Goal: Information Seeking & Learning: Learn about a topic

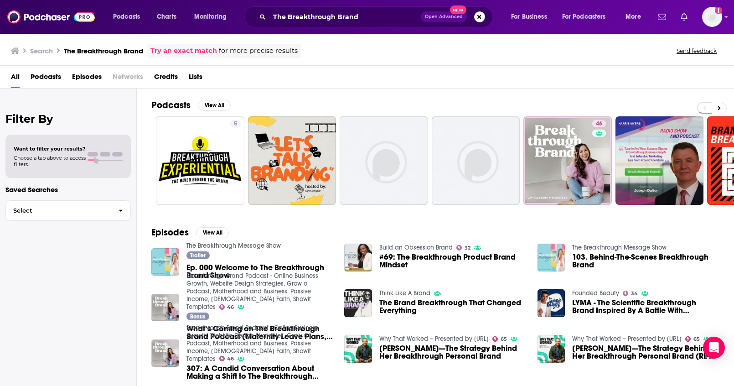
click at [477, 17] on button "Search podcasts, credits, & more..." at bounding box center [479, 16] width 11 height 11
paste input "Simple Business Show"
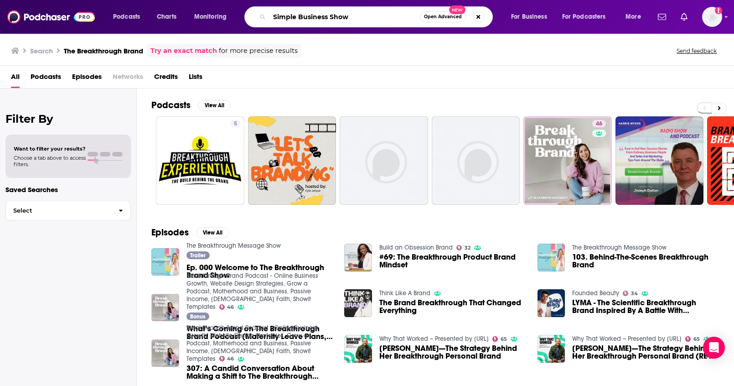
type input "Simple Business Show"
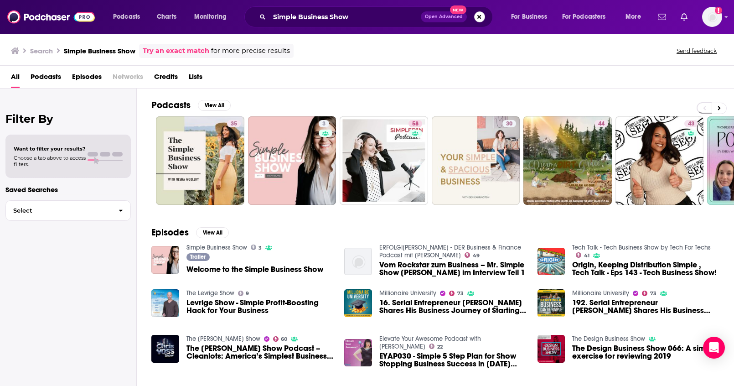
click at [483, 18] on button "Search podcasts, credits, & more..." at bounding box center [479, 16] width 11 height 11
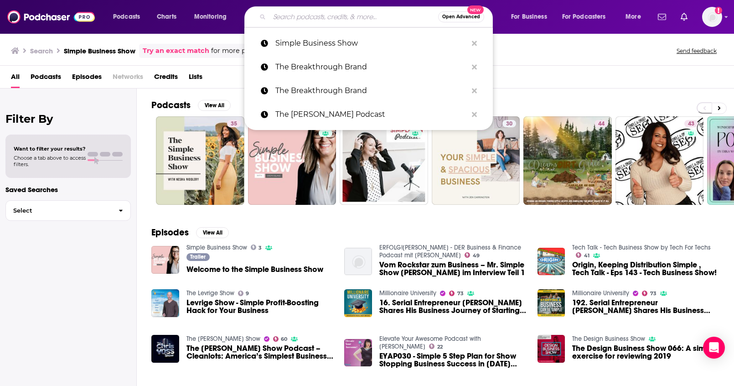
paste input "Overkill Overkast with Angie"
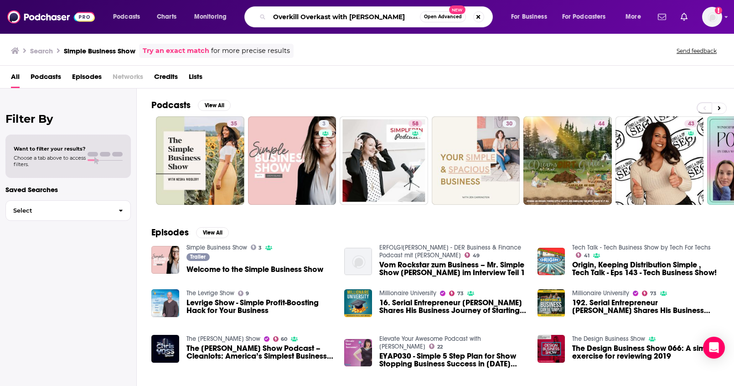
type input "Overkill Overkast with Angie"
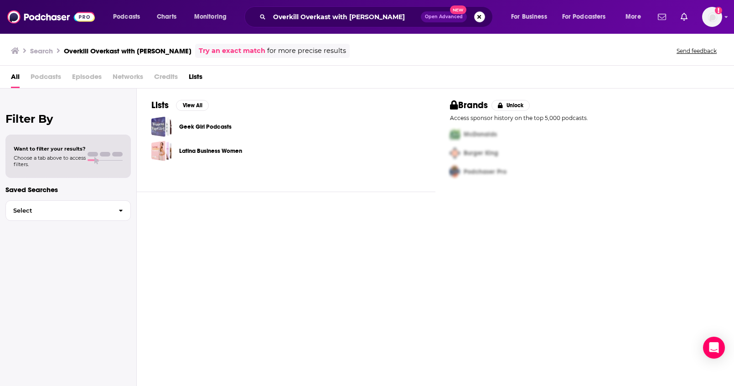
click at [482, 16] on button "Search podcasts, credits, & more..." at bounding box center [479, 16] width 11 height 11
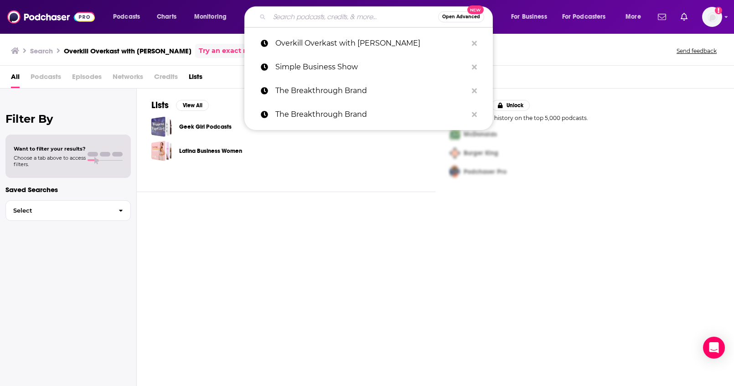
paste input "UFC Unfiltered"
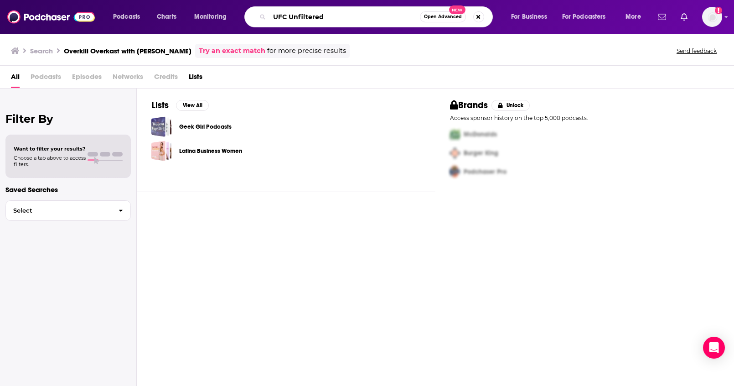
type input "UFC Unfiltered"
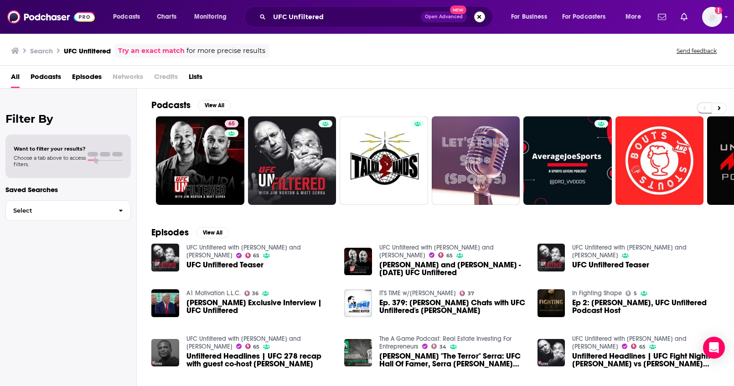
click at [483, 20] on button "Search podcasts, credits, & more..." at bounding box center [479, 16] width 11 height 11
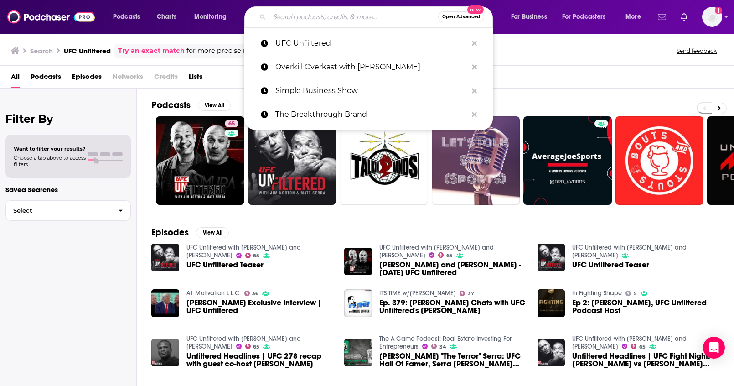
paste input "The Invicta FC Podcast"
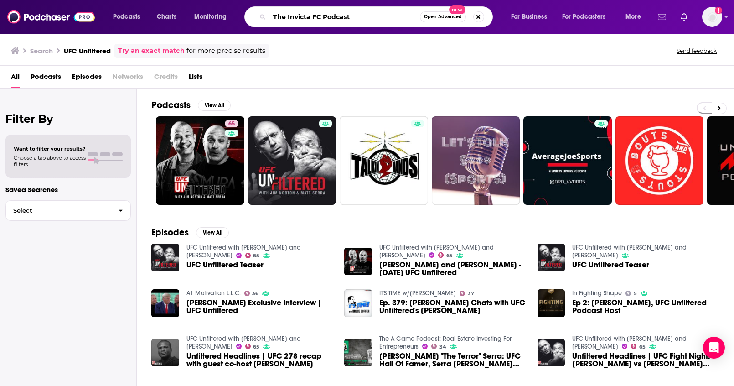
type input "The Invicta FC Podcast"
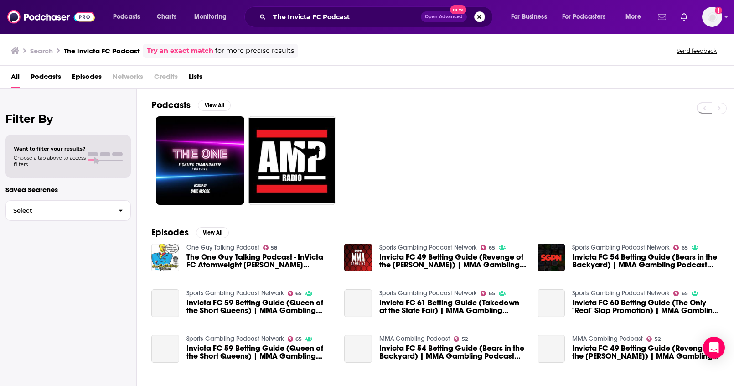
click at [481, 17] on button "Search podcasts, credits, & more..." at bounding box center [479, 16] width 11 height 11
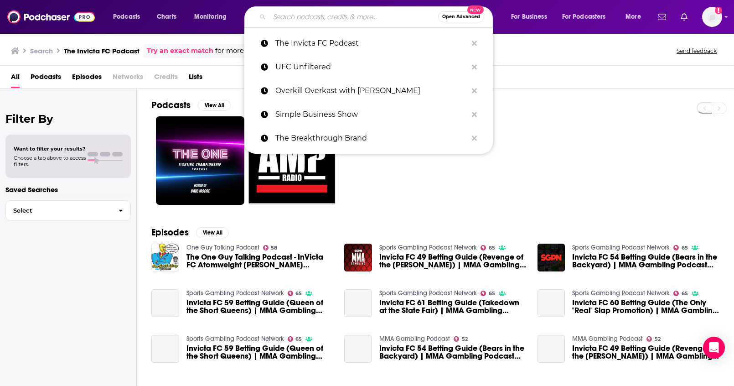
paste input "Ambitious Introvert"
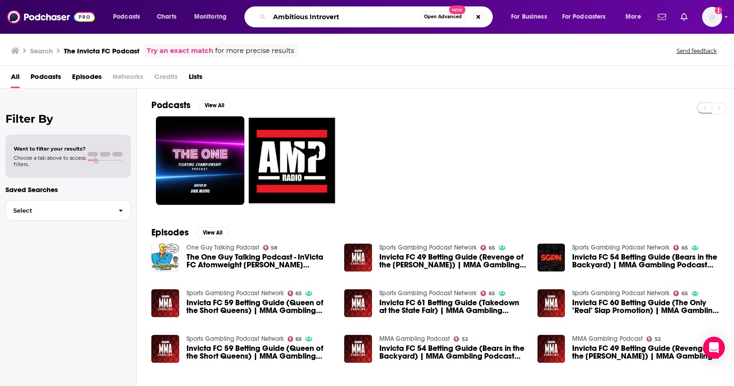
type input "Ambitious Introvert"
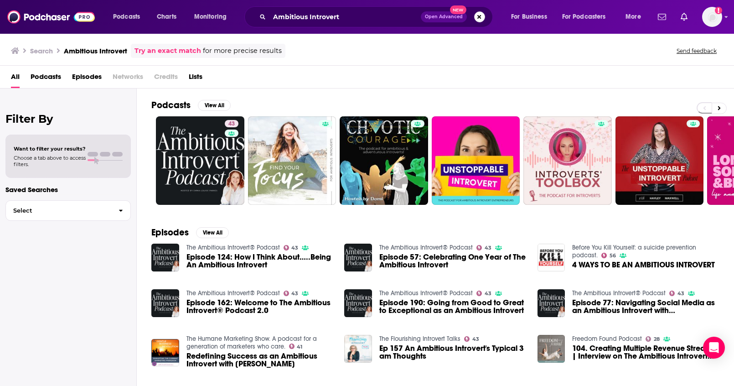
click at [477, 19] on button "Search podcasts, credits, & more..." at bounding box center [479, 16] width 11 height 11
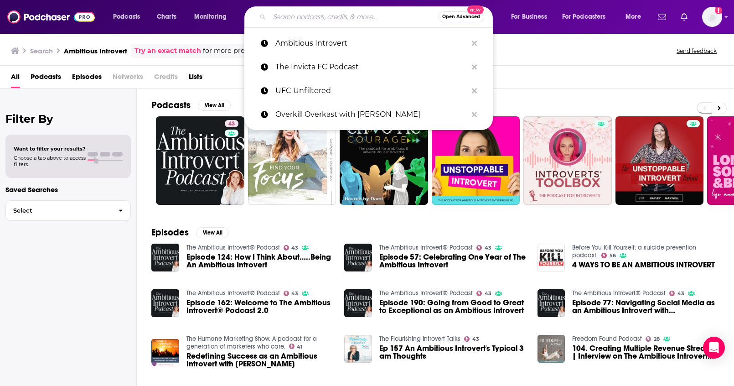
paste input "Conversations of Inspiration"
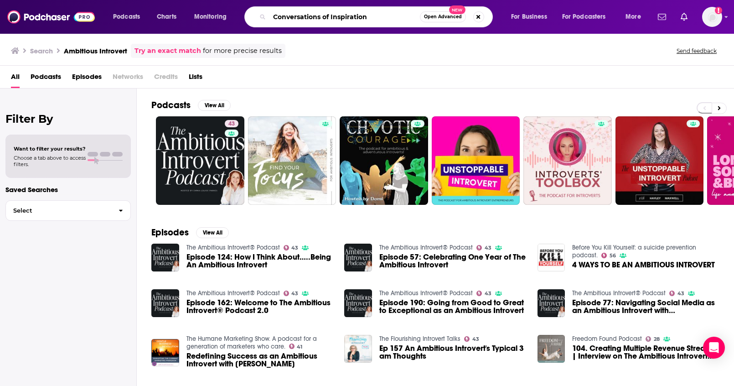
type input "Conversations of Inspiration"
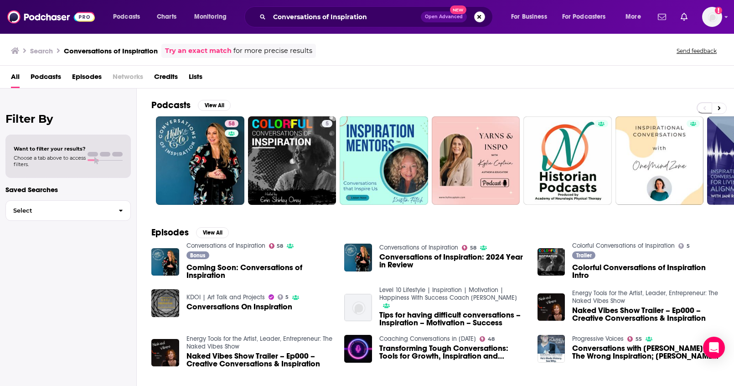
click at [482, 21] on button "Search podcasts, credits, & more..." at bounding box center [479, 16] width 11 height 11
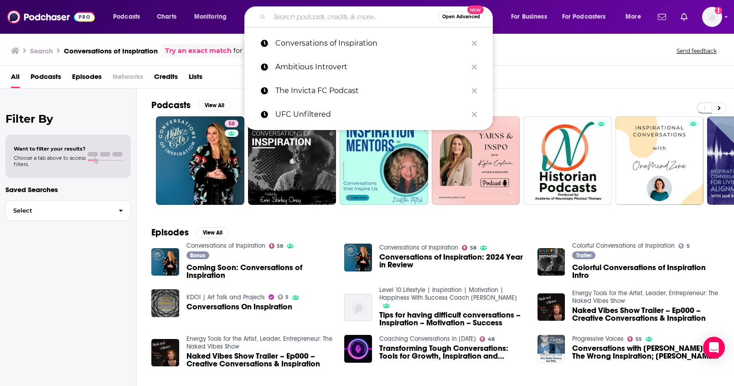
paste input "Action and Ambition"
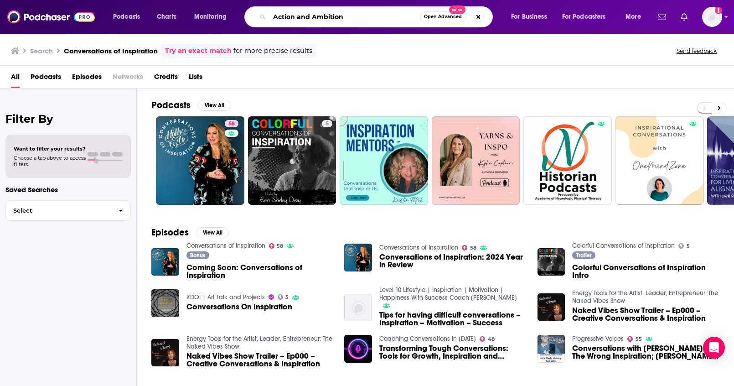
type input "Action and Ambition"
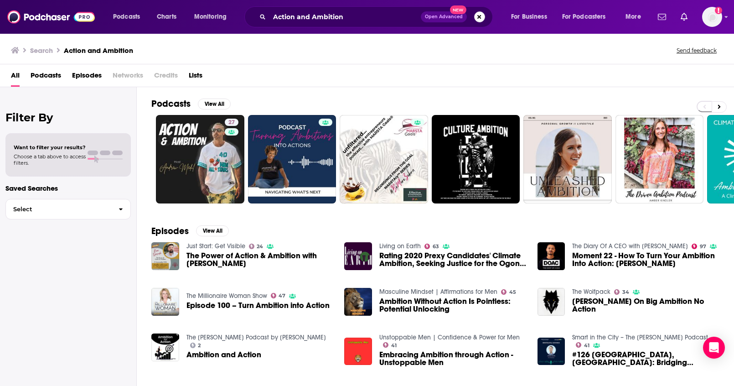
click at [477, 17] on button "Search podcasts, credits, & more..." at bounding box center [479, 16] width 11 height 11
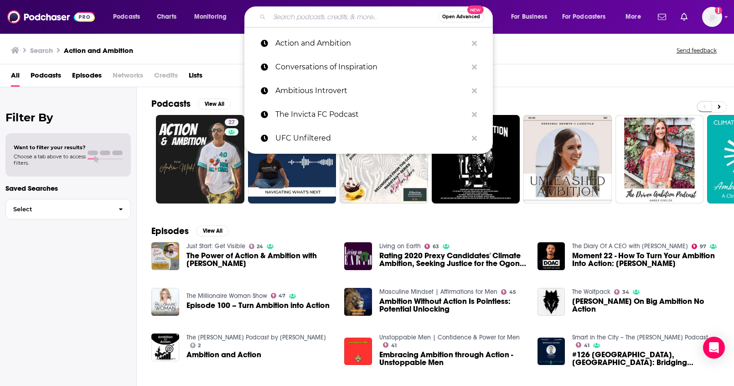
paste input "Aubrey Marcus Podcast"
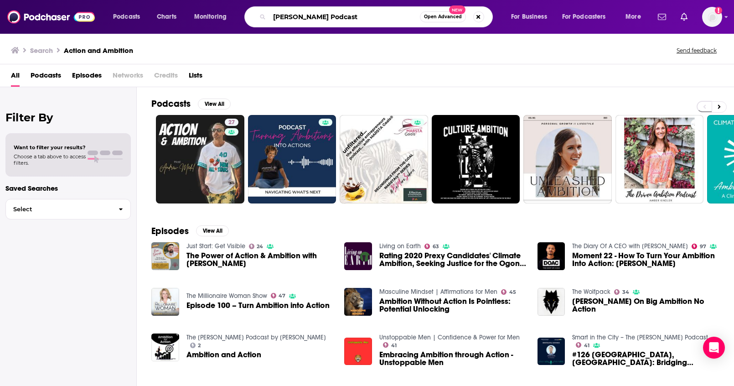
type input "Aubrey Marcus Podcast"
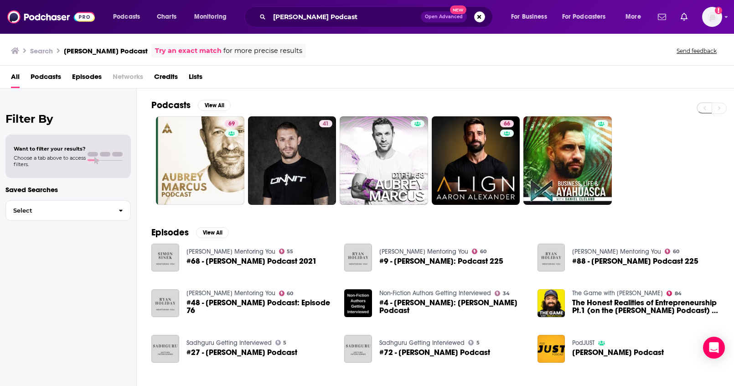
click at [483, 21] on span "Open Advanced New" at bounding box center [453, 16] width 64 height 11
click at [480, 19] on button "Search podcasts, credits, & more..." at bounding box center [479, 16] width 11 height 11
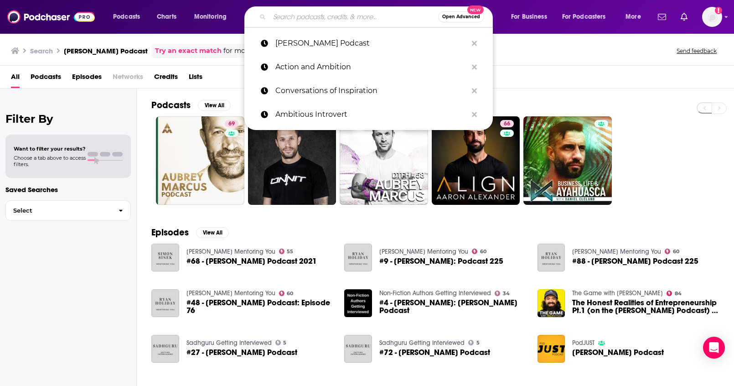
paste input ""Balanced Black Girl ""
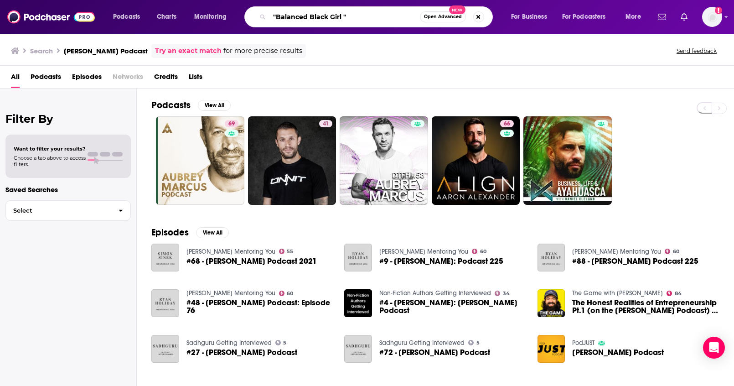
type input ""Balanced Black Girl ""
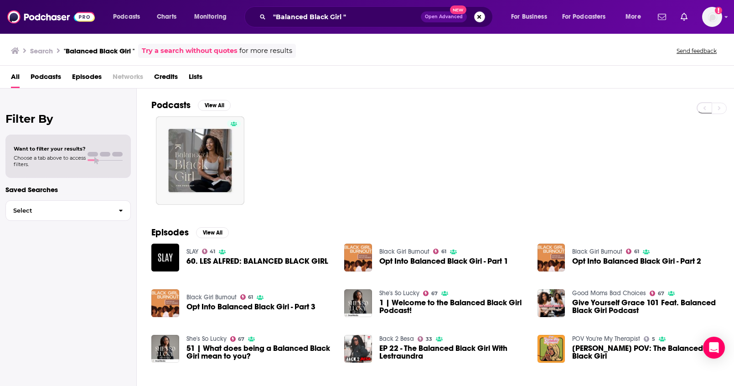
click at [474, 19] on button "Search podcasts, credits, & more..." at bounding box center [479, 16] width 11 height 11
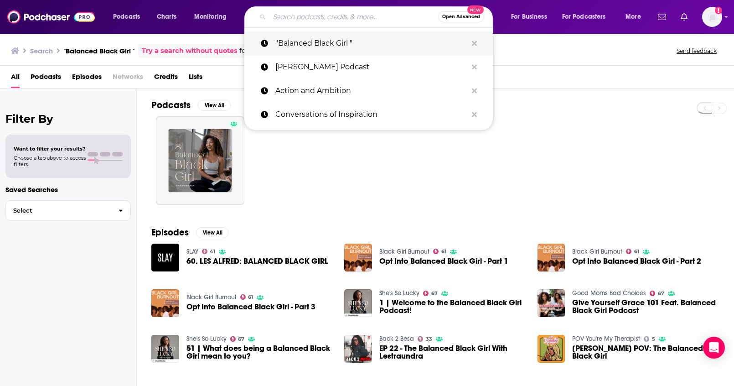
paste input "She's So Lucky"
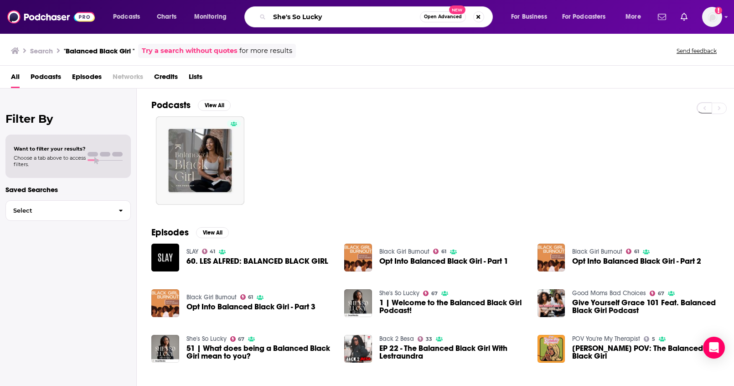
type input "She's So Lucky"
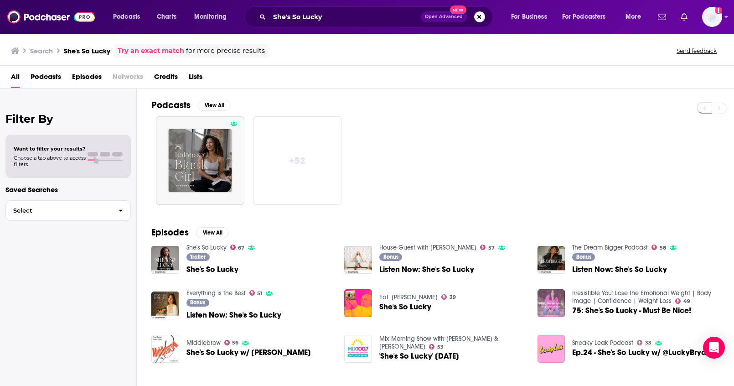
click at [45, 78] on span "Podcasts" at bounding box center [46, 78] width 31 height 19
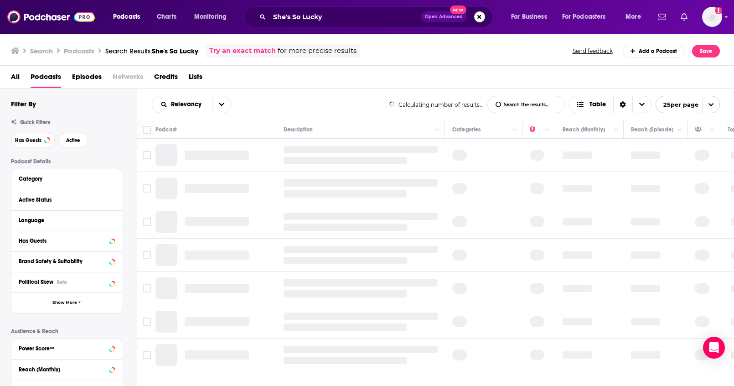
click at [16, 77] on span "All" at bounding box center [15, 78] width 9 height 19
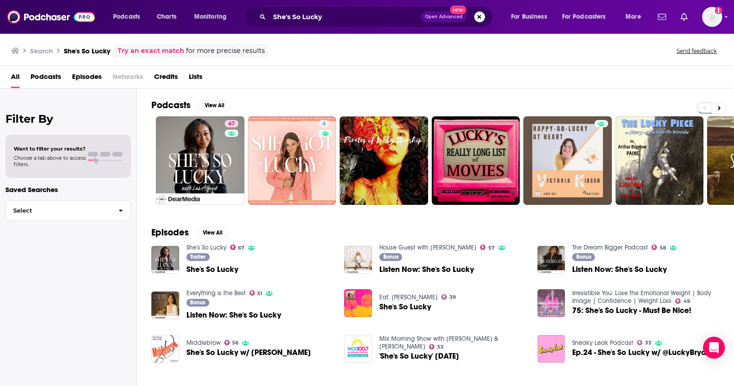
click at [476, 21] on button "Search podcasts, credits, & more..." at bounding box center [479, 16] width 11 height 11
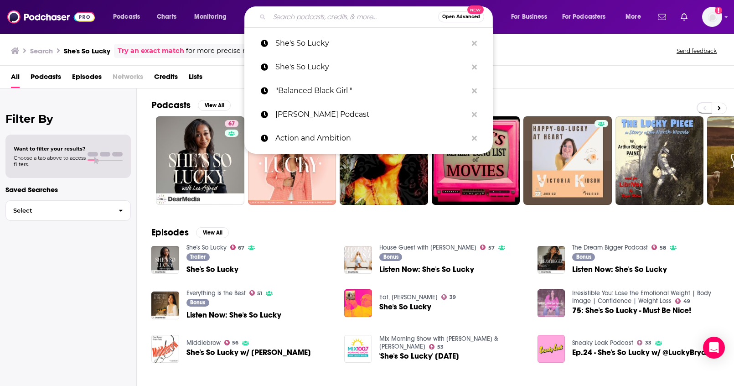
paste input "Climbing in Heels"
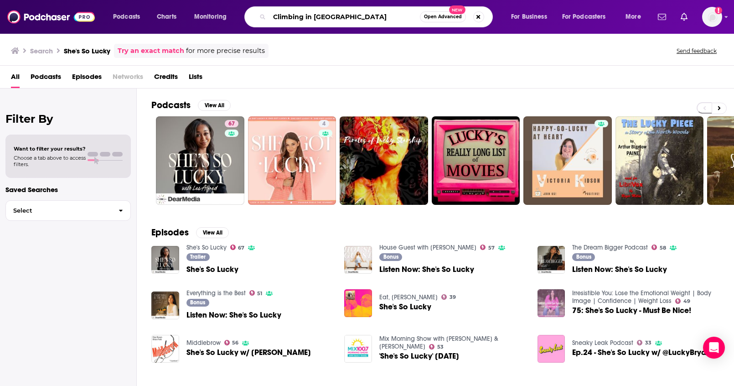
type input "Climbing in Heels"
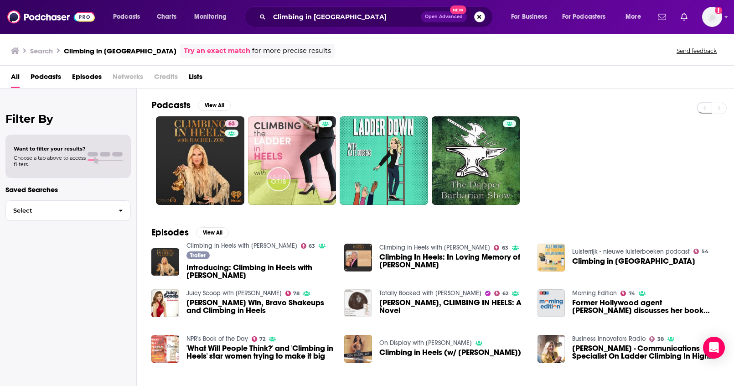
click at [479, 16] on button "Search podcasts, credits, & more..." at bounding box center [479, 16] width 11 height 11
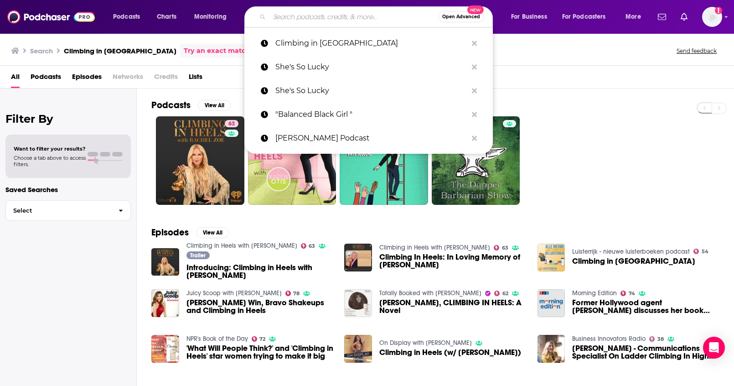
paste input "Climbing in Heels with Rachel Zoe"
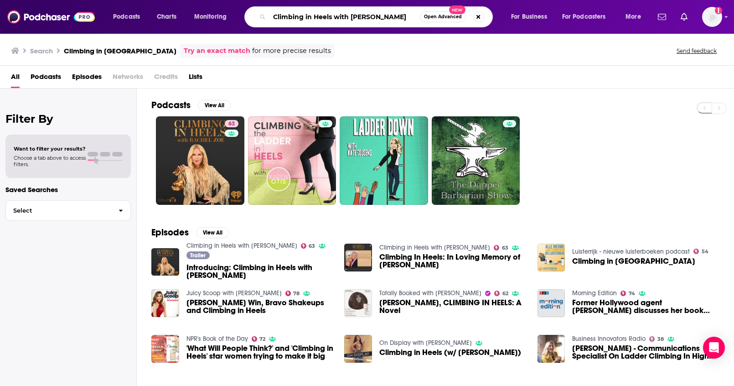
type input "Climbing in Heels with Rachel Zoe"
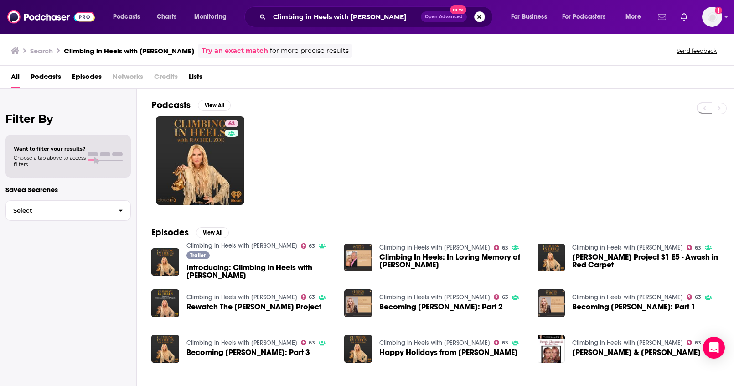
click at [480, 18] on button "Search podcasts, credits, & more..." at bounding box center [479, 16] width 11 height 11
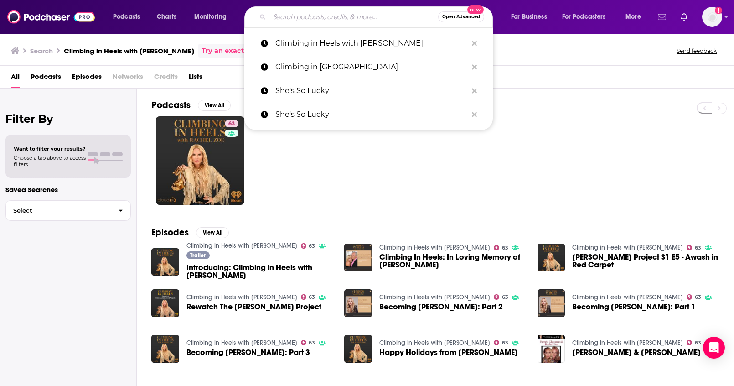
paste input "Courageously.u Podcast, The"
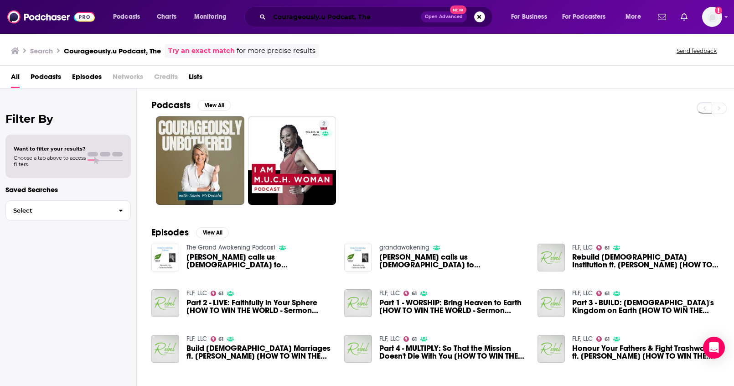
click at [354, 20] on input "Courageously.u Podcast, The" at bounding box center [345, 17] width 151 height 15
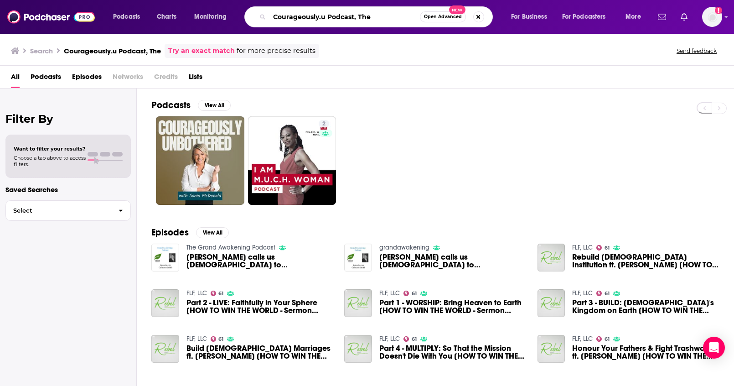
click at [355, 20] on input "Courageously.u Podcast, The" at bounding box center [345, 17] width 151 height 15
drag, startPoint x: 329, startPoint y: 16, endPoint x: 392, endPoint y: 19, distance: 63.5
click at [392, 19] on input "Courageously.u Podcast, The" at bounding box center [345, 17] width 151 height 15
type input "Courageously.u"
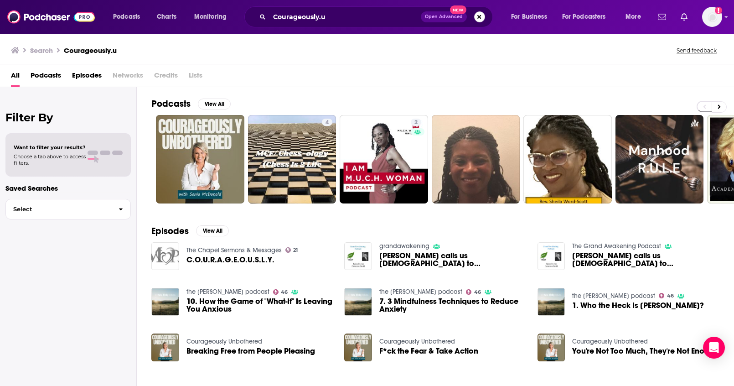
click at [479, 18] on button "Search podcasts, credits, & more..." at bounding box center [479, 16] width 11 height 11
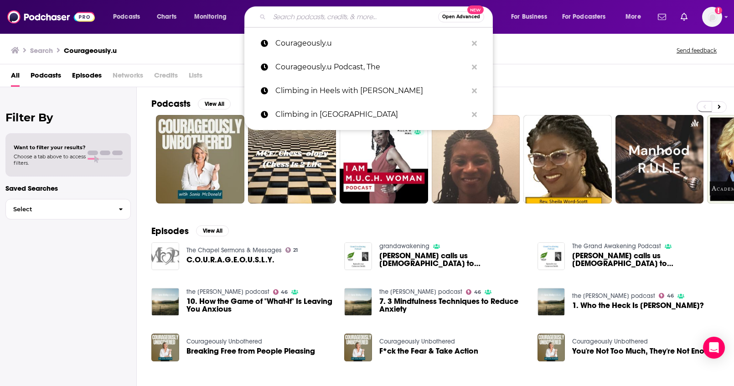
paste input "Dear FoundHER"
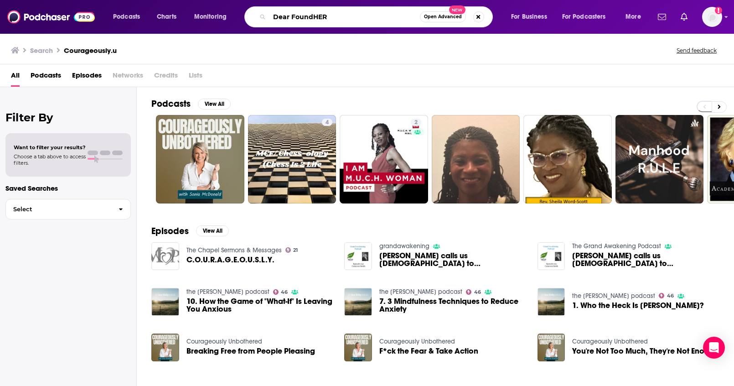
type input "Dear FoundHER"
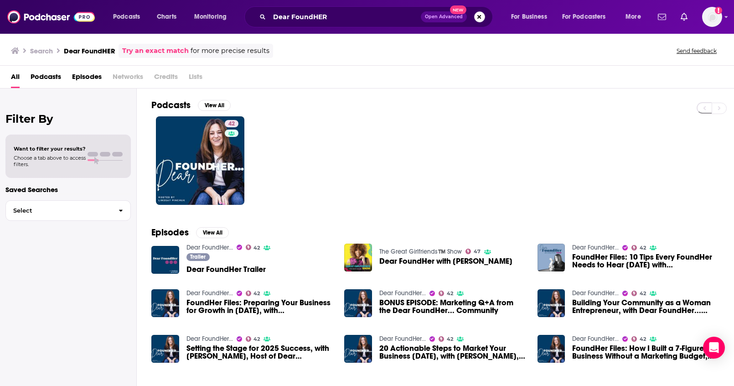
click at [482, 14] on button "Search podcasts, credits, & more..." at bounding box center [479, 16] width 11 height 11
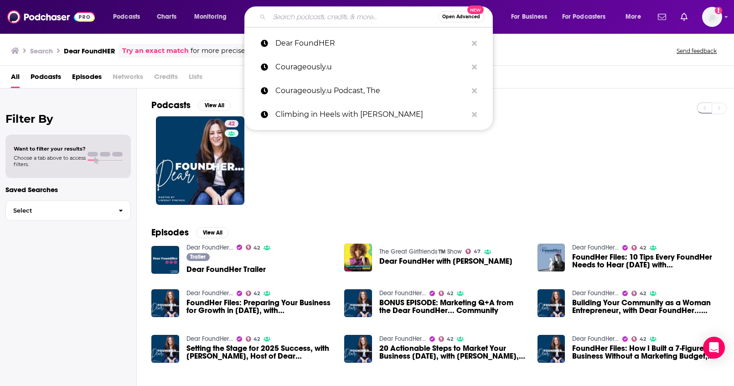
paste input "Dr. Gabrielle Lyon Show, The"
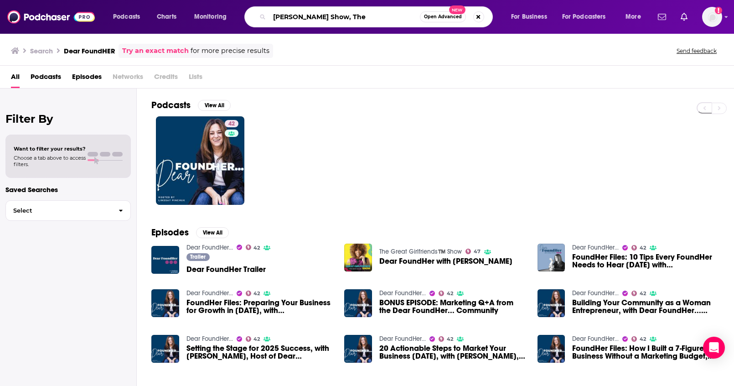
type input "Dr. Gabrielle Lyon Show, The"
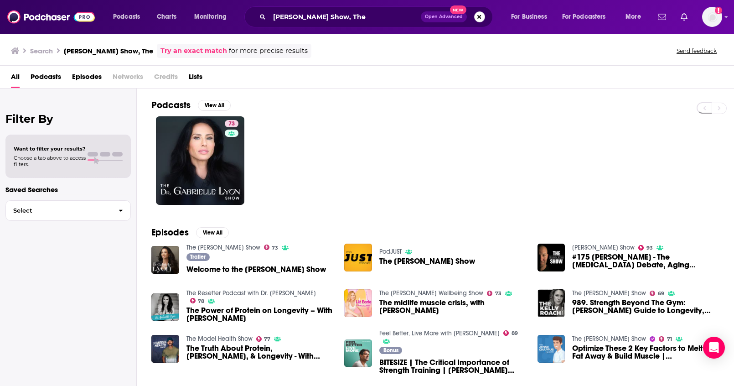
click at [480, 21] on button "Search podcasts, credits, & more..." at bounding box center [479, 16] width 11 height 11
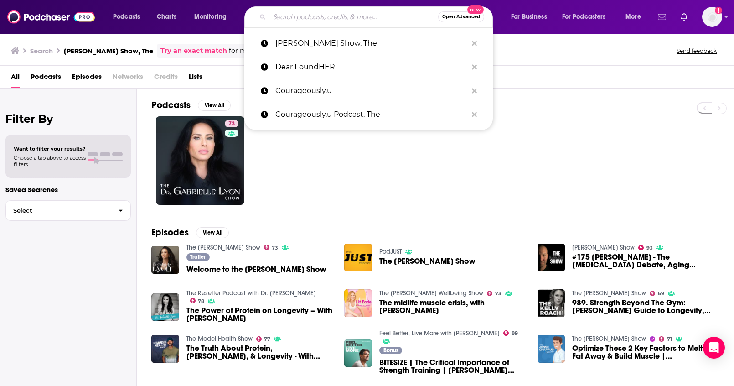
paste input "Elevate Your Brand"
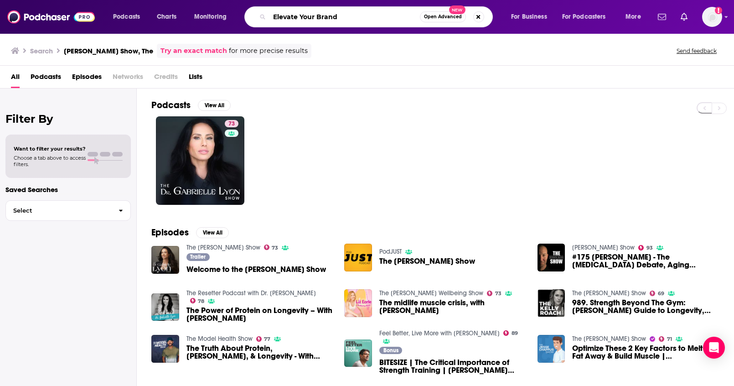
type input "Elevate Your Brand"
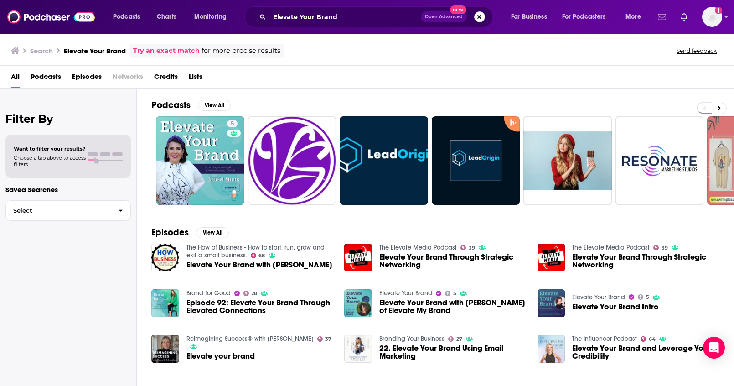
click at [475, 21] on button "Search podcasts, credits, & more..." at bounding box center [479, 16] width 11 height 11
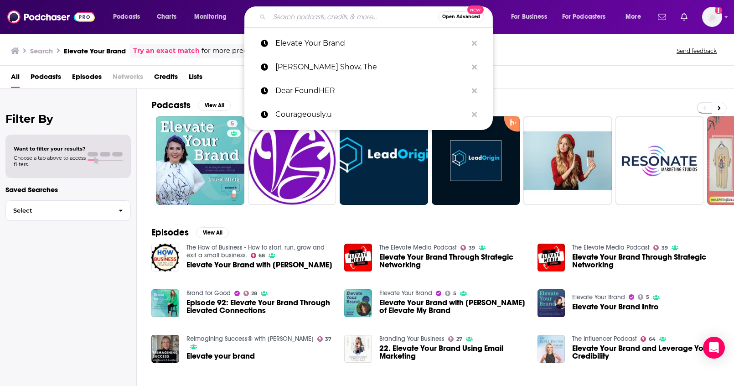
paste input "Every.Body.Talks"
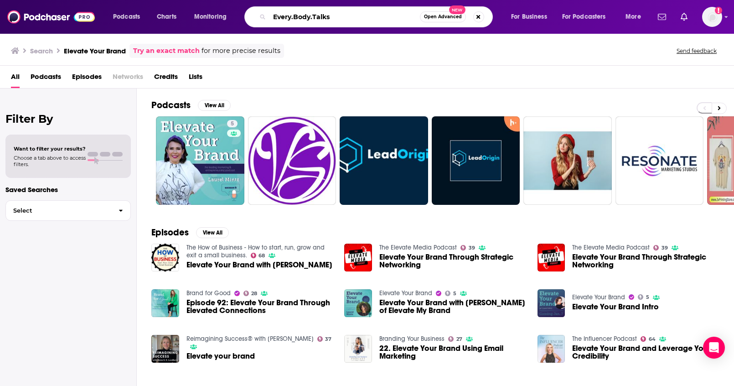
type input "Every.Body.Talks"
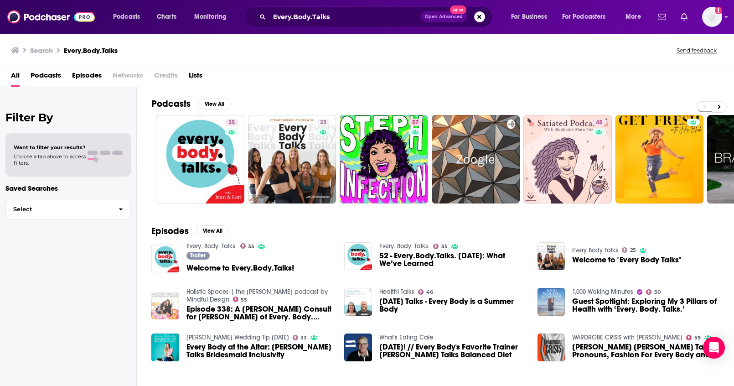
click at [481, 23] on div "Every.Body.Talks Open Advanced New" at bounding box center [369, 16] width 249 height 21
click at [481, 21] on button "Search podcasts, credits, & more..." at bounding box center [479, 16] width 11 height 11
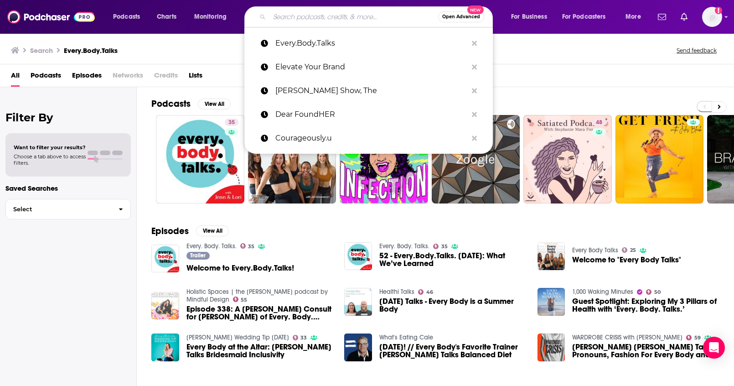
paste input "Female Founder World"
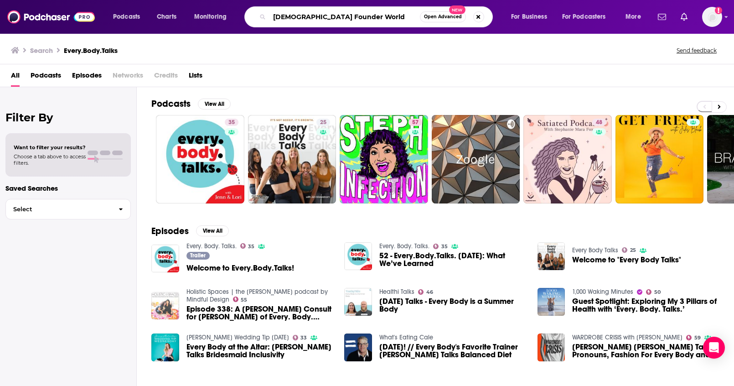
type input "Female Founder World"
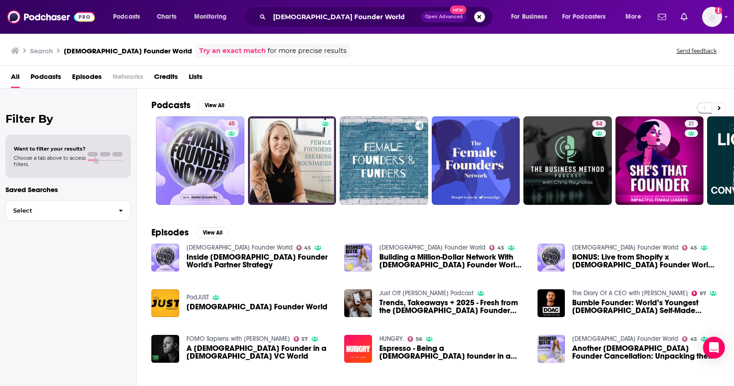
click at [483, 18] on button "Search podcasts, credits, & more..." at bounding box center [479, 16] width 11 height 11
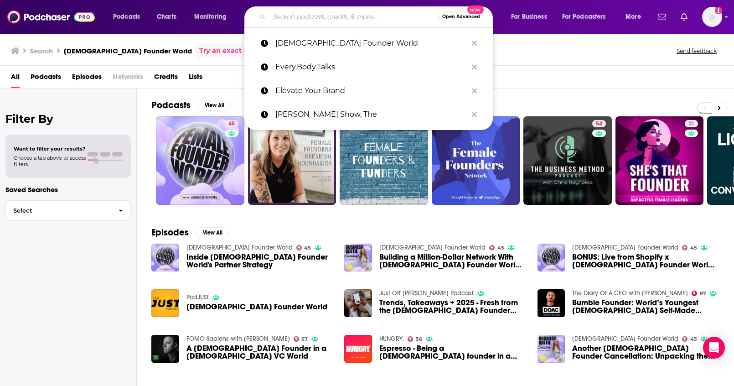
paste input "Female Startup Club"
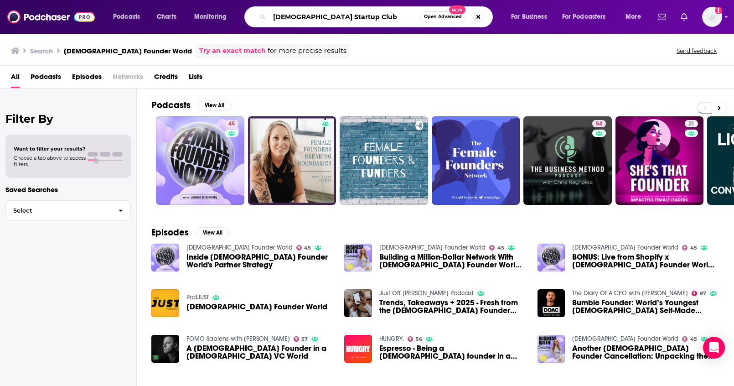
type input "Female Startup Club"
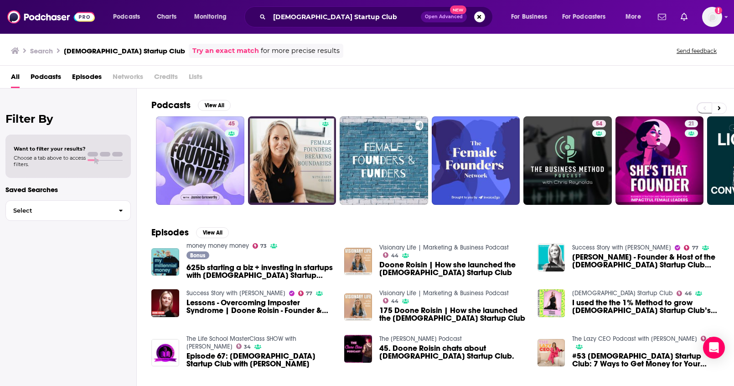
click at [44, 72] on span "Podcasts" at bounding box center [46, 78] width 31 height 19
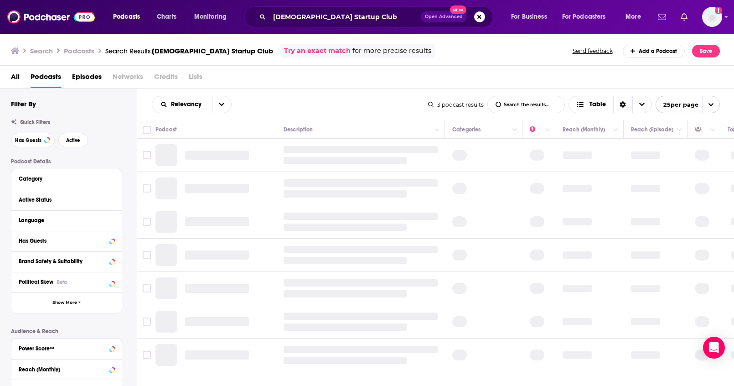
click at [16, 78] on span "All" at bounding box center [15, 78] width 9 height 19
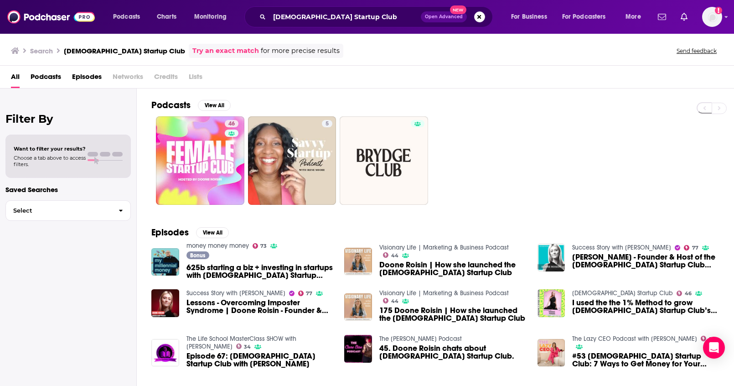
click at [484, 22] on div "Female Startup Club Open Advanced New" at bounding box center [369, 16] width 249 height 21
click at [482, 21] on button "Search podcasts, credits, & more..." at bounding box center [479, 16] width 11 height 11
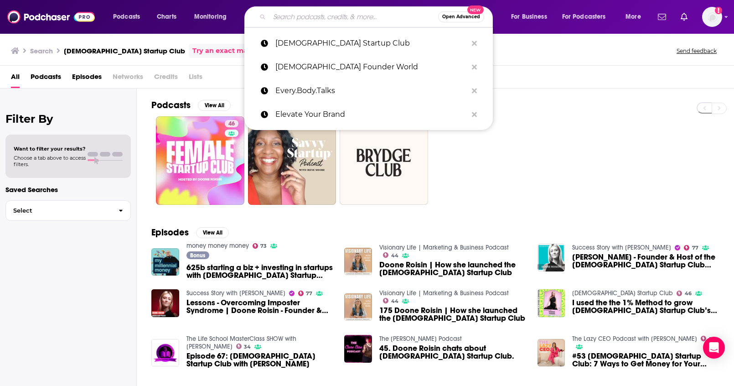
paste input "Finding Founders"
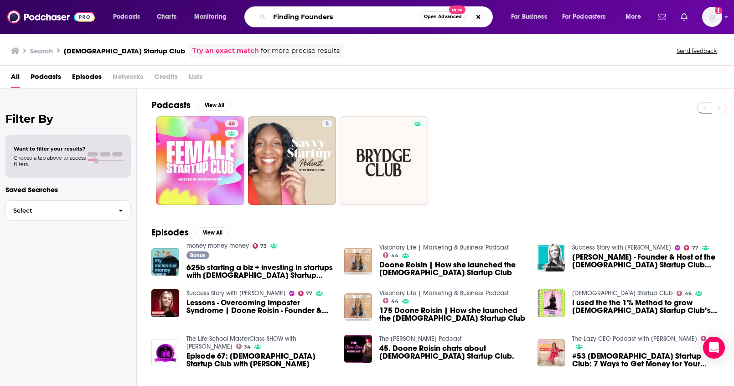
type input "Finding Founders"
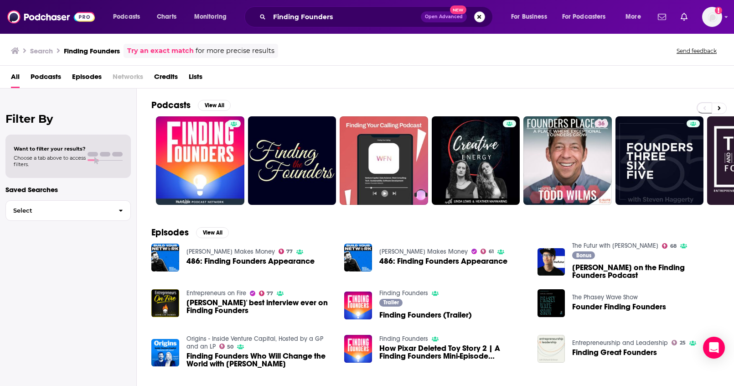
click at [476, 18] on button "Search podcasts, credits, & more..." at bounding box center [479, 16] width 11 height 11
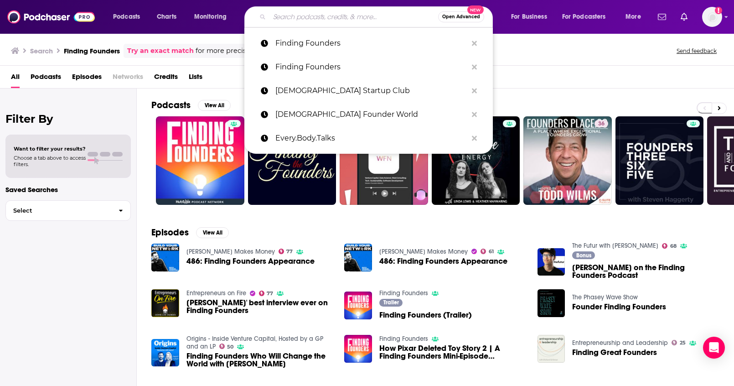
paste input "Food Founders Podcast"
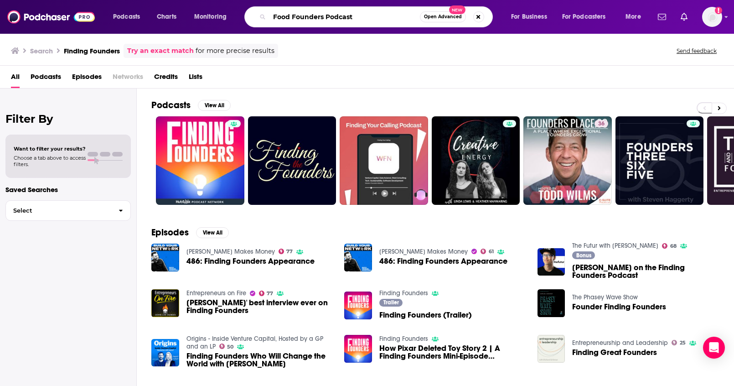
type input "Food Founders Podcast"
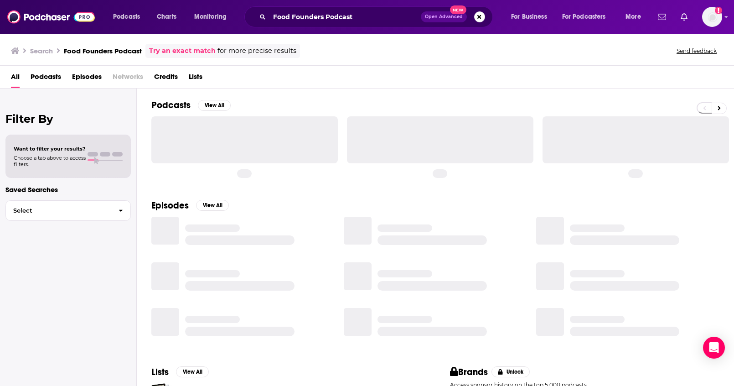
click at [49, 78] on span "Podcasts" at bounding box center [46, 78] width 31 height 19
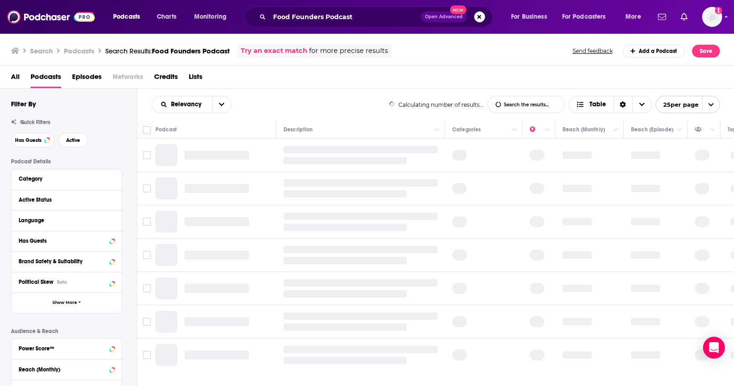
click at [16, 76] on span "All" at bounding box center [15, 78] width 9 height 19
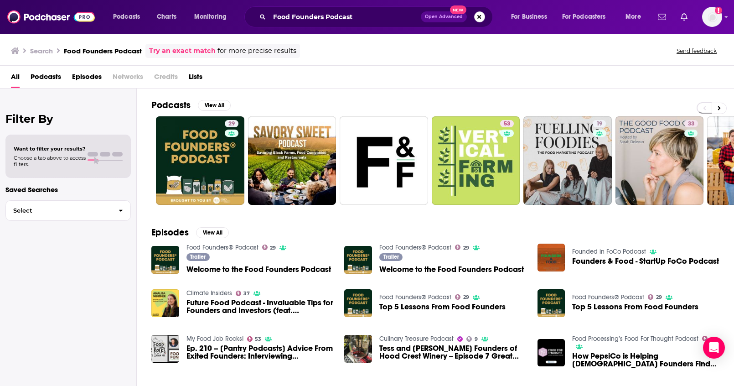
click at [474, 17] on button "Search podcasts, credits, & more..." at bounding box center [479, 16] width 11 height 11
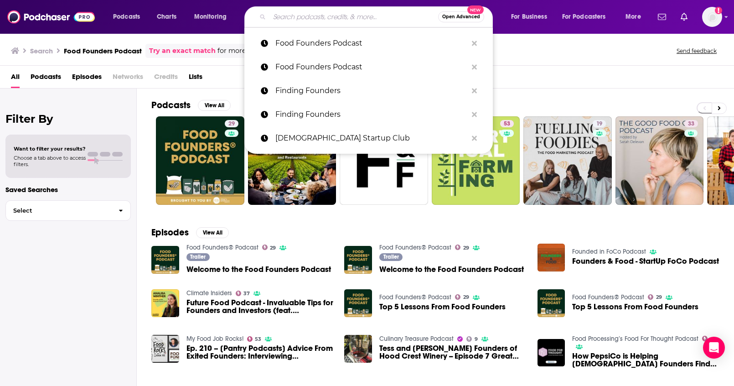
paste input "Food Heals"
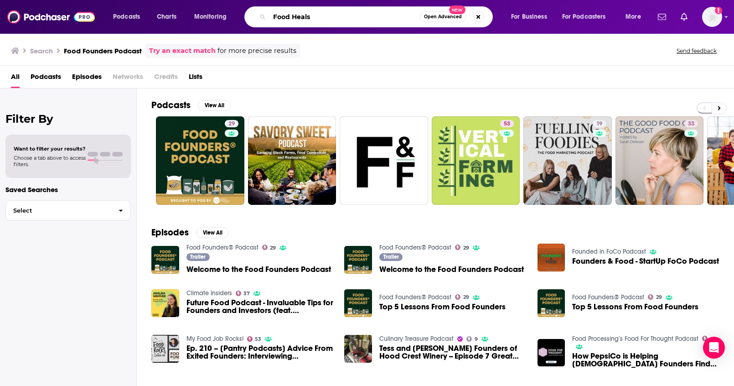
type input "Food Heals"
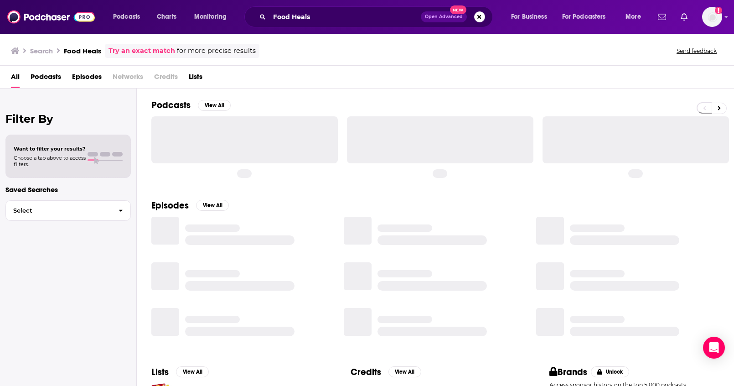
click at [42, 77] on span "Podcasts" at bounding box center [46, 78] width 31 height 19
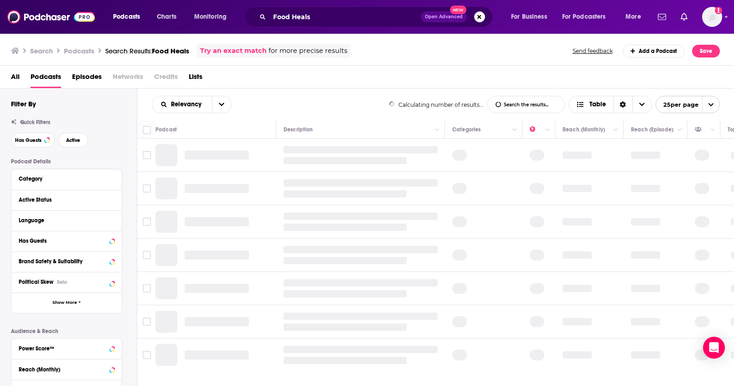
click at [16, 78] on span "All" at bounding box center [15, 78] width 9 height 19
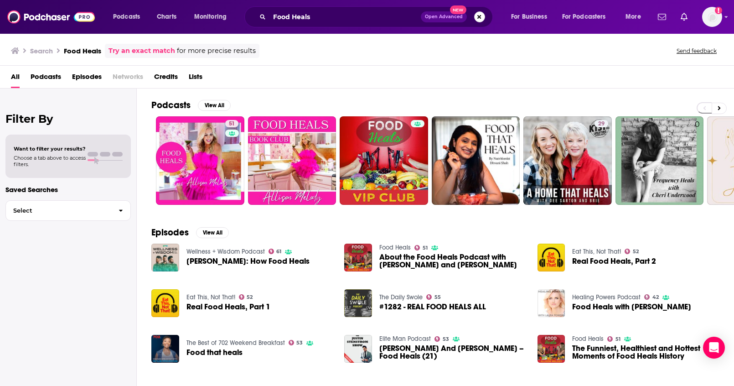
click at [477, 16] on button "Search podcasts, credits, & more..." at bounding box center [479, 16] width 11 height 11
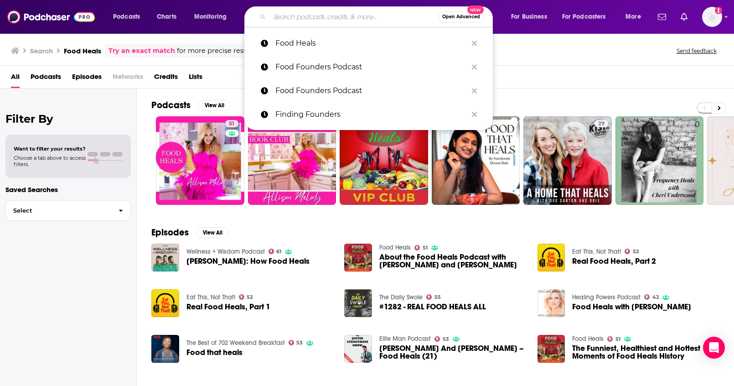
paste input "Girlboss Radio"
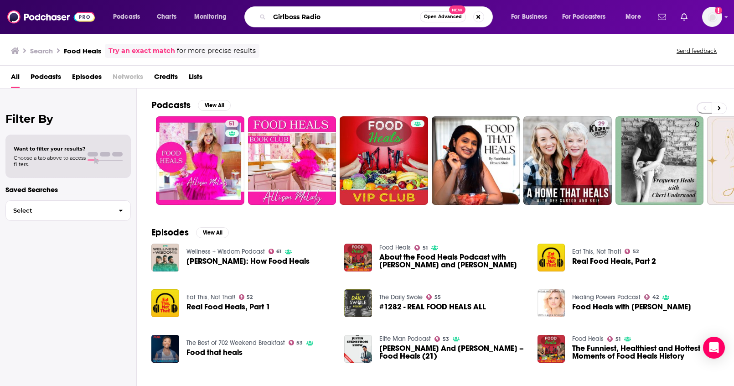
type input "Girlboss Radio"
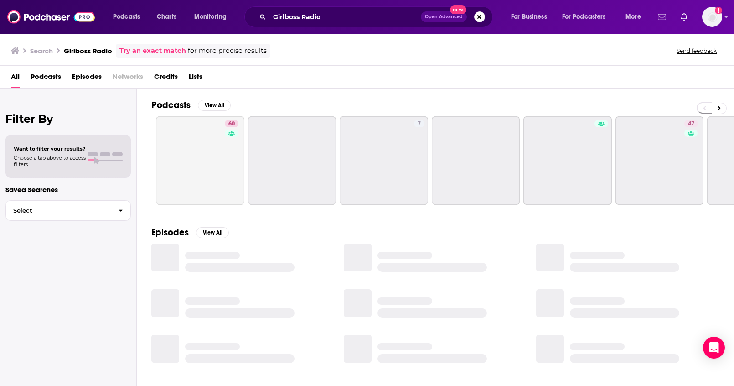
click at [38, 81] on span "Podcasts" at bounding box center [46, 78] width 31 height 19
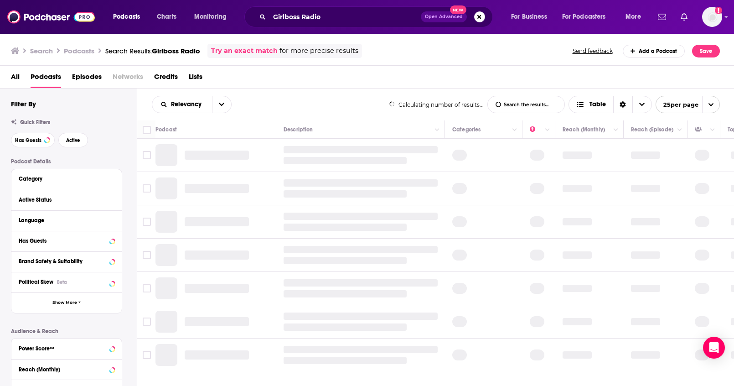
click at [18, 78] on span "All" at bounding box center [15, 78] width 9 height 19
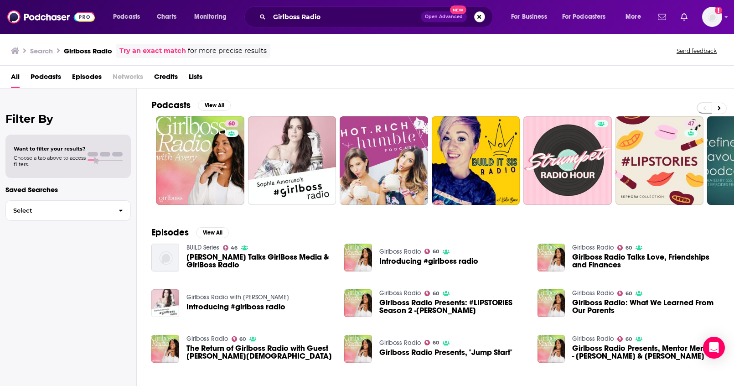
click at [477, 15] on button "Search podcasts, credits, & more..." at bounding box center [479, 16] width 11 height 11
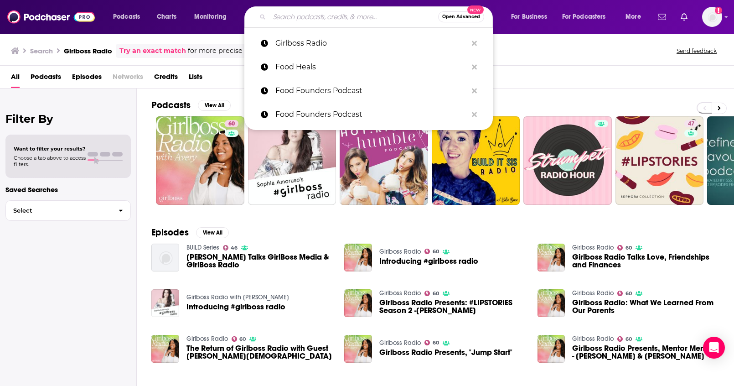
paste input "goop podcast, The"
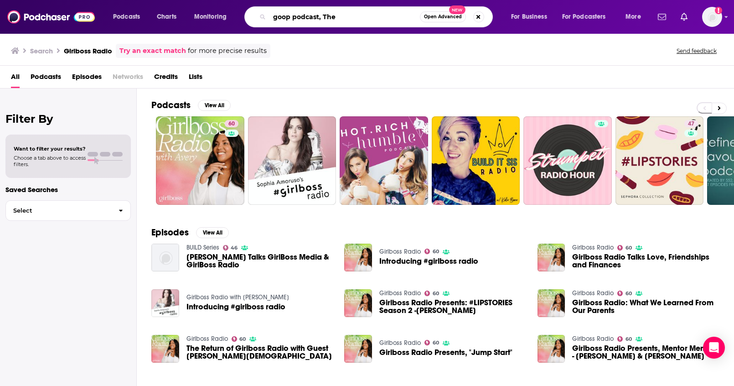
drag, startPoint x: 337, startPoint y: 13, endPoint x: 323, endPoint y: 17, distance: 14.6
click at [323, 17] on input "goop podcast, The" at bounding box center [345, 17] width 151 height 15
click at [276, 18] on input "goop podcast," at bounding box center [345, 17] width 151 height 15
click at [274, 18] on input "goop podcast," at bounding box center [345, 17] width 151 height 15
paste input "The"
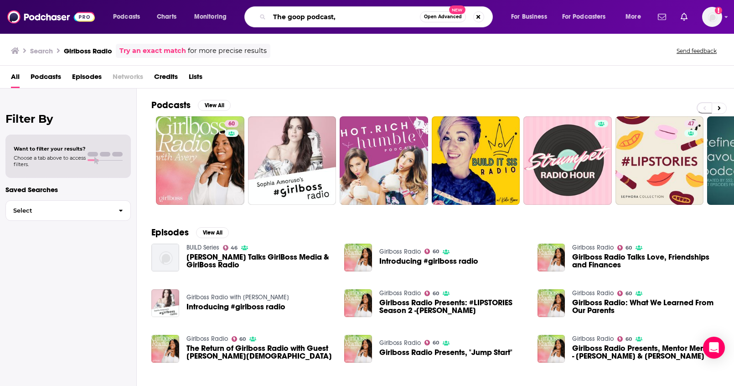
click at [341, 17] on input "The goop podcast," at bounding box center [345, 17] width 151 height 15
type input "The goop podcast"
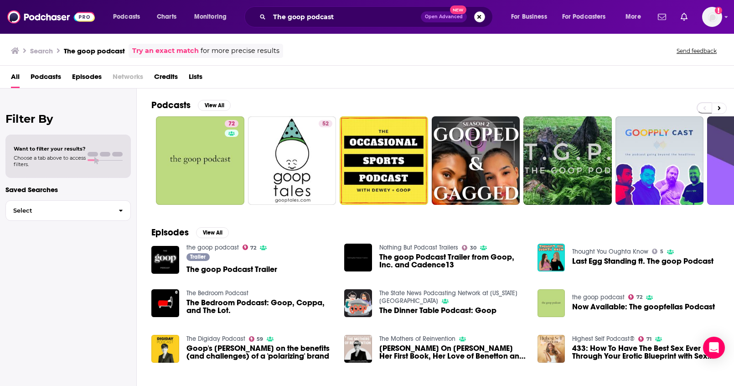
click at [480, 18] on button "Search podcasts, credits, & more..." at bounding box center [479, 16] width 11 height 11
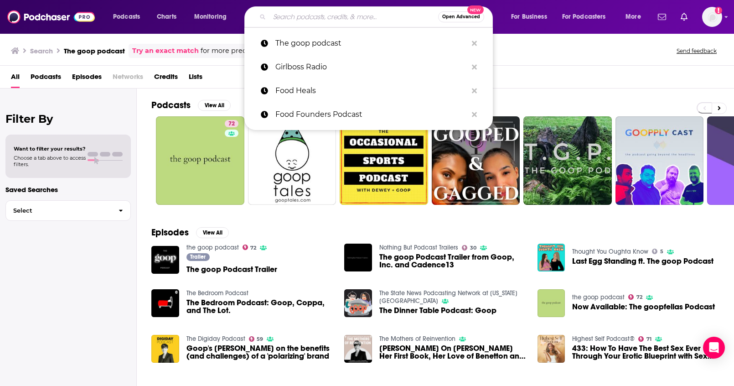
paste input "How Success Happens"
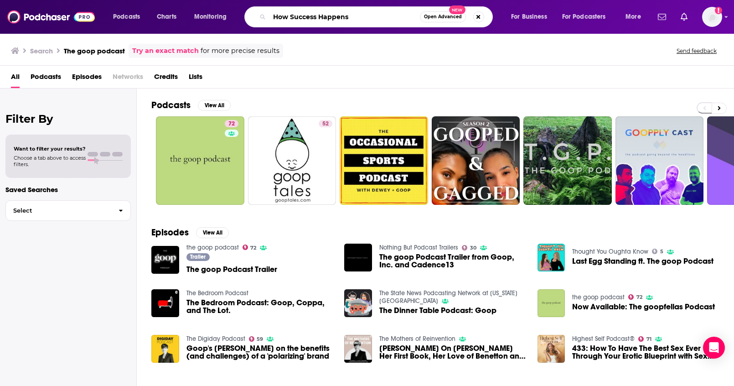
type input "How Success Happens"
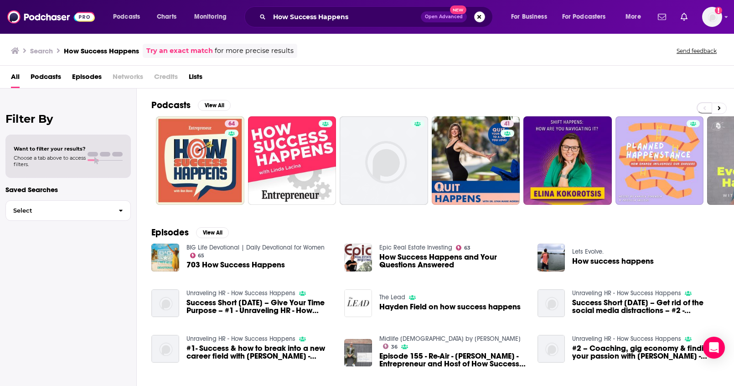
click at [484, 20] on button "Search podcasts, credits, & more..." at bounding box center [479, 16] width 11 height 11
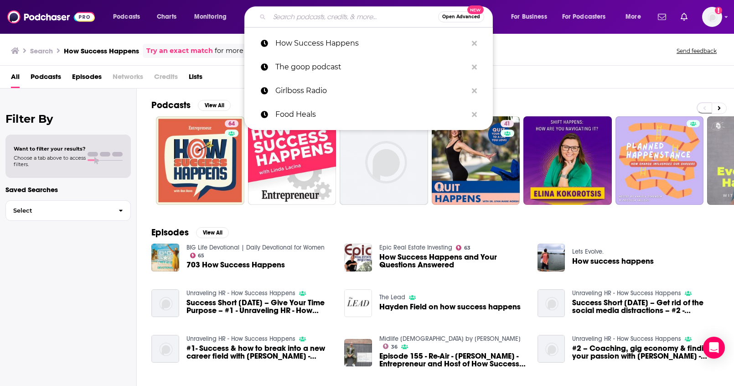
paste input "How'd She Do That?"
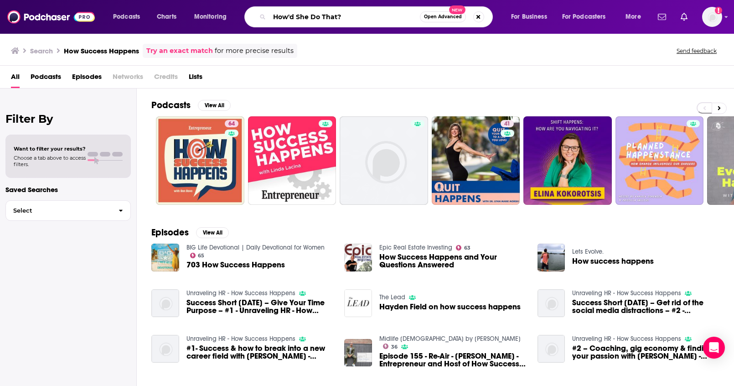
type input "How'd She Do That?"
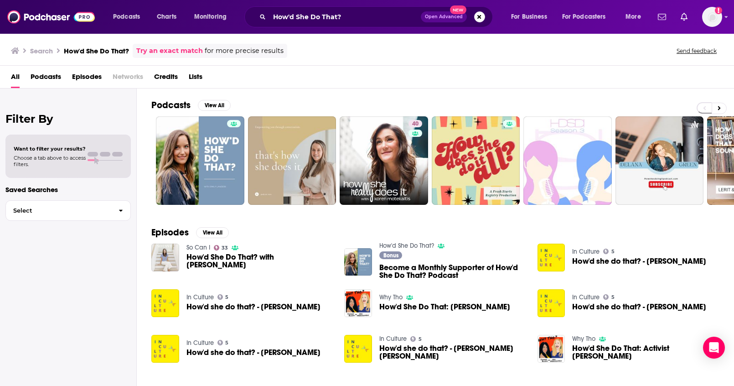
click at [477, 22] on div "How'd She Do That? Open Advanced New" at bounding box center [369, 16] width 249 height 21
click at [478, 20] on button "Search podcasts, credits, & more..." at bounding box center [479, 16] width 11 height 11
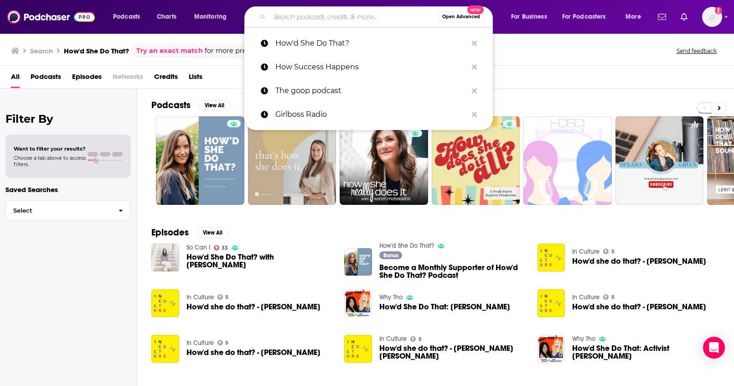
paste input "Keeping It Real: Conversations with Jillian Michaels"
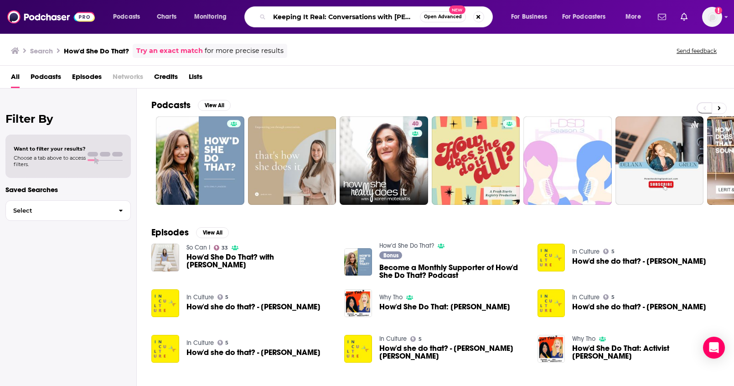
scroll to position [0, 29]
type input "Keeping It Real: Conversations with Jillian Michaels"
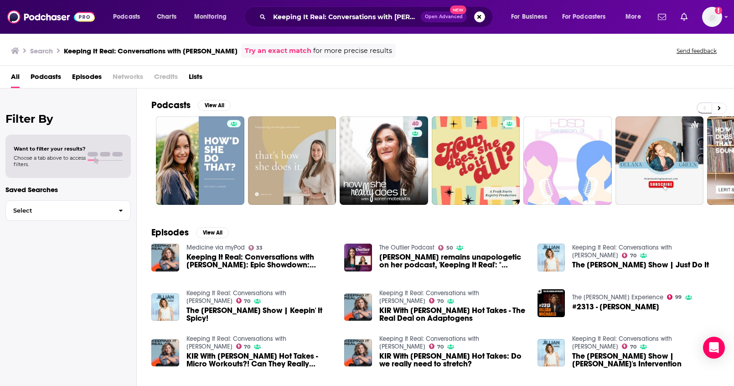
click at [42, 79] on span "Podcasts" at bounding box center [46, 78] width 31 height 19
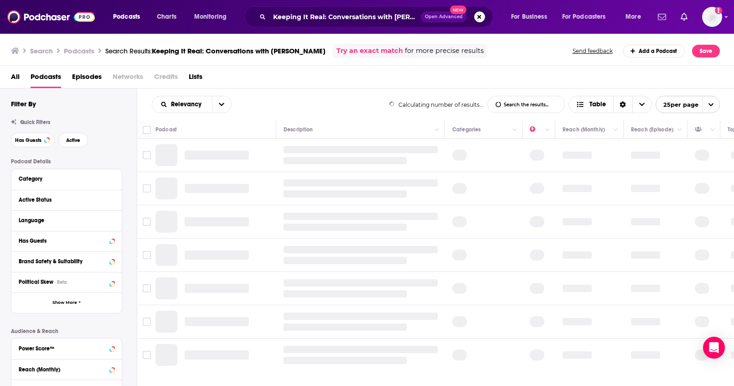
click at [15, 77] on span "All" at bounding box center [15, 78] width 9 height 19
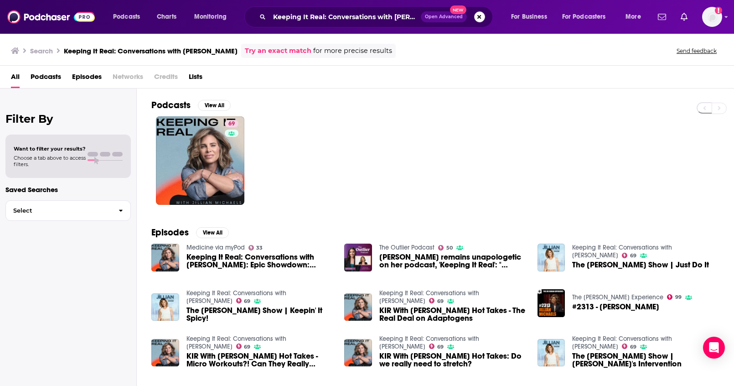
click at [478, 21] on button "Search podcasts, credits, & more..." at bounding box center [479, 16] width 11 height 11
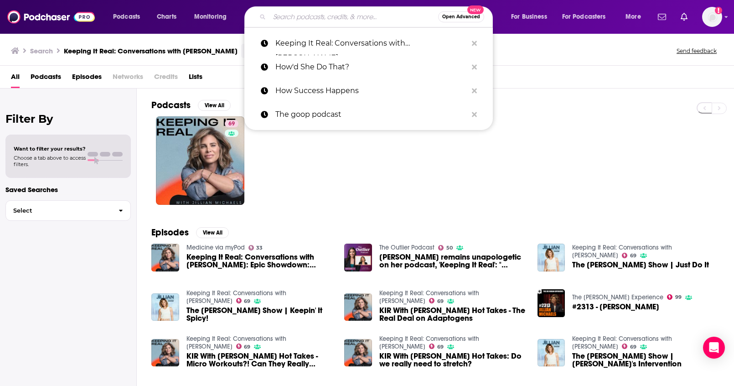
type input "v"
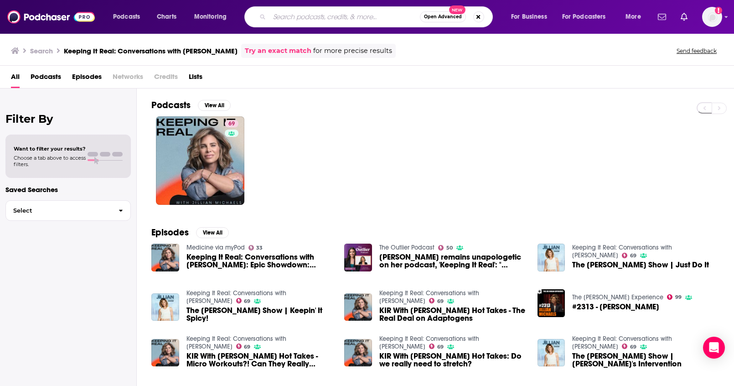
paste input "Liz Moody Podcast"
type input "Liz Moody Podcast"
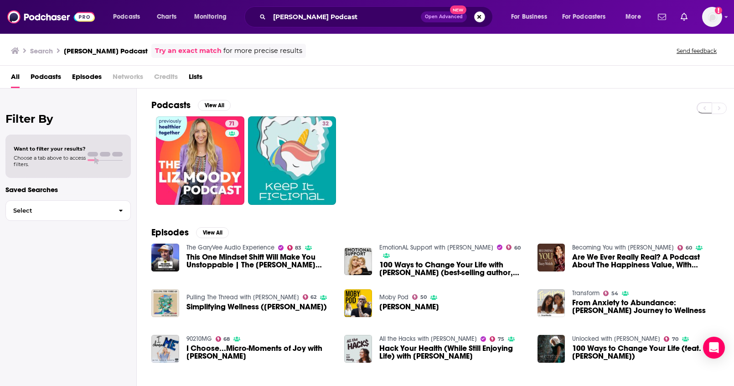
click at [478, 16] on button "Search podcasts, credits, & more..." at bounding box center [479, 16] width 11 height 11
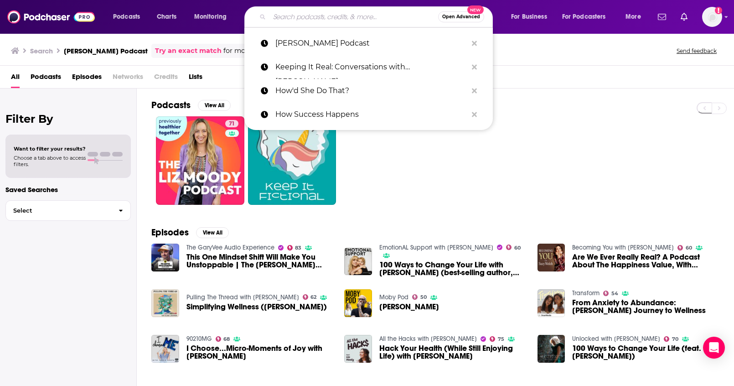
paste input "Gloss Angeles"
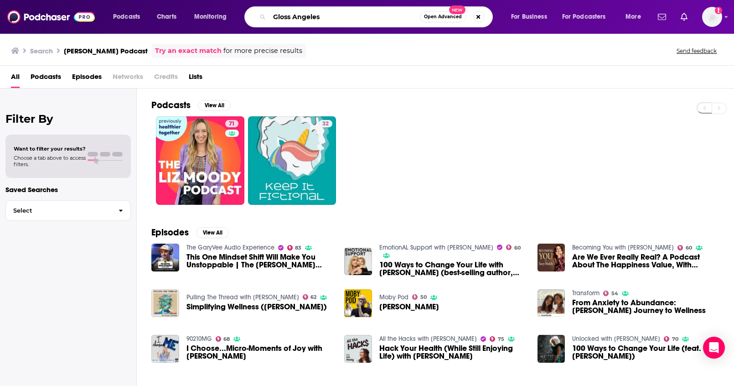
type input "Gloss Angeles"
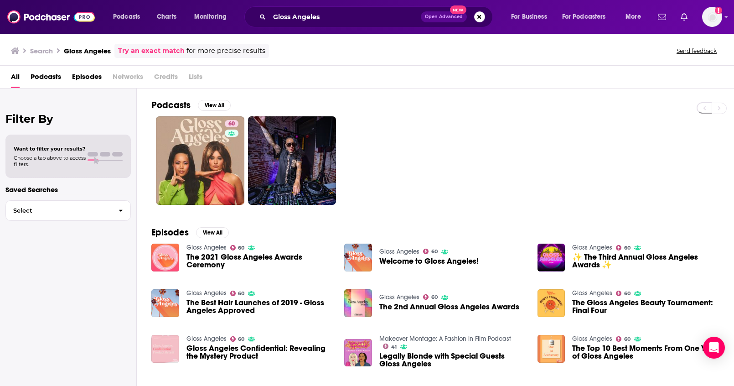
click at [473, 19] on span "Open Advanced New" at bounding box center [453, 16] width 64 height 11
click at [475, 19] on button "Search podcasts, credits, & more..." at bounding box center [479, 16] width 11 height 11
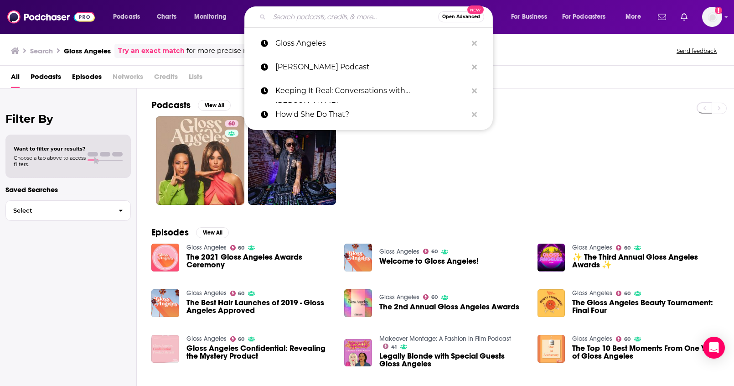
paste input "Beautiful & Bothered"
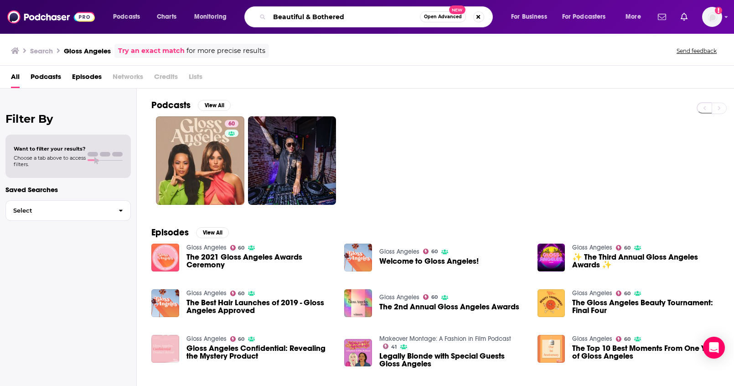
type input "Beautiful & Bothered"
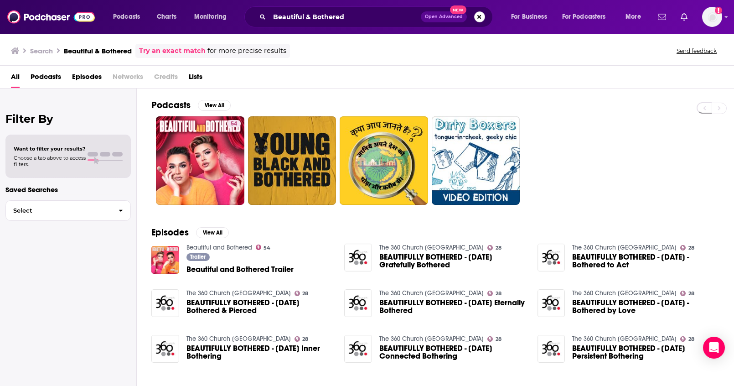
click at [482, 18] on button "Search podcasts, credits, & more..." at bounding box center [479, 16] width 11 height 11
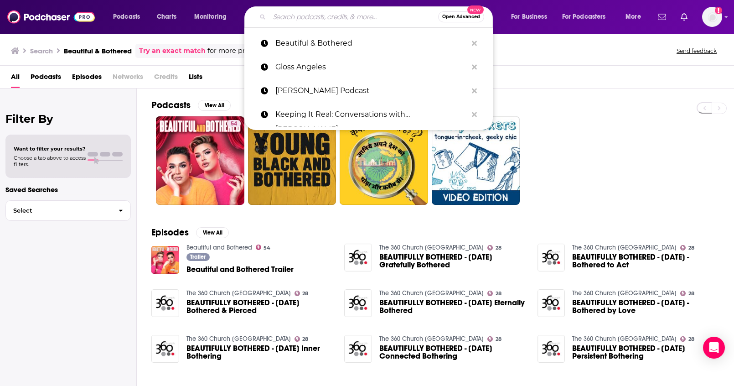
paste input "The Beauty Biz Show"
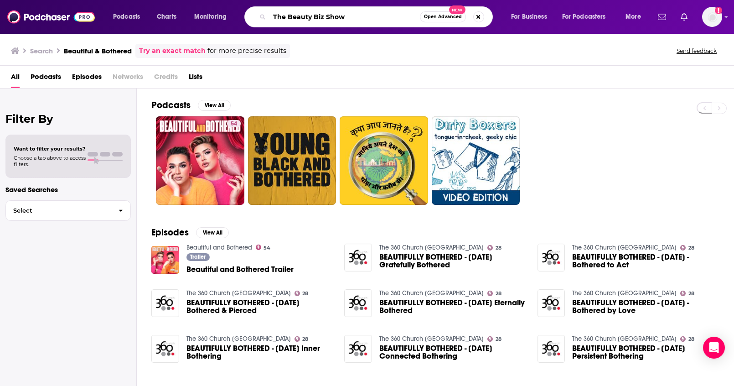
type input "The Beauty Biz Show"
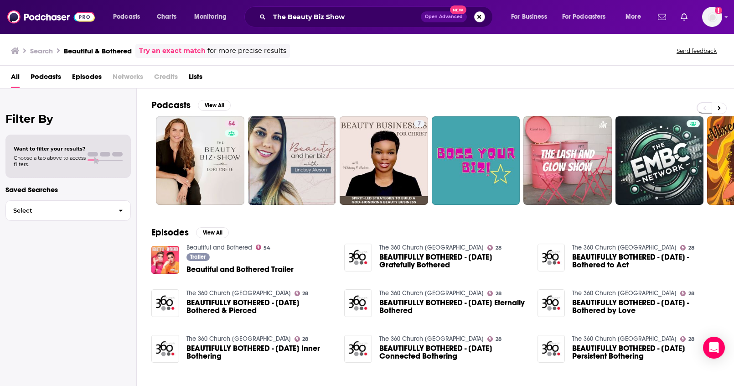
click at [477, 18] on button "Search podcasts, credits, & more..." at bounding box center [479, 16] width 11 height 11
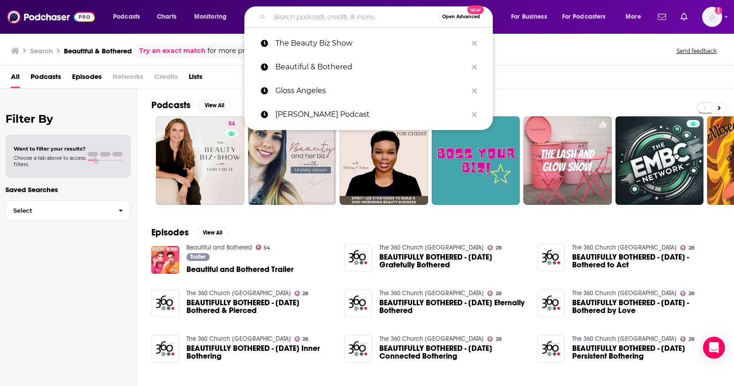
paste input "The Treatment Room"
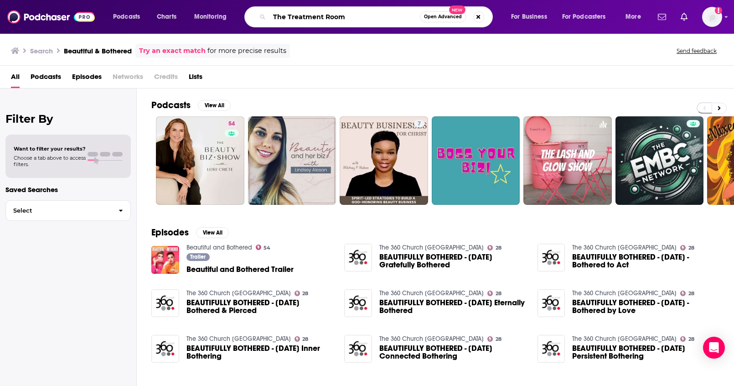
type input "The Treatment Room"
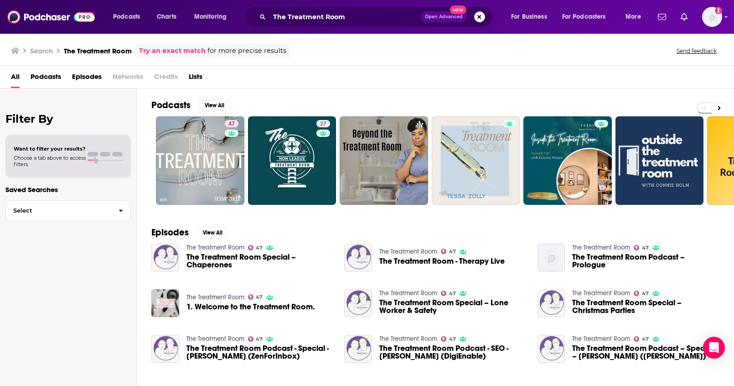
click at [480, 16] on button "Search podcasts, credits, & more..." at bounding box center [479, 16] width 11 height 11
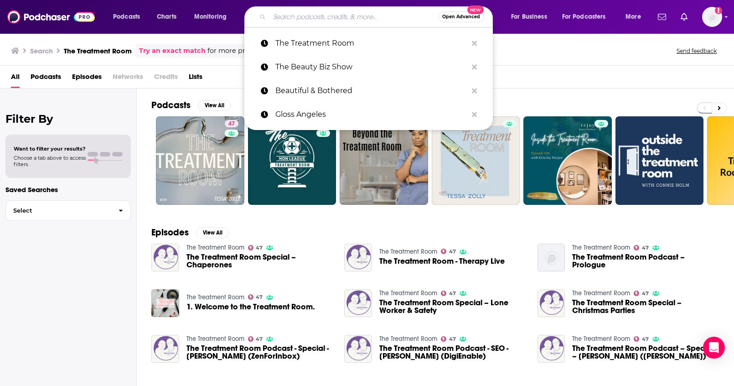
paste input "Lipstick on the Rim"
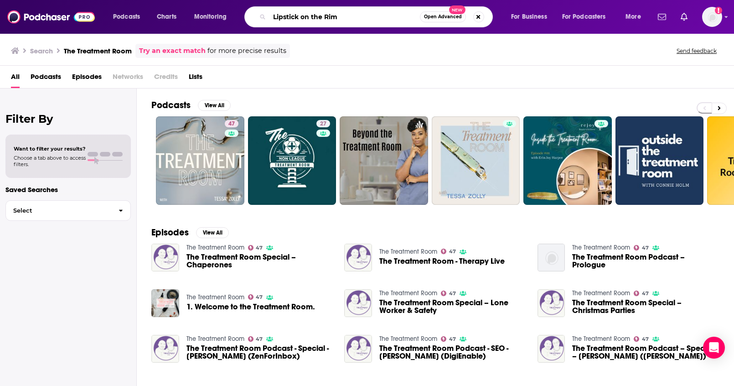
type input "Lipstick on the Rim"
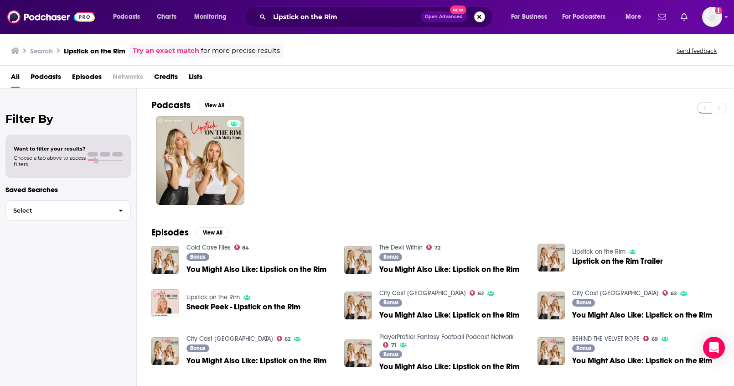
click at [474, 18] on button "Search podcasts, credits, & more..." at bounding box center [479, 16] width 11 height 11
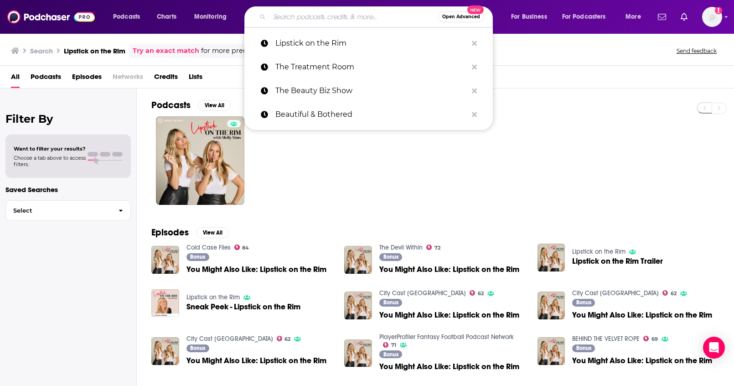
paste input "Outspoken Beauty"
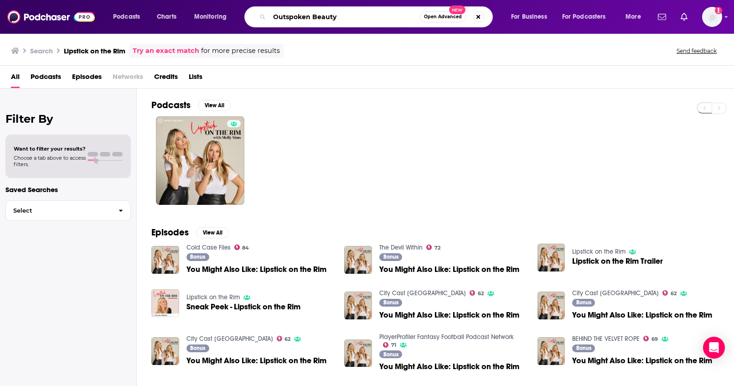
type input "Outspoken Beauty"
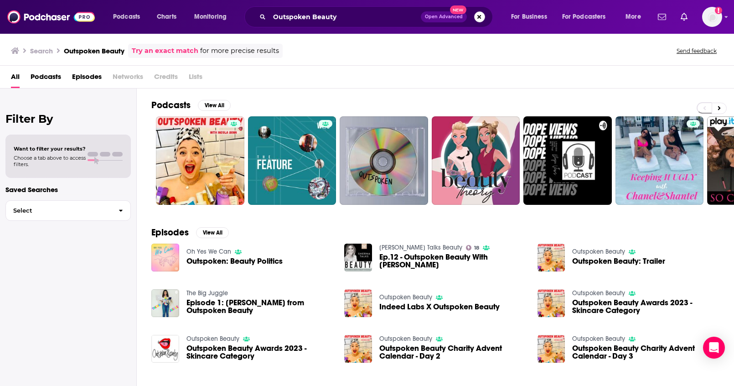
click at [478, 17] on button "Search podcasts, credits, & more..." at bounding box center [479, 16] width 11 height 11
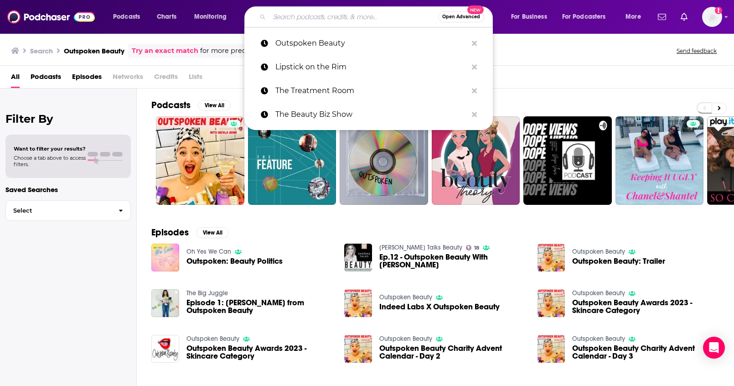
paste input "More Than A Pretty Face"
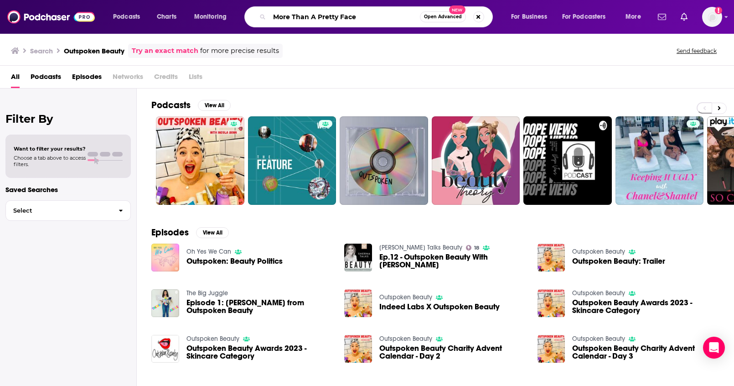
type input "More Than A Pretty Face"
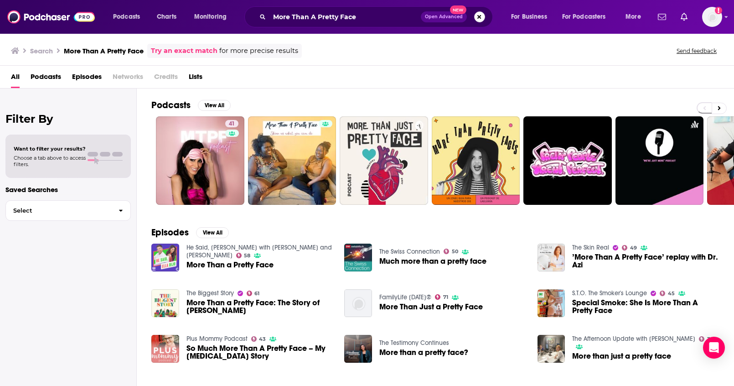
click at [476, 14] on button "Search podcasts, credits, & more..." at bounding box center [479, 16] width 11 height 11
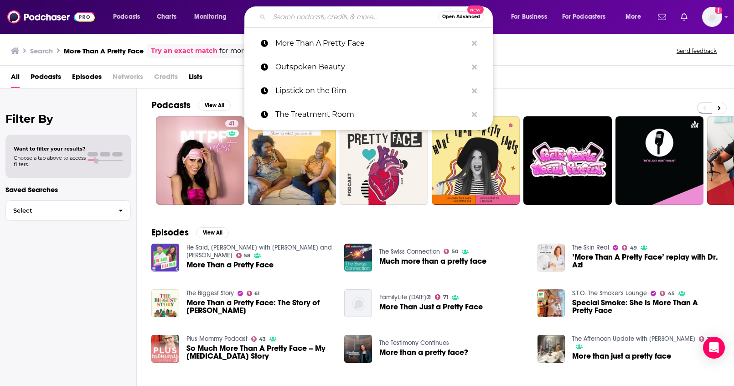
paste input "Radiance Revealed"
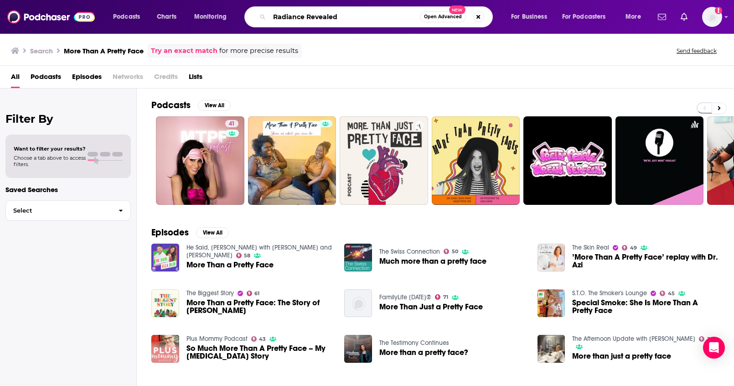
type input "Radiance Revealed"
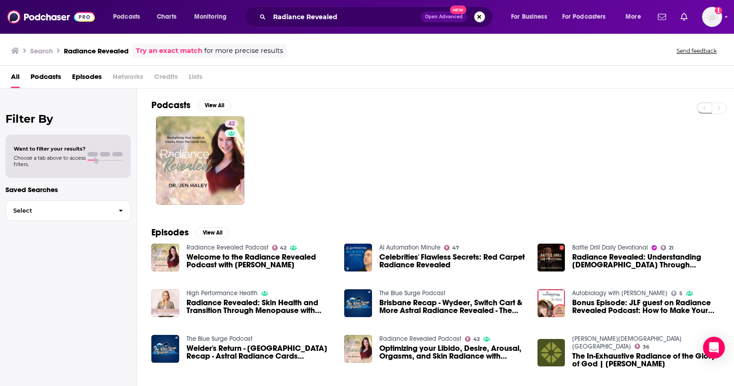
click at [477, 17] on button "Search podcasts, credits, & more..." at bounding box center [479, 16] width 11 height 11
paste input "Rare with Flair"
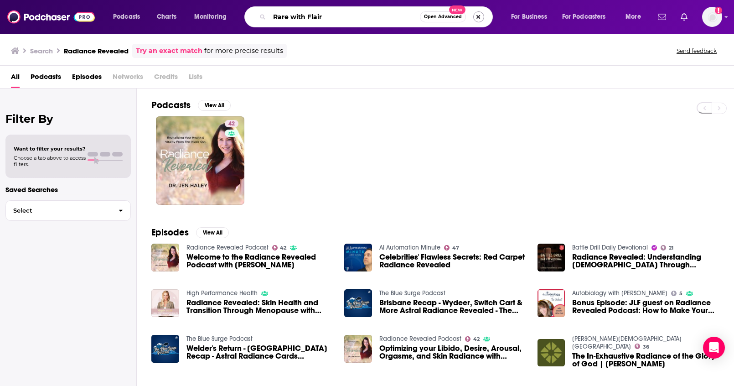
type input "Rare with Flair"
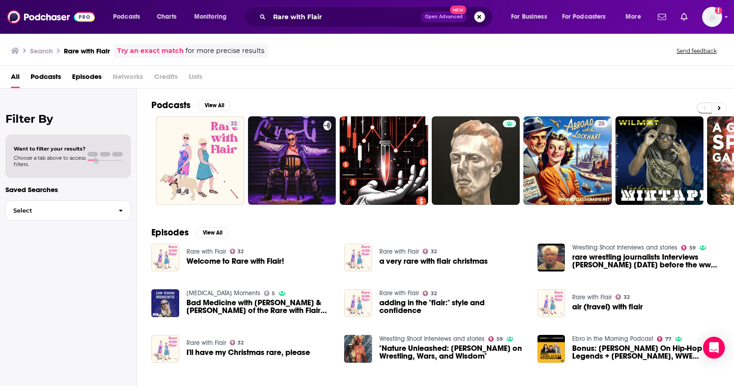
click at [481, 19] on button "Search podcasts, credits, & more..." at bounding box center [479, 16] width 11 height 11
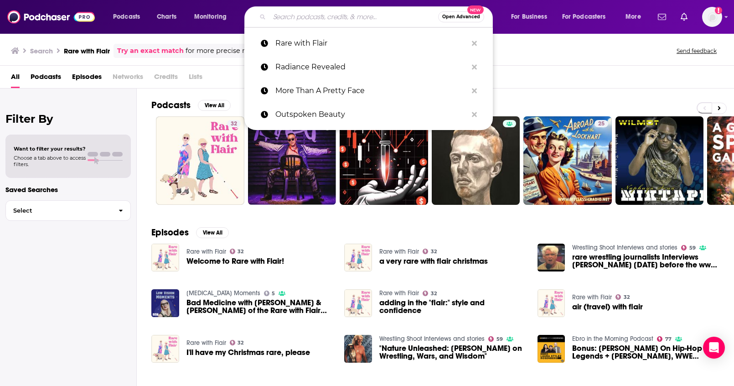
paste input "Unwritten Beauty Talks"
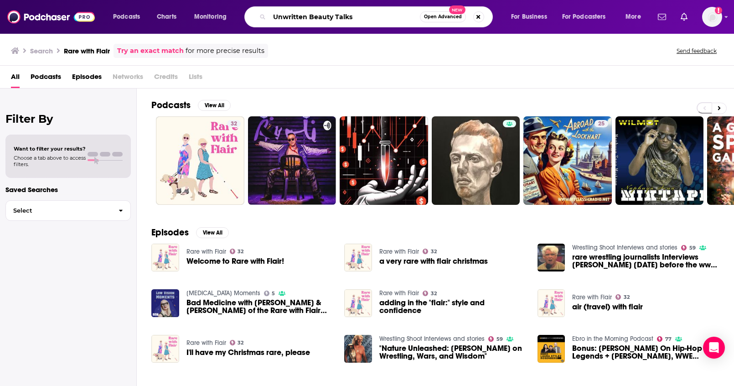
type input "Unwritten Beauty Talks"
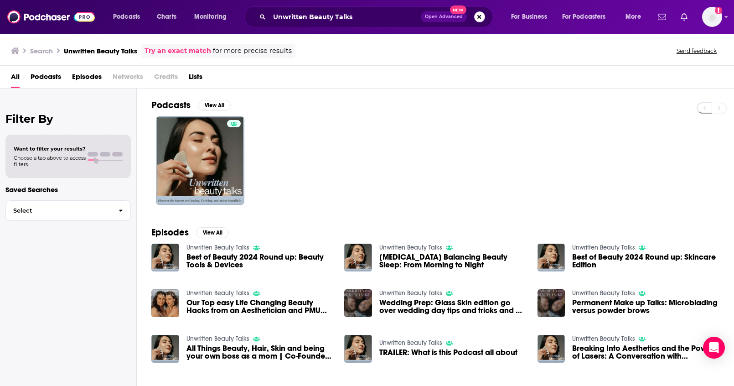
click at [479, 16] on button "Search podcasts, credits, & more..." at bounding box center [479, 16] width 11 height 11
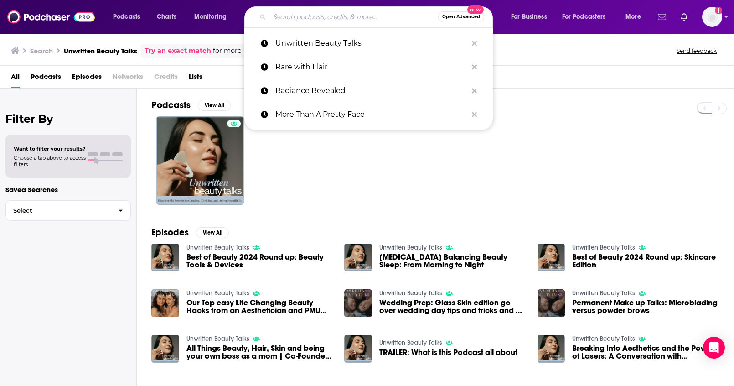
paste input "Cherry Picked"
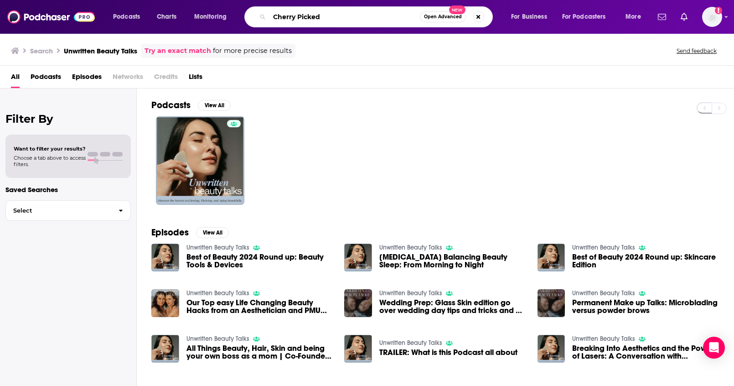
type input "Cherry Picked"
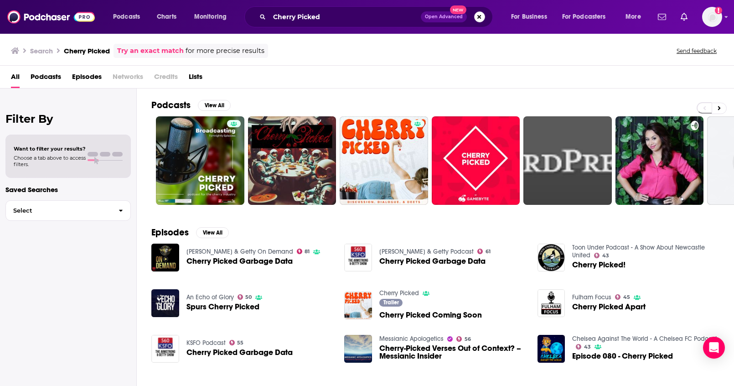
click at [482, 21] on button "Search podcasts, credits, & more..." at bounding box center [479, 16] width 11 height 11
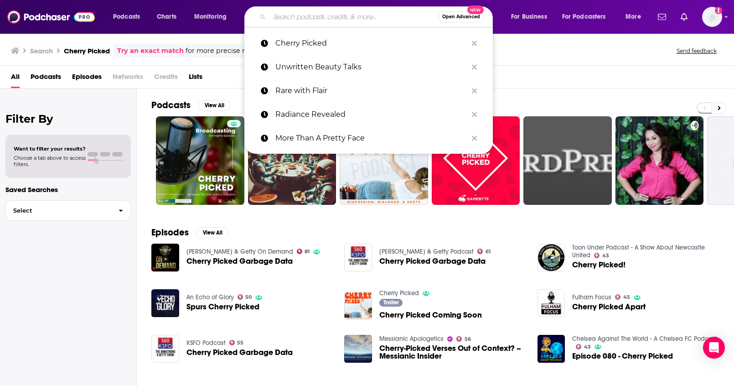
paste input "Age Well with Sophie Shotter"
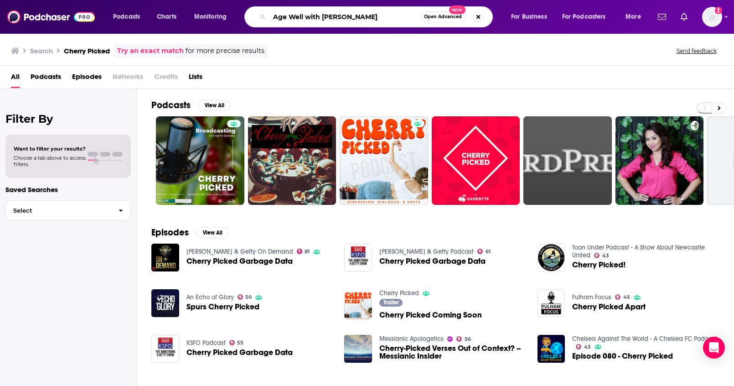
type input "Age Well with Sophie Shotter"
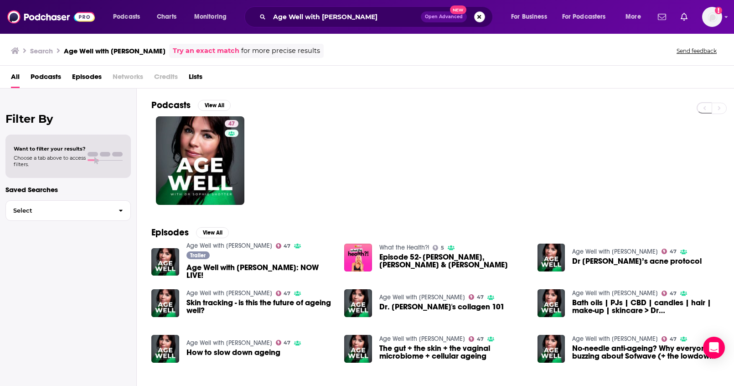
click at [478, 20] on button "Search podcasts, credits, & more..." at bounding box center [479, 16] width 11 height 11
paste input "Age Well with Sophie Shotter"
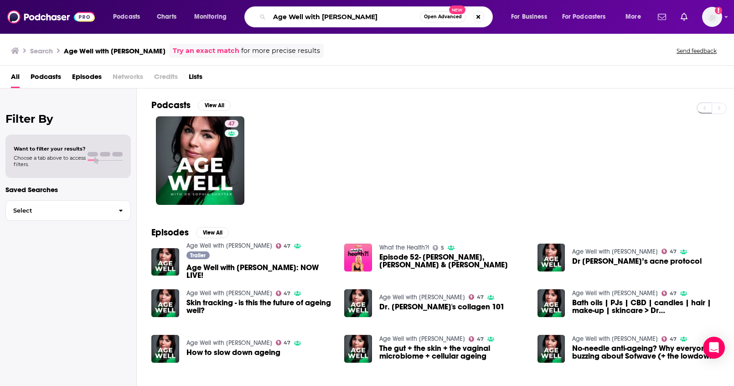
type input "Age Well with Sophie Shotter"
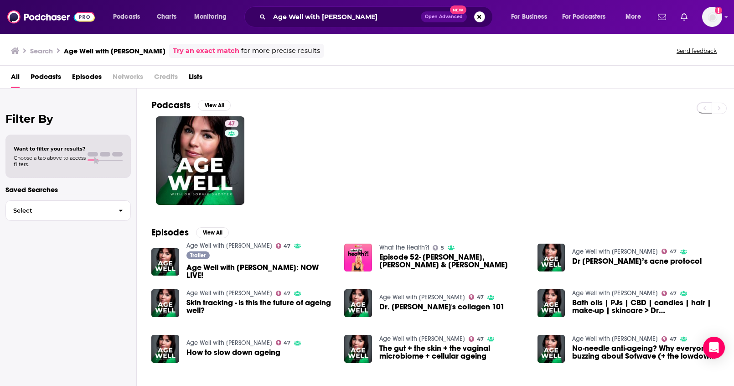
click at [54, 74] on span "Podcasts" at bounding box center [46, 78] width 31 height 19
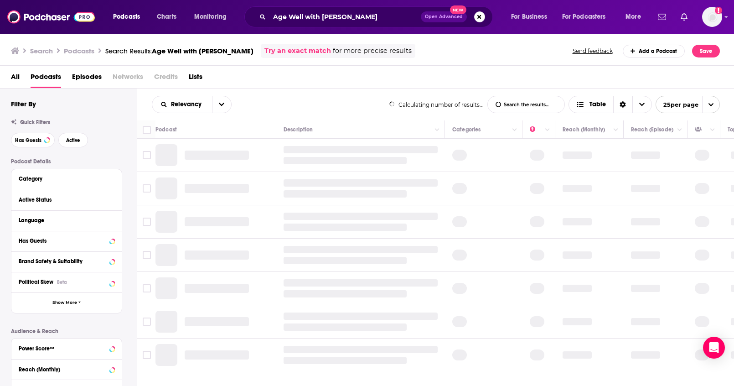
click at [16, 75] on span "All" at bounding box center [15, 78] width 9 height 19
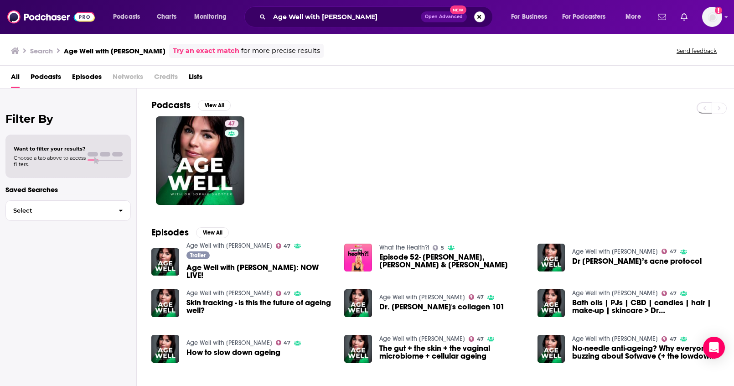
click at [483, 20] on button "Search podcasts, credits, & more..." at bounding box center [479, 16] width 11 height 11
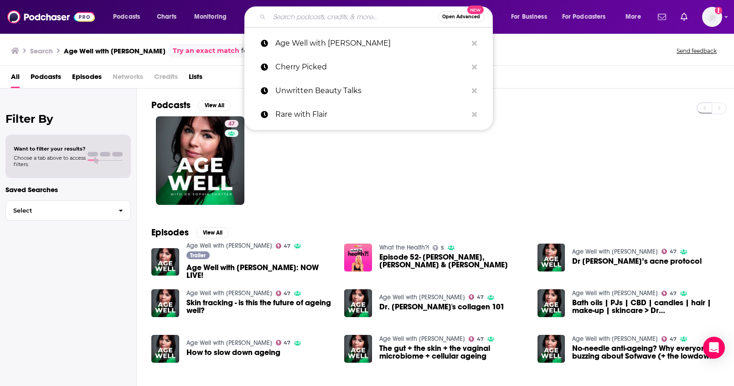
paste input "The Skin Real"
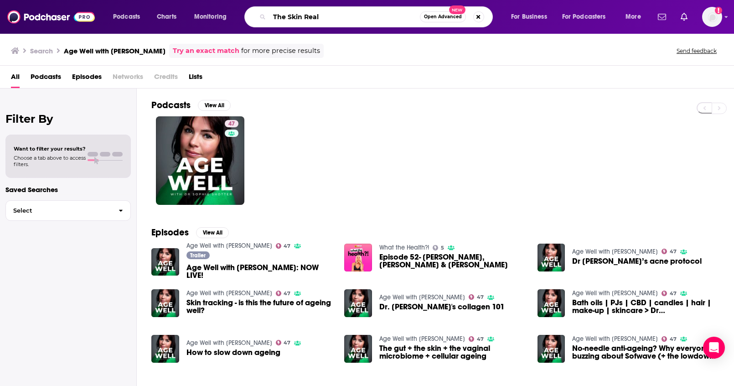
type input "The Skin Real"
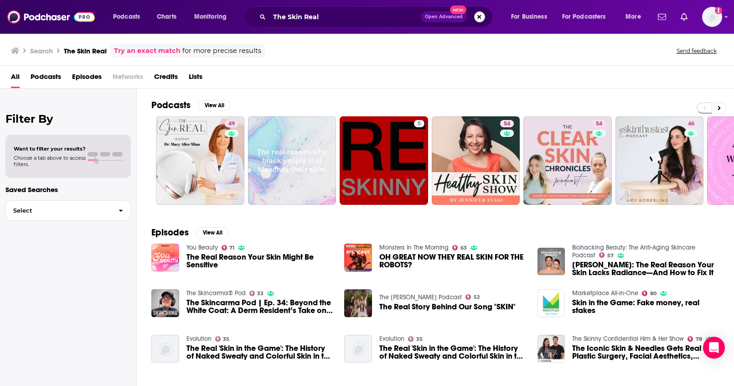
click at [482, 21] on button "Search podcasts, credits, & more..." at bounding box center [479, 16] width 11 height 11
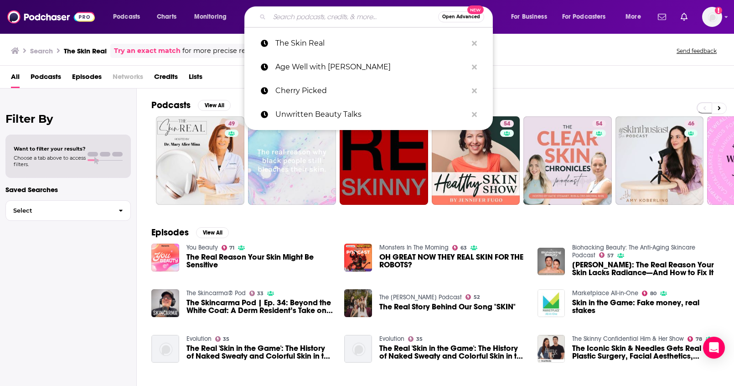
paste input "The Product Biz Podcast"
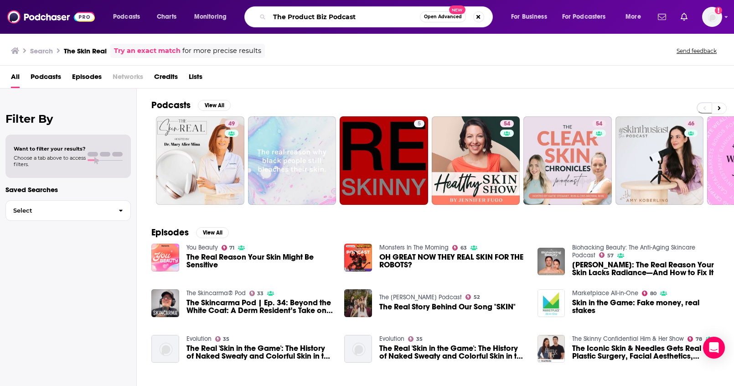
type input "The Product Biz Podcast"
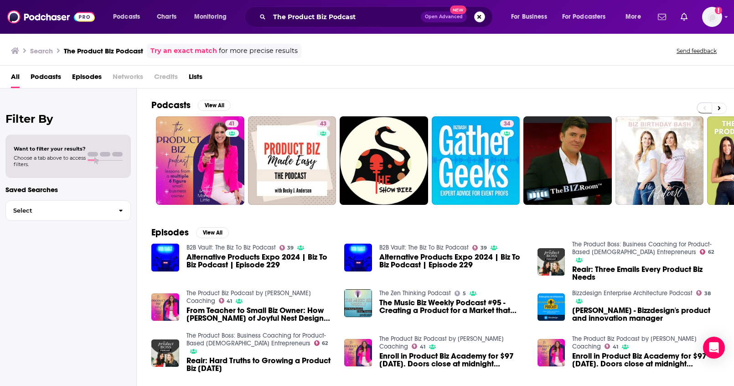
click at [479, 19] on button "Search podcasts, credits, & more..." at bounding box center [479, 16] width 11 height 11
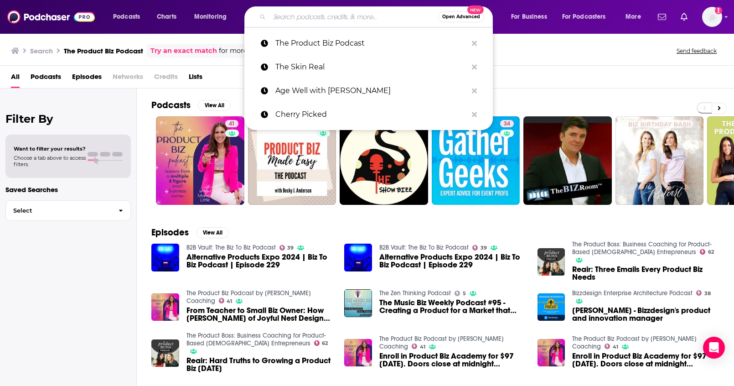
paste input "The Product Biz Podcast"
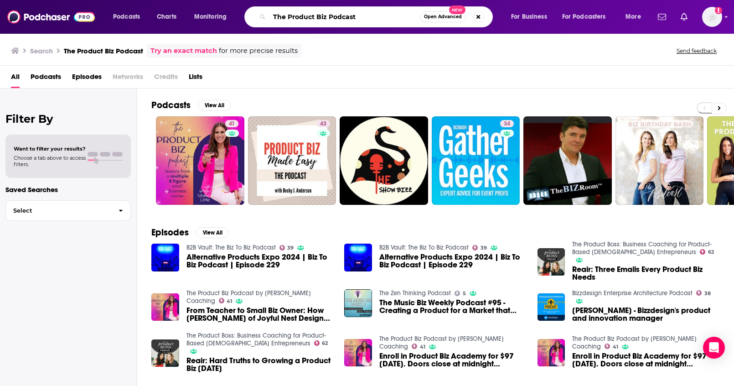
type input "The Product Biz Podcast"
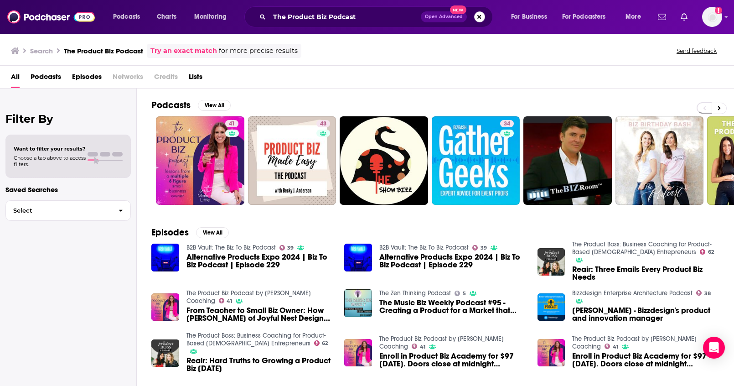
click at [474, 18] on button "Search podcasts, credits, & more..." at bounding box center [479, 16] width 11 height 11
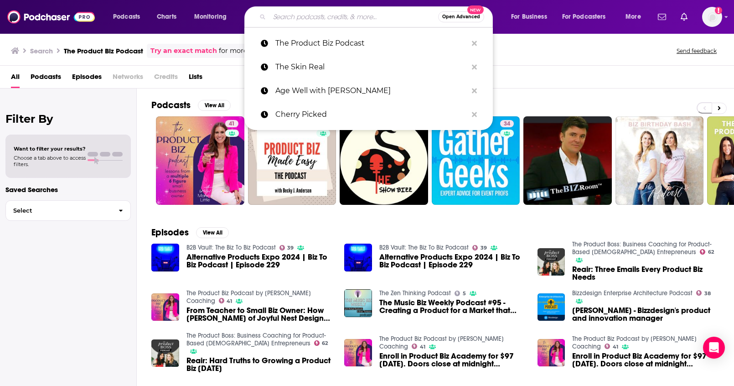
paste input "It Hurts To Be Pretty"
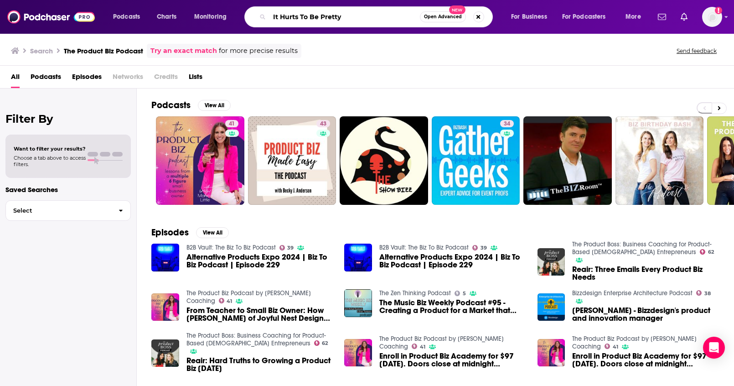
type input "It Hurts To Be Pretty"
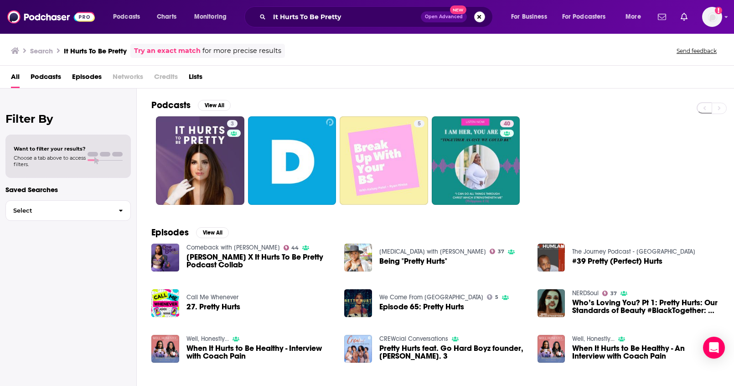
click at [483, 19] on button "Search podcasts, credits, & more..." at bounding box center [479, 16] width 11 height 11
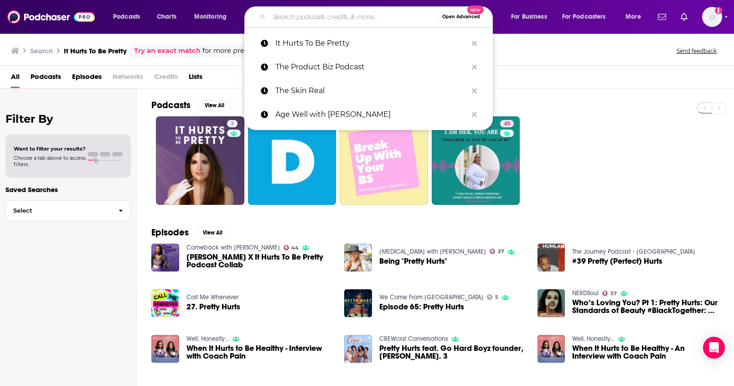
paste input "Dermasphere"
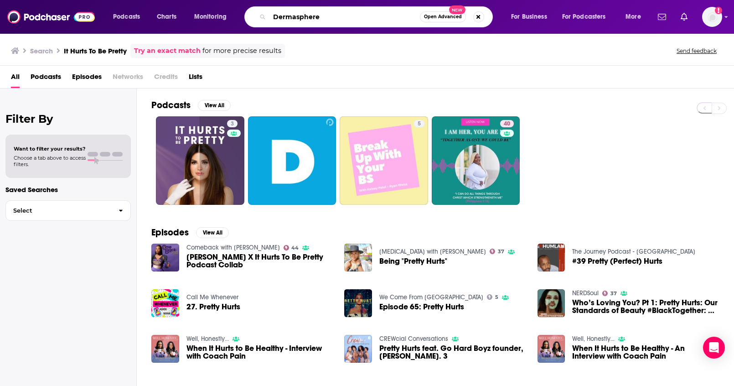
type input "Dermasphere"
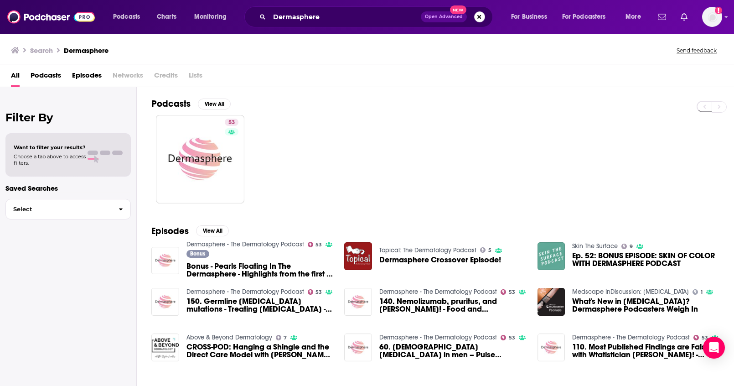
click at [479, 18] on button "Search podcasts, credits, & more..." at bounding box center [479, 16] width 11 height 11
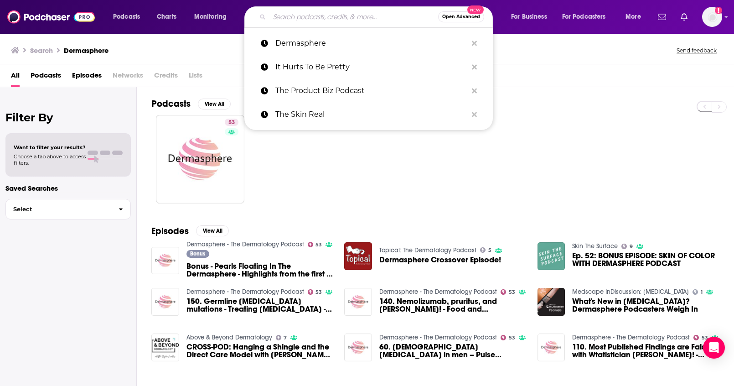
paste input "The Korean Beauty Show"
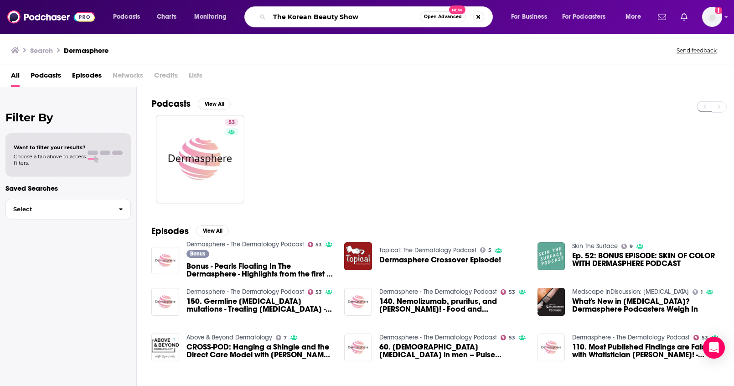
type input "The Korean Beauty Show"
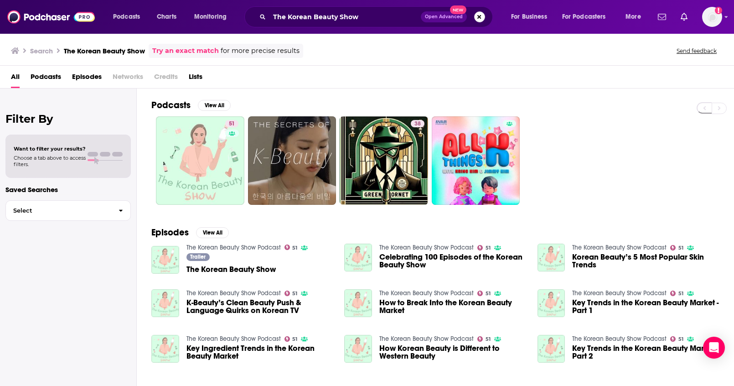
click at [479, 18] on button "Search podcasts, credits, & more..." at bounding box center [479, 16] width 11 height 11
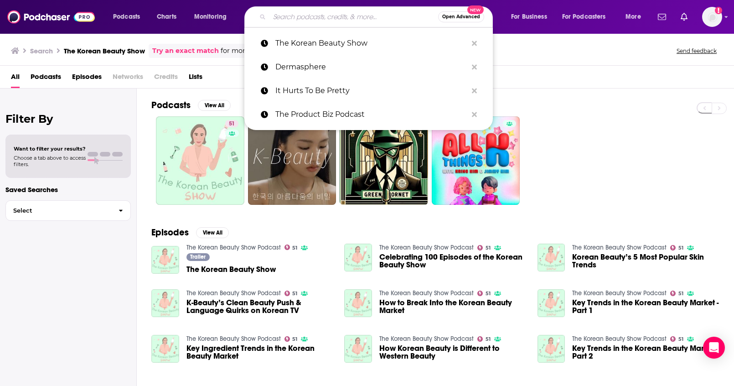
paste input "The Sugar Show"
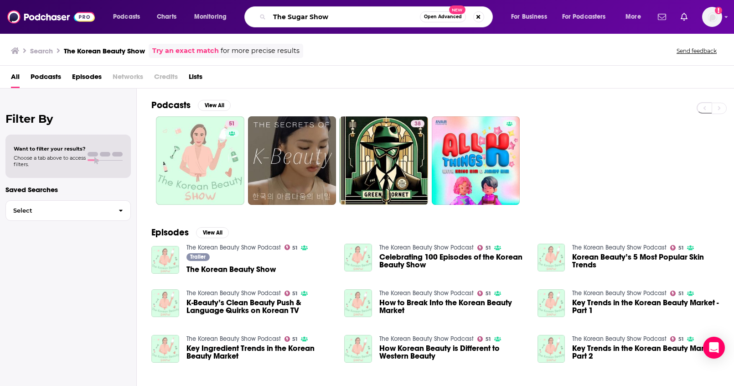
type input "The Sugar Show"
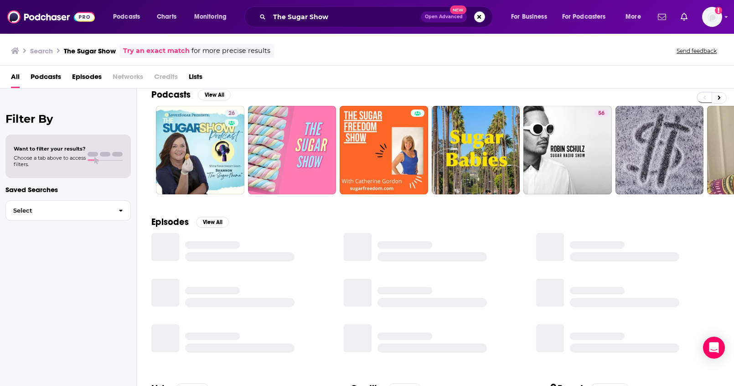
scroll to position [11, 0]
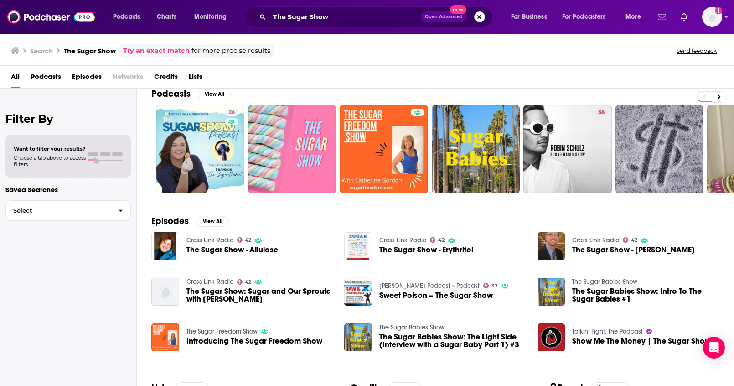
click at [478, 17] on button "Search podcasts, credits, & more..." at bounding box center [479, 16] width 11 height 11
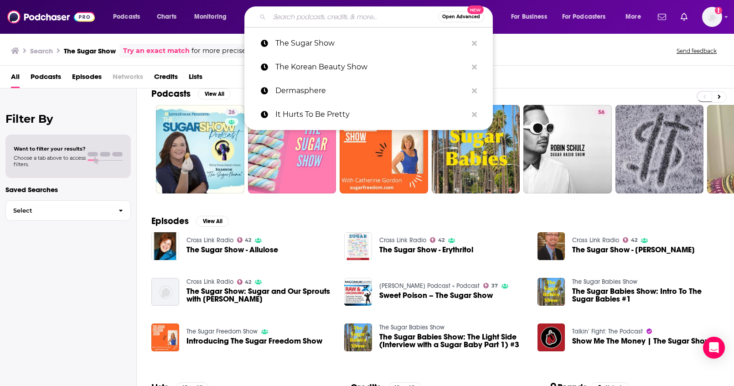
paste input "Forever Young"
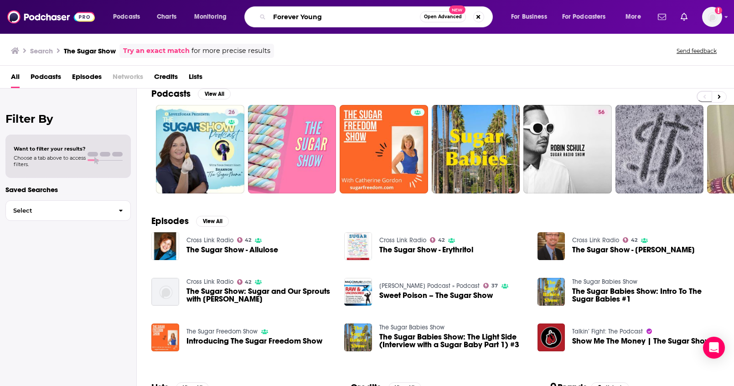
type input "Forever Young"
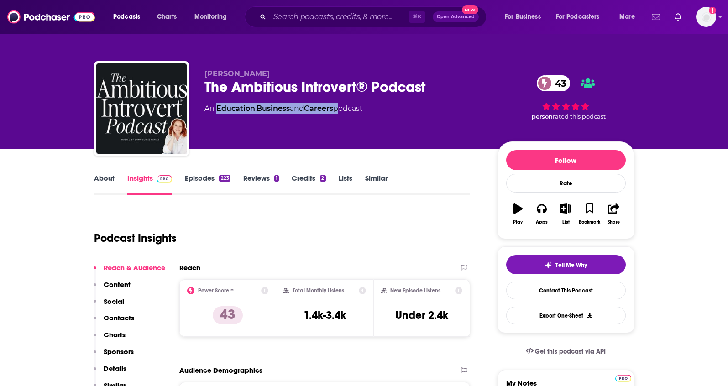
drag, startPoint x: 339, startPoint y: 108, endPoint x: 218, endPoint y: 110, distance: 120.4
click at [218, 110] on div "An Education , Business and Careers podcast" at bounding box center [283, 108] width 158 height 11
copy div "Education , Business and Careers"
drag, startPoint x: 297, startPoint y: 73, endPoint x: 201, endPoint y: 74, distance: 96.3
click at [201, 74] on div "Emma-Louise Parkes The Ambitious Introvert® Podcast 43 An Education , Business …" at bounding box center [364, 110] width 540 height 99
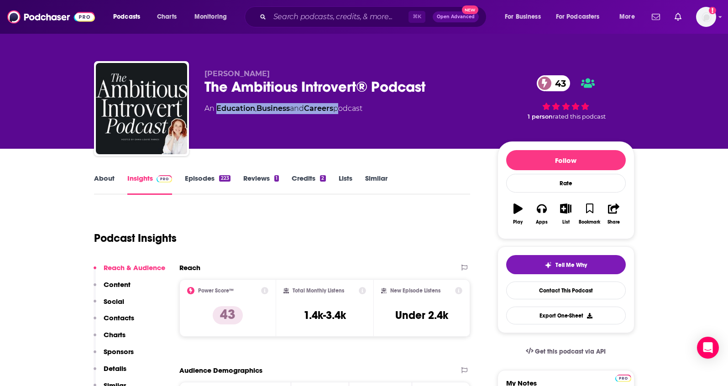
copy span "Emma-Louise Parkes"
click at [117, 316] on p "Contacts" at bounding box center [119, 317] width 31 height 9
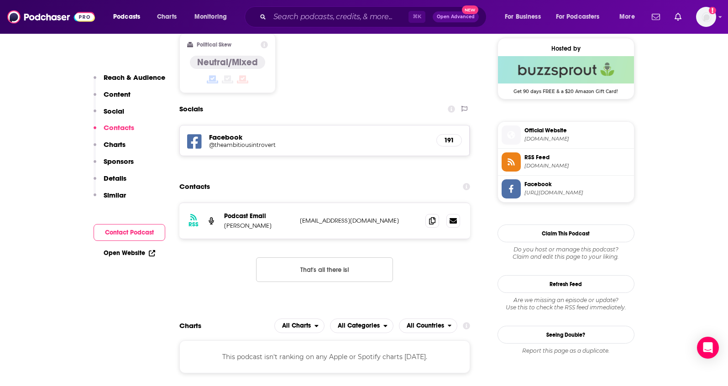
scroll to position [741, 0]
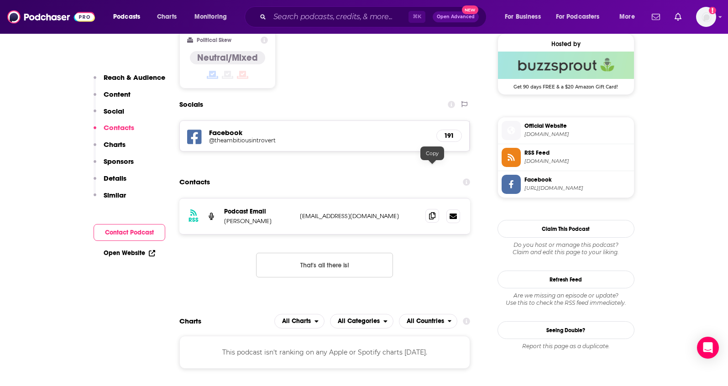
click at [433, 212] on icon at bounding box center [432, 215] width 6 height 7
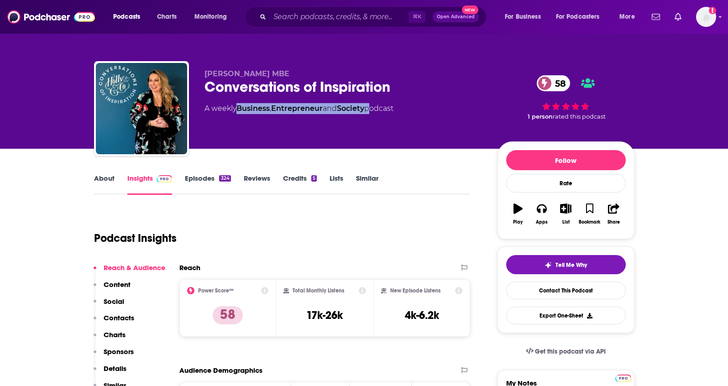
drag, startPoint x: 372, startPoint y: 108, endPoint x: 240, endPoint y: 108, distance: 131.8
click at [240, 108] on div "A weekly Business , Entrepreneur and Society podcast" at bounding box center [298, 108] width 189 height 11
copy div "Business , Entrepreneur and Society"
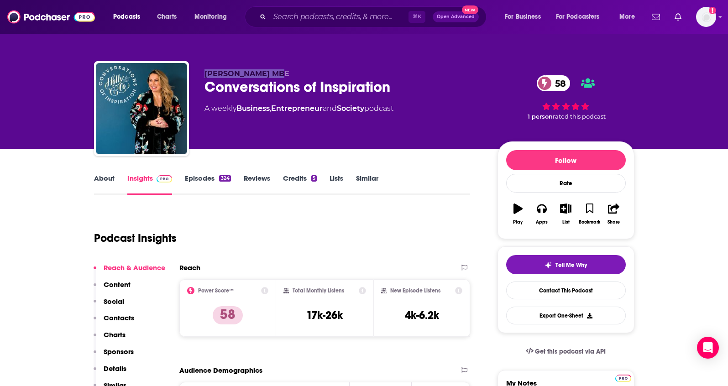
drag, startPoint x: 257, startPoint y: 72, endPoint x: 200, endPoint y: 72, distance: 57.0
click at [200, 72] on div "Holly Tucker MBE Conversations of Inspiration 58 A weekly Business , Entreprene…" at bounding box center [364, 110] width 540 height 99
click at [196, 72] on div "Holly Tucker MBE Conversations of Inspiration 58 A weekly Business , Entreprene…" at bounding box center [364, 110] width 540 height 99
drag, startPoint x: 197, startPoint y: 72, endPoint x: 251, endPoint y: 76, distance: 54.0
click at [251, 76] on div "Holly Tucker MBE Conversations of Inspiration 58 A weekly Business , Entreprene…" at bounding box center [364, 110] width 540 height 99
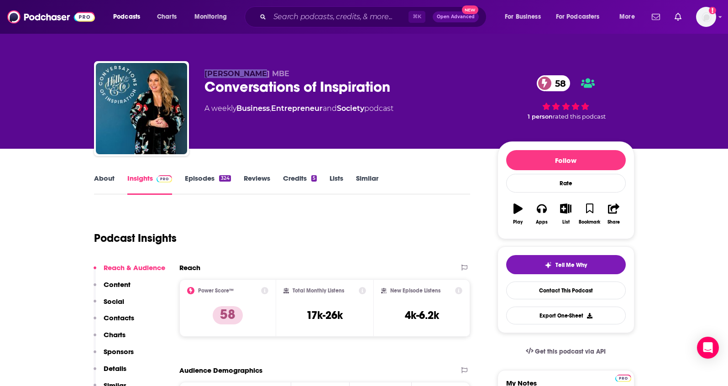
copy span "Holly Tucker"
click at [123, 320] on p "Contacts" at bounding box center [119, 317] width 31 height 9
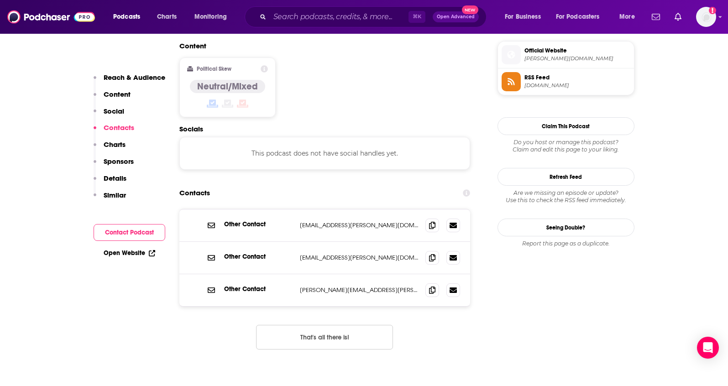
scroll to position [734, 0]
click at [429, 221] on icon at bounding box center [432, 224] width 6 height 7
click at [430, 253] on icon at bounding box center [432, 256] width 6 height 7
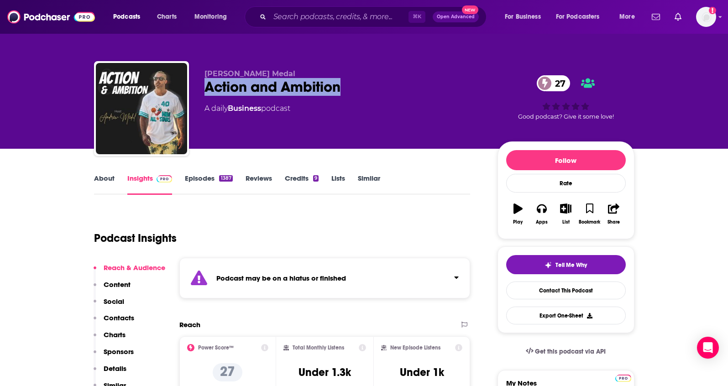
drag, startPoint x: 339, startPoint y: 89, endPoint x: 205, endPoint y: 90, distance: 133.7
click at [205, 90] on div "Action and Ambition 27" at bounding box center [343, 87] width 278 height 18
copy h2 "Action and Ambition"
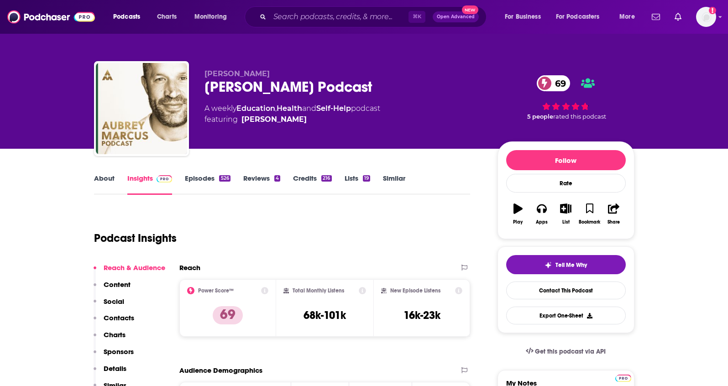
click at [106, 178] on link "About" at bounding box center [104, 184] width 21 height 21
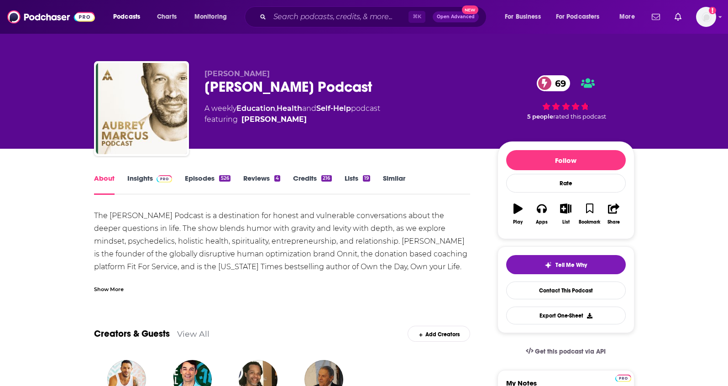
click at [140, 179] on link "Insights" at bounding box center [149, 184] width 45 height 21
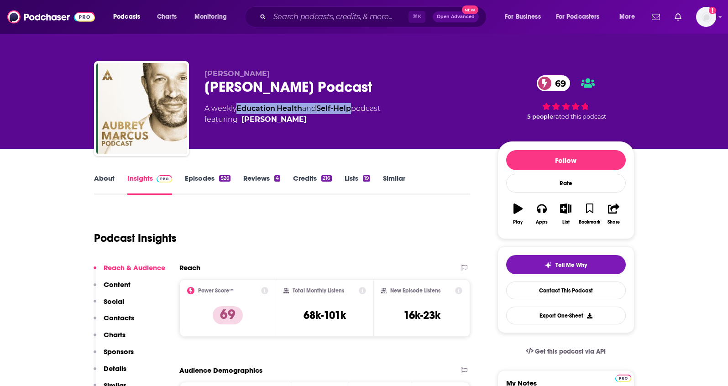
drag, startPoint x: 358, startPoint y: 109, endPoint x: 240, endPoint y: 109, distance: 117.2
click at [240, 109] on div "A weekly Education , Health and Self-Help podcast featuring Aubrey Marcus" at bounding box center [292, 114] width 176 height 22
copy div "Education , Health and Self-Help"
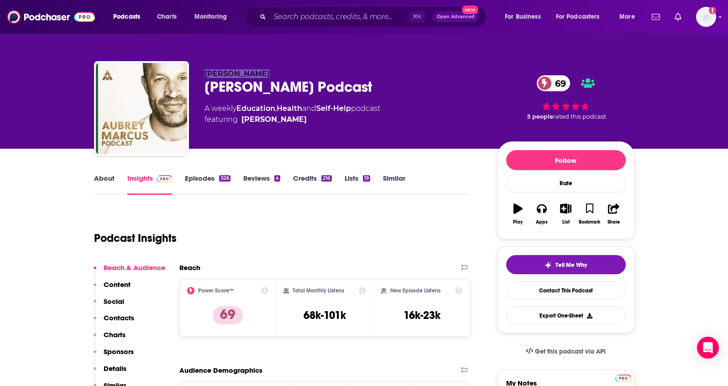
drag, startPoint x: 273, startPoint y: 72, endPoint x: 199, endPoint y: 73, distance: 73.4
click at [199, 73] on div "Aubrey Marcus Aubrey Marcus Podcast 69 A weekly Education , Health and Self-Hel…" at bounding box center [364, 110] width 540 height 99
copy span "Aubrey Marcus"
click at [128, 314] on p "Contacts" at bounding box center [119, 317] width 31 height 9
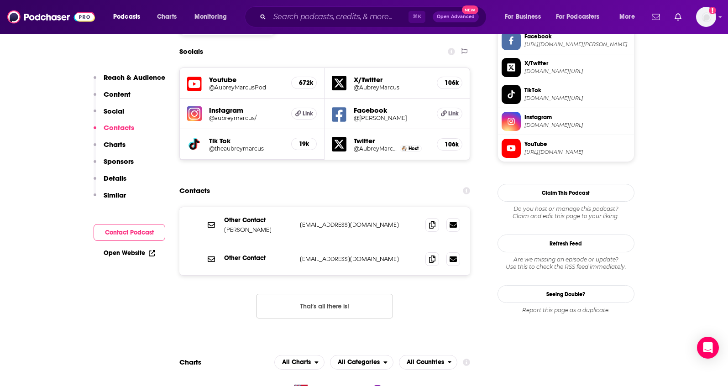
scroll to position [802, 0]
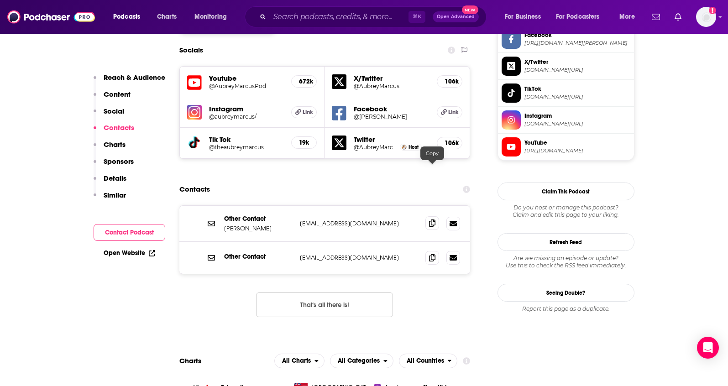
click at [428, 216] on span at bounding box center [432, 223] width 14 height 14
click at [432, 254] on icon at bounding box center [432, 257] width 6 height 7
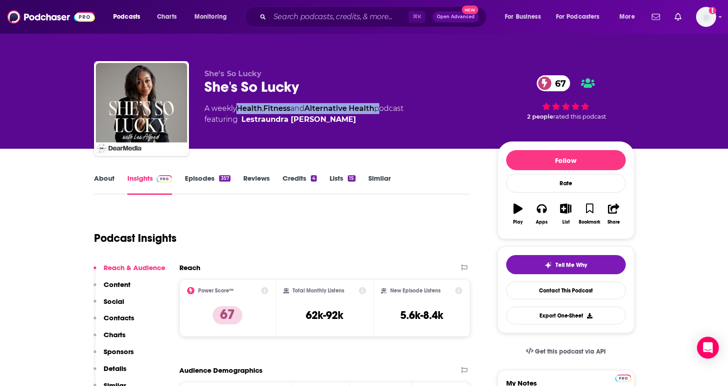
drag, startPoint x: 381, startPoint y: 109, endPoint x: 242, endPoint y: 104, distance: 139.7
click at [240, 111] on div "A weekly Health , Fitness and Alternative Health podcast featuring [PERSON_NAME]" at bounding box center [303, 114] width 199 height 22
copy div "Health , Fitness and Alternative Health"
click at [96, 180] on link "About" at bounding box center [104, 184] width 21 height 21
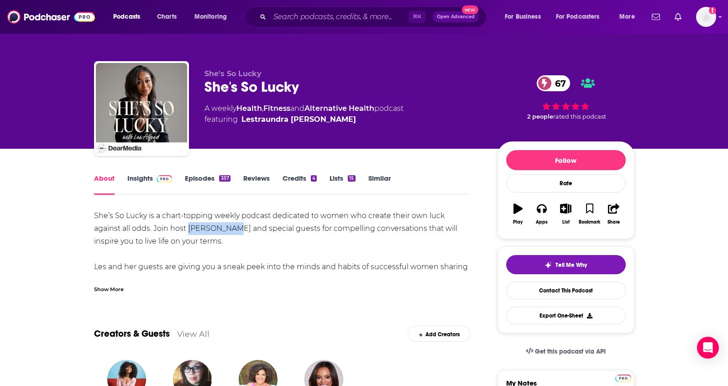
drag, startPoint x: 218, startPoint y: 229, endPoint x: 190, endPoint y: 231, distance: 27.9
click at [190, 231] on div "She’s So Lucky is a chart-topping weekly podcast dedicated to women who create …" at bounding box center [282, 266] width 376 height 115
copy div "Les Alfred"
click at [142, 174] on link "Insights" at bounding box center [149, 184] width 45 height 21
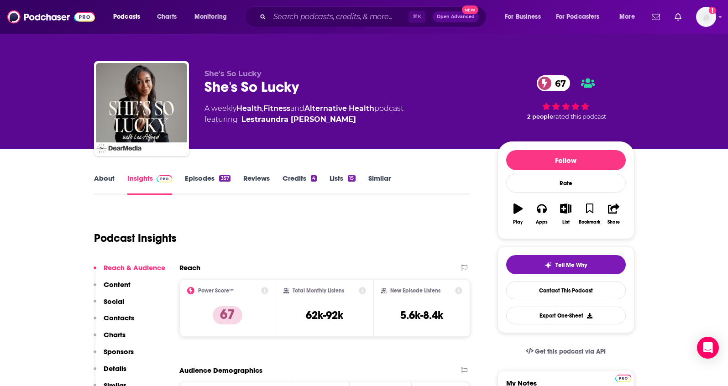
click at [121, 317] on p "Contacts" at bounding box center [119, 317] width 31 height 9
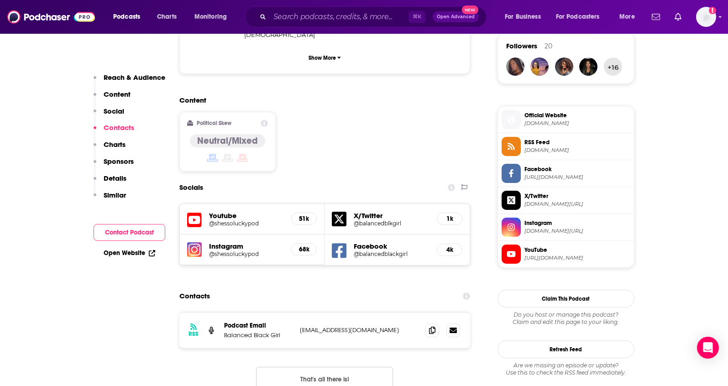
scroll to position [772, 0]
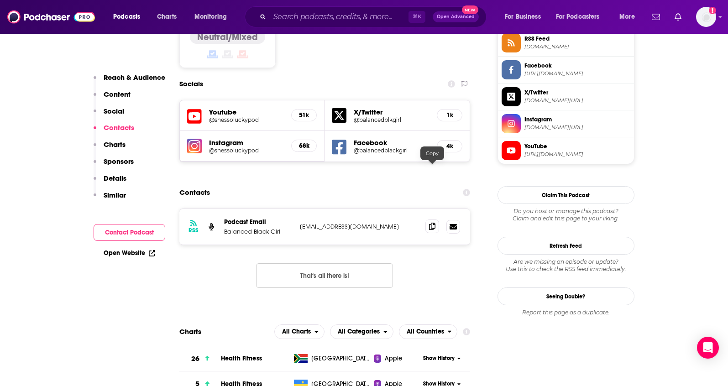
click at [428, 219] on span at bounding box center [432, 226] width 14 height 14
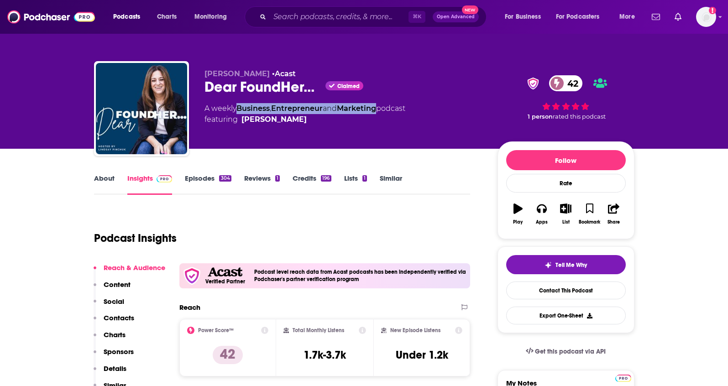
drag, startPoint x: 383, startPoint y: 109, endPoint x: 240, endPoint y: 106, distance: 142.8
click at [240, 106] on div "A weekly Business , Entrepreneur and Marketing podcast featuring [PERSON_NAME]" at bounding box center [304, 114] width 201 height 22
copy div "Business , Entrepreneur and Marketing"
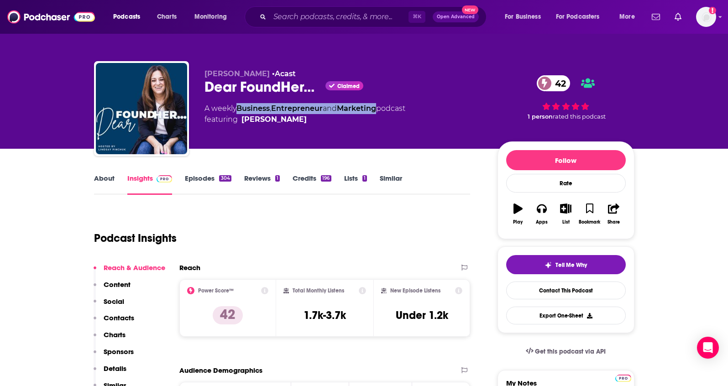
drag, startPoint x: 202, startPoint y: 74, endPoint x: 265, endPoint y: 74, distance: 63.4
click at [265, 74] on div "Lindsay Pinchuk • Acast Dear FoundHer... Claimed 42 A weekly Business , Entrepr…" at bounding box center [364, 110] width 540 height 99
copy span "Lindsay Pinchuk"
click at [124, 319] on p "Contacts" at bounding box center [119, 317] width 31 height 9
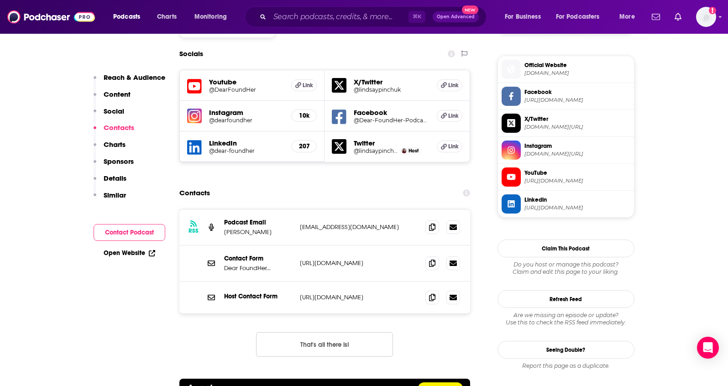
scroll to position [802, 0]
click at [429, 223] on icon at bounding box center [432, 226] width 6 height 7
click at [513, 172] on span at bounding box center [510, 177] width 19 height 10
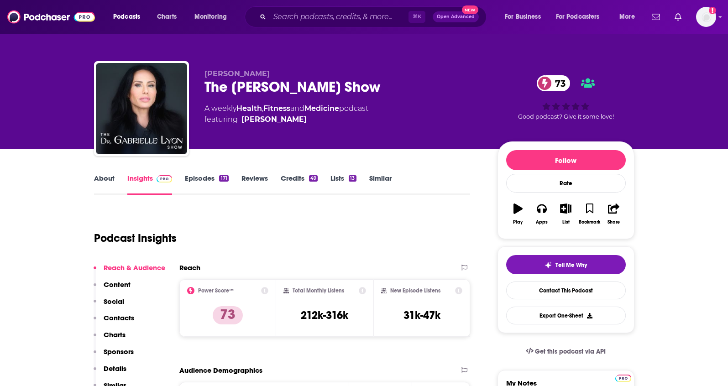
drag, startPoint x: 397, startPoint y: 91, endPoint x: 191, endPoint y: 91, distance: 206.2
click at [191, 91] on div "[PERSON_NAME] The [PERSON_NAME] Show 73 A weekly Health , Fitness and Medicine …" at bounding box center [364, 110] width 540 height 99
copy h2 "The [PERSON_NAME] Show"
drag, startPoint x: 276, startPoint y: 72, endPoint x: 219, endPoint y: 73, distance: 57.0
click at [219, 73] on p "Dr. Gabrielle Lyon" at bounding box center [343, 73] width 278 height 9
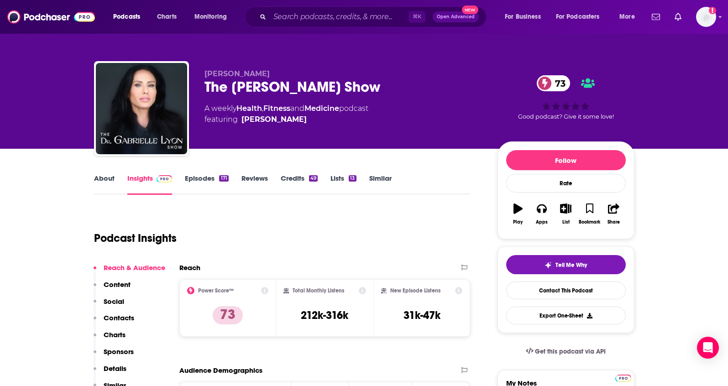
copy span "Gabrielle Lyon"
drag, startPoint x: 346, startPoint y: 108, endPoint x: 239, endPoint y: 108, distance: 107.7
click at [239, 108] on div "A weekly Health , Fitness and Medicine podcast featuring Dr. Gabrielle Lyon" at bounding box center [286, 114] width 164 height 22
copy div "Health , Fitness and Medicine"
click at [116, 315] on p "Contacts" at bounding box center [119, 317] width 31 height 9
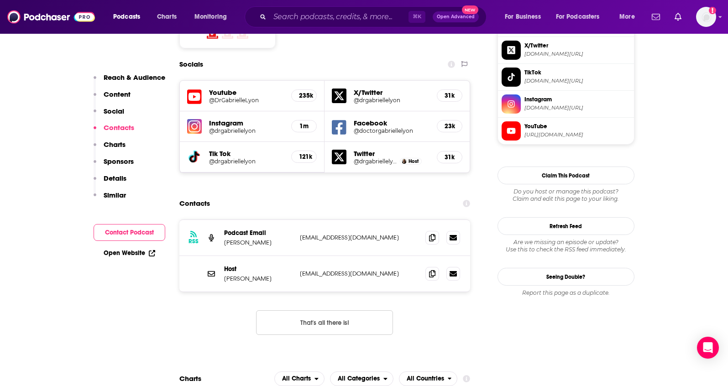
scroll to position [813, 0]
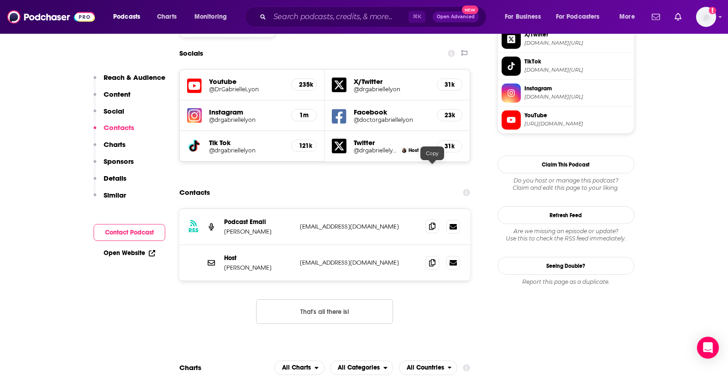
click at [431, 219] on span at bounding box center [432, 226] width 14 height 14
click at [429, 259] on icon at bounding box center [432, 262] width 6 height 7
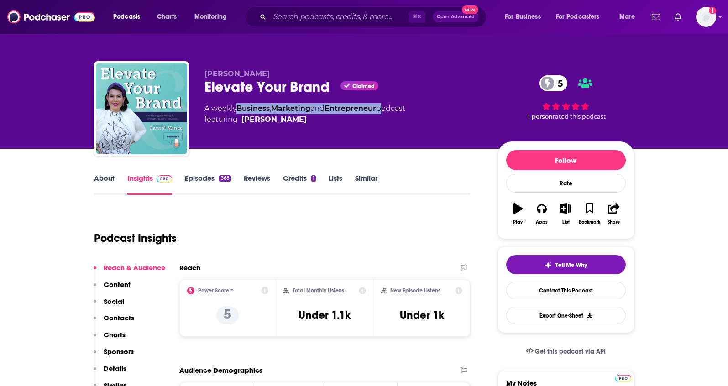
drag, startPoint x: 383, startPoint y: 109, endPoint x: 240, endPoint y: 108, distance: 142.8
click at [240, 108] on div "A weekly Business , Marketing and Entrepreneur podcast featuring [PERSON_NAME]" at bounding box center [304, 114] width 201 height 22
copy div "Business , Marketing and Entrepreneur"
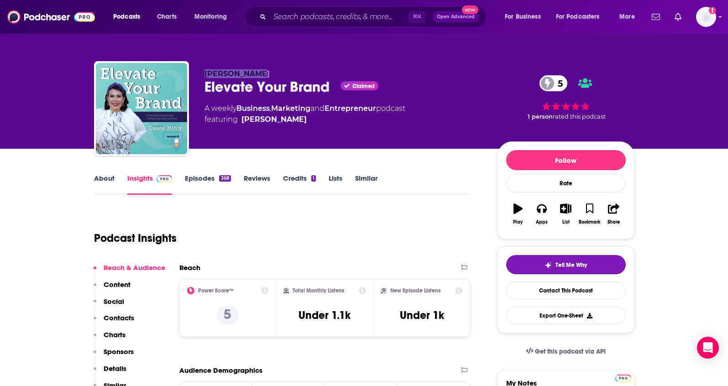
drag, startPoint x: 268, startPoint y: 70, endPoint x: 201, endPoint y: 72, distance: 67.1
click at [201, 72] on div "Laurel Mintz Elevate Your Brand Claimed 5 A weekly Business , Marketing and Ent…" at bounding box center [364, 110] width 540 height 99
copy span "Laurel Mintz"
click at [125, 319] on p "Contacts" at bounding box center [119, 317] width 31 height 9
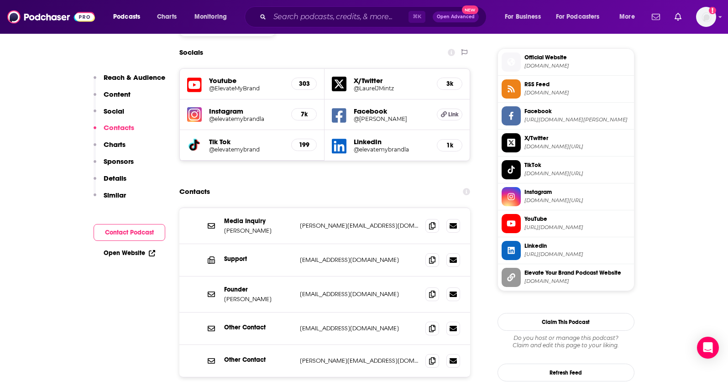
scroll to position [823, 0]
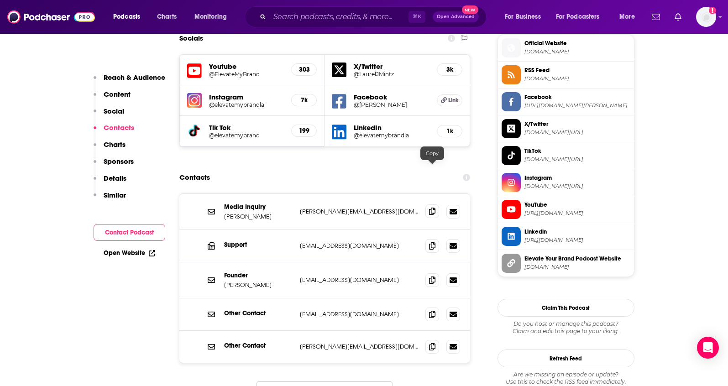
click at [432, 204] on span at bounding box center [432, 211] width 14 height 14
click at [430, 276] on icon at bounding box center [432, 279] width 6 height 7
click at [432, 273] on span at bounding box center [432, 280] width 14 height 14
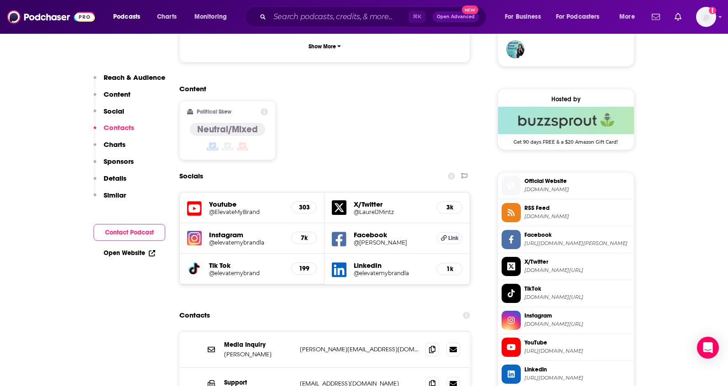
scroll to position [522, 0]
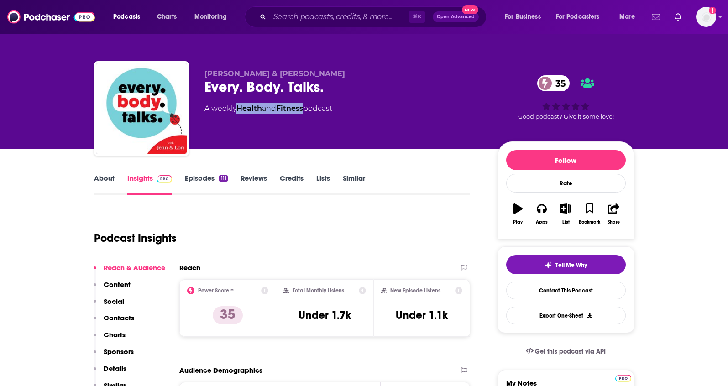
drag, startPoint x: 308, startPoint y: 111, endPoint x: 239, endPoint y: 112, distance: 68.9
click at [239, 112] on div "A weekly Health and Fitness podcast" at bounding box center [268, 108] width 128 height 11
copy div "Health and Fitness"
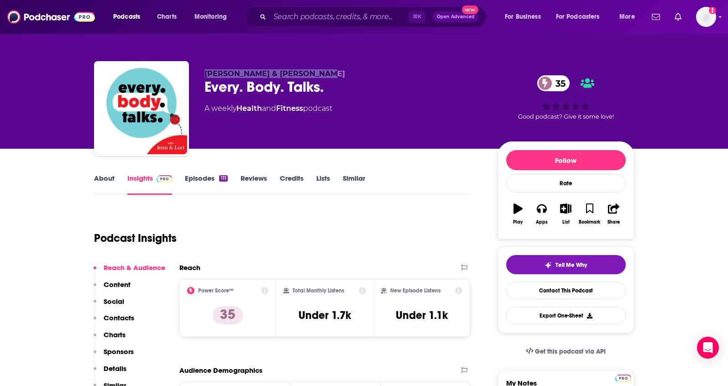
drag, startPoint x: 321, startPoint y: 73, endPoint x: 204, endPoint y: 73, distance: 116.3
click at [204, 73] on p "Lori Schulweis & Jenn Giamo" at bounding box center [343, 73] width 278 height 9
copy span "Lori Schulweis & Jenn Giamo"
click at [114, 322] on p "Contacts" at bounding box center [119, 317] width 31 height 9
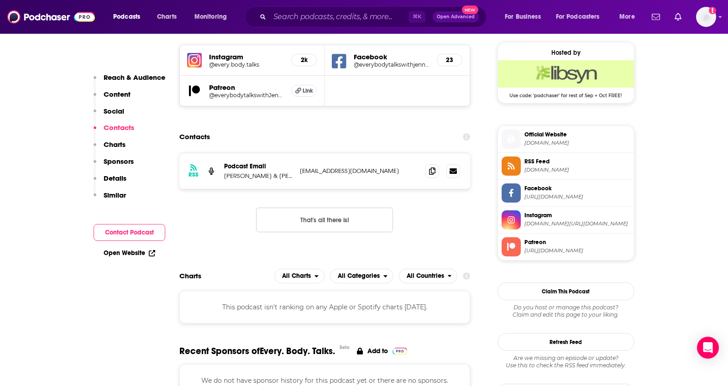
scroll to position [661, 0]
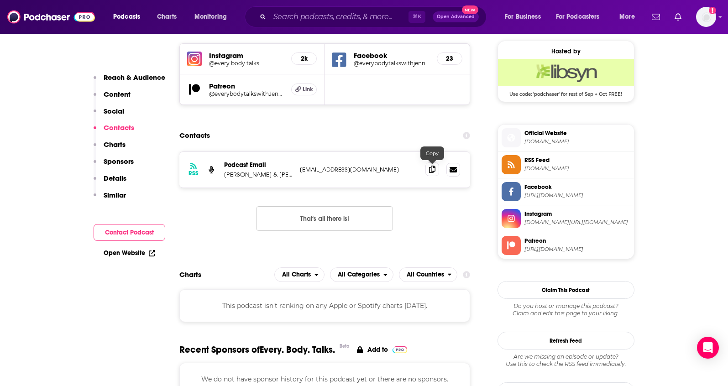
click at [434, 172] on icon at bounding box center [432, 169] width 6 height 7
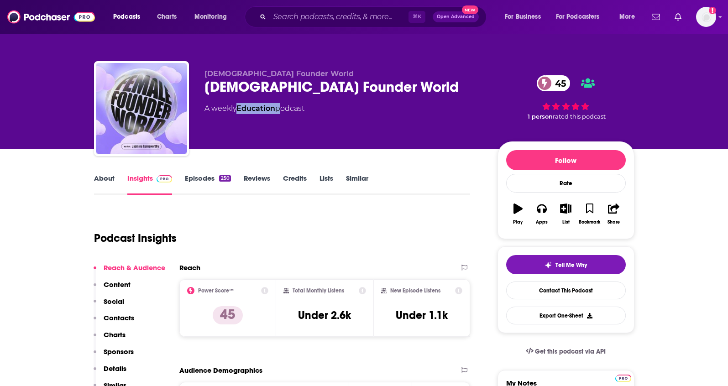
drag, startPoint x: 278, startPoint y: 109, endPoint x: 239, endPoint y: 112, distance: 38.5
click at [239, 112] on div "A weekly Education podcast" at bounding box center [254, 108] width 100 height 11
copy div "Education"
click at [109, 190] on link "About" at bounding box center [104, 184] width 21 height 21
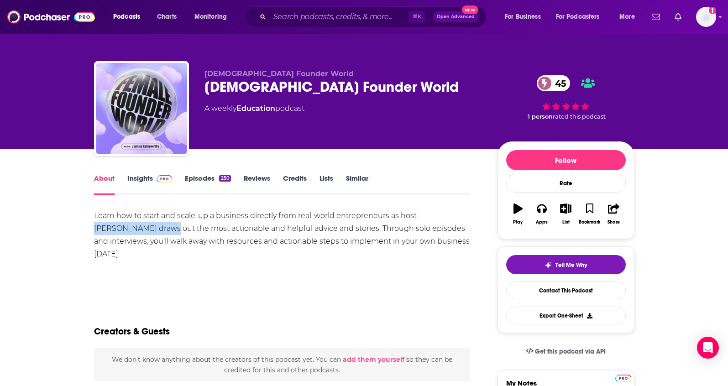
drag, startPoint x: 417, startPoint y: 215, endPoint x: 140, endPoint y: 230, distance: 277.3
click at [140, 230] on div "Learn how to start and scale-up a business directly from real-world entrepreneu…" at bounding box center [282, 234] width 376 height 51
copy div "Jasmine Garnsworthy"
click at [128, 179] on link "Insights" at bounding box center [149, 184] width 45 height 21
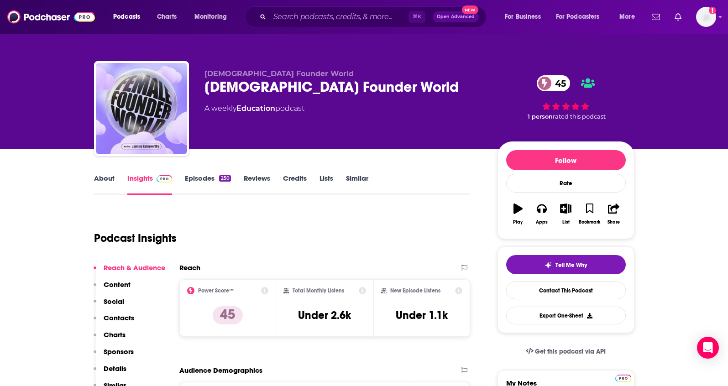
click at [109, 318] on p "Contacts" at bounding box center [119, 317] width 31 height 9
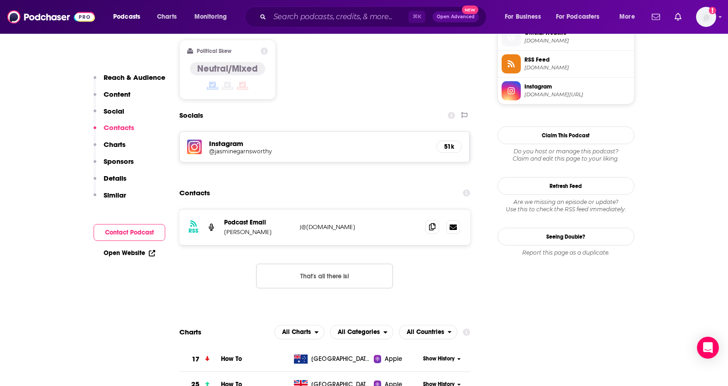
scroll to position [751, 0]
click at [435, 219] on span at bounding box center [432, 226] width 14 height 14
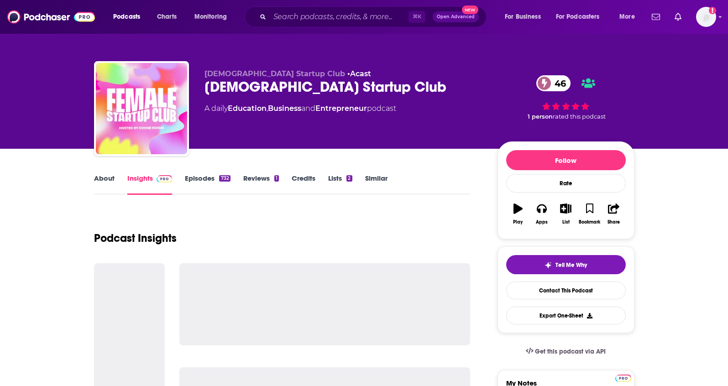
click at [201, 180] on link "Episodes 732" at bounding box center [207, 184] width 45 height 21
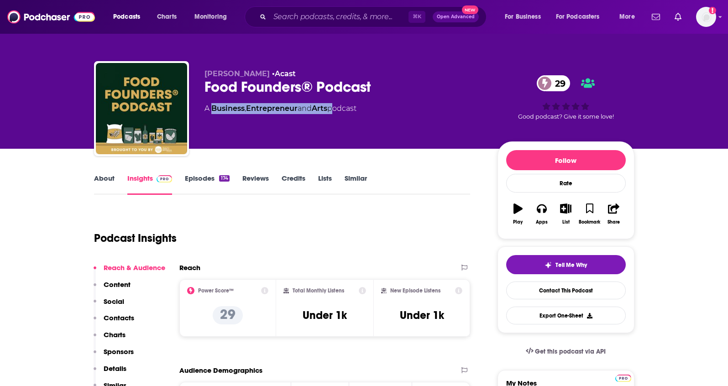
drag, startPoint x: 333, startPoint y: 108, endPoint x: 213, endPoint y: 113, distance: 120.5
click at [213, 113] on div "A Business , Entrepreneur and Arts podcast" at bounding box center [280, 108] width 152 height 11
copy div "Business , Entrepreneur and Arts"
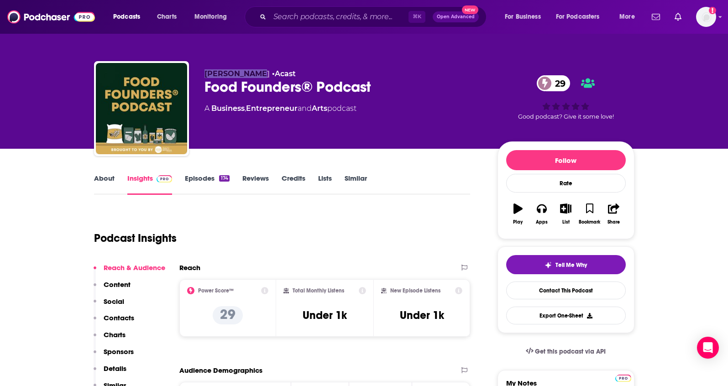
drag, startPoint x: 200, startPoint y: 72, endPoint x: 250, endPoint y: 78, distance: 51.0
click at [250, 78] on div "Ainsley Moir • Acast Food Founders® Podcast 29 A Business , Entrepreneur and Ar…" at bounding box center [364, 110] width 540 height 99
copy span "Ainsley Moir"
click at [118, 317] on p "Contacts" at bounding box center [119, 317] width 31 height 9
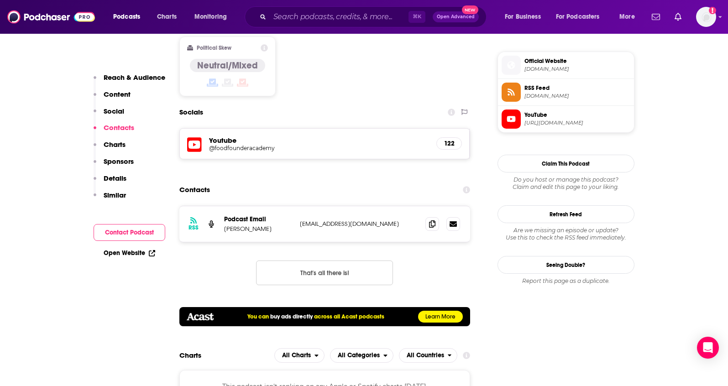
scroll to position [741, 0]
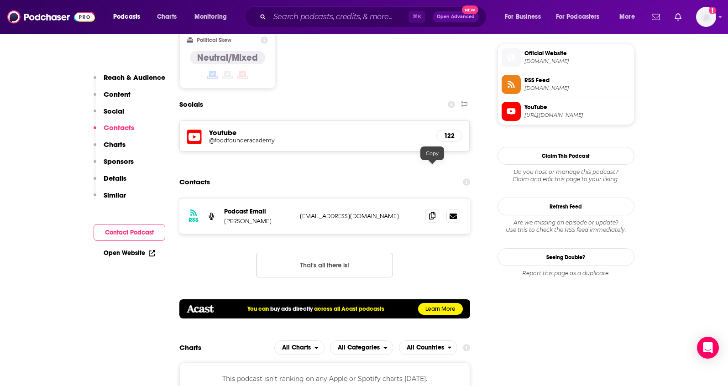
click at [432, 212] on icon at bounding box center [432, 215] width 6 height 7
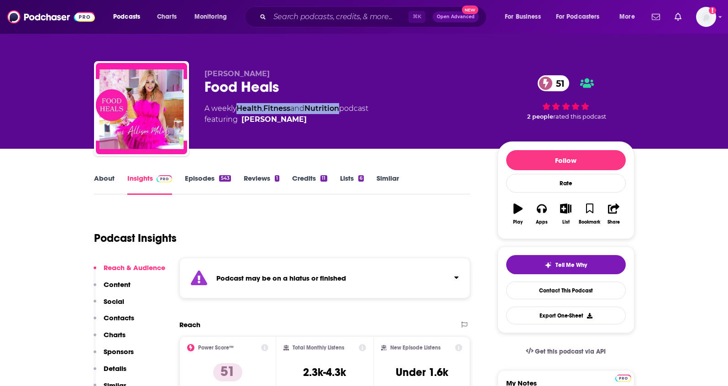
drag, startPoint x: 343, startPoint y: 109, endPoint x: 240, endPoint y: 112, distance: 102.7
click at [240, 112] on div "A weekly Health , Fitness and Nutrition podcast featuring [PERSON_NAME]" at bounding box center [286, 114] width 164 height 22
click at [350, 91] on div "Food Heals 51" at bounding box center [343, 87] width 278 height 18
drag, startPoint x: 345, startPoint y: 107, endPoint x: 240, endPoint y: 109, distance: 105.4
click at [240, 109] on div "A weekly Health , Fitness and Nutrition podcast featuring Allison Melody" at bounding box center [286, 114] width 164 height 22
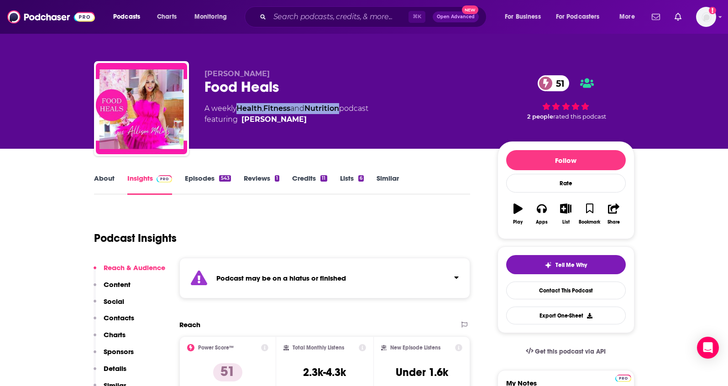
copy div "Health , Fitness and Nutrition"
drag, startPoint x: 269, startPoint y: 73, endPoint x: 198, endPoint y: 72, distance: 71.2
click at [198, 72] on div "Allison Melody Food Heals 51 A weekly Health , Fitness and Nutrition podcast fe…" at bounding box center [364, 110] width 540 height 99
copy span "Allison Melody"
click at [111, 316] on p "Contacts" at bounding box center [119, 317] width 31 height 9
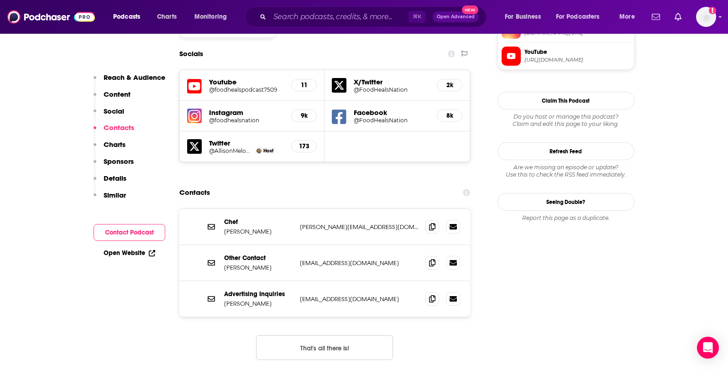
scroll to position [869, 0]
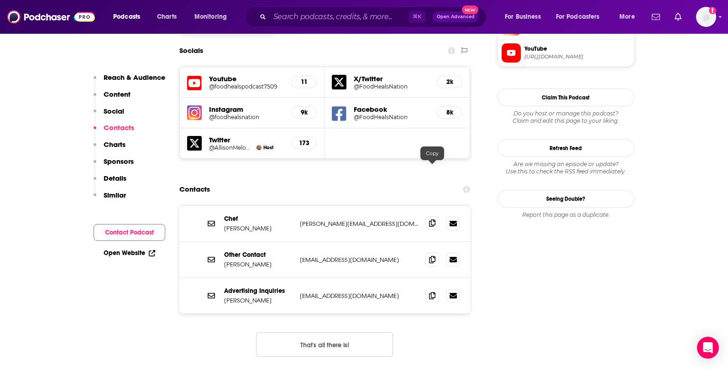
click at [433, 216] on span at bounding box center [432, 223] width 14 height 14
click at [426, 252] on span at bounding box center [432, 259] width 14 height 14
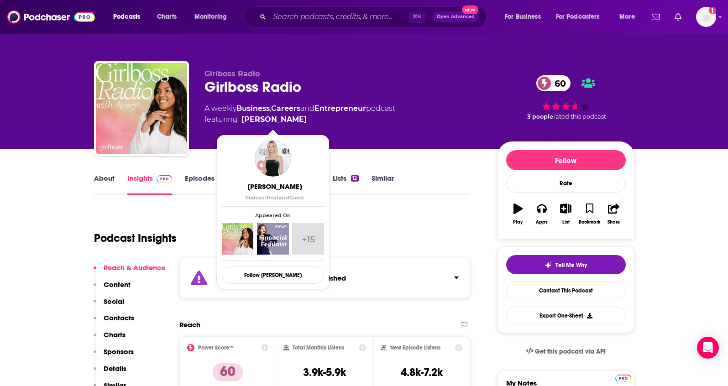
click at [199, 180] on link "Episodes 320" at bounding box center [208, 184] width 46 height 21
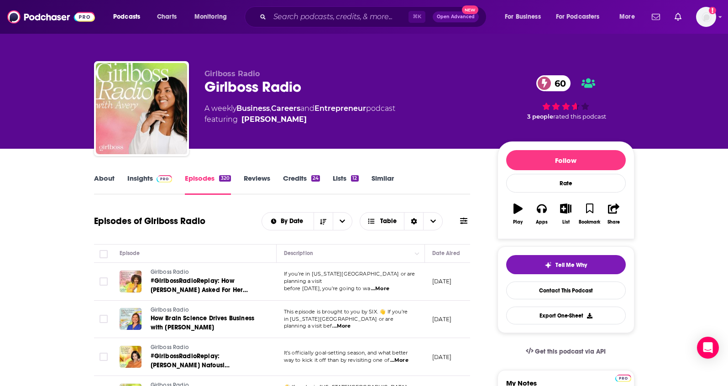
click at [140, 177] on link "Insights" at bounding box center [149, 184] width 45 height 21
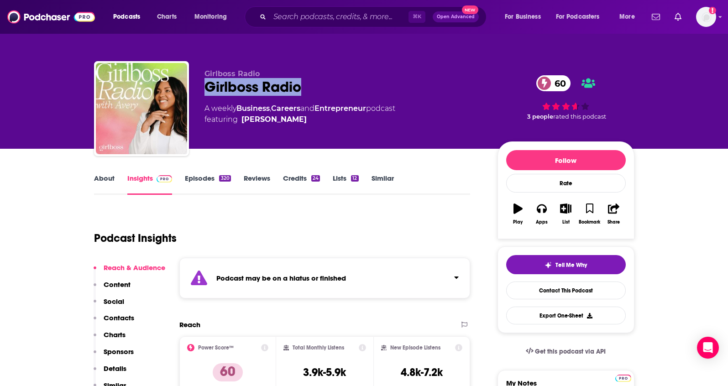
drag, startPoint x: 309, startPoint y: 86, endPoint x: 200, endPoint y: 88, distance: 108.6
click at [200, 88] on div "Girlboss Radio Girlboss Radio 60 A weekly Business , Careers and Entrepreneur p…" at bounding box center [364, 110] width 540 height 99
copy h2 "Girlboss Radio"
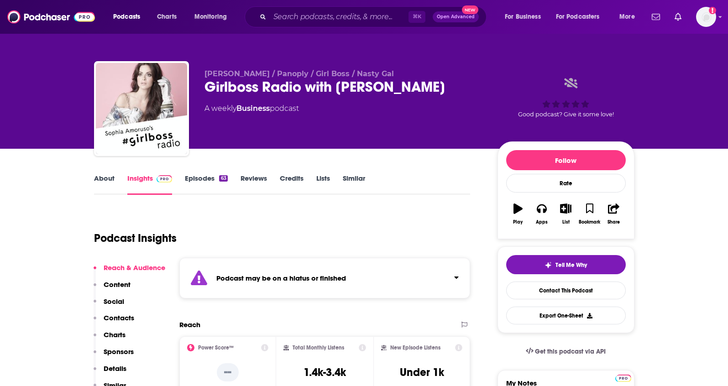
click at [192, 174] on link "Episodes 63" at bounding box center [206, 184] width 42 height 21
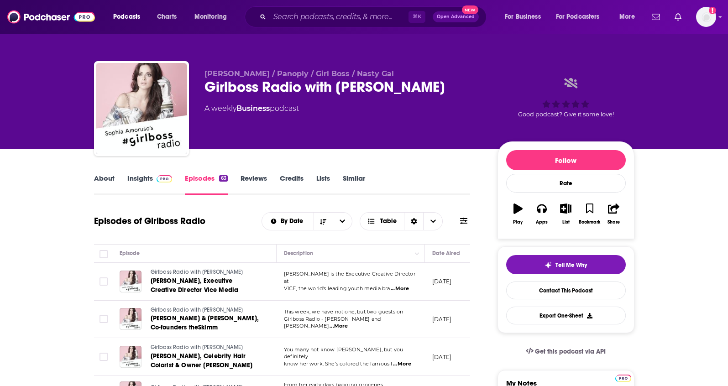
click at [153, 177] on span at bounding box center [163, 178] width 20 height 9
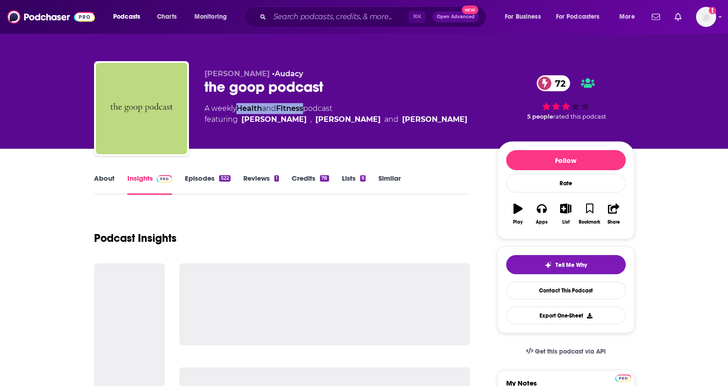
drag, startPoint x: 309, startPoint y: 109, endPoint x: 263, endPoint y: 84, distance: 52.1
click at [240, 112] on div "A weekly Health and Fitness podcast featuring Gwyneth Paltrow , Elise Loehnen a…" at bounding box center [335, 114] width 263 height 22
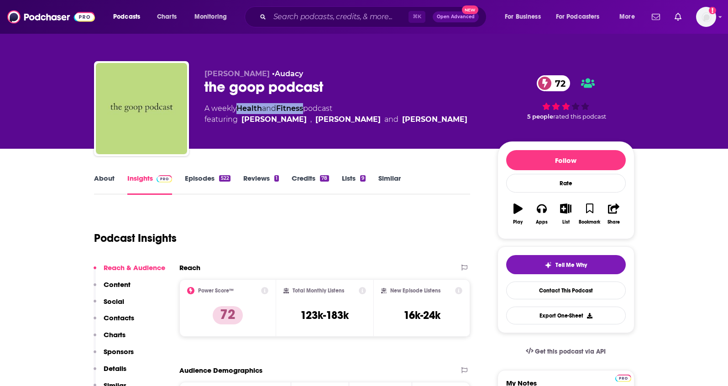
copy div "Health and Fitness"
drag, startPoint x: 203, startPoint y: 77, endPoint x: 271, endPoint y: 76, distance: 68.0
click at [271, 76] on div "Gwyneth Paltrow • Audacy the goop podcast 72 A weekly Health and Fitness podcas…" at bounding box center [364, 110] width 540 height 99
copy span "Gwyneth Paltrow"
click at [125, 315] on p "Contacts" at bounding box center [119, 317] width 31 height 9
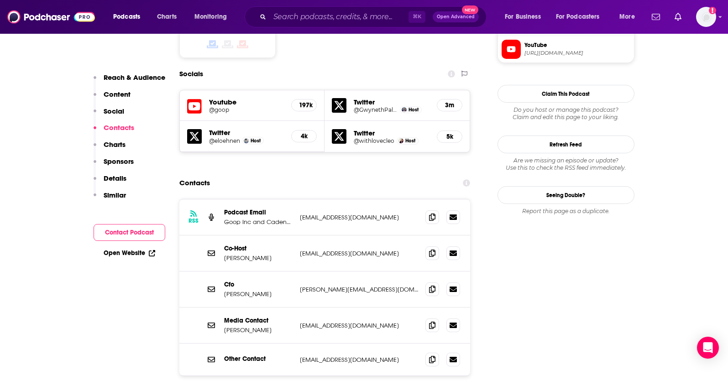
scroll to position [793, 0]
click at [432, 212] on icon at bounding box center [432, 215] width 6 height 7
click at [433, 248] on icon at bounding box center [432, 251] width 6 height 7
click at [432, 320] on icon at bounding box center [432, 323] width 6 height 7
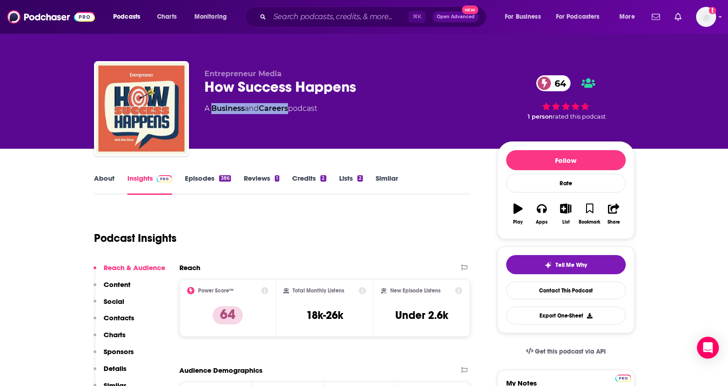
drag, startPoint x: 292, startPoint y: 110, endPoint x: 213, endPoint y: 111, distance: 78.5
click at [213, 111] on div "A Business and Careers podcast" at bounding box center [260, 108] width 113 height 11
copy div "Business and Careers"
click at [99, 183] on link "About" at bounding box center [104, 184] width 21 height 21
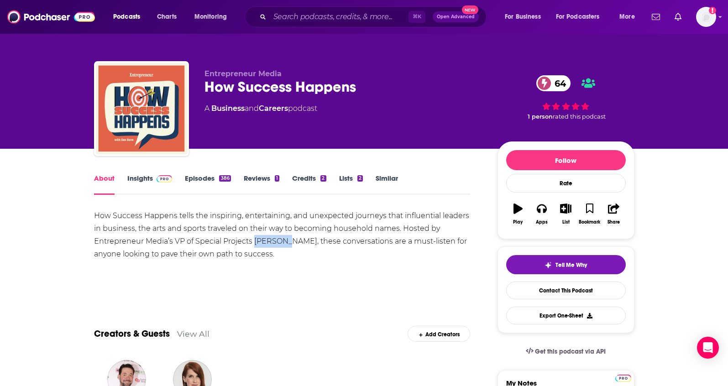
drag, startPoint x: 255, startPoint y: 245, endPoint x: 286, endPoint y: 245, distance: 31.9
click at [286, 245] on div "How Success Happens tells the inspiring, entertaining, and unexpected journeys …" at bounding box center [282, 234] width 376 height 51
copy div "Dan Bova"
click at [140, 179] on link "Insights" at bounding box center [149, 184] width 45 height 21
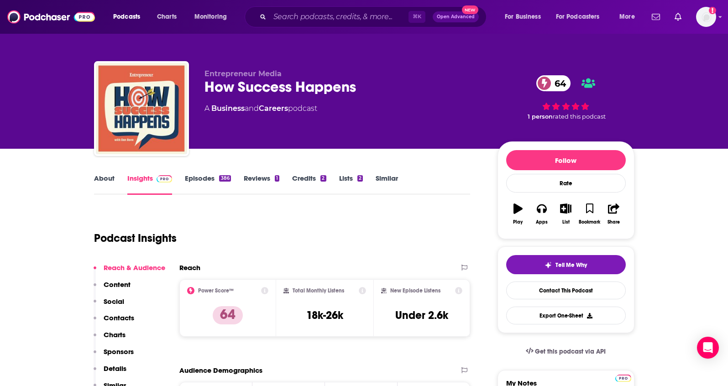
click at [114, 319] on p "Contacts" at bounding box center [119, 317] width 31 height 9
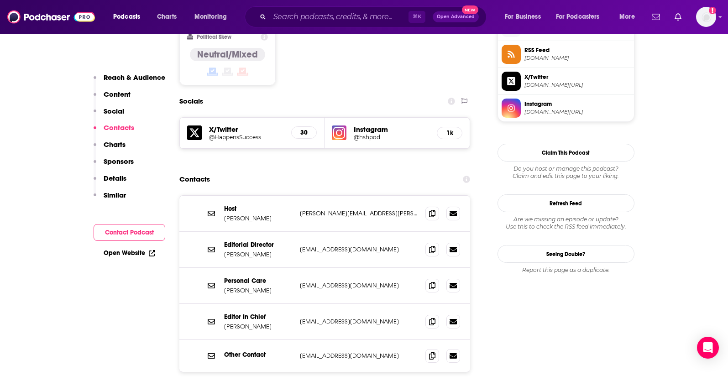
scroll to position [762, 0]
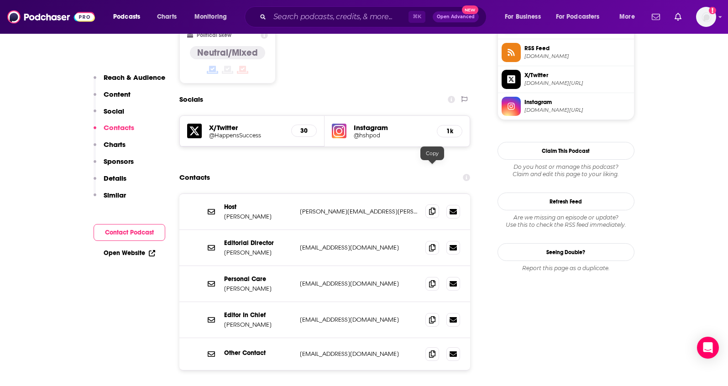
click at [435, 204] on span at bounding box center [432, 211] width 14 height 14
click at [433, 244] on icon at bounding box center [432, 247] width 6 height 7
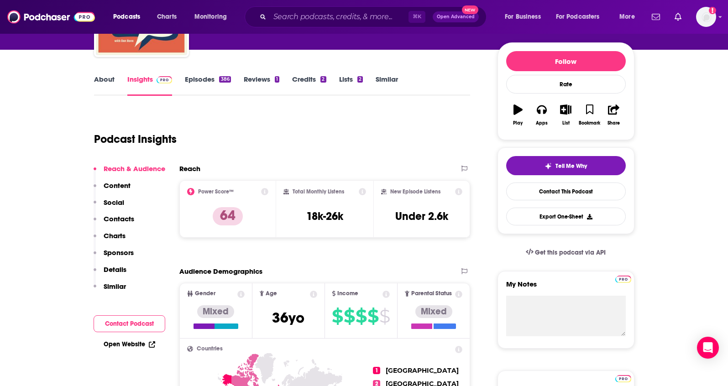
scroll to position [79, 0]
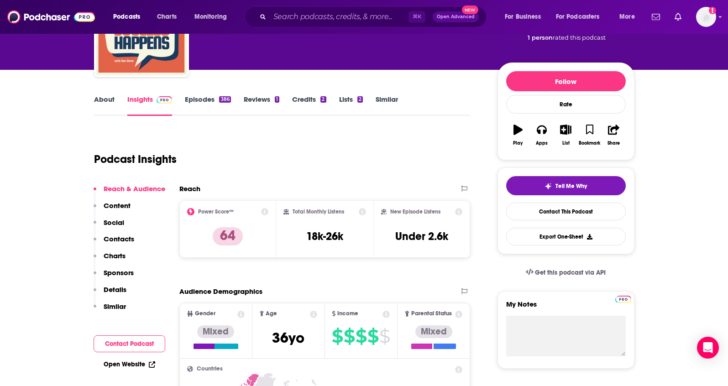
click at [96, 95] on link "About" at bounding box center [104, 105] width 21 height 21
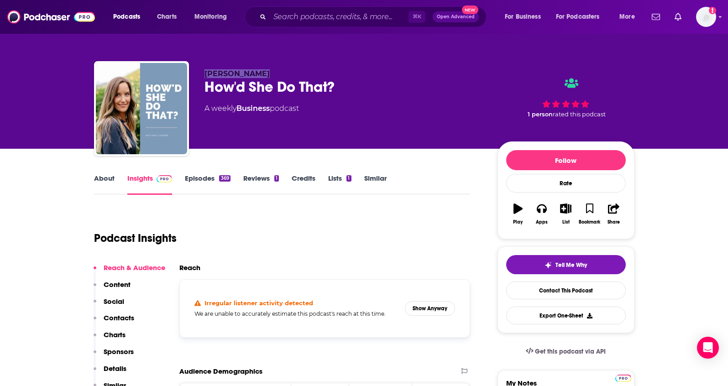
drag, startPoint x: 265, startPoint y: 71, endPoint x: 205, endPoint y: 75, distance: 59.4
click at [205, 75] on p "[PERSON_NAME]" at bounding box center [343, 73] width 278 height 9
copy span "[PERSON_NAME]"
click at [109, 315] on p "Contacts" at bounding box center [119, 317] width 31 height 9
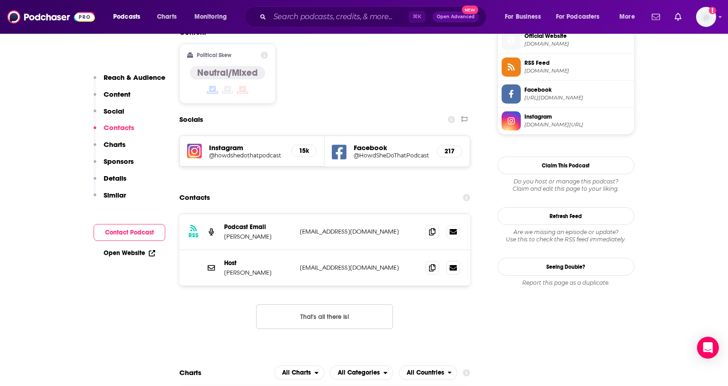
scroll to position [753, 0]
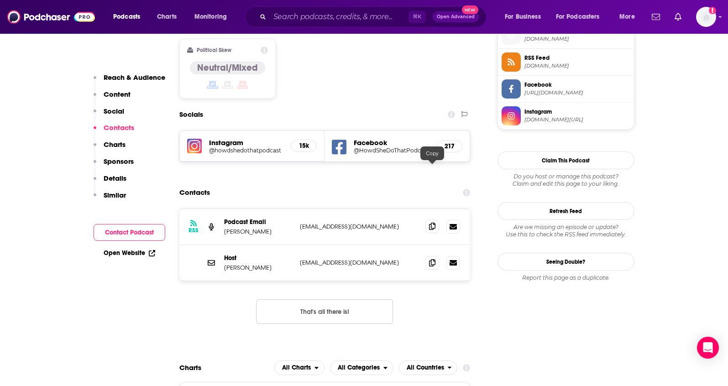
click at [431, 223] on icon at bounding box center [432, 226] width 6 height 7
click at [432, 259] on icon at bounding box center [432, 262] width 6 height 7
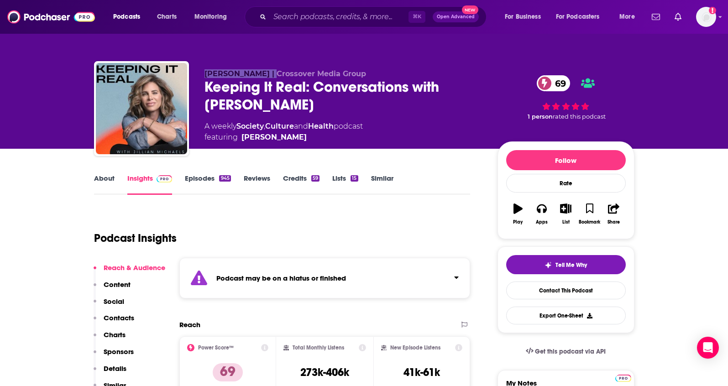
drag, startPoint x: 201, startPoint y: 75, endPoint x: 263, endPoint y: 76, distance: 62.1
click at [263, 76] on div "Jillian Michaels | Crossover Media Group Keeping It Real: Conversations with Ji…" at bounding box center [364, 110] width 540 height 99
copy span "Jillian Michaels"
drag, startPoint x: 341, startPoint y: 128, endPoint x: 364, endPoint y: 3, distance: 127.1
click at [238, 128] on div "A weekly Society , Culture and Health podcast featuring Jillian Michaels" at bounding box center [283, 132] width 158 height 22
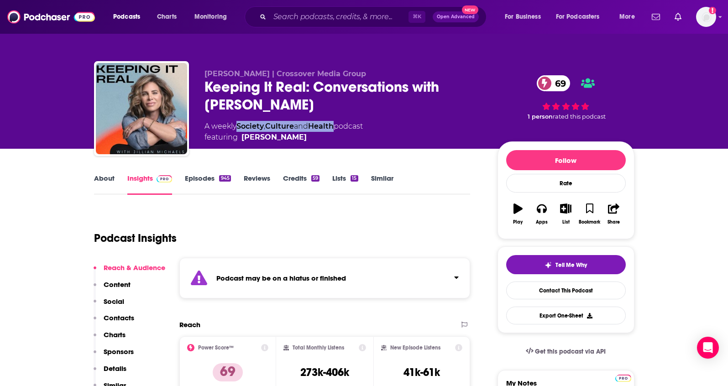
copy div "Society , Culture and Health"
click at [112, 314] on p "Contacts" at bounding box center [119, 317] width 31 height 9
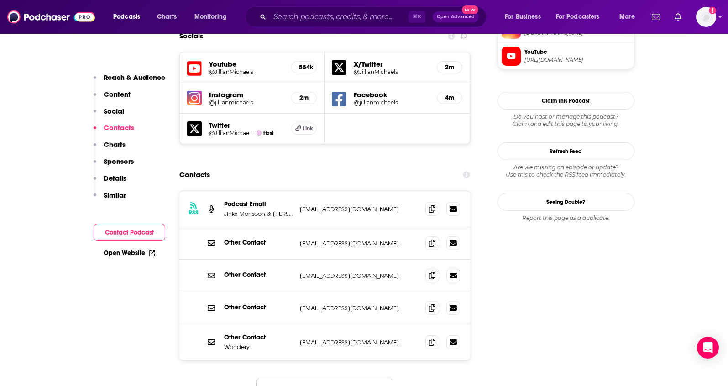
scroll to position [869, 0]
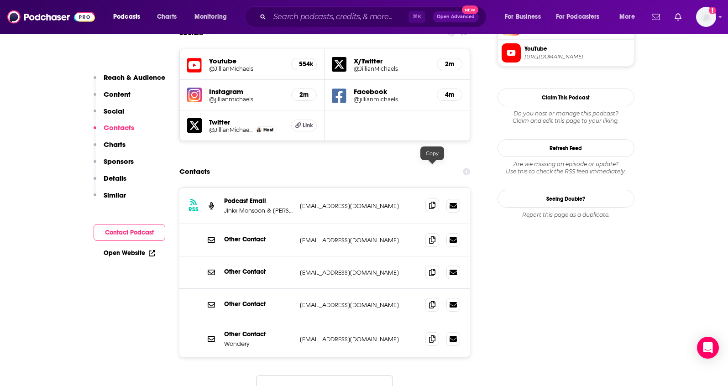
click at [432, 202] on icon at bounding box center [432, 205] width 6 height 7
click at [343, 375] on button "Load More..." at bounding box center [324, 387] width 137 height 25
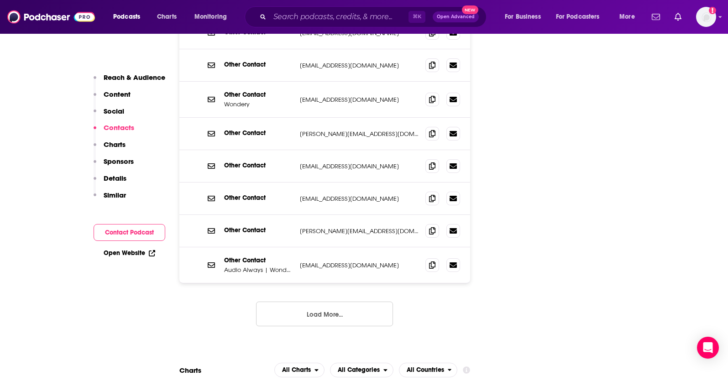
scroll to position [939, 0]
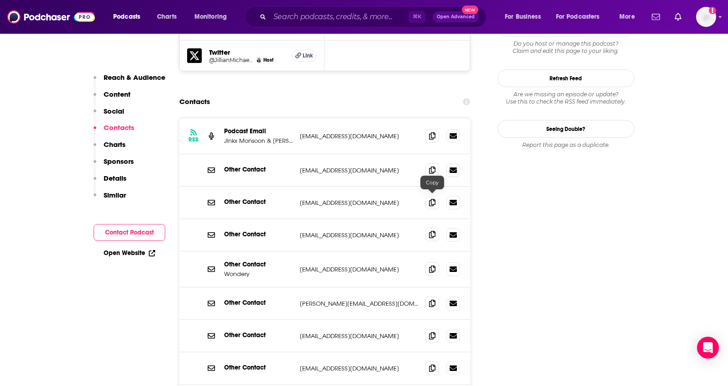
click at [432, 231] on icon at bounding box center [432, 234] width 6 height 7
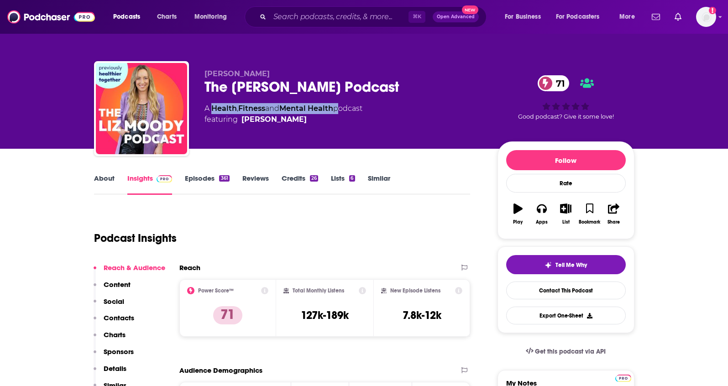
drag, startPoint x: 339, startPoint y: 109, endPoint x: 212, endPoint y: 113, distance: 127.3
click at [212, 113] on div "A Health , Fitness and Mental Health podcast featuring Liz Moody" at bounding box center [283, 114] width 158 height 22
copy div "Health , Fitness and Mental Health"
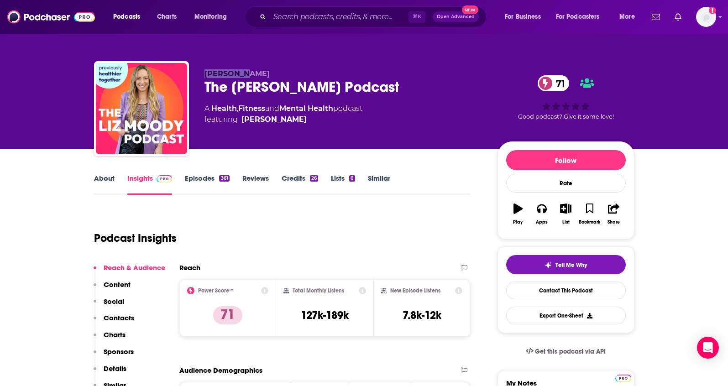
drag, startPoint x: 246, startPoint y: 74, endPoint x: 198, endPoint y: 77, distance: 47.5
click at [198, 77] on div "Liz Moody The Liz Moody Podcast 71 A Health , Fitness and Mental Health podcast…" at bounding box center [364, 110] width 540 height 99
copy span "Liz Moody"
click at [109, 313] on p "Contacts" at bounding box center [119, 317] width 31 height 9
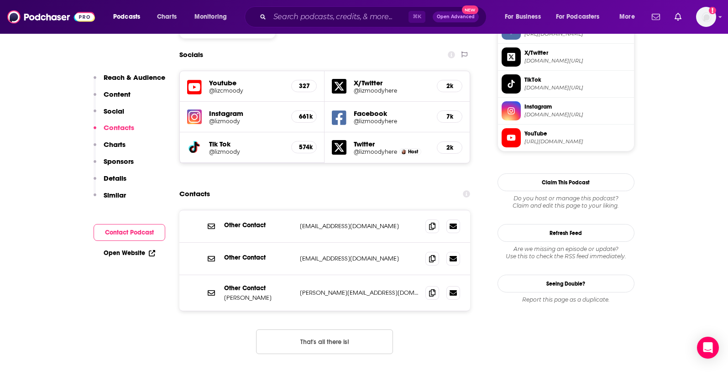
scroll to position [813, 0]
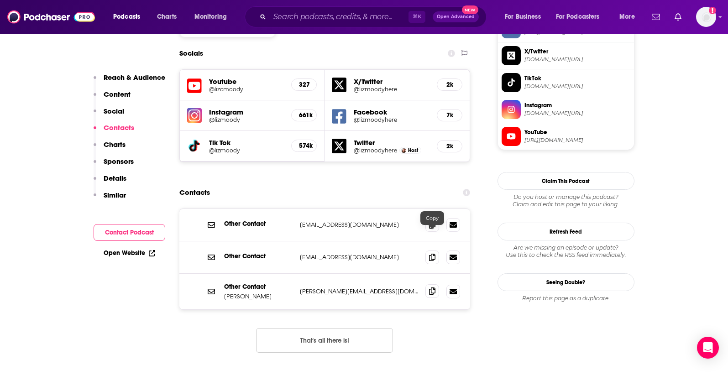
click at [427, 284] on span at bounding box center [432, 291] width 14 height 14
click at [430, 218] on span at bounding box center [432, 225] width 14 height 14
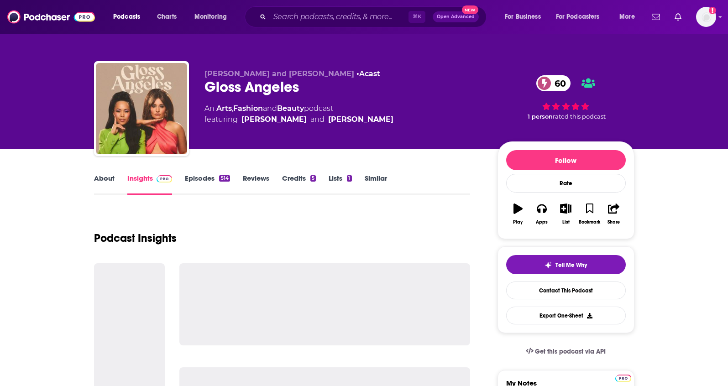
click at [95, 178] on link "About" at bounding box center [104, 184] width 21 height 21
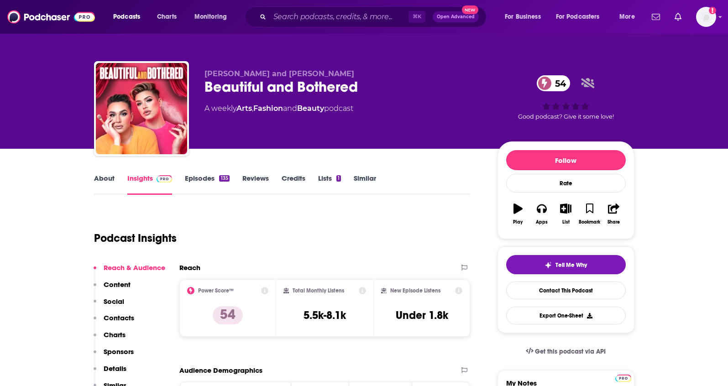
click at [105, 177] on link "About" at bounding box center [104, 184] width 21 height 21
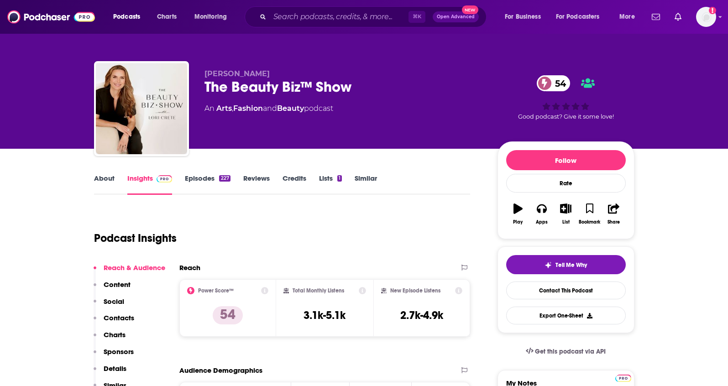
click at [104, 177] on link "About" at bounding box center [104, 184] width 21 height 21
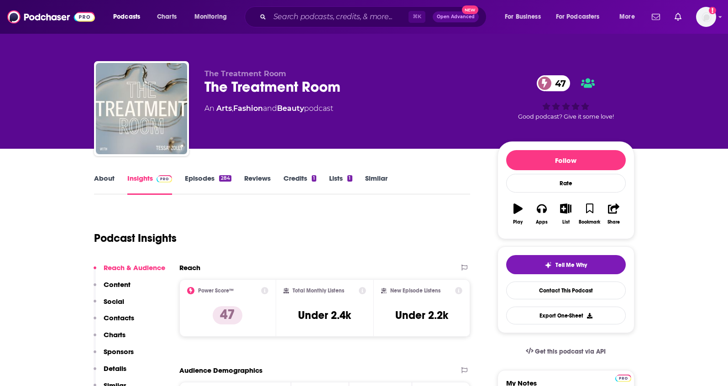
click at [107, 177] on link "About" at bounding box center [104, 184] width 21 height 21
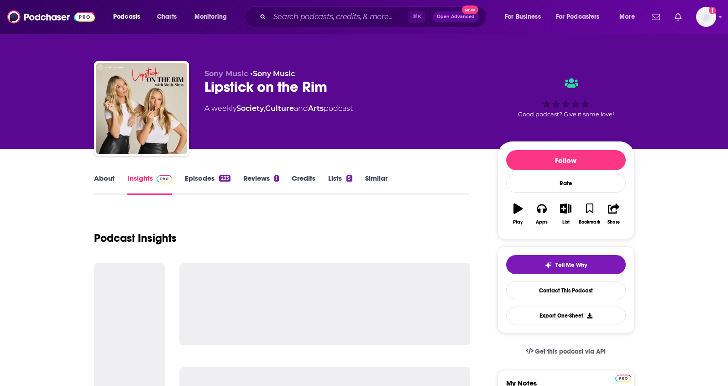
click at [110, 178] on link "About" at bounding box center [104, 184] width 21 height 21
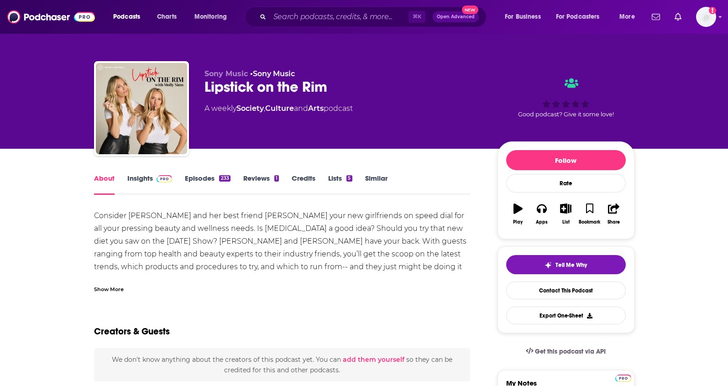
click at [104, 290] on div "Show More" at bounding box center [109, 288] width 30 height 9
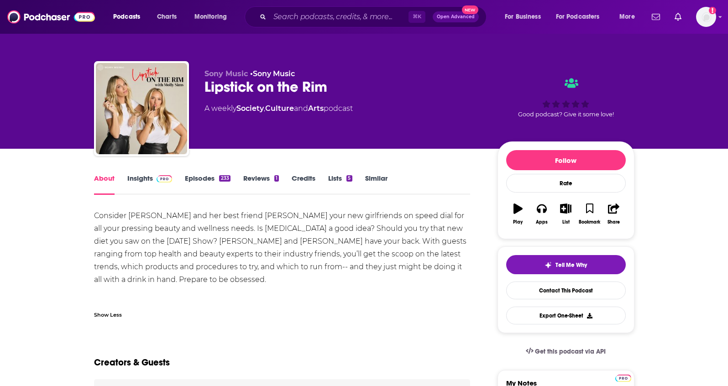
click at [138, 176] on link "Insights" at bounding box center [149, 184] width 45 height 21
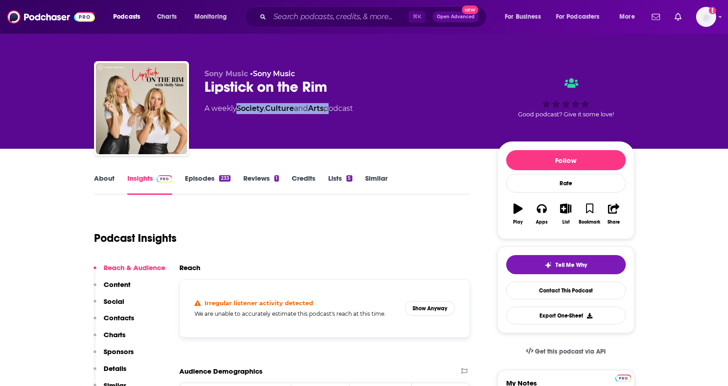
drag, startPoint x: 331, startPoint y: 107, endPoint x: 240, endPoint y: 107, distance: 91.2
click at [240, 107] on div "A weekly Society , Culture and Arts podcast" at bounding box center [278, 108] width 148 height 11
copy div "Society , Culture and Arts"
click at [98, 180] on link "About" at bounding box center [104, 184] width 21 height 21
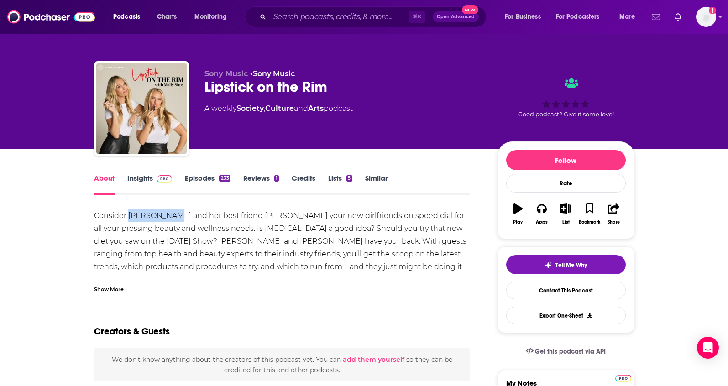
drag, startPoint x: 167, startPoint y: 216, endPoint x: 128, endPoint y: 217, distance: 39.3
click at [128, 217] on div "Consider Molly Sims and her best friend Emese Gormley your new girlfriends on s…" at bounding box center [282, 260] width 376 height 102
copy div "Molly Sims"
drag, startPoint x: 298, startPoint y: 216, endPoint x: 241, endPoint y: 216, distance: 57.0
click at [241, 216] on div "Consider Molly Sims and her best friend Emese Gormley your new girlfriends on s…" at bounding box center [282, 260] width 376 height 102
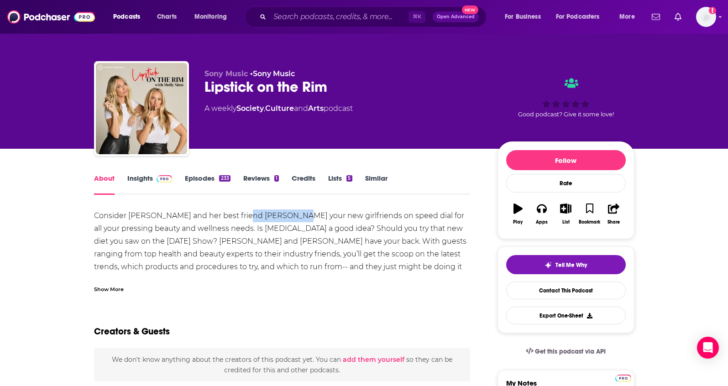
copy div "Emese Gormley"
click at [140, 183] on link "Insights" at bounding box center [149, 184] width 45 height 21
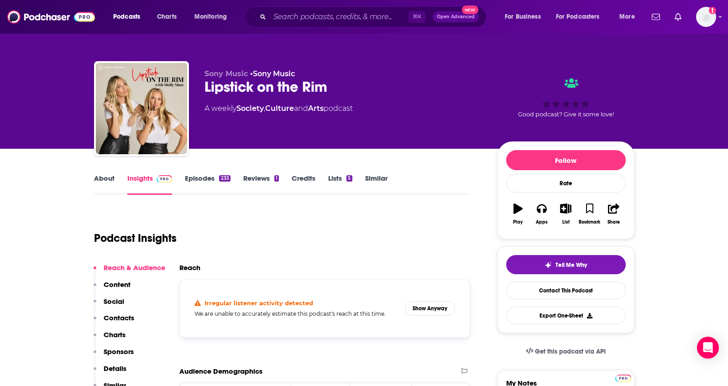
click at [120, 315] on p "Contacts" at bounding box center [119, 317] width 31 height 9
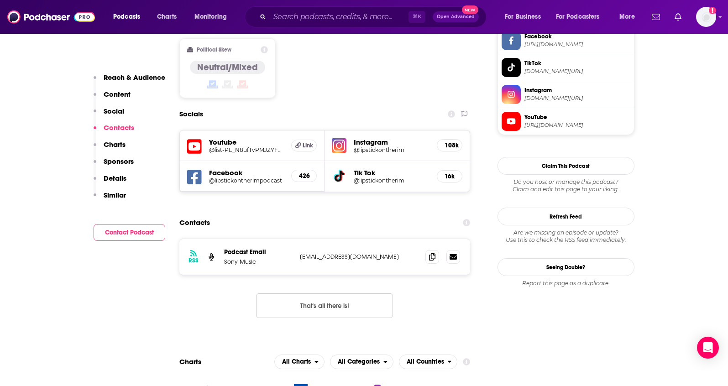
scroll to position [804, 0]
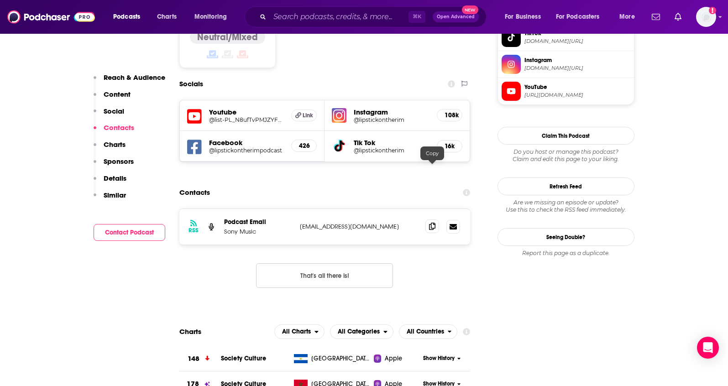
click at [434, 223] on icon at bounding box center [432, 226] width 6 height 7
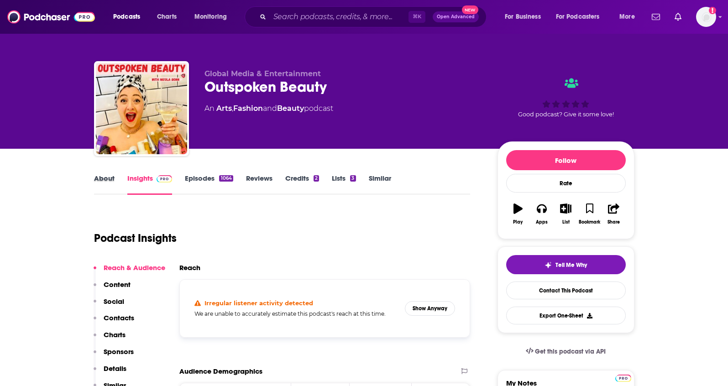
click at [114, 179] on div "About" at bounding box center [110, 184] width 33 height 21
click at [106, 177] on link "About" at bounding box center [104, 184] width 21 height 21
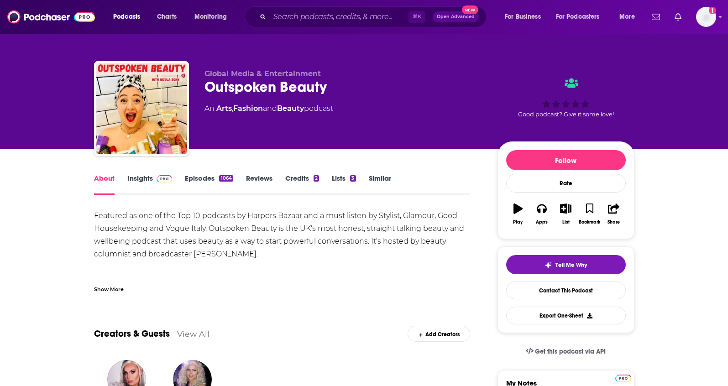
click at [106, 285] on div "Show More" at bounding box center [109, 288] width 30 height 9
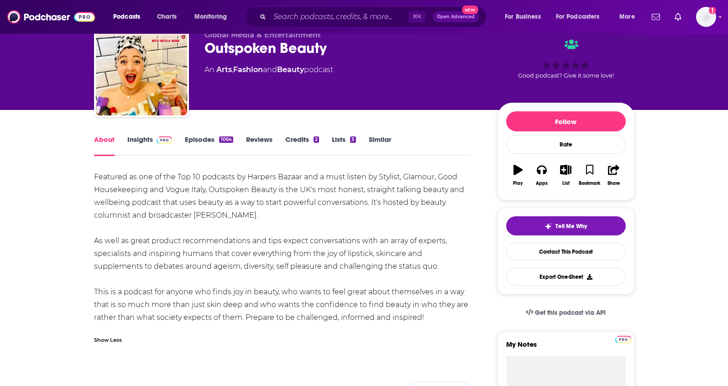
scroll to position [92, 0]
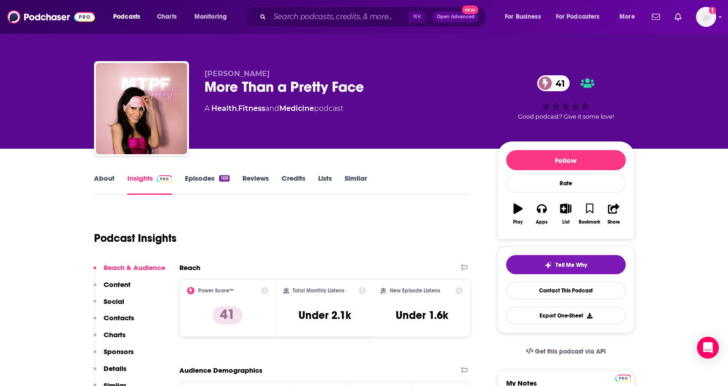
click at [104, 177] on link "About" at bounding box center [104, 184] width 21 height 21
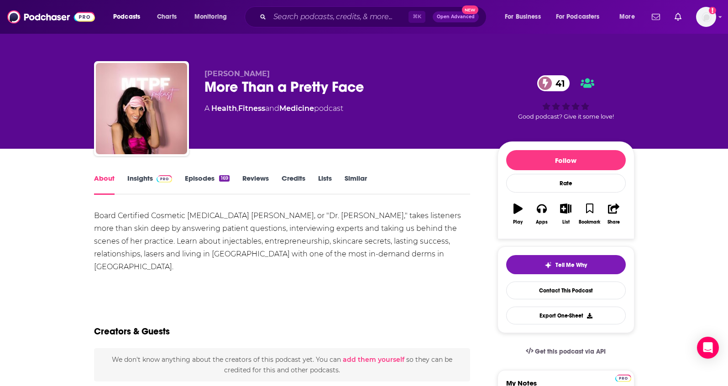
click at [137, 180] on link "Insights" at bounding box center [149, 184] width 45 height 21
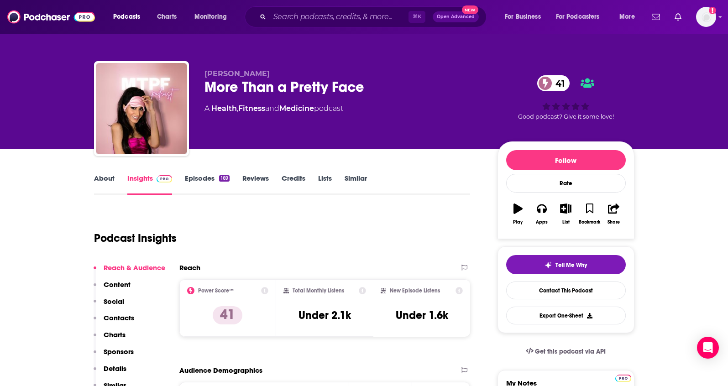
drag, startPoint x: 280, startPoint y: 73, endPoint x: 218, endPoint y: 75, distance: 62.1
click at [218, 75] on p "[PERSON_NAME]" at bounding box center [343, 73] width 278 height 9
copy span "[PERSON_NAME]"
drag, startPoint x: 320, startPoint y: 110, endPoint x: 212, endPoint y: 110, distance: 108.6
click at [212, 110] on div "A Health , Fitness and Medicine podcast" at bounding box center [273, 108] width 139 height 11
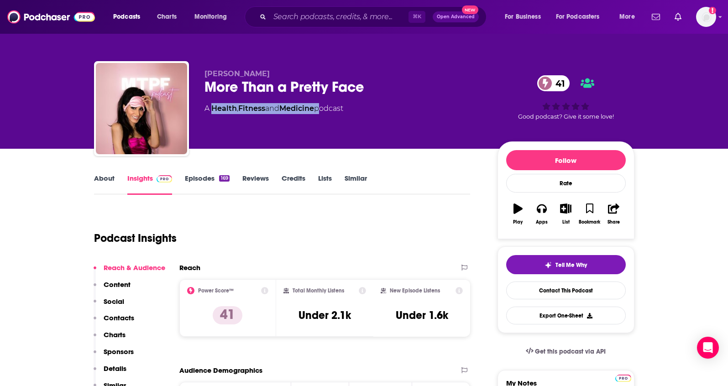
copy div "Health , Fitness and Medicine"
click at [122, 314] on p "Contacts" at bounding box center [119, 317] width 31 height 9
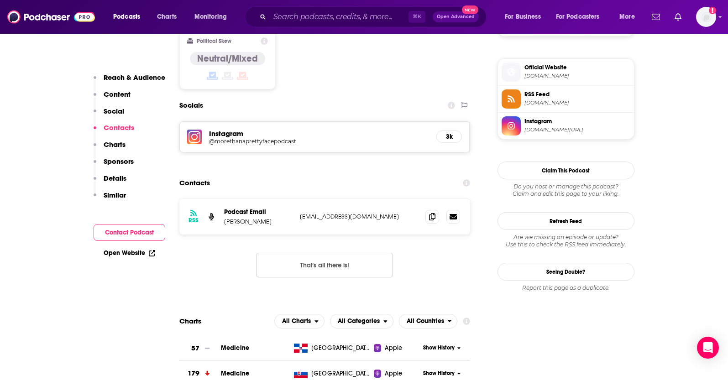
scroll to position [730, 0]
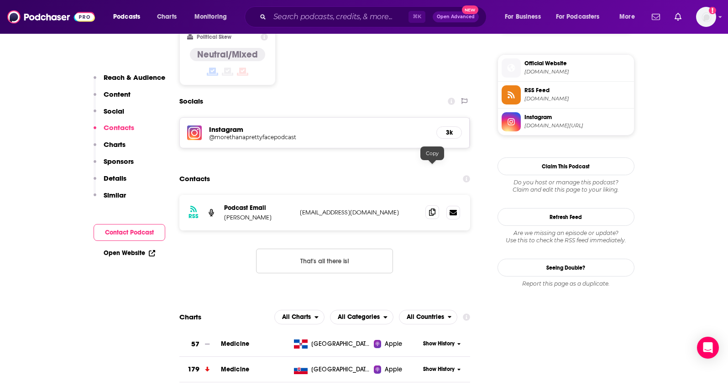
click at [432, 208] on icon at bounding box center [432, 211] width 6 height 7
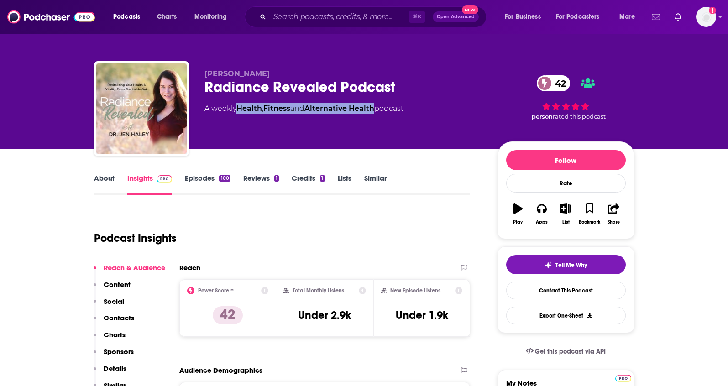
drag, startPoint x: 380, startPoint y: 110, endPoint x: 244, endPoint y: 108, distance: 136.0
click at [241, 112] on div "A weekly Health , Fitness and Alternative Health podcast" at bounding box center [303, 108] width 199 height 11
copy div "ealth , Fitness and Alternative Health"
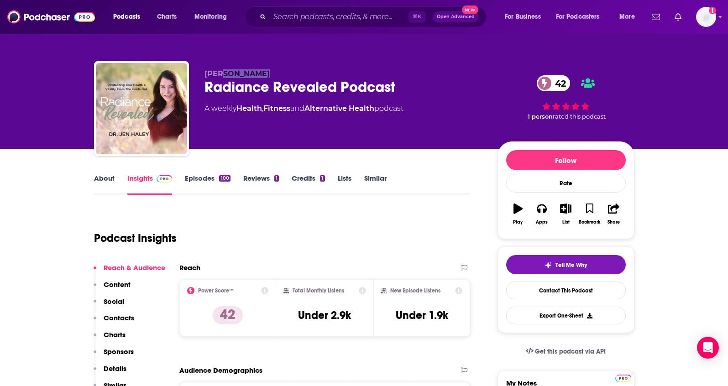
drag, startPoint x: 265, startPoint y: 73, endPoint x: 217, endPoint y: 75, distance: 47.9
click at [217, 75] on p "Dr. Jen Haley" at bounding box center [343, 73] width 278 height 9
copy span "Jen Haley"
click at [121, 315] on p "Contacts" at bounding box center [119, 317] width 31 height 9
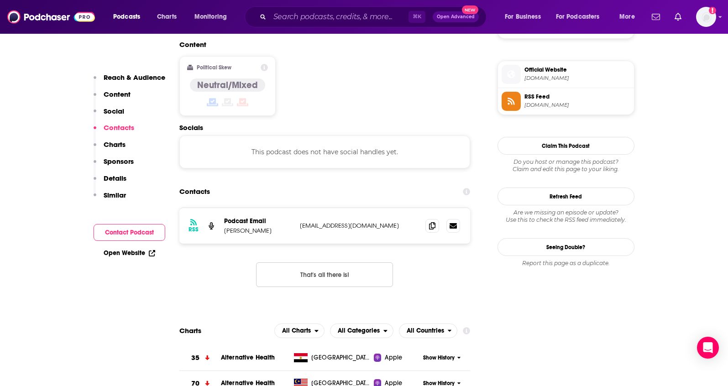
scroll to position [734, 0]
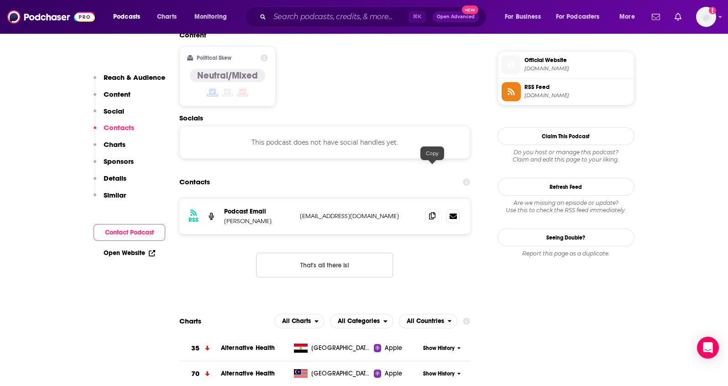
click at [434, 212] on icon at bounding box center [432, 215] width 6 height 7
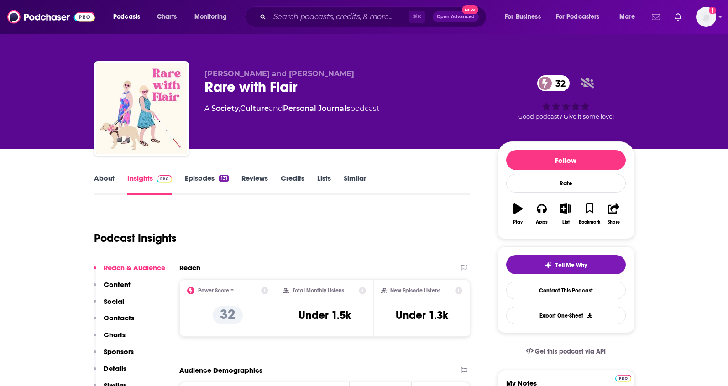
drag, startPoint x: 349, startPoint y: 73, endPoint x: 206, endPoint y: 71, distance: 142.8
click at [206, 71] on p "[PERSON_NAME] and [PERSON_NAME]" at bounding box center [343, 73] width 278 height 9
click at [105, 179] on link "About" at bounding box center [104, 184] width 21 height 21
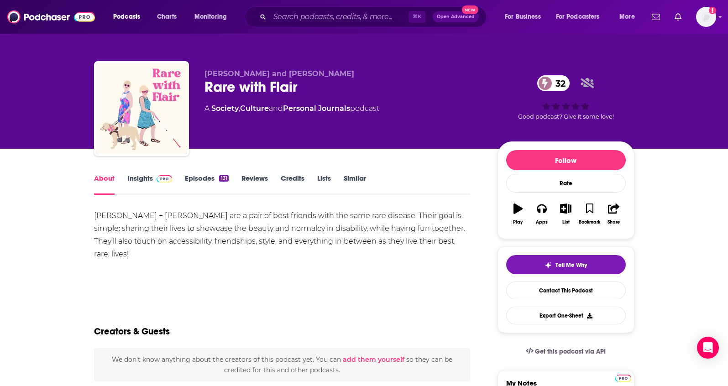
click at [146, 179] on link "Insights" at bounding box center [149, 184] width 45 height 21
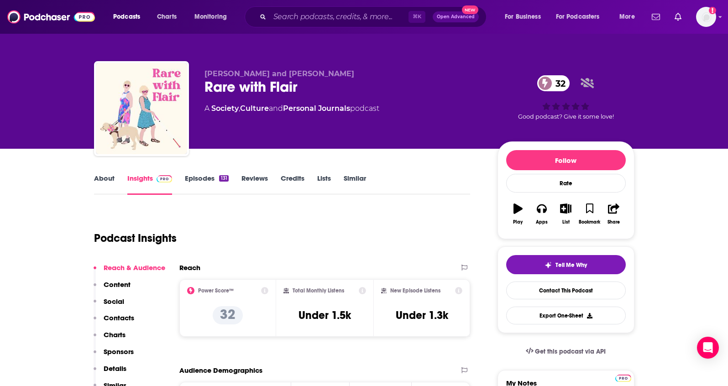
click at [119, 364] on p "Details" at bounding box center [115, 368] width 23 height 9
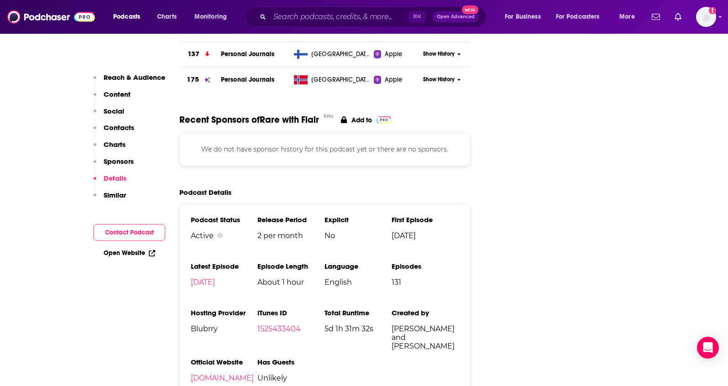
scroll to position [1076, 0]
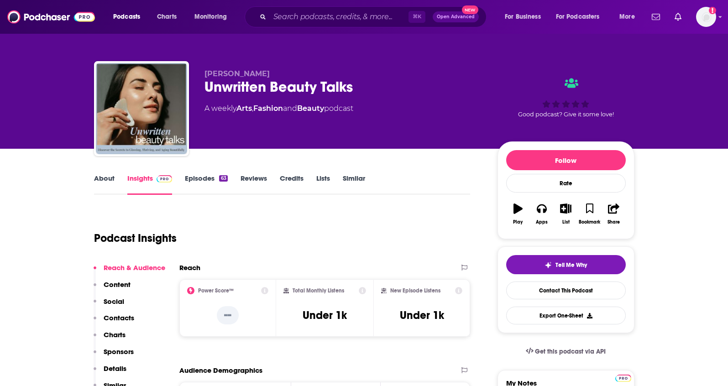
click at [109, 177] on link "About" at bounding box center [104, 184] width 21 height 21
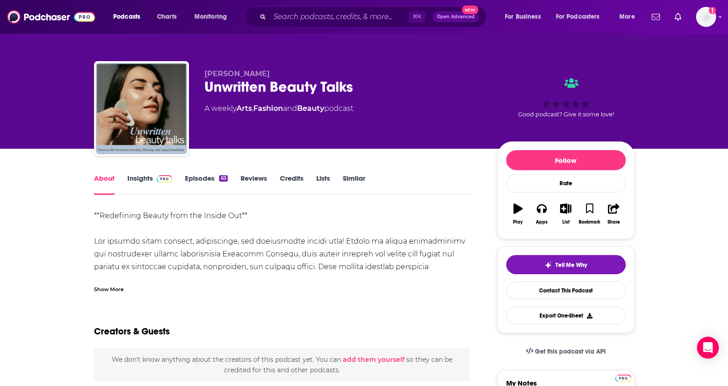
click at [139, 174] on link "Insights" at bounding box center [149, 184] width 45 height 21
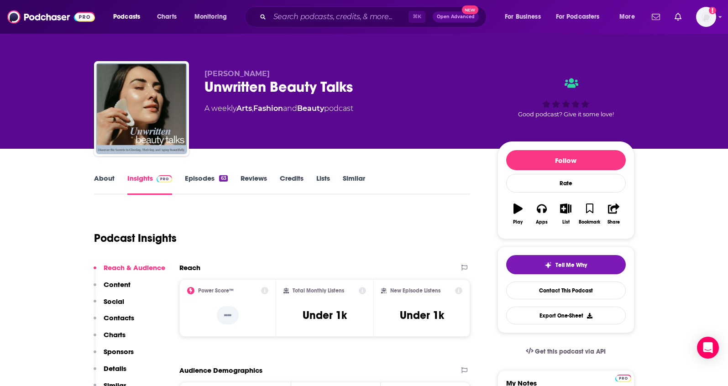
click at [138, 177] on link "Insights" at bounding box center [149, 184] width 45 height 21
drag, startPoint x: 331, startPoint y: 110, endPoint x: 239, endPoint y: 111, distance: 92.1
click at [239, 111] on div "A weekly Arts , Fashion and Beauty podcast" at bounding box center [278, 108] width 149 height 11
copy div "Arts , Fashion and Beauty"
drag, startPoint x: 289, startPoint y: 72, endPoint x: 201, endPoint y: 71, distance: 88.0
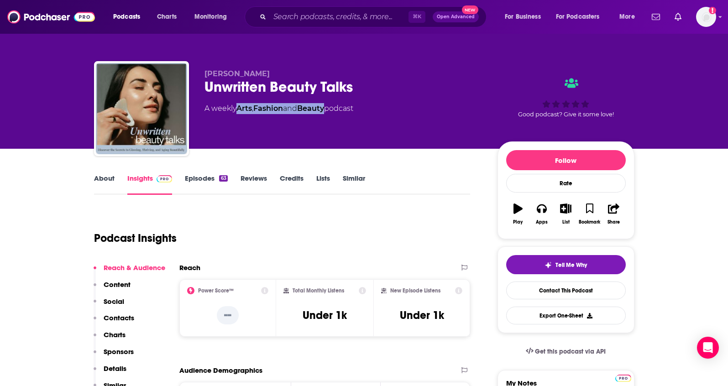
click at [201, 71] on div "Katarina Forster Unwritten Beauty Talks A weekly Arts , Fashion and Beauty podc…" at bounding box center [364, 110] width 540 height 99
copy span "Katarina Forster"
click at [119, 319] on p "Contacts" at bounding box center [119, 317] width 31 height 9
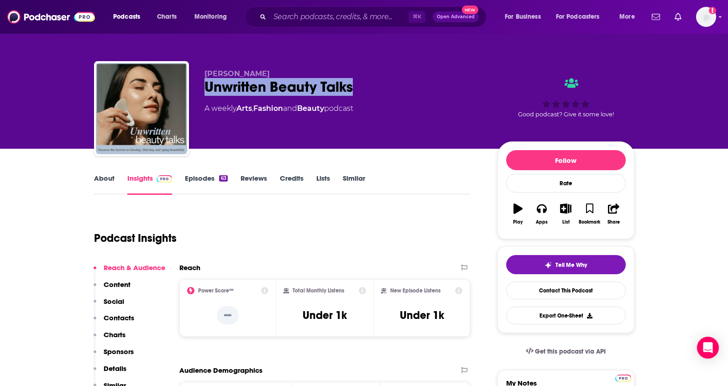
drag, startPoint x: 362, startPoint y: 88, endPoint x: 423, endPoint y: 13, distance: 97.0
click at [199, 91] on div "Katarina Forster Unwritten Beauty Talks A weekly Arts , Fashion and Beauty podc…" at bounding box center [364, 110] width 540 height 99
copy h2 "Unwritten Beauty Talks"
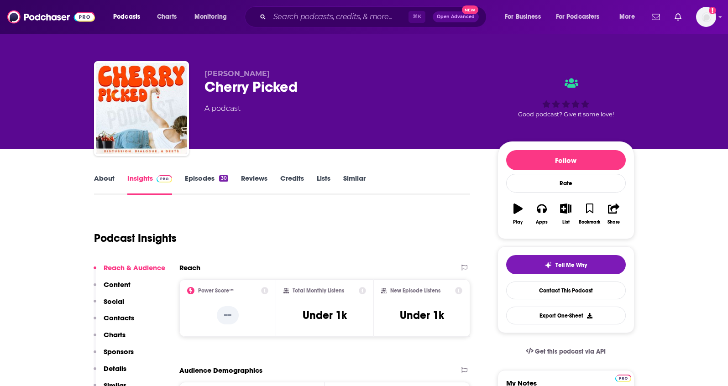
click at [107, 174] on link "About" at bounding box center [104, 184] width 21 height 21
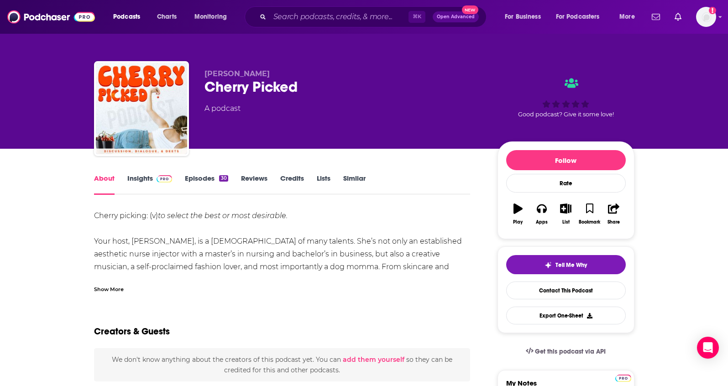
click at [116, 291] on div "Show More" at bounding box center [109, 288] width 30 height 9
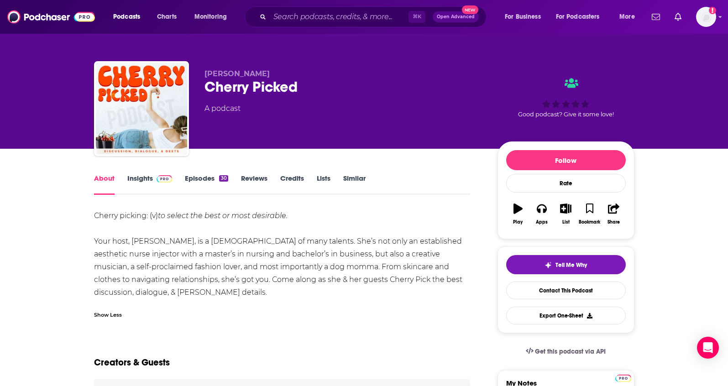
click at [130, 178] on link "Insights" at bounding box center [149, 184] width 45 height 21
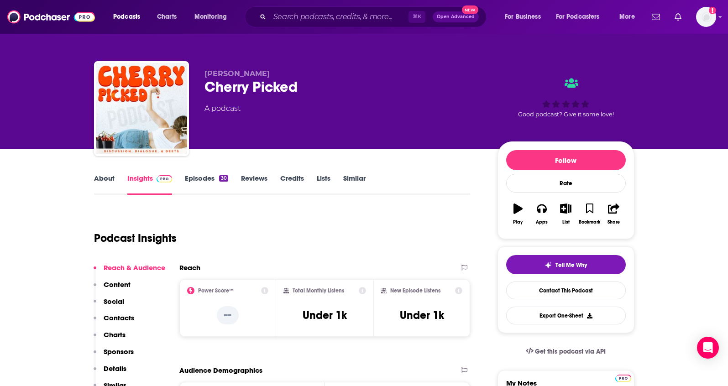
click at [193, 179] on link "Episodes 30" at bounding box center [206, 184] width 43 height 21
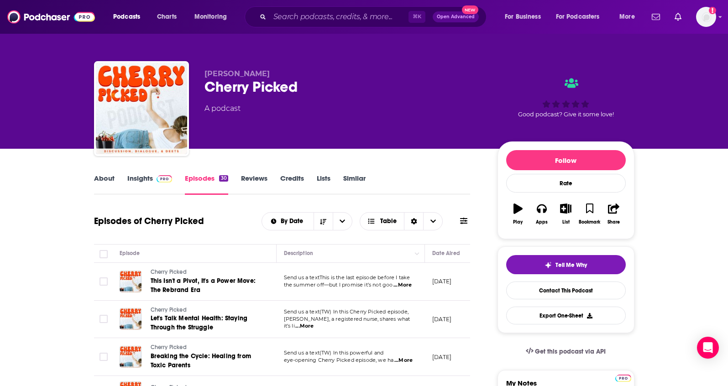
click at [132, 178] on link "Insights" at bounding box center [149, 184] width 45 height 21
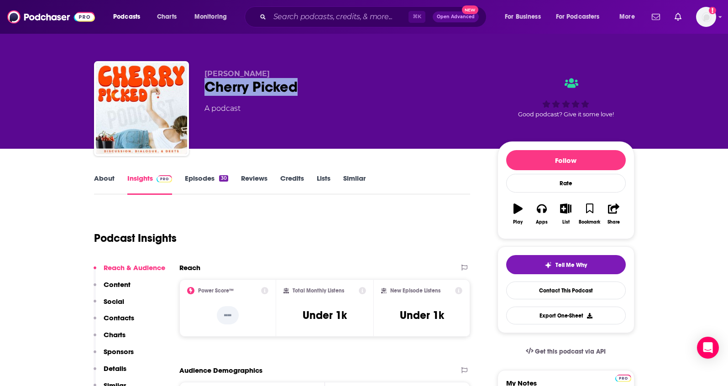
drag, startPoint x: 308, startPoint y: 88, endPoint x: 197, endPoint y: 83, distance: 111.4
click at [194, 85] on div "[PERSON_NAME] Cherry Picked A podcast Good podcast? Give it some love!" at bounding box center [364, 110] width 540 height 99
copy h2 "Cherry Picked"
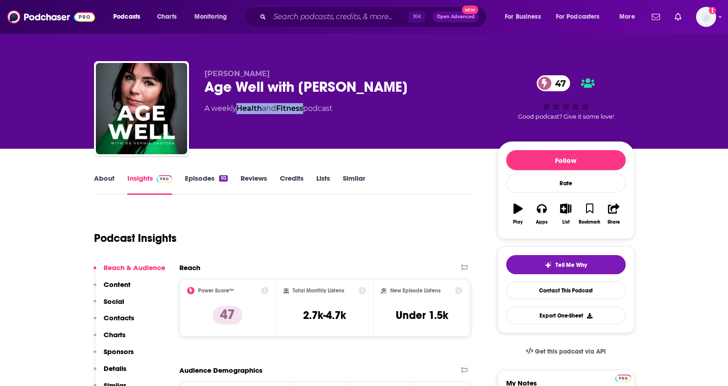
drag, startPoint x: 308, startPoint y: 110, endPoint x: 239, endPoint y: 113, distance: 69.0
click at [239, 113] on div "A weekly Health and Fitness podcast" at bounding box center [268, 108] width 128 height 11
copy div "Health and Fitness"
click at [121, 319] on p "Contacts" at bounding box center [119, 317] width 31 height 9
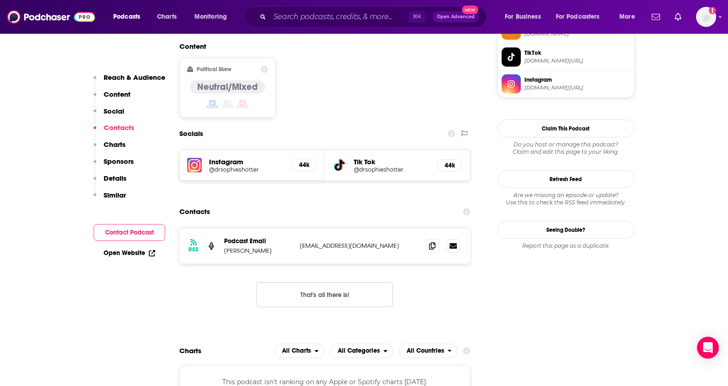
scroll to position [741, 0]
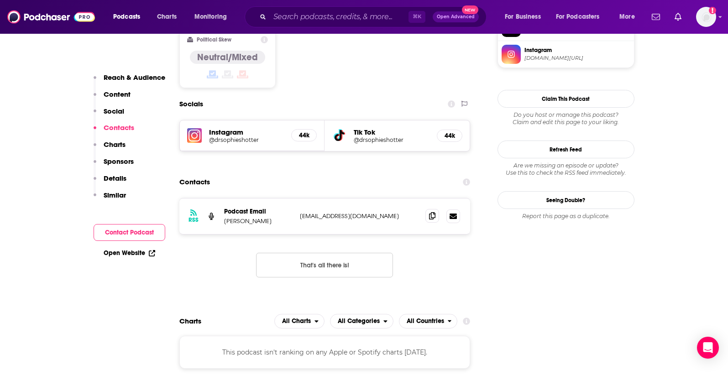
click at [427, 209] on span at bounding box center [432, 216] width 14 height 14
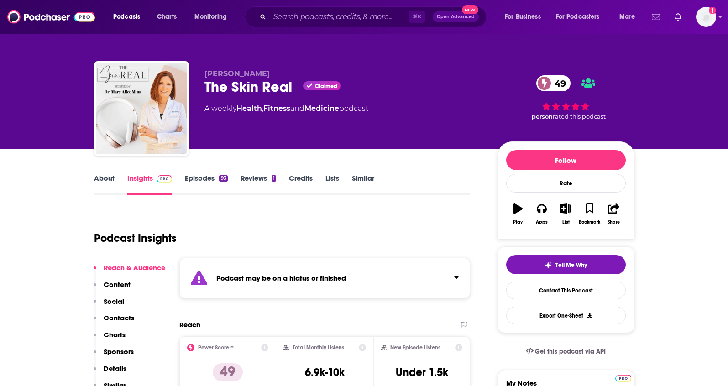
click at [344, 109] on div "A weekly Health , Fitness and Medicine podcast" at bounding box center [286, 108] width 164 height 11
drag, startPoint x: 287, startPoint y: 72, endPoint x: 217, endPoint y: 74, distance: 70.3
click at [217, 74] on p "[PERSON_NAME]" at bounding box center [343, 73] width 278 height 9
copy span "[PERSON_NAME]"
drag, startPoint x: 346, startPoint y: 111, endPoint x: 239, endPoint y: 114, distance: 106.3
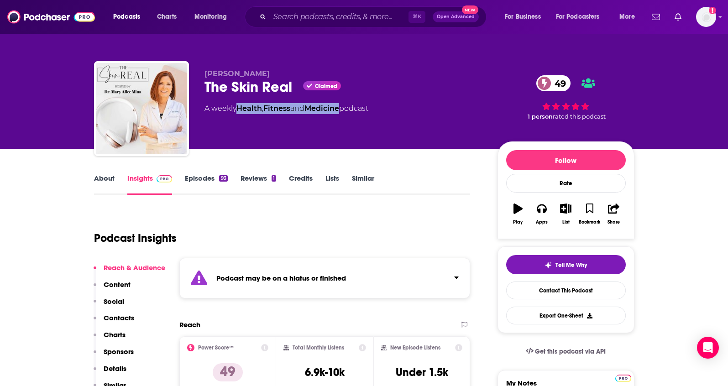
click at [239, 114] on div "A weekly Health , Fitness and Medicine podcast" at bounding box center [286, 108] width 164 height 11
copy div "Health , Fitness and Medicine"
click at [119, 318] on p "Contacts" at bounding box center [119, 317] width 31 height 9
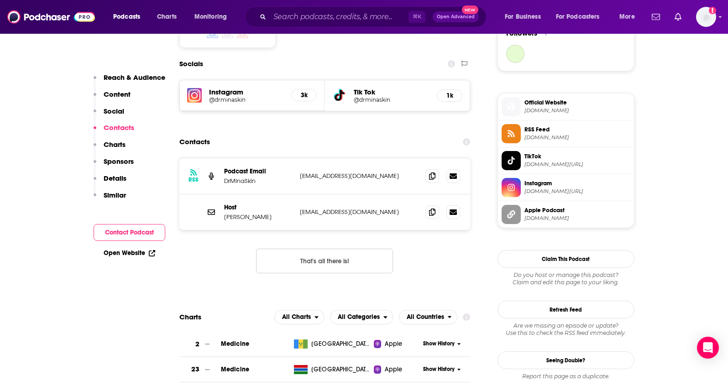
scroll to position [687, 0]
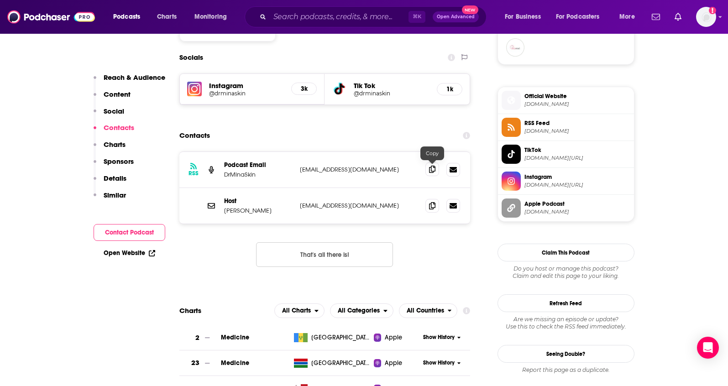
click at [433, 170] on icon at bounding box center [432, 169] width 6 height 7
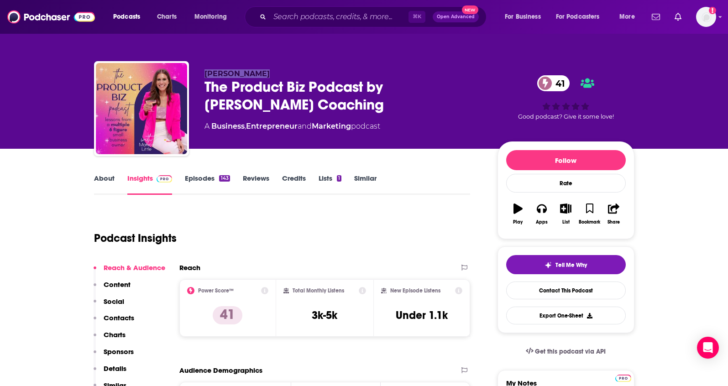
drag, startPoint x: 260, startPoint y: 76, endPoint x: 235, endPoint y: 57, distance: 31.0
click at [201, 77] on div "Monica Little The Product Biz Podcast by Monica Little Coaching 41 A Business ,…" at bounding box center [364, 110] width 540 height 99
copy span "Monica Little"
drag, startPoint x: 355, startPoint y: 125, endPoint x: 213, endPoint y: 125, distance: 141.9
click at [213, 125] on div "A Business , Entrepreneur and Marketing podcast" at bounding box center [292, 126] width 176 height 11
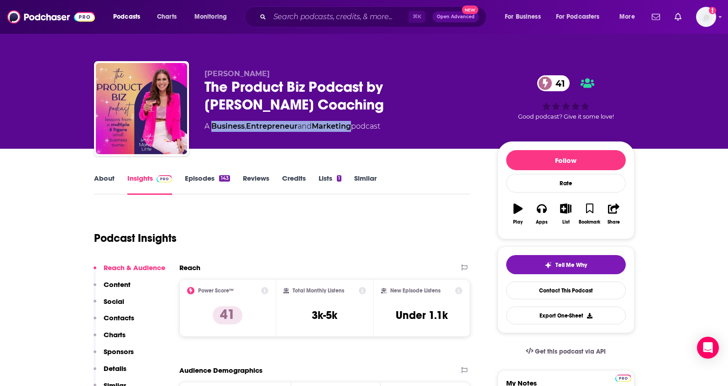
copy div "Business , Entrepreneur and Marketing"
click at [121, 316] on p "Contacts" at bounding box center [119, 317] width 31 height 9
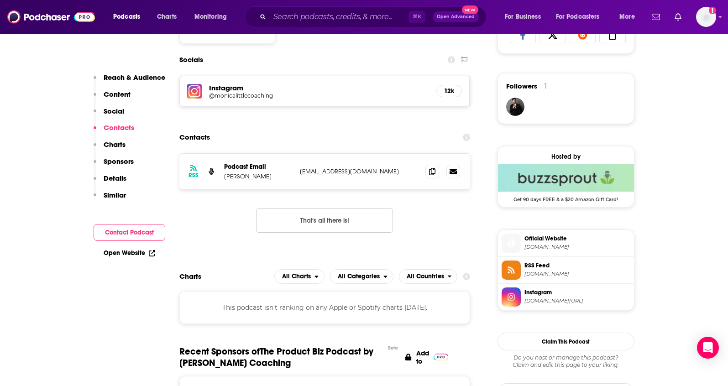
scroll to position [630, 0]
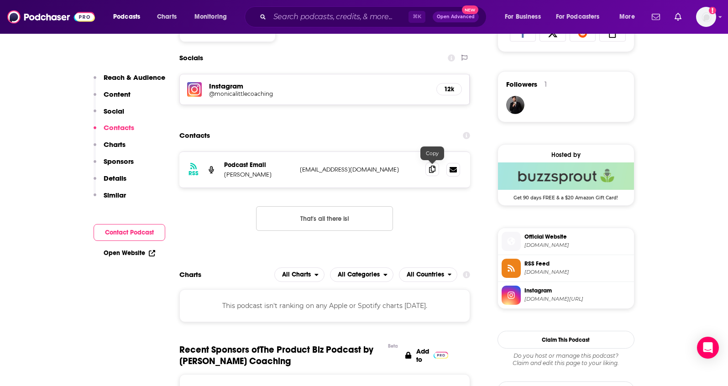
click at [432, 172] on span at bounding box center [432, 169] width 14 height 14
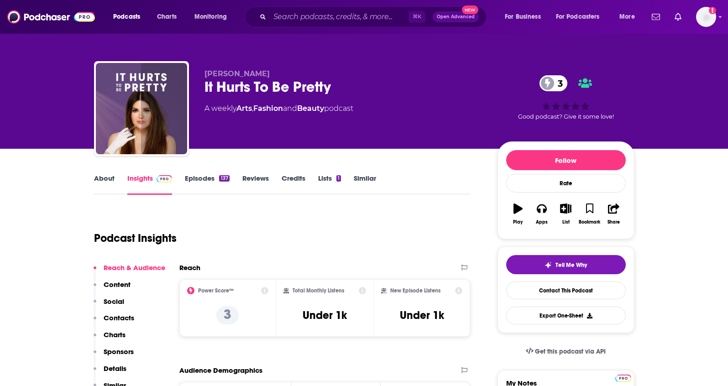
click at [103, 177] on link "About" at bounding box center [104, 184] width 21 height 21
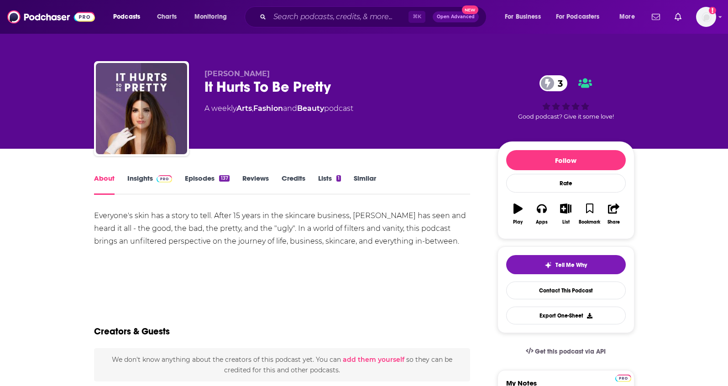
click at [133, 182] on link "Insights" at bounding box center [149, 184] width 45 height 21
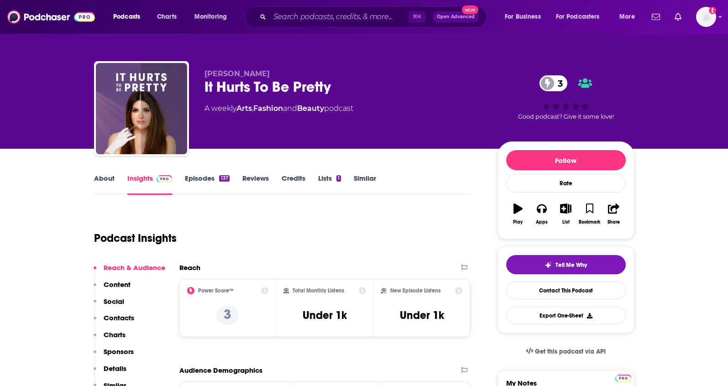
click at [207, 175] on link "Episodes 137" at bounding box center [207, 184] width 44 height 21
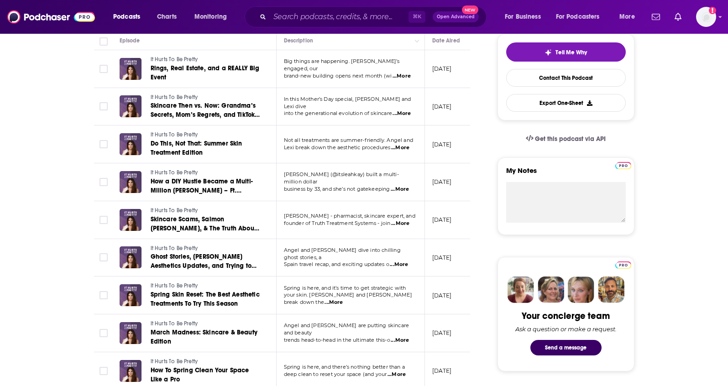
scroll to position [253, 0]
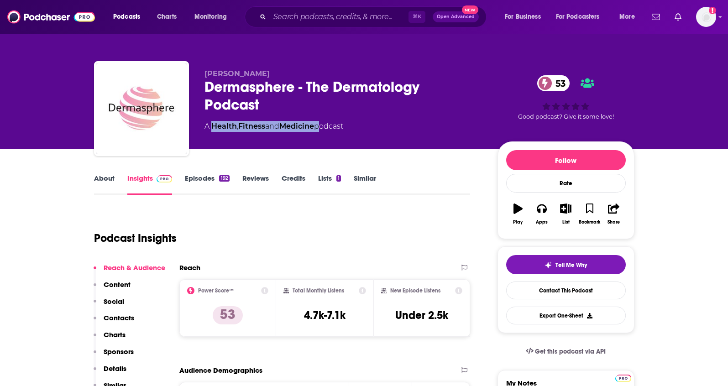
drag, startPoint x: 321, startPoint y: 129, endPoint x: 210, endPoint y: 127, distance: 110.4
click at [210, 127] on div "A Health , Fitness and Medicine podcast" at bounding box center [273, 126] width 139 height 11
copy div "Health , Fitness and Medicine"
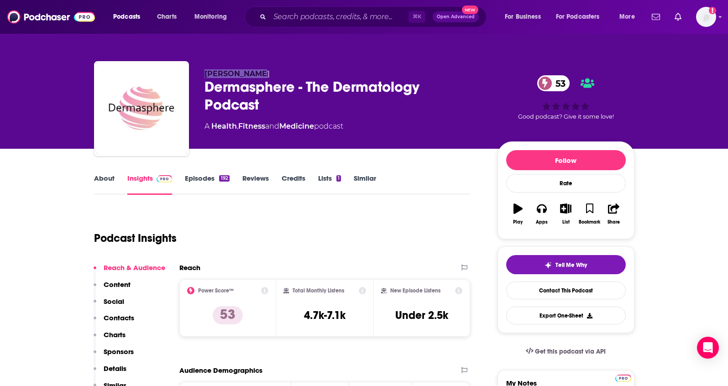
drag, startPoint x: 276, startPoint y: 75, endPoint x: 195, endPoint y: 75, distance: 80.7
click at [195, 75] on div "[PERSON_NAME] Dermasphere - The Dermatology Podcast 53 A Health , Fitness and M…" at bounding box center [364, 110] width 540 height 99
copy span "[PERSON_NAME]"
click at [114, 315] on p "Contacts" at bounding box center [119, 317] width 31 height 9
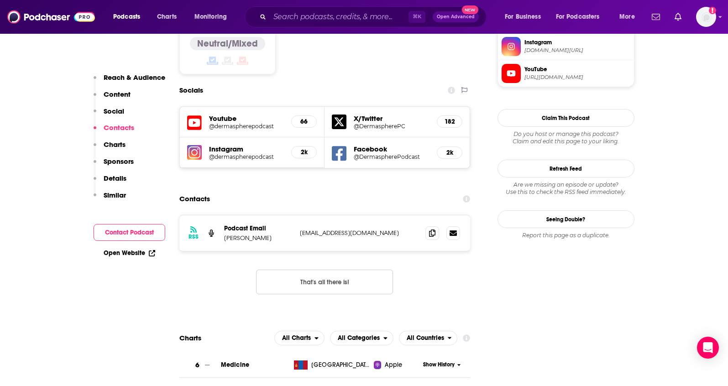
scroll to position [782, 0]
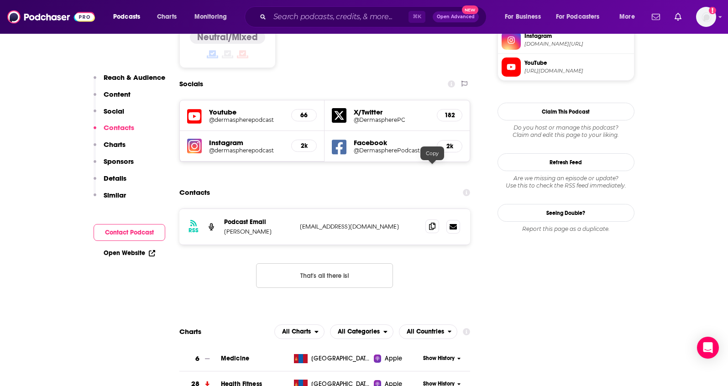
click at [429, 223] on icon at bounding box center [432, 226] width 6 height 7
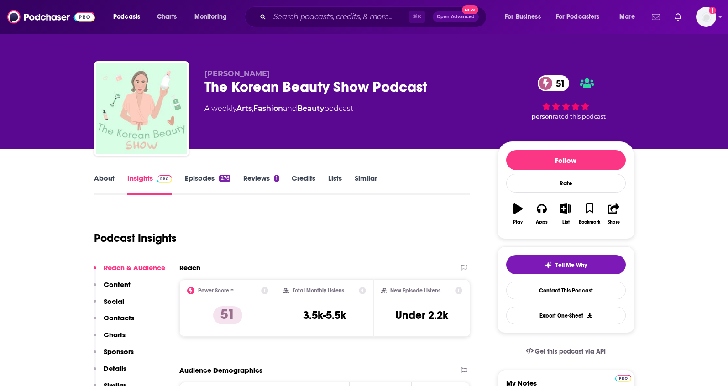
click at [103, 189] on link "About" at bounding box center [104, 184] width 21 height 21
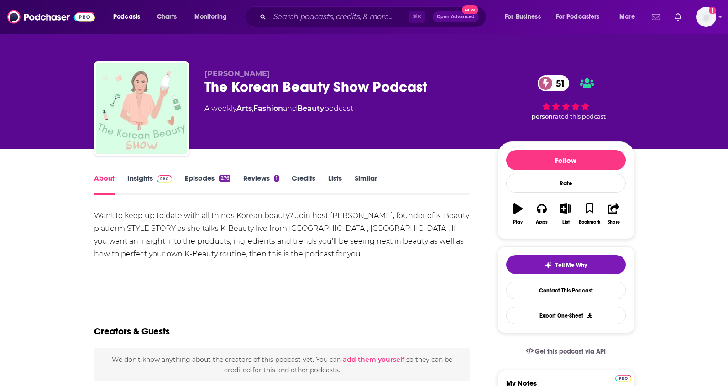
click at [129, 182] on link "Insights" at bounding box center [149, 184] width 45 height 21
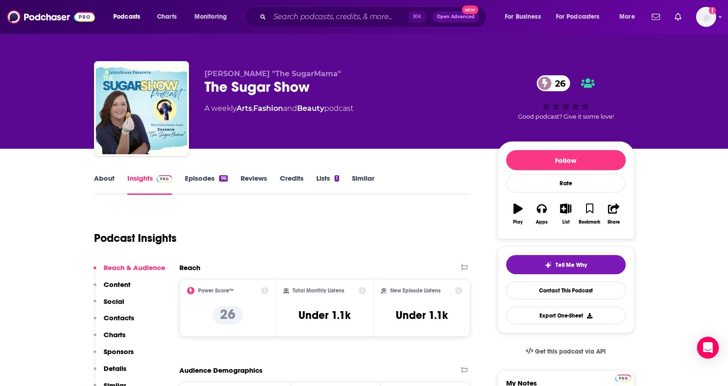
click at [100, 182] on link "About" at bounding box center [104, 184] width 21 height 21
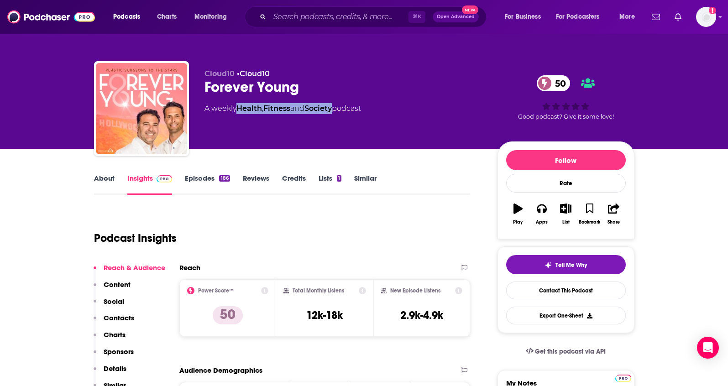
drag, startPoint x: 338, startPoint y: 111, endPoint x: 241, endPoint y: 112, distance: 97.6
click at [241, 112] on div "A weekly Health , Fitness and Society podcast" at bounding box center [282, 108] width 156 height 11
copy div "Health , Fitness and Society"
click at [99, 181] on link "About" at bounding box center [104, 184] width 21 height 21
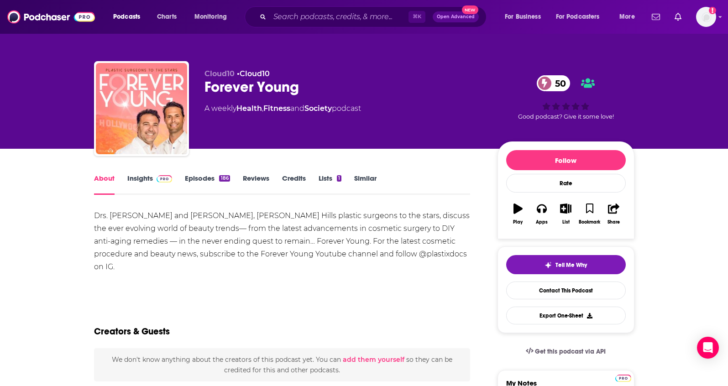
click at [142, 177] on link "Insights" at bounding box center [149, 184] width 45 height 21
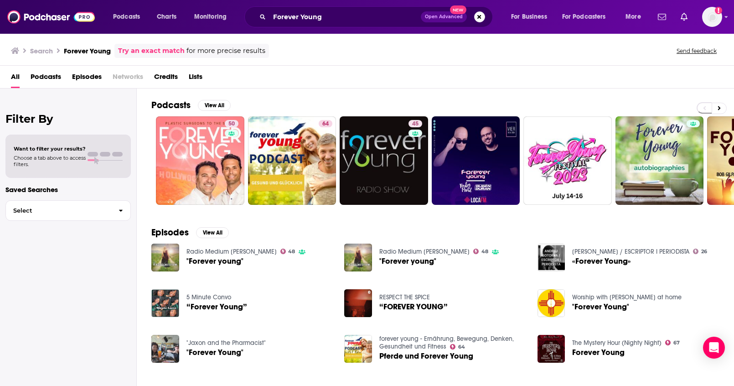
scroll to position [11, 0]
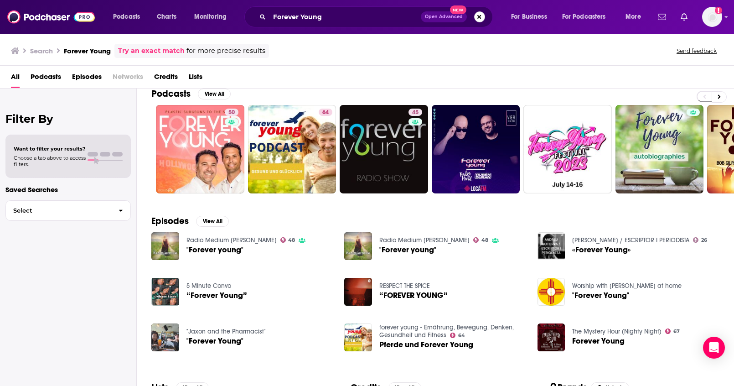
click at [479, 18] on button "Search podcasts, credits, & more..." at bounding box center [479, 16] width 11 height 11
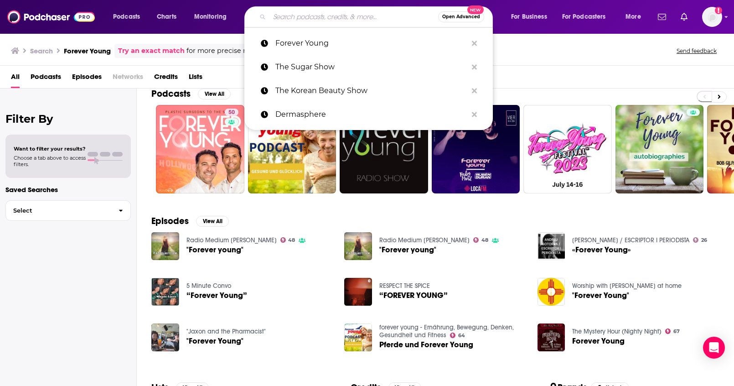
paste input "Think Plant-Based!"
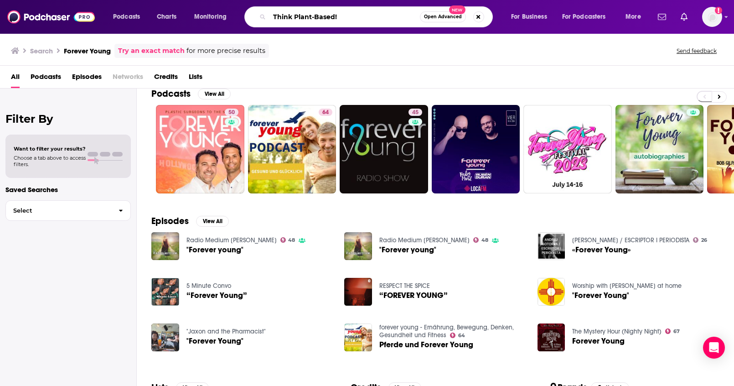
type input "Think Plant-Based!"
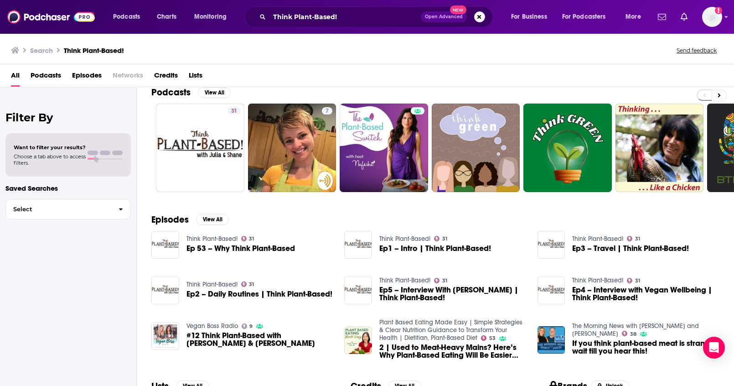
click at [472, 16] on span "Open Advanced New" at bounding box center [453, 16] width 64 height 11
click at [476, 18] on button "Search podcasts, credits, & more..." at bounding box center [479, 16] width 11 height 11
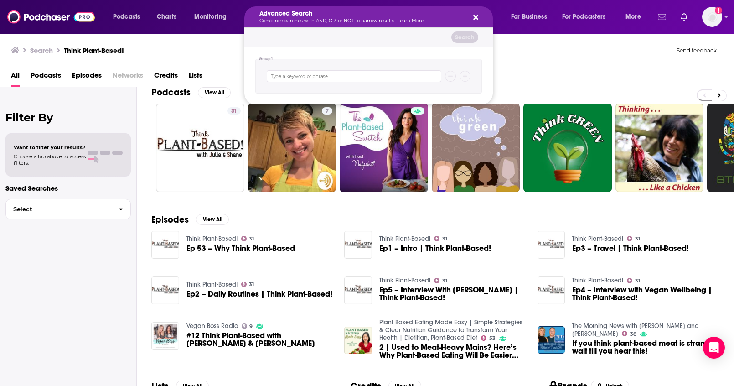
click at [475, 18] on icon "Search podcasts, credits, & more..." at bounding box center [475, 17] width 5 height 5
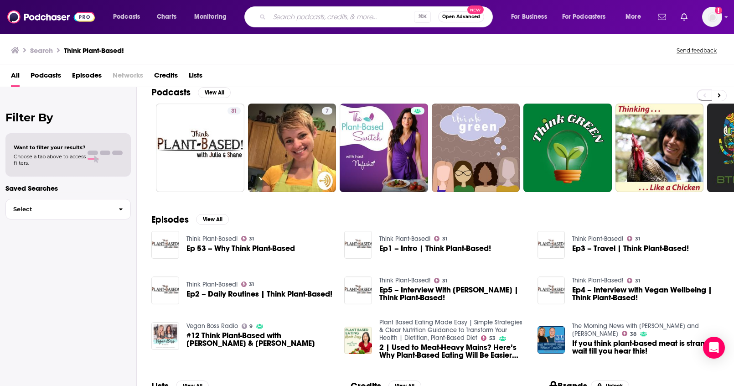
click at [382, 21] on input "Search podcasts, credits, & more..." at bounding box center [342, 17] width 145 height 15
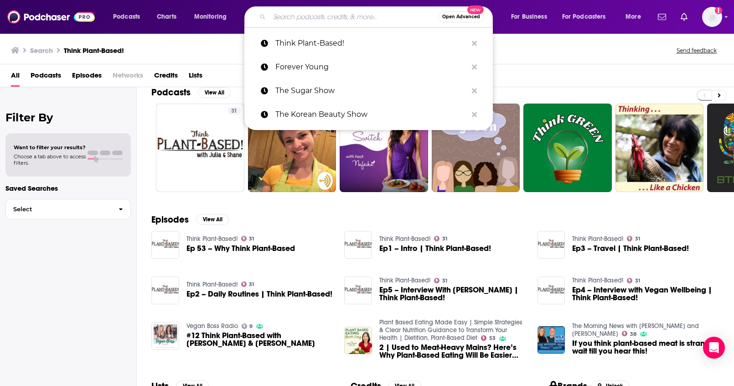
paste input "VegHead Speaks"
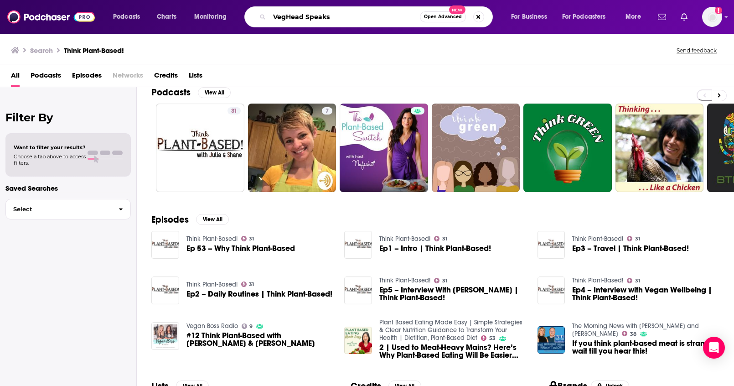
type input "VegHead Speaks"
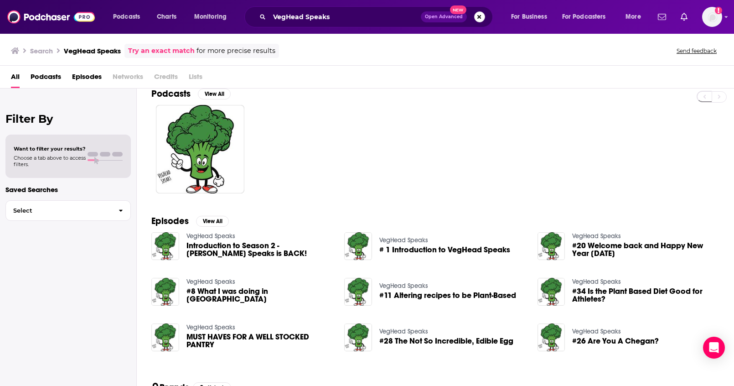
click at [479, 17] on button "Search podcasts, credits, & more..." at bounding box center [479, 16] width 11 height 11
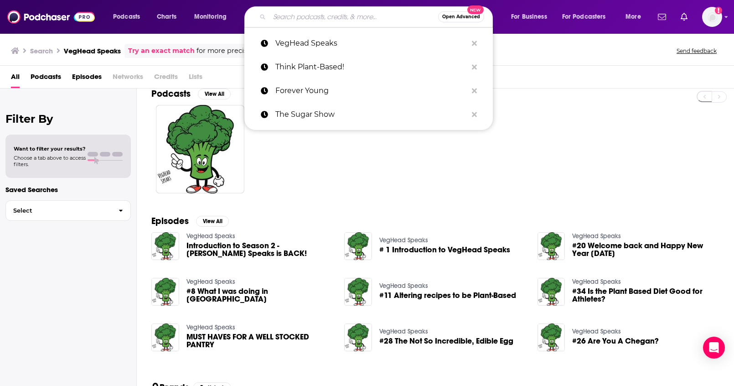
paste input "The No Meat Athlete"
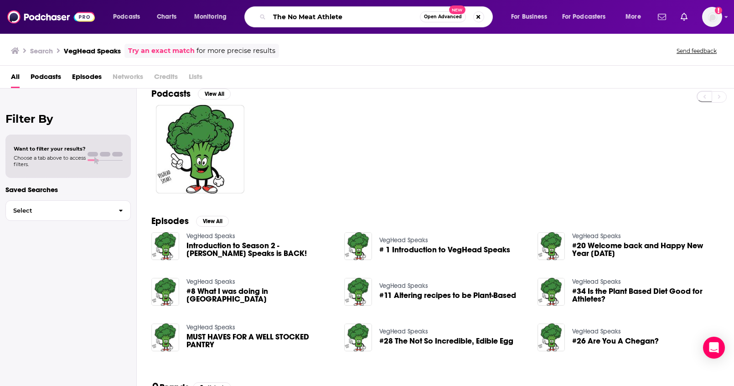
type input "The No Meat Athlete"
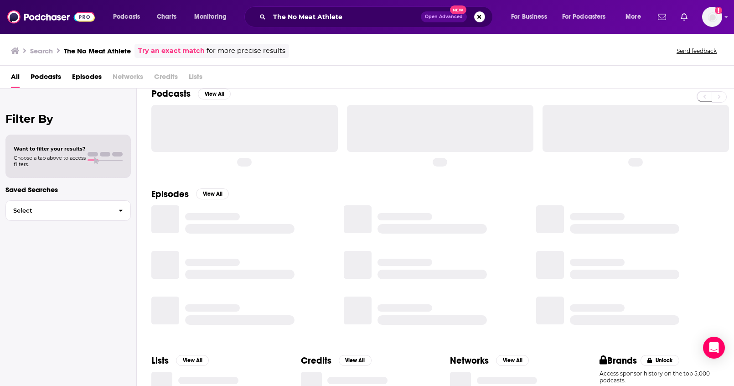
scroll to position [11, 0]
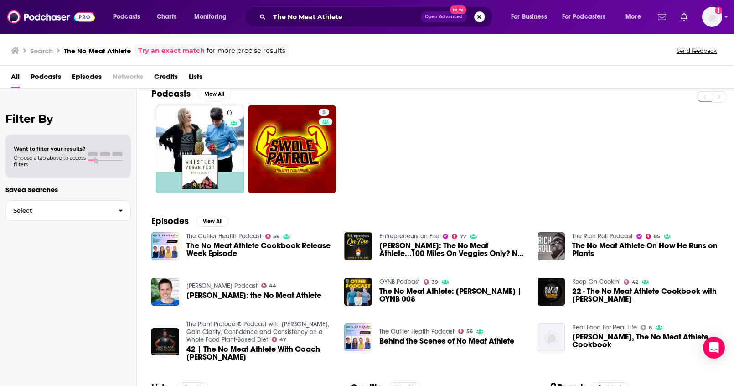
click at [479, 16] on button "Search podcasts, credits, & more..." at bounding box center [479, 16] width 11 height 11
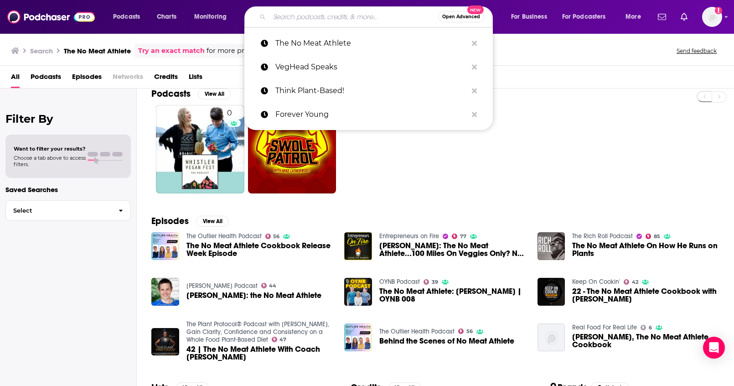
paste input "Plant-Powered People Podcast"
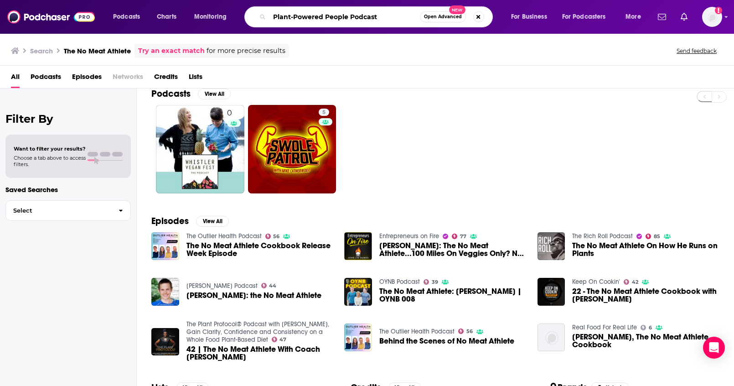
type input "Plant-Powered People Podcast"
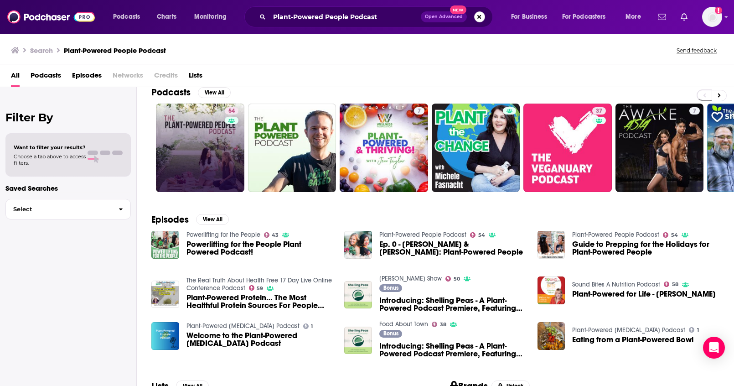
click at [483, 18] on button "Search podcasts, credits, & more..." at bounding box center [479, 16] width 11 height 11
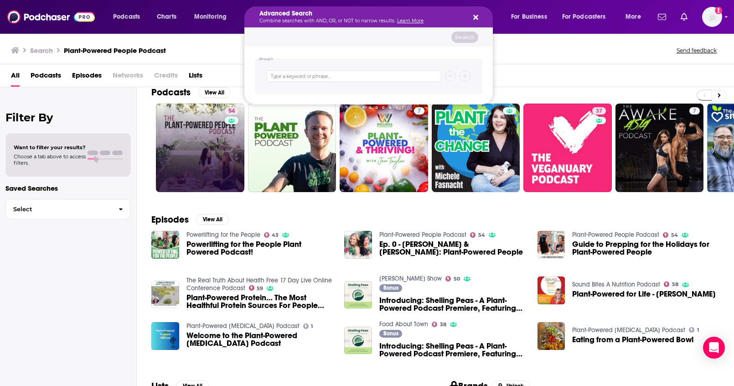
click at [478, 16] on icon "Search podcasts, credits, & more..." at bounding box center [475, 17] width 5 height 7
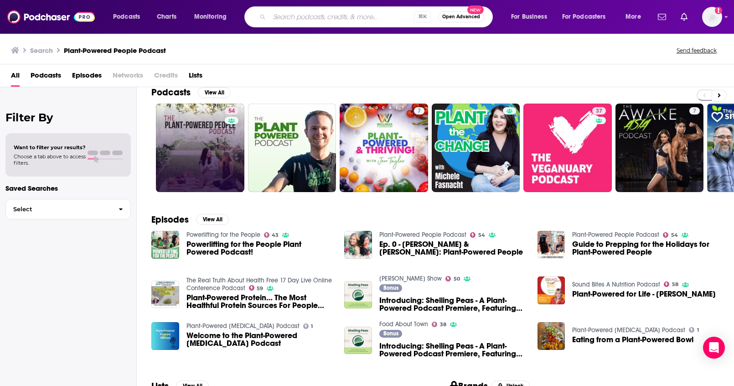
click at [367, 15] on input "Search podcasts, credits, & more..." at bounding box center [342, 17] width 145 height 15
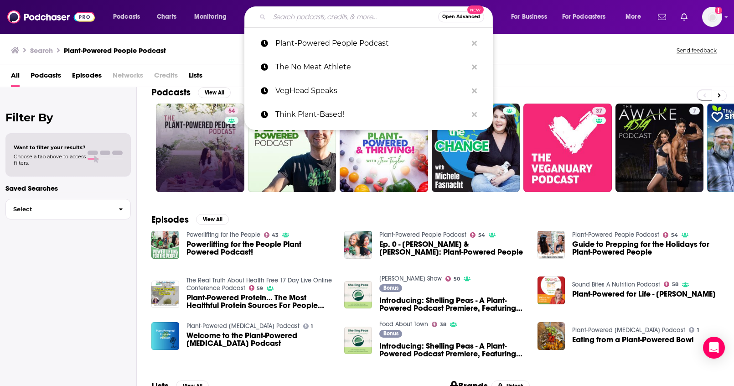
paste input "The Plant Yourself Podcast"
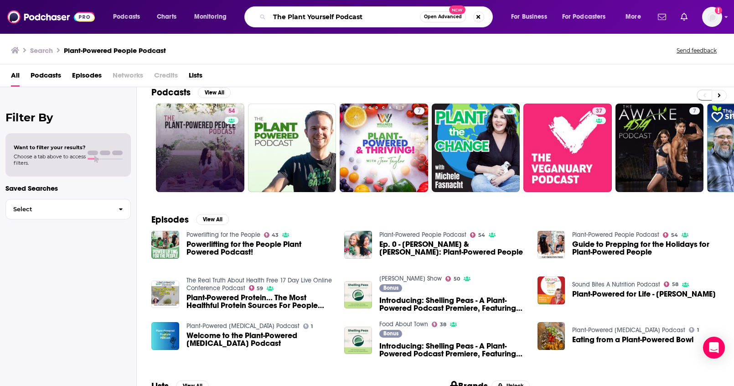
type input "The Plant Yourself Podcast"
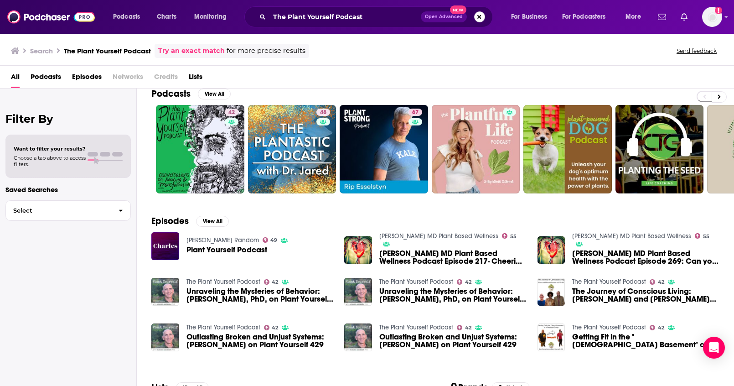
click at [481, 18] on button "Search podcasts, credits, & more..." at bounding box center [479, 16] width 11 height 11
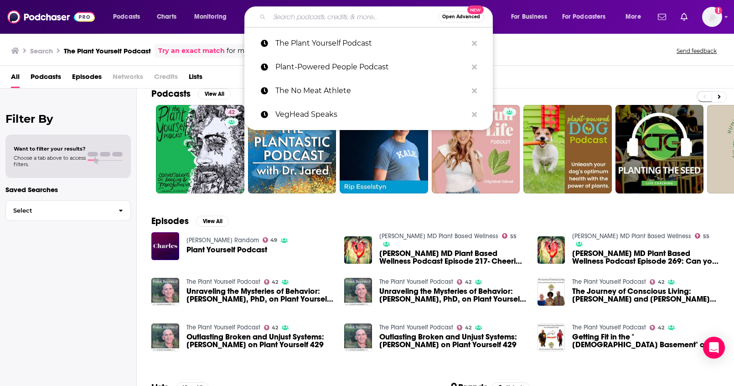
paste input "Lean Green DAD"
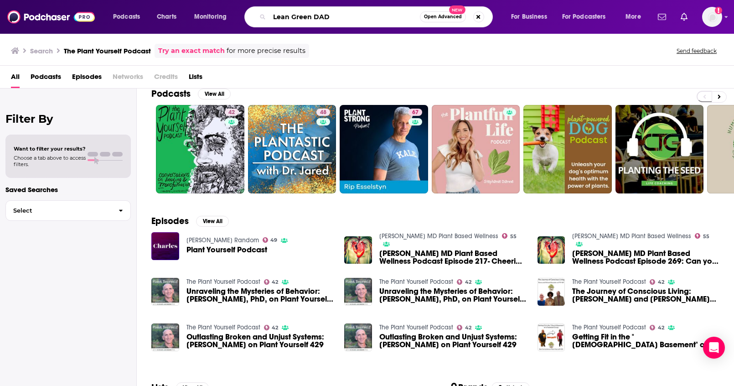
type input "Lean Green DAD"
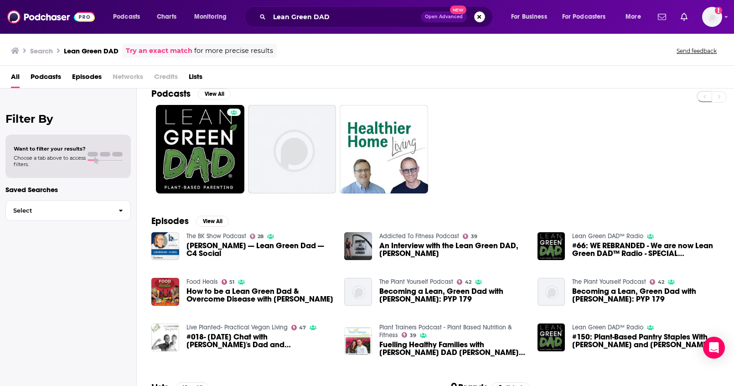
click at [479, 22] on button "Search podcasts, credits, & more..." at bounding box center [479, 16] width 11 height 11
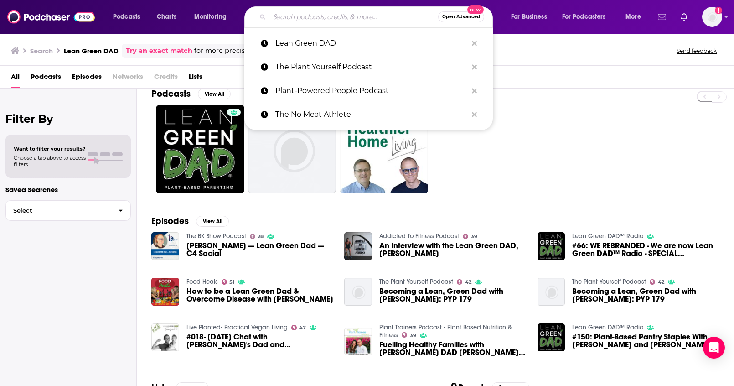
paste input "The Proof with Simon Hill"
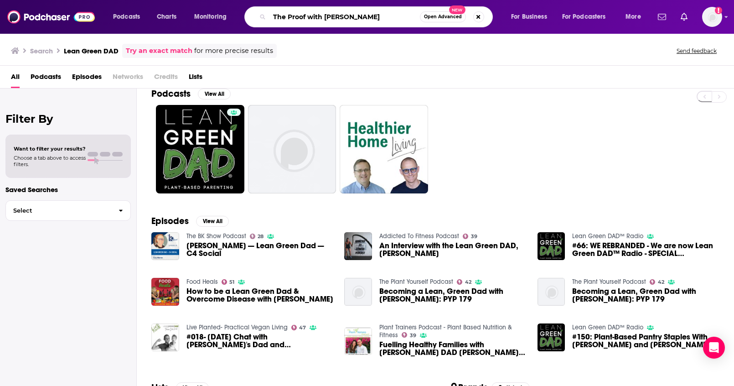
type input "The Proof with Simon Hill"
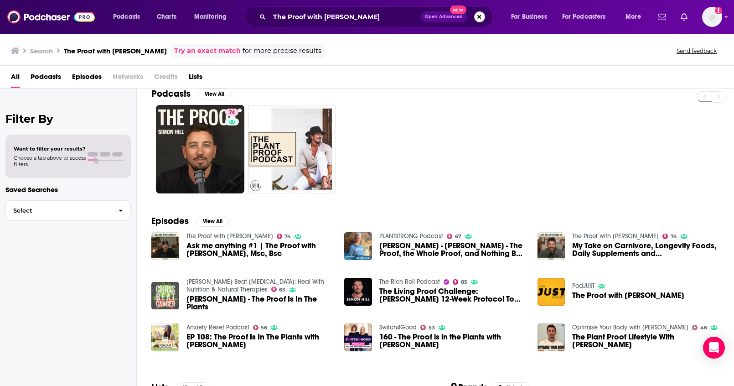
click at [479, 19] on button "Search podcasts, credits, & more..." at bounding box center [479, 16] width 11 height 11
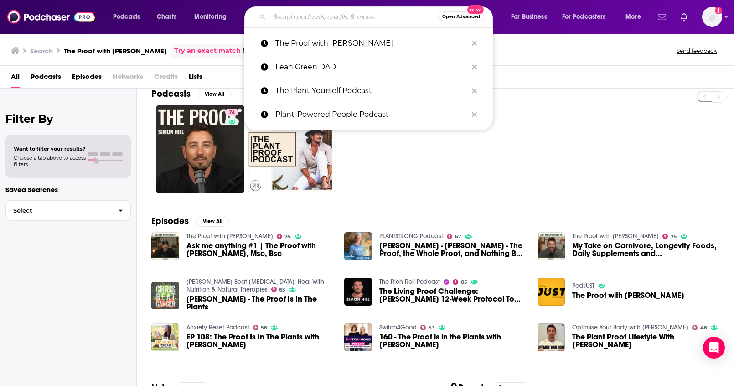
paste input "Nutrition Rounds"
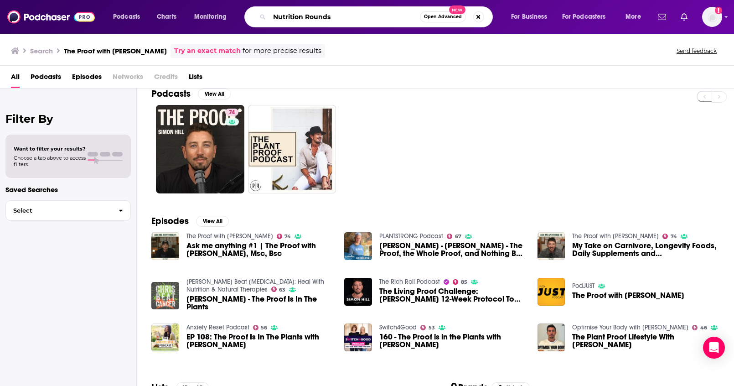
type input "Nutrition Rounds"
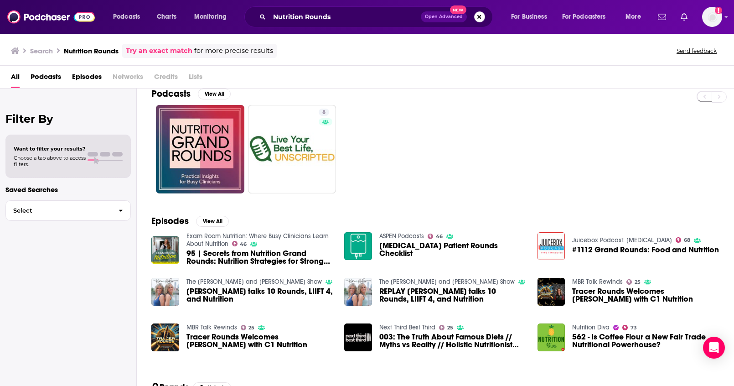
click at [477, 17] on button "Search podcasts, credits, & more..." at bounding box center [479, 16] width 11 height 11
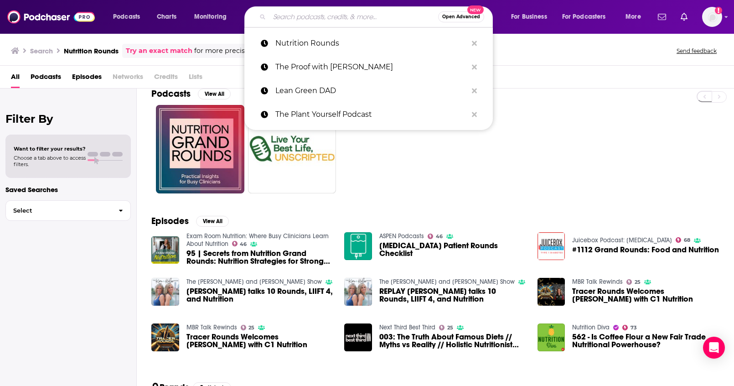
paste input "PLANTSTRONG Podcast"
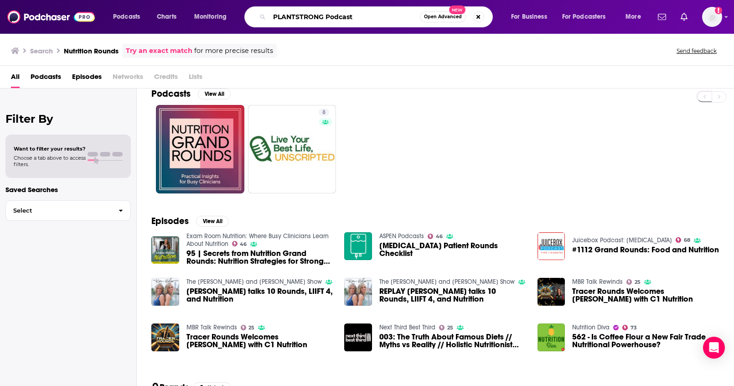
type input "PLANTSTRONG Podcast"
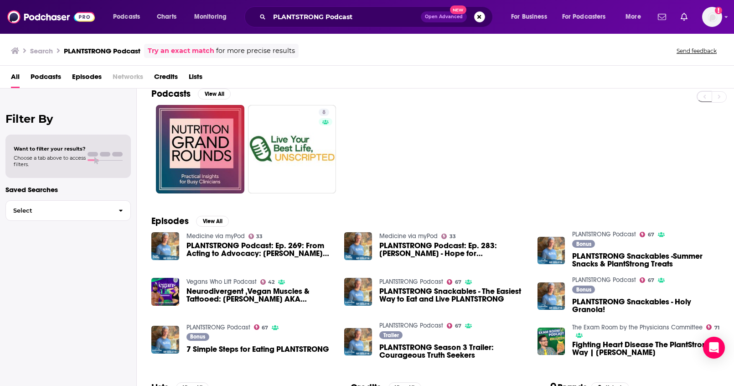
click at [42, 78] on span "Podcasts" at bounding box center [46, 78] width 31 height 19
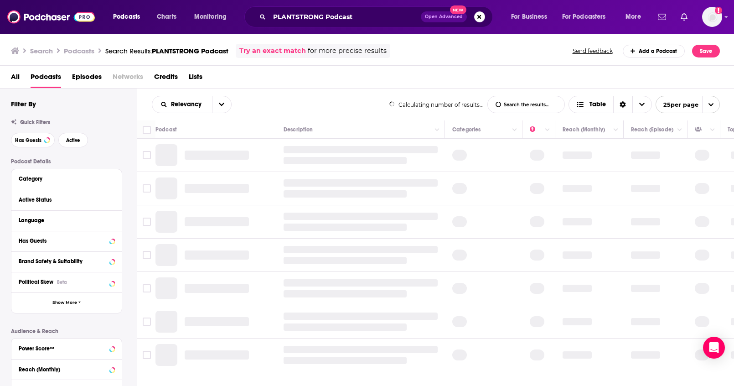
click at [14, 78] on span "All" at bounding box center [15, 78] width 9 height 19
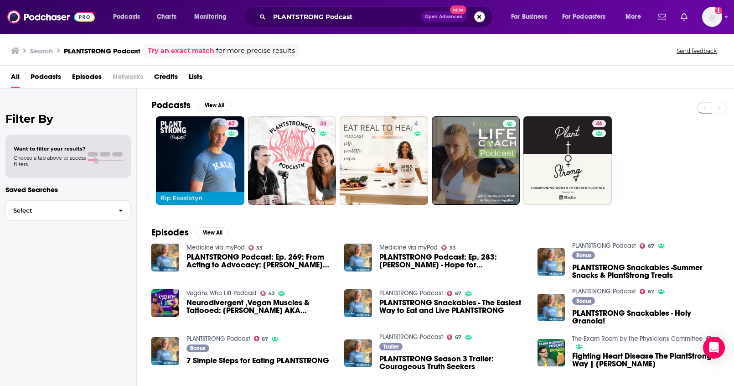
click at [475, 18] on button "Search podcasts, credits, & more..." at bounding box center [479, 16] width 11 height 11
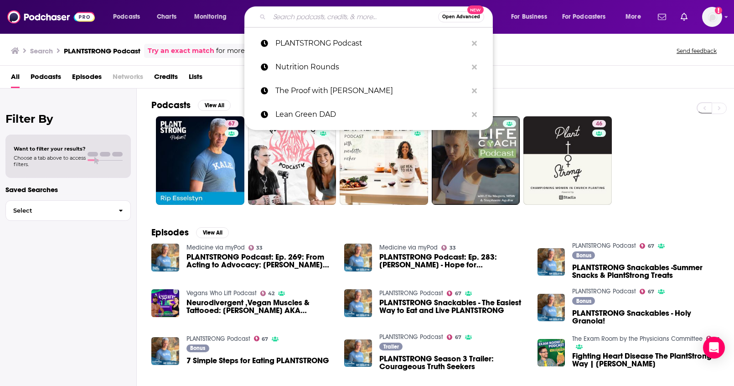
paste input "Rich Roll"
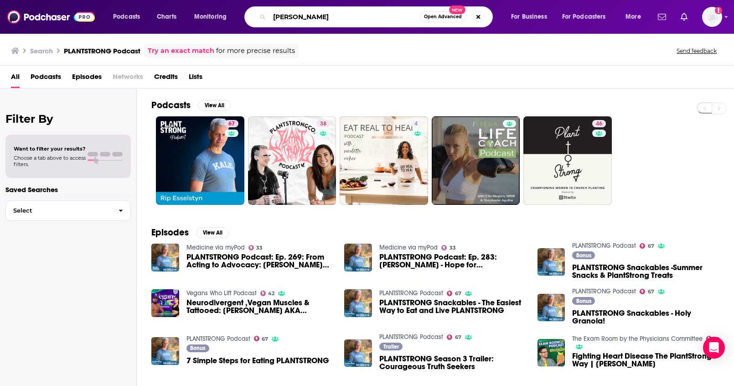
type input "Rich Roll"
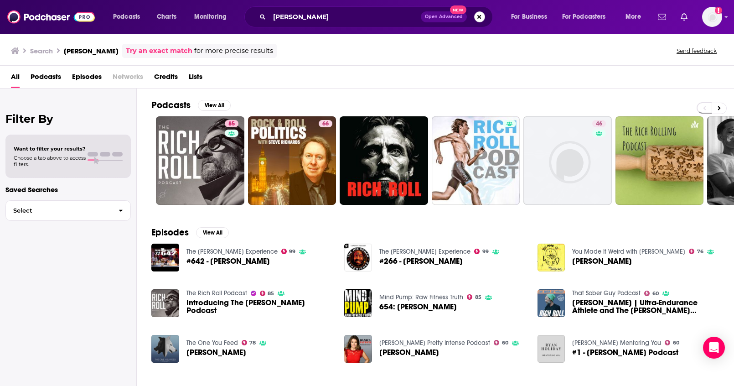
click at [475, 14] on button "Search podcasts, credits, & more..." at bounding box center [479, 16] width 11 height 11
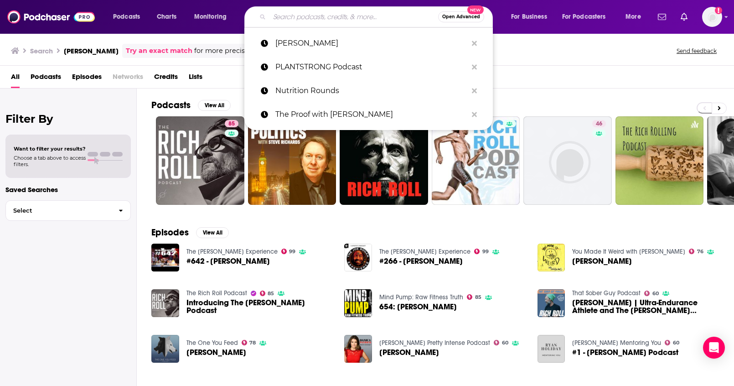
paste input "Biohacker"
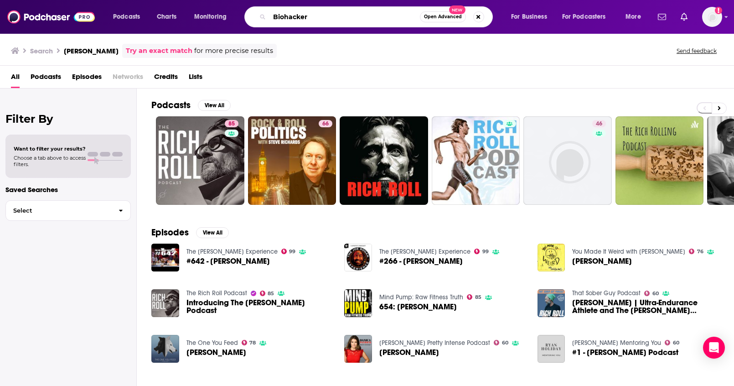
type input "Biohacker"
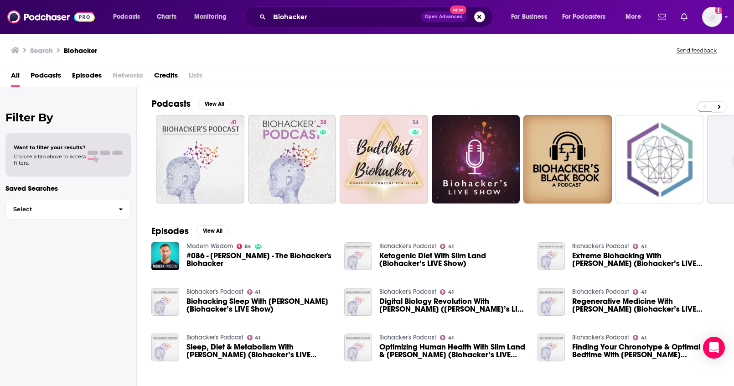
click at [478, 17] on button "Search podcasts, credits, & more..." at bounding box center [479, 16] width 11 height 11
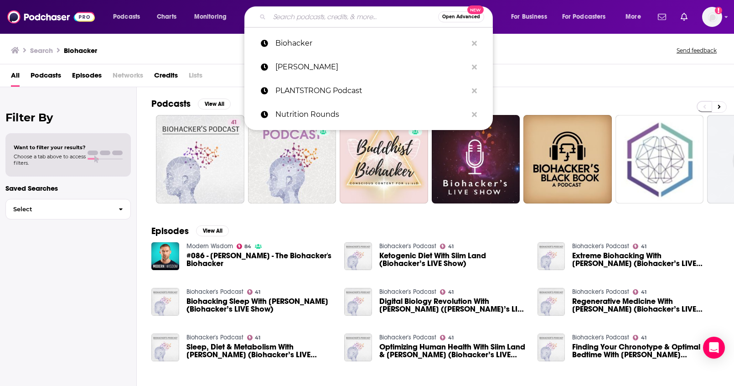
paste input "Raw Talk Podcast"
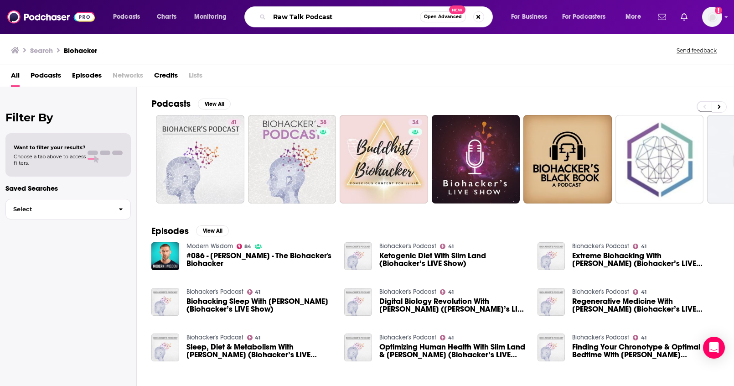
type input "Raw Talk Podcast"
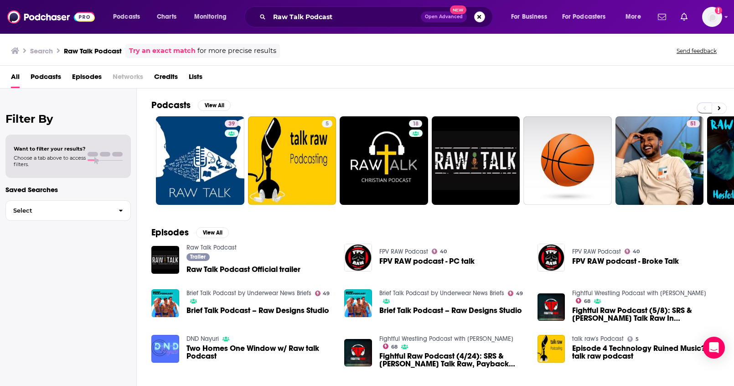
click at [475, 17] on button "Search podcasts, credits, & more..." at bounding box center [479, 16] width 11 height 11
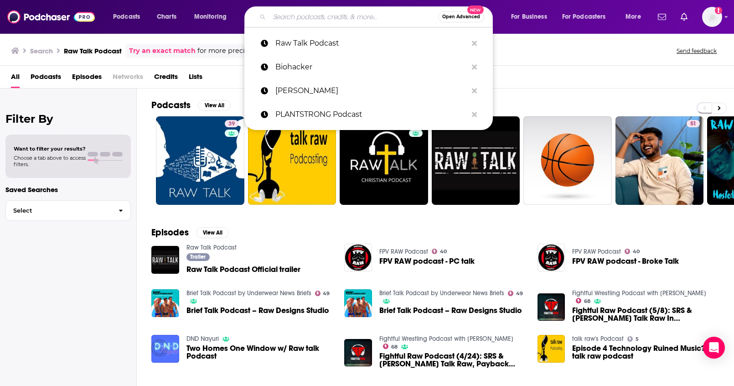
paste input "Back to the Basics"
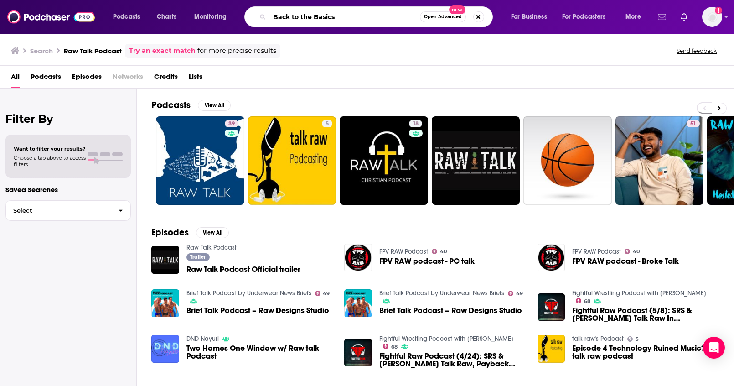
type input "Back to the Basics"
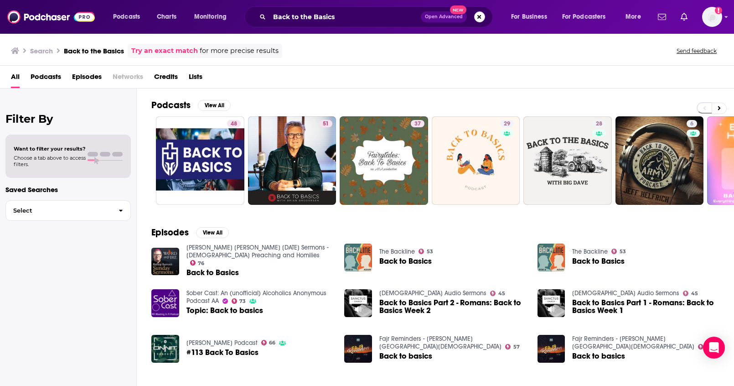
click at [481, 20] on button "Search podcasts, credits, & more..." at bounding box center [479, 16] width 11 height 11
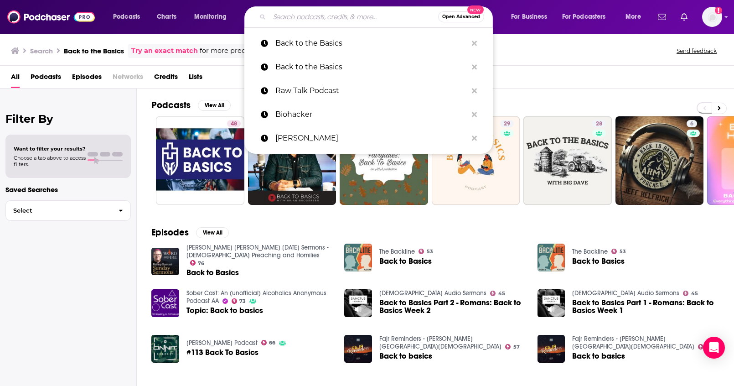
paste input "Over 40 Fitness Hacks"
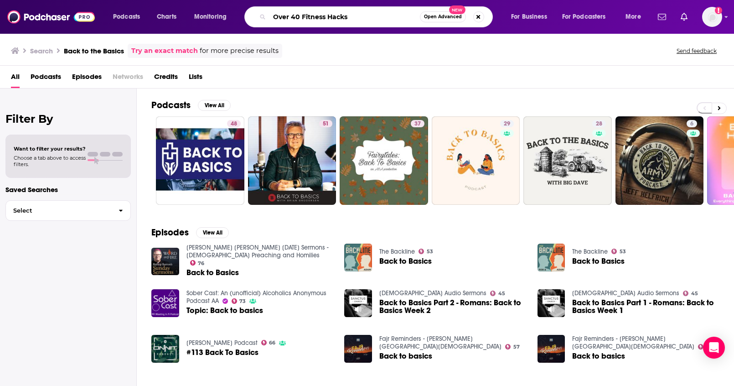
type input "Over 40 Fitness Hacks"
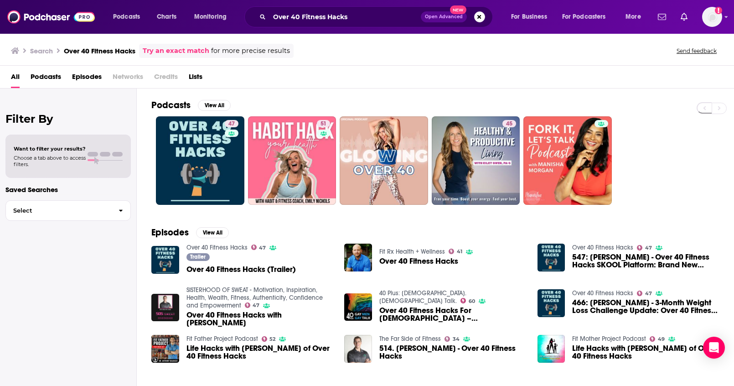
click at [481, 22] on div "Over 40 Fitness Hacks Open Advanced New" at bounding box center [369, 16] width 249 height 21
click at [481, 21] on button "Search podcasts, credits, & more..." at bounding box center [479, 16] width 11 height 11
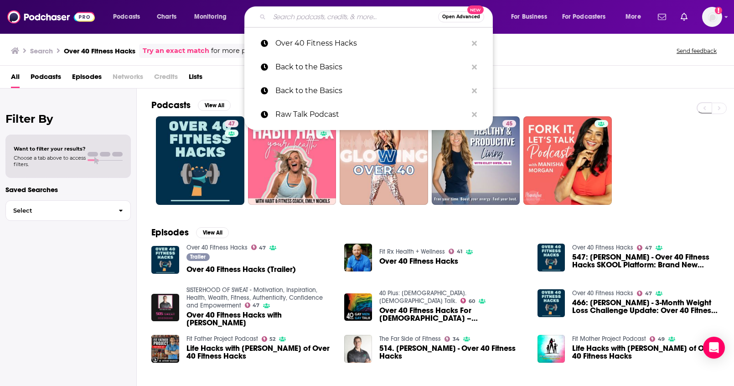
paste input "Balanced Bites"
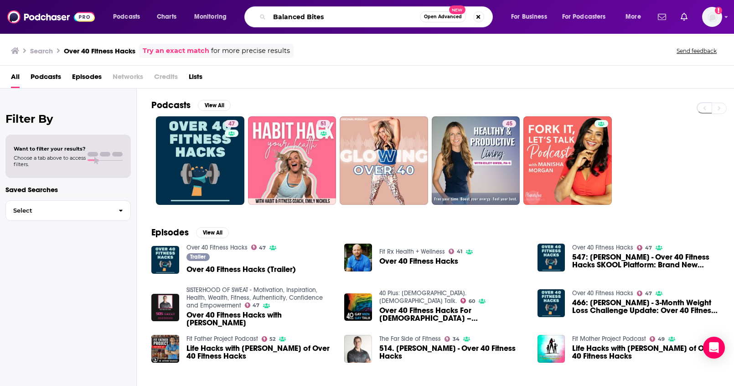
type input "Balanced Bites"
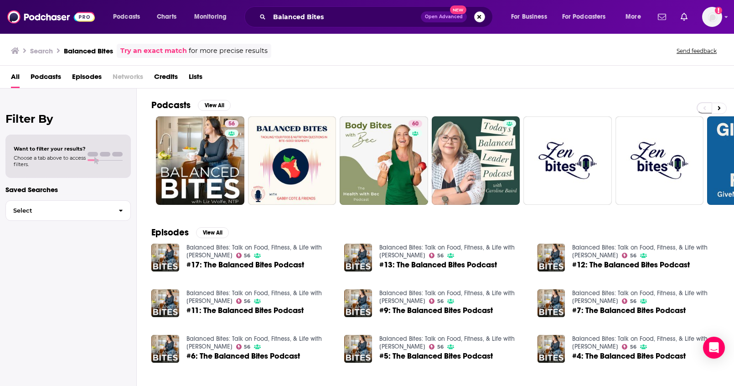
click at [478, 16] on button "Search podcasts, credits, & more..." at bounding box center [479, 16] width 11 height 11
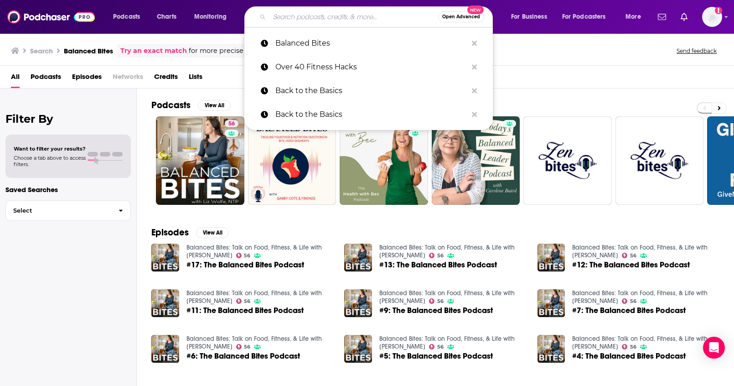
paste input "The Fit Mess"
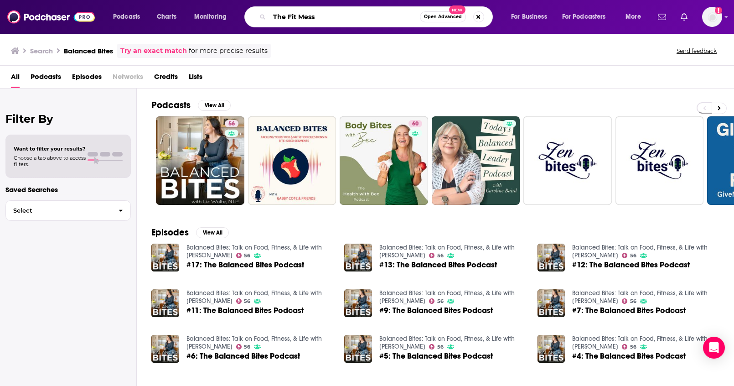
type input "The Fit Mess"
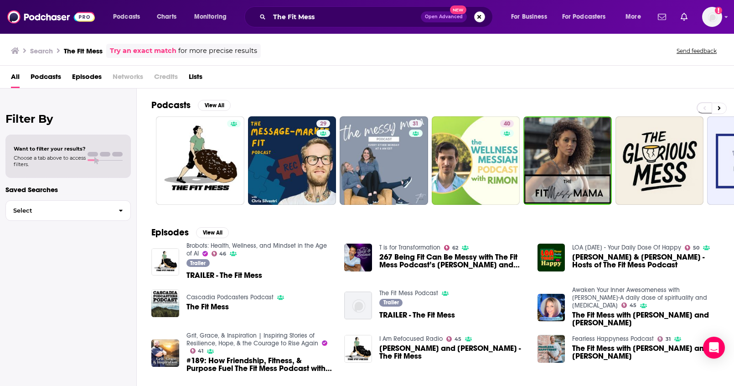
click at [477, 16] on button "Search podcasts, credits, & more..." at bounding box center [479, 16] width 11 height 11
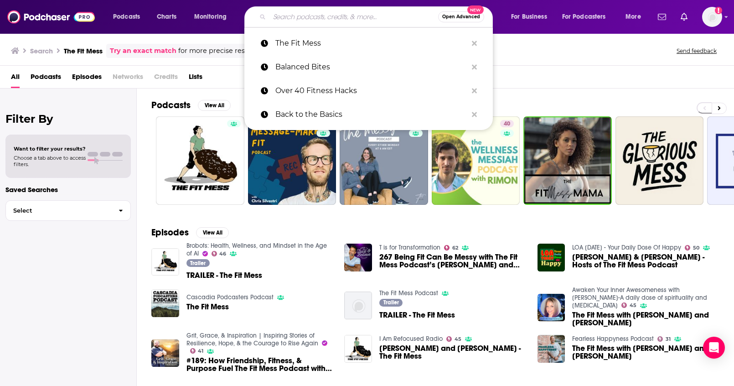
paste input "Awesome Health Podcast"
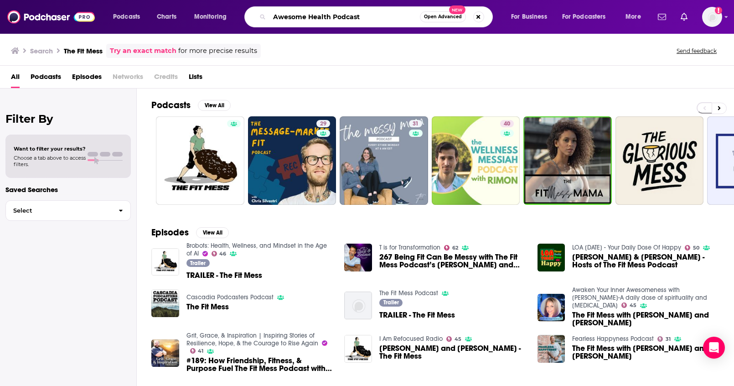
type input "Awesome Health Podcast"
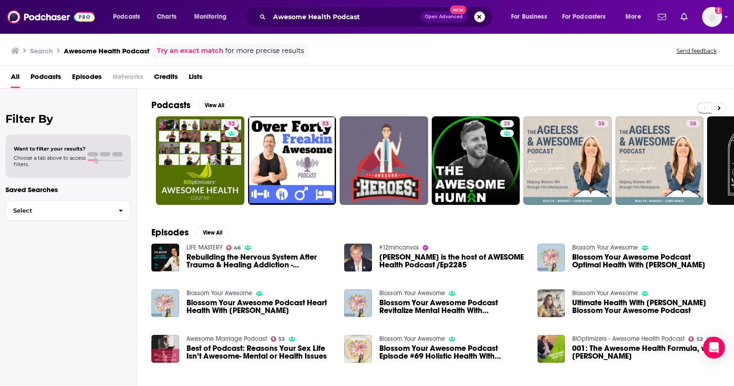
click at [482, 19] on button "Search podcasts, credits, & more..." at bounding box center [479, 16] width 11 height 11
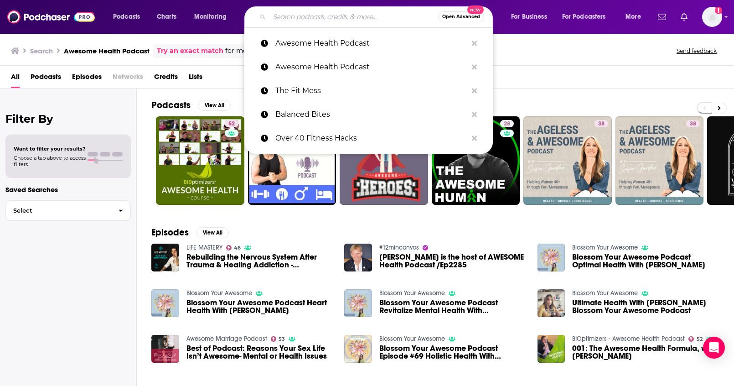
paste input "Female Sports Nutrition"
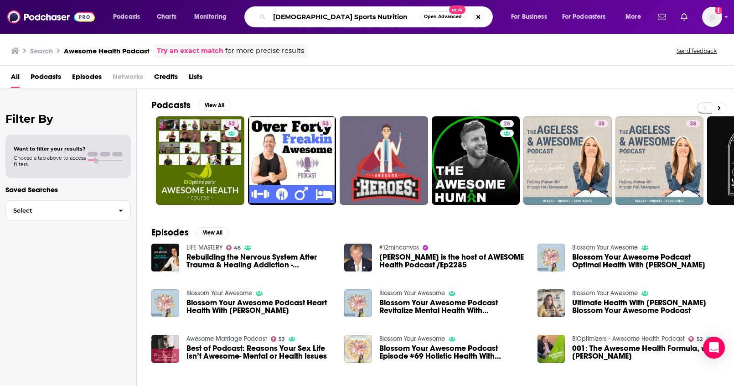
type input "Female Sports Nutrition"
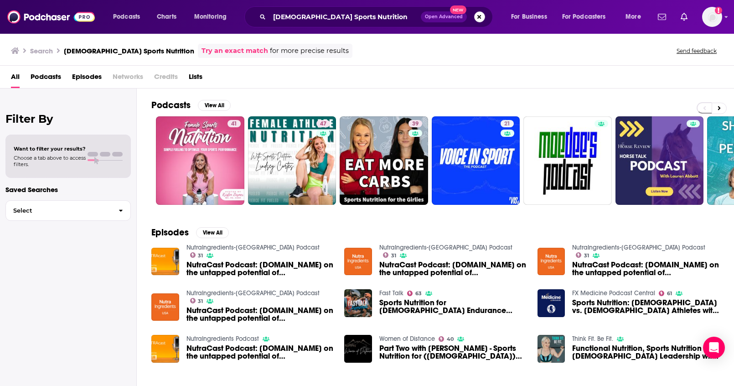
click at [477, 17] on button "Search podcasts, credits, & more..." at bounding box center [479, 16] width 11 height 11
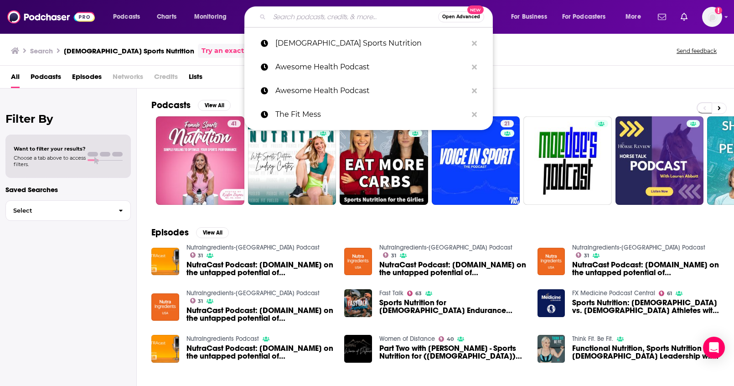
paste input "Awesome Health Podcast"
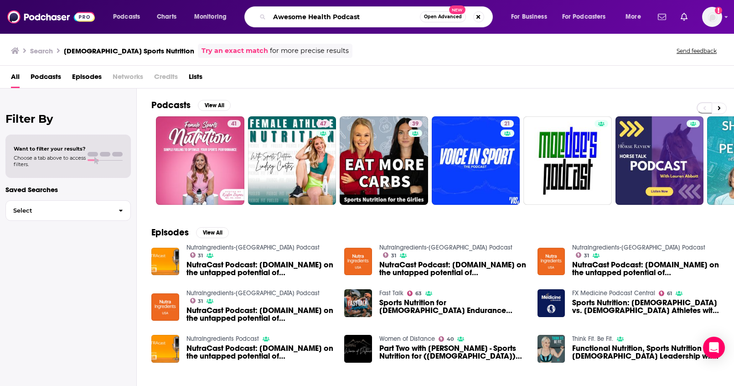
type input "Awesome Health Podcast"
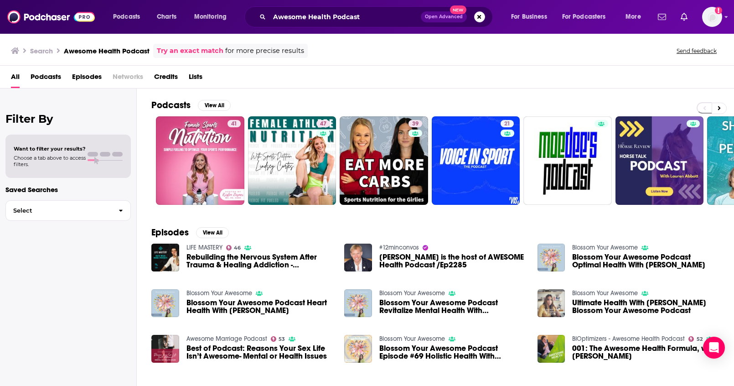
click at [42, 77] on span "Podcasts" at bounding box center [46, 78] width 31 height 19
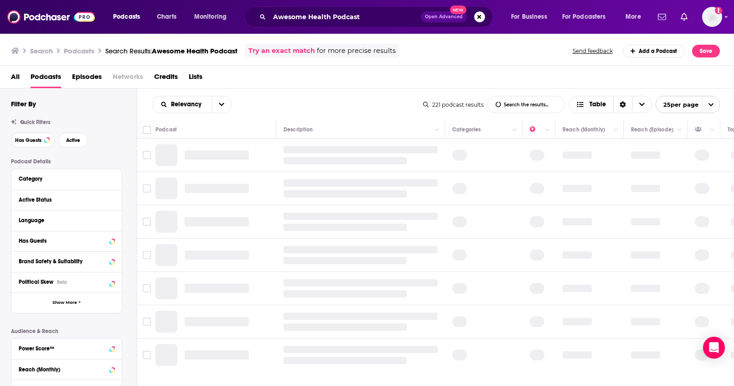
click at [15, 77] on span "All" at bounding box center [15, 78] width 9 height 19
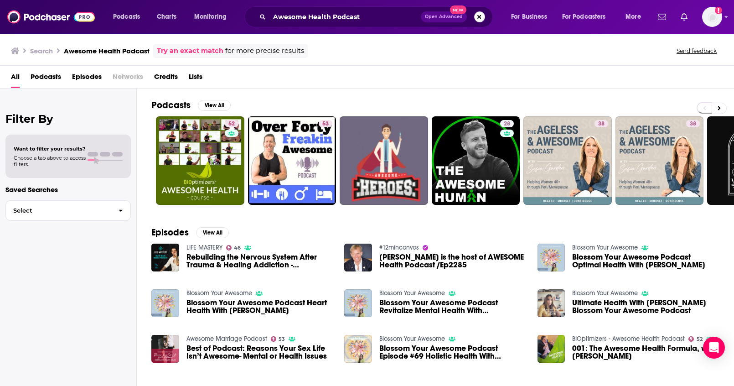
click at [480, 19] on button "Search podcasts, credits, & more..." at bounding box center [479, 16] width 11 height 11
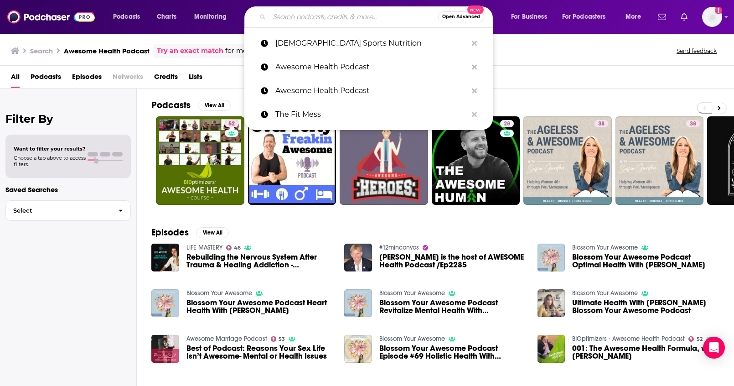
paste input "Holistic Savage"
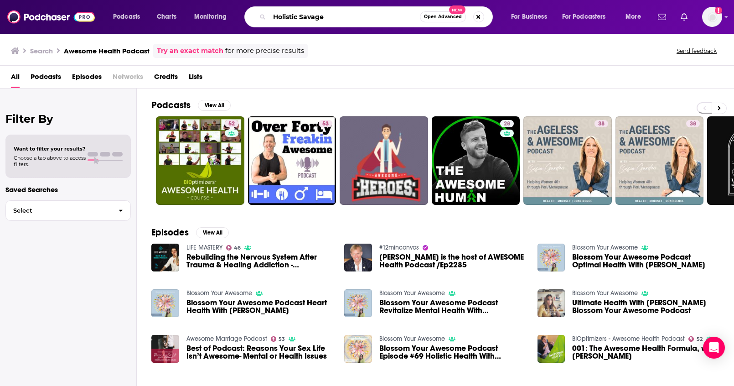
type input "Holistic Savage"
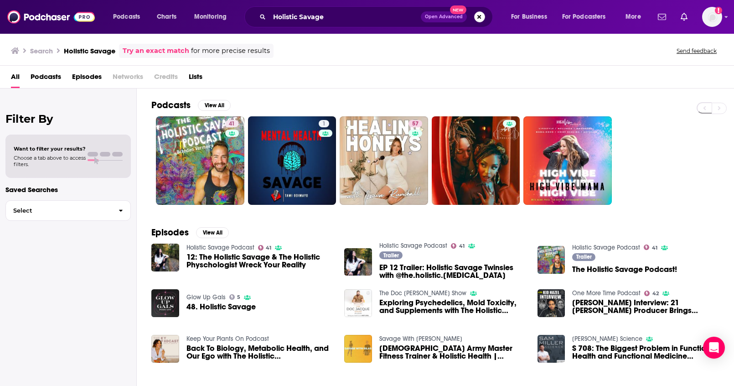
click at [476, 18] on button "Search podcasts, credits, & more..." at bounding box center [479, 16] width 11 height 11
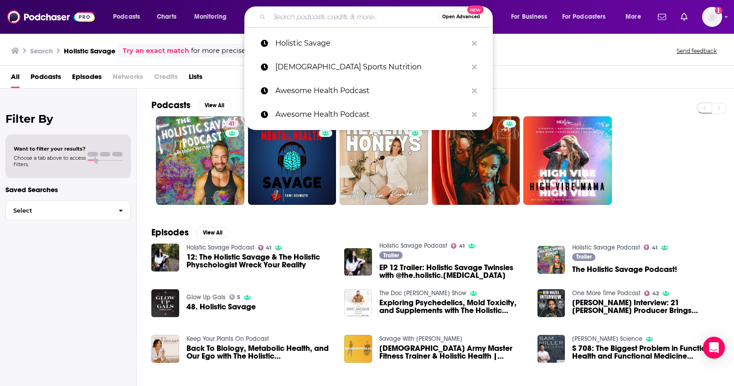
paste input "Athleisure Podcast"
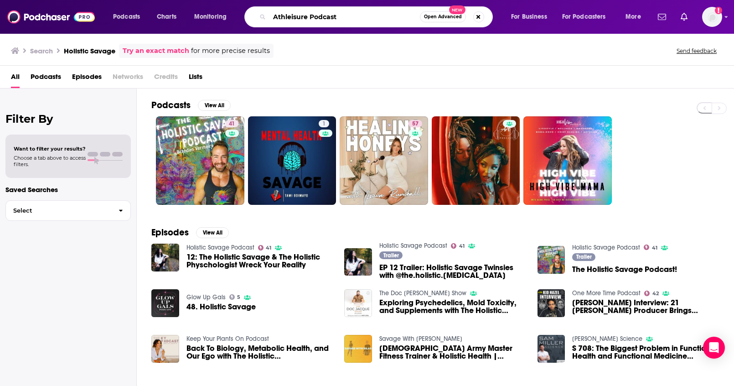
type input "Athleisure Podcast"
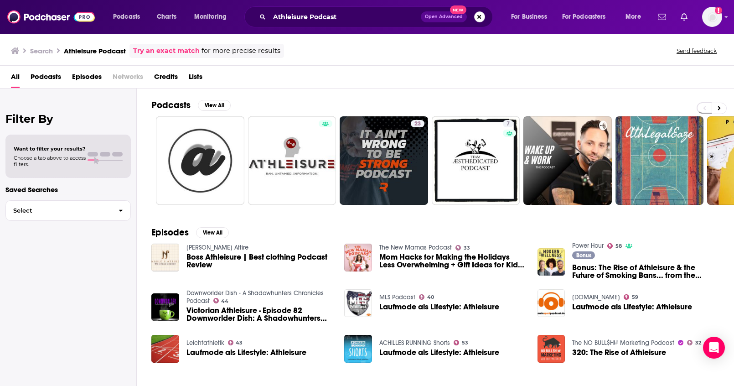
click at [483, 17] on button "Search podcasts, credits, & more..." at bounding box center [479, 16] width 11 height 11
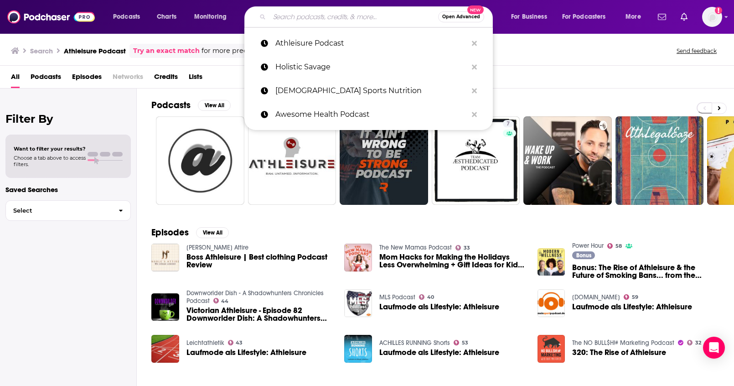
paste input "Maintenance Phase"
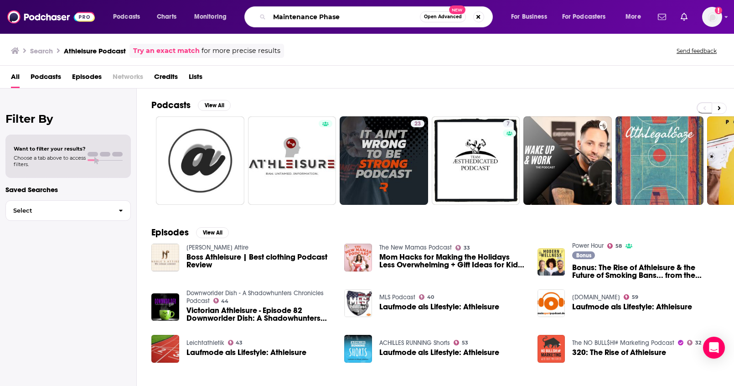
type input "Maintenance Phase"
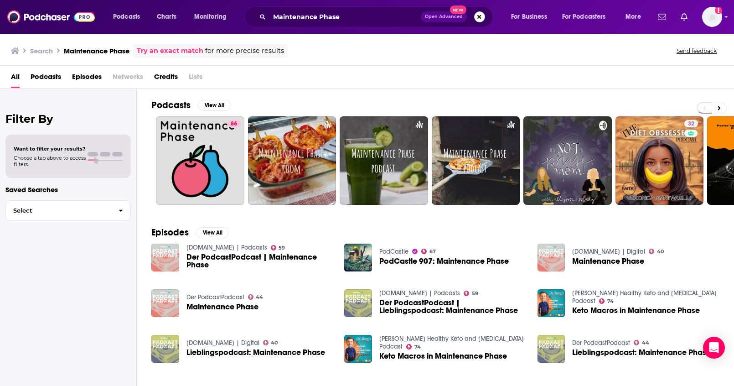
click at [479, 18] on button "Search podcasts, credits, & more..." at bounding box center [479, 16] width 11 height 11
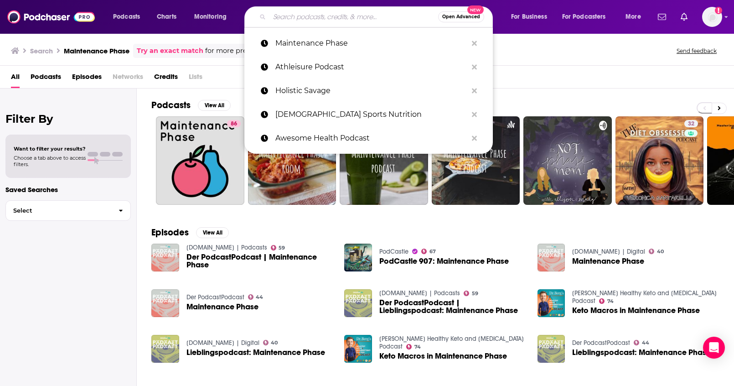
paste input "Food Talk with Dani Nierenberg"
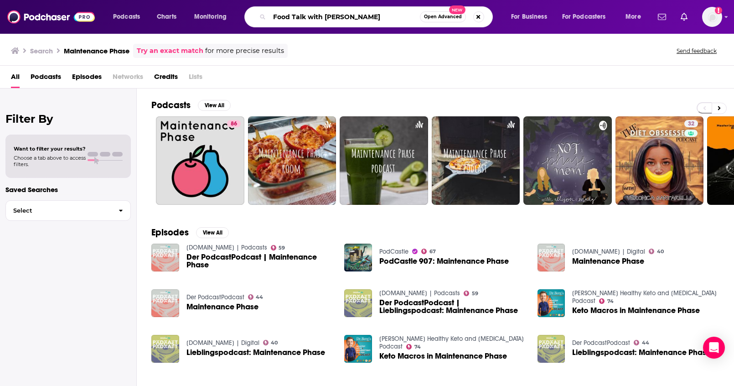
type input "Food Talk with Dani Nierenberg"
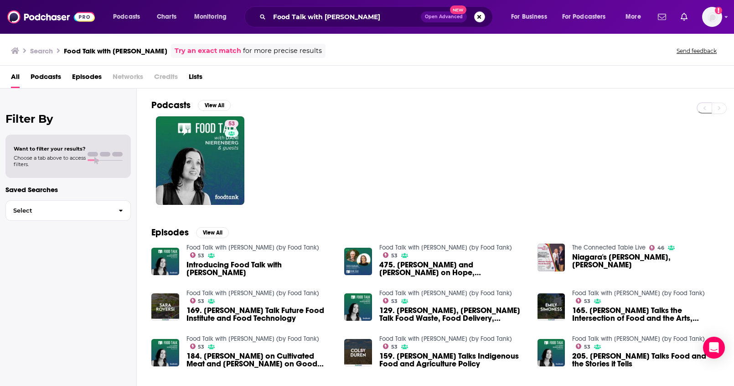
click at [482, 18] on button "Search podcasts, credits, & more..." at bounding box center [479, 16] width 11 height 11
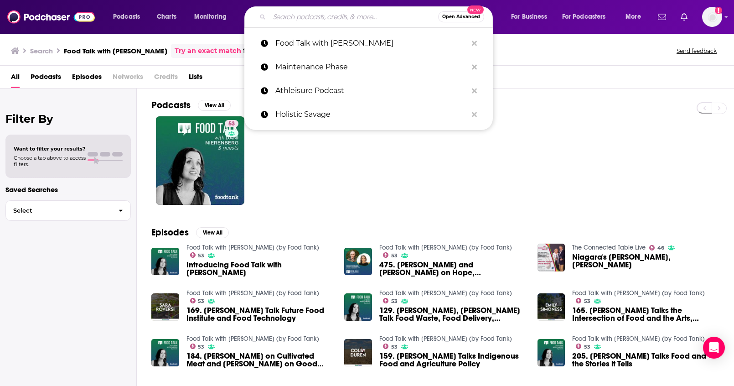
paste input "The Proof Podcast"
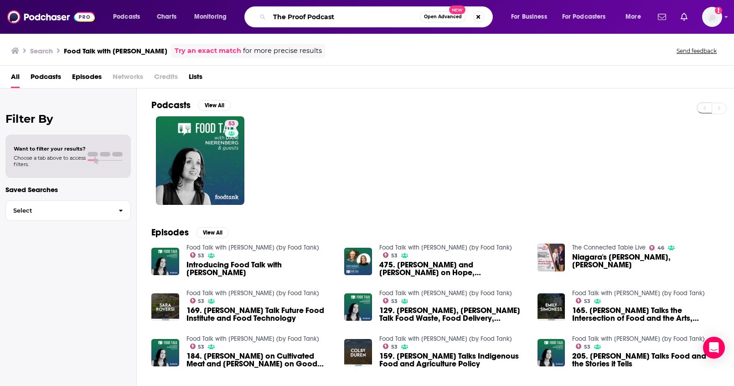
type input "The Proof Podcast"
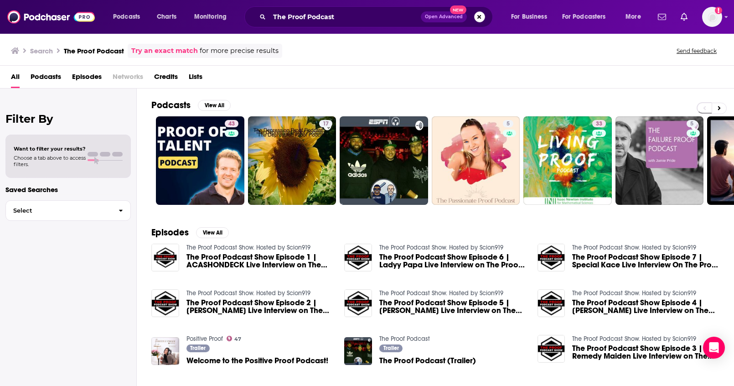
click at [477, 17] on button "Search podcasts, credits, & more..." at bounding box center [479, 16] width 11 height 11
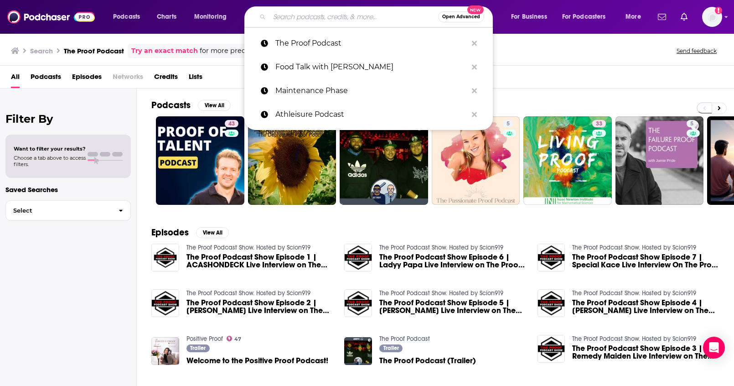
paste input "Medicative Story"
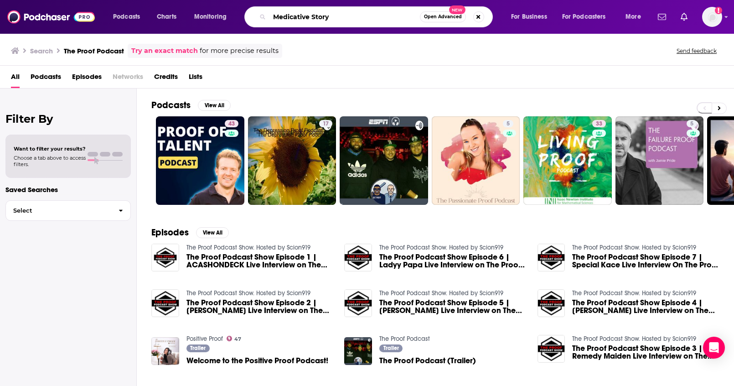
type input "Medicative Story"
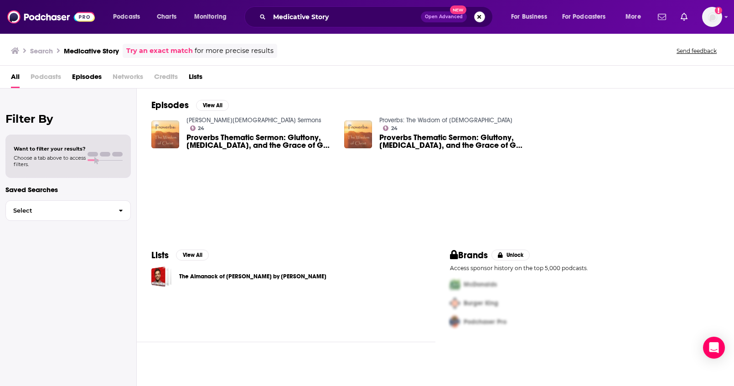
click at [479, 20] on button "Search podcasts, credits, & more..." at bounding box center [479, 16] width 11 height 11
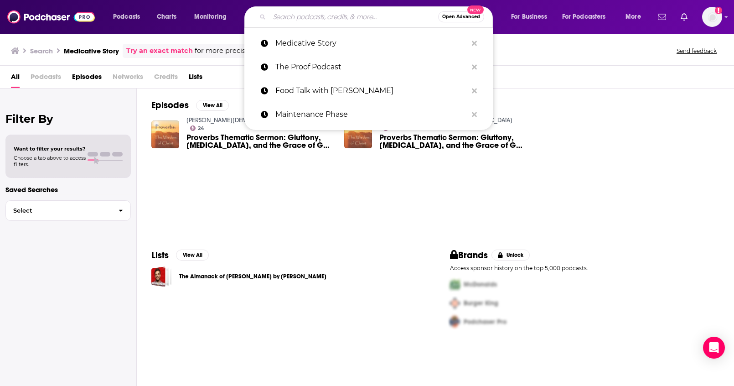
paste input "Hack My Age"
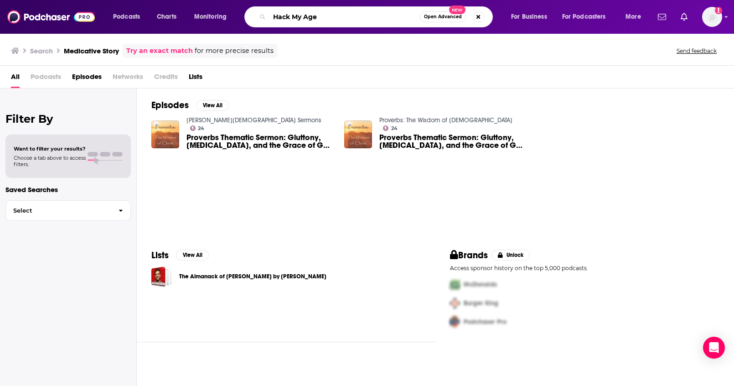
type input "Hack My Age"
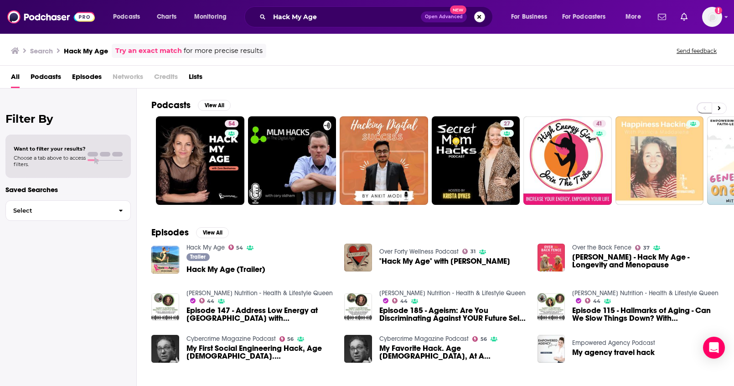
click at [480, 18] on button "Search podcasts, credits, & more..." at bounding box center [479, 16] width 11 height 11
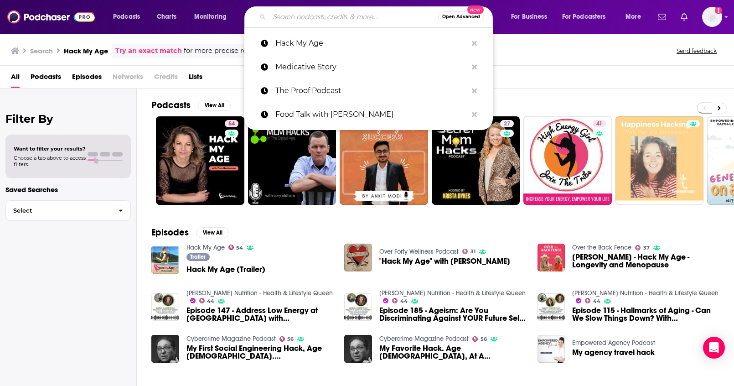
paste input "Midlife Conversations"
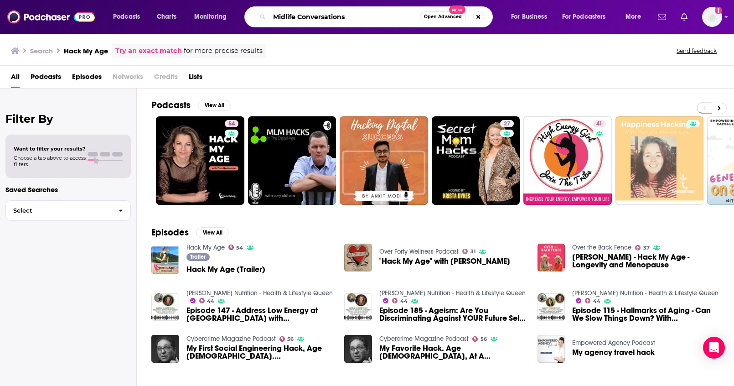
type input "Midlife Conversations"
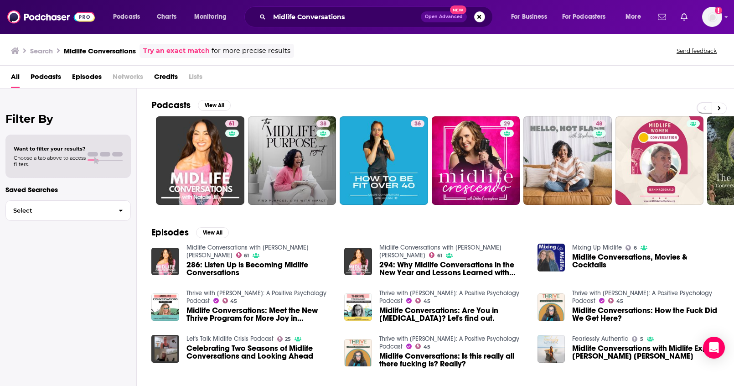
click at [473, 16] on span "Open Advanced New" at bounding box center [453, 16] width 64 height 11
click at [475, 18] on button "Search podcasts, credits, & more..." at bounding box center [479, 16] width 11 height 11
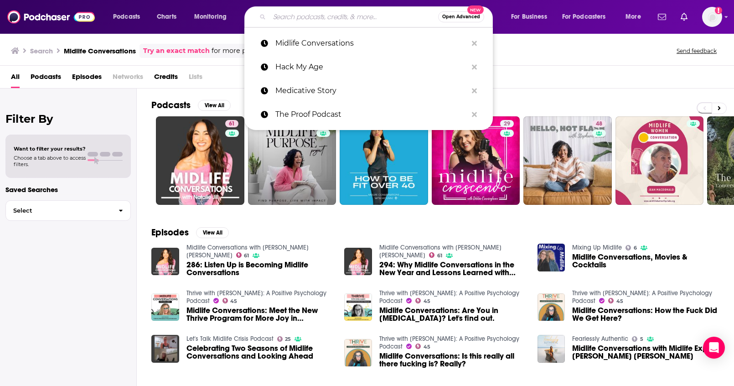
paste input "Midlife Rise + Thrive"
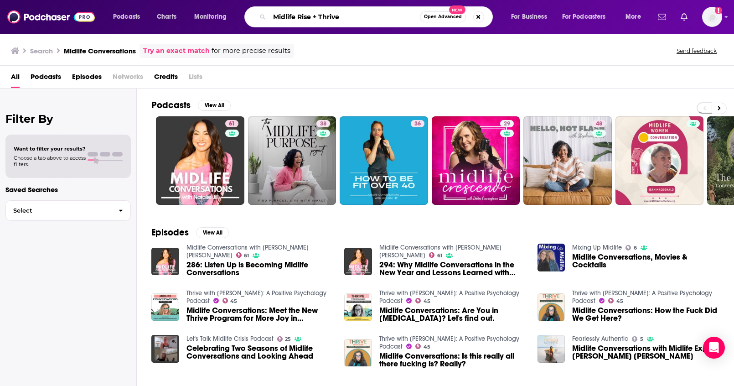
type input "Midlife Rise + Thrive"
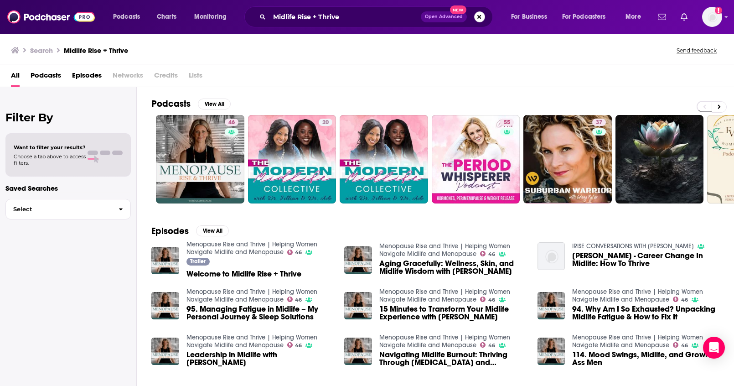
click at [479, 17] on button "Search podcasts, credits, & more..." at bounding box center [479, 16] width 11 height 11
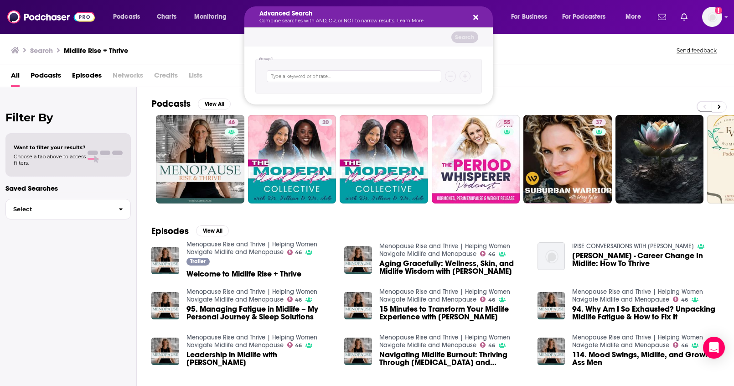
click at [475, 20] on icon "Search podcasts, credits, & more..." at bounding box center [475, 17] width 5 height 7
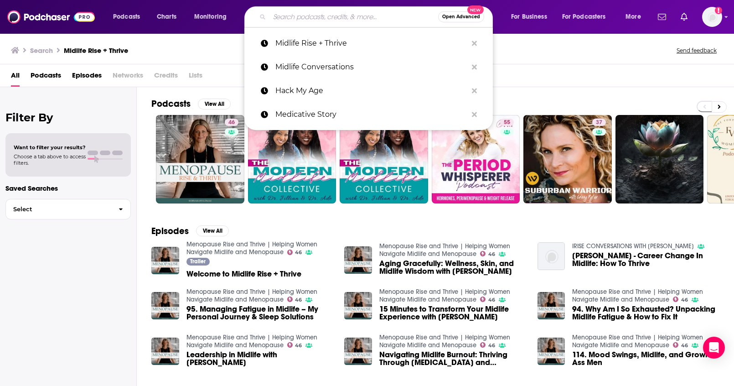
click at [361, 14] on input "Search podcasts, credits, & more..." at bounding box center [354, 17] width 169 height 15
paste input "The Resetter Podcast"
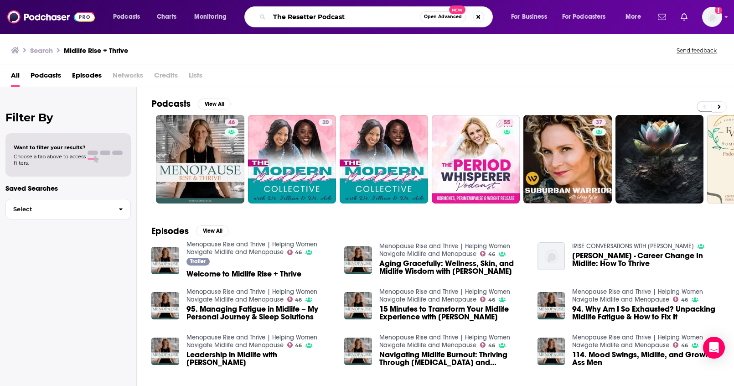
type input "The Resetter Podcast"
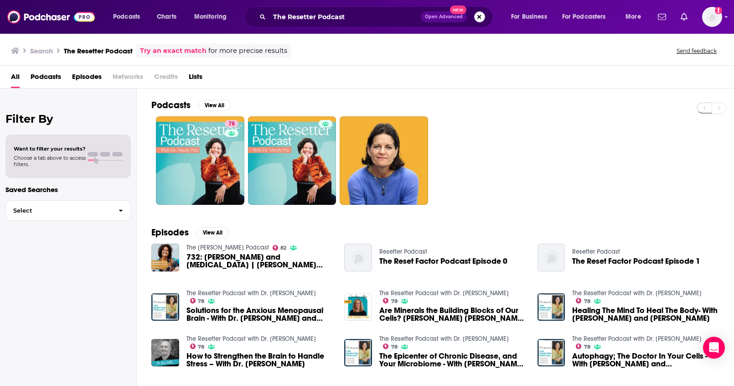
click at [480, 18] on button "Search podcasts, credits, & more..." at bounding box center [479, 16] width 11 height 11
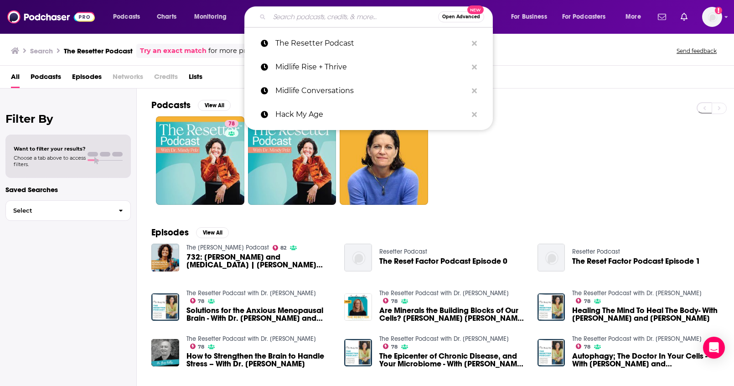
paste input "Dr. David Jockers"
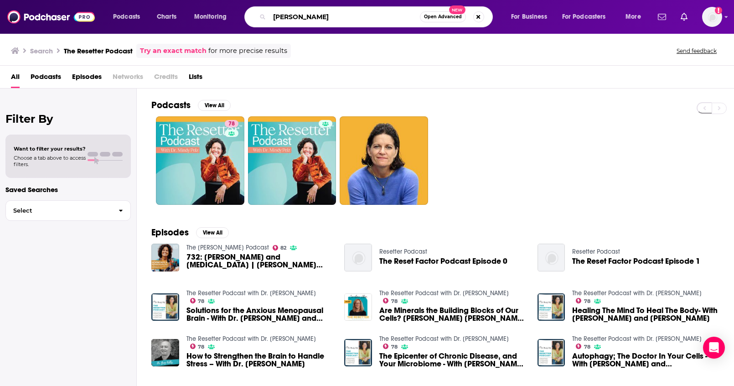
type input "Dr. David Jockers"
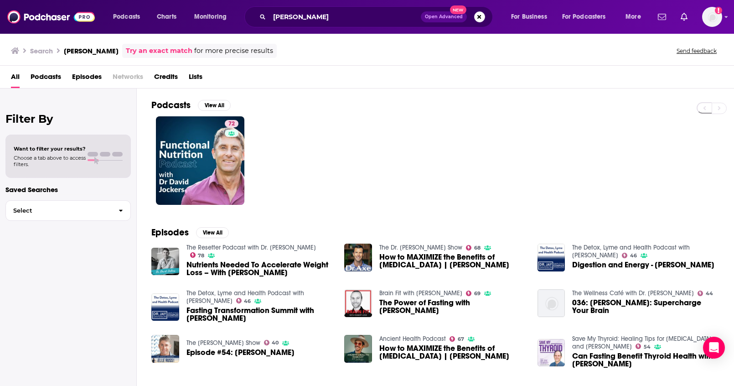
click at [483, 21] on span "Open Advanced New" at bounding box center [453, 16] width 64 height 11
click at [481, 20] on button "Search podcasts, credits, & more..." at bounding box center [479, 16] width 11 height 11
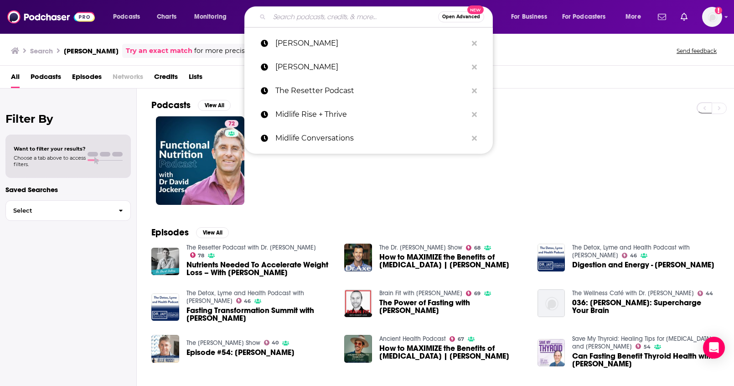
paste input "As A Woman Podcast"
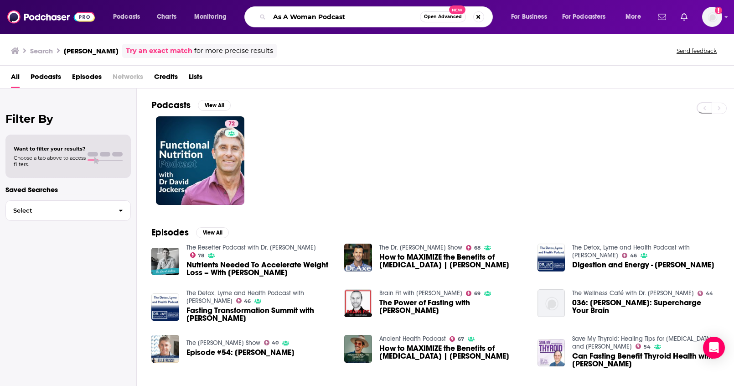
type input "As A Woman Podcast"
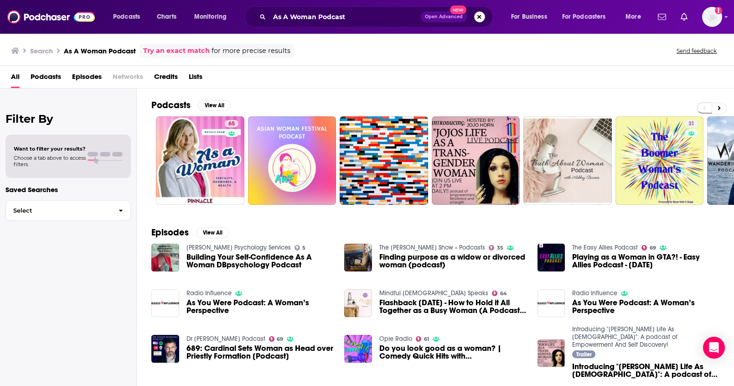
click at [477, 17] on button "Search podcasts, credits, & more..." at bounding box center [479, 16] width 11 height 11
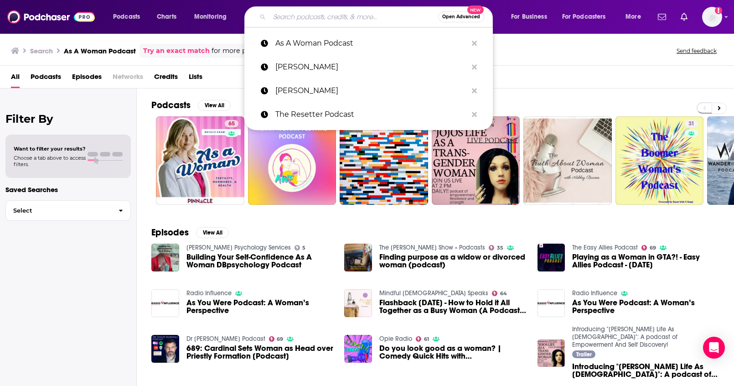
paste input "Postcards from Midlife"
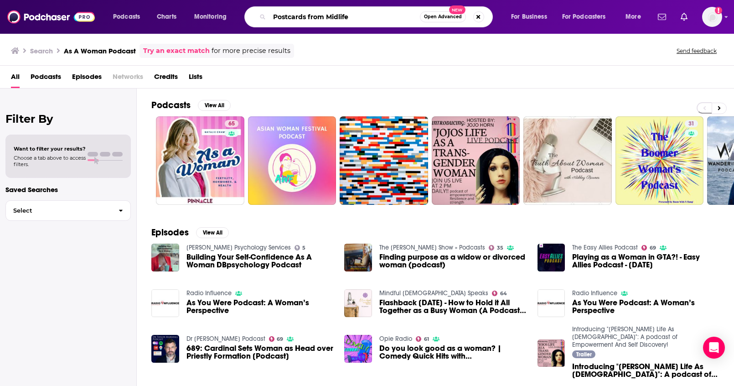
type input "Postcards from Midlife"
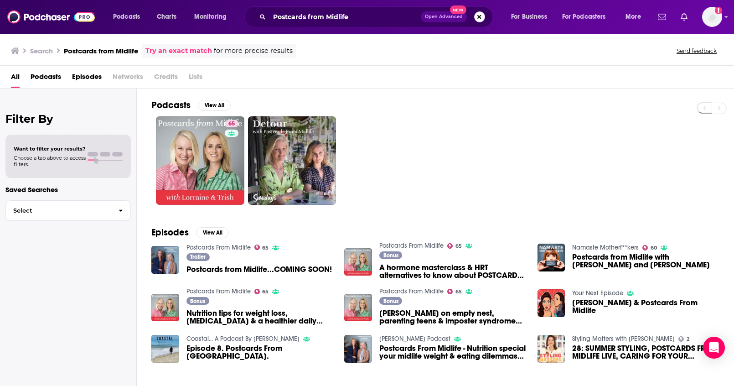
click at [478, 21] on button "Search podcasts, credits, & more..." at bounding box center [479, 16] width 11 height 11
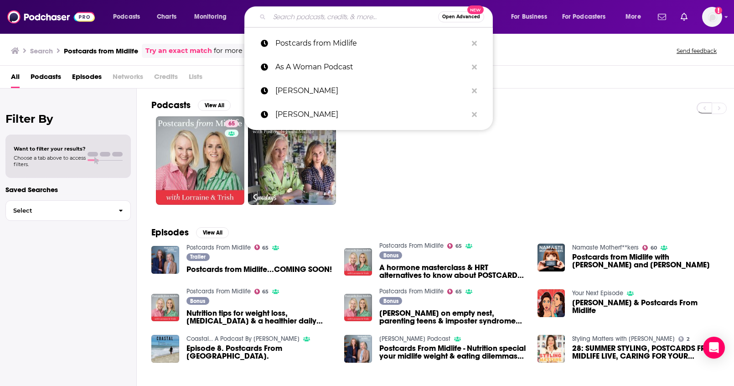
paste input "In The Ladies Room"
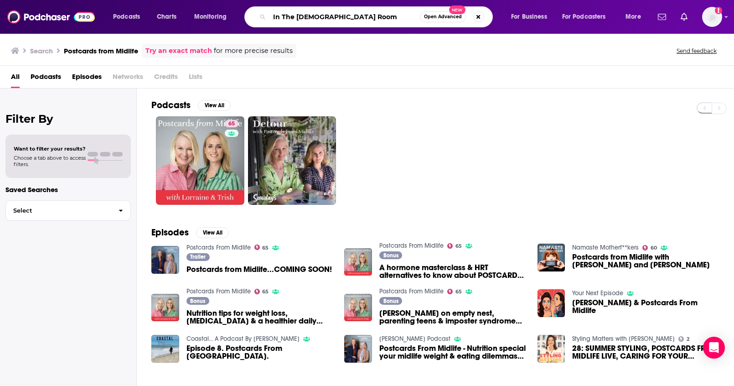
type input "In The Ladies Room"
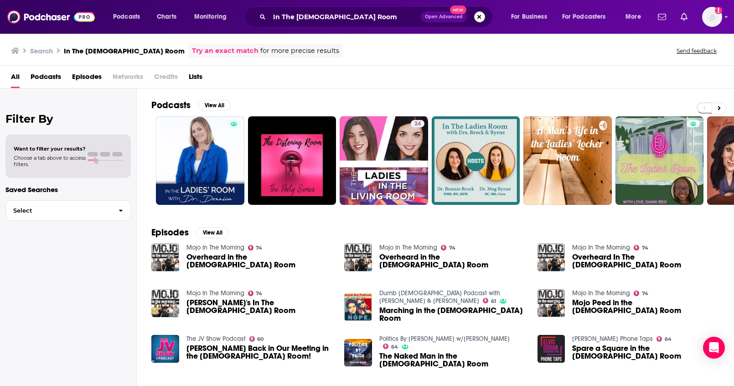
click at [476, 16] on button "Search podcasts, credits, & more..." at bounding box center [479, 16] width 11 height 11
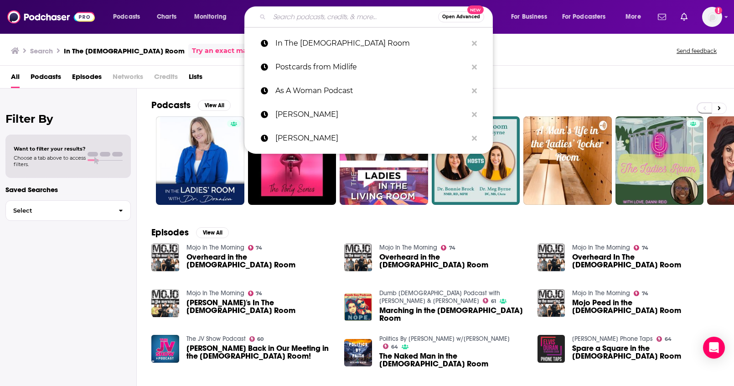
paste input "Veggie Doctor Radio"
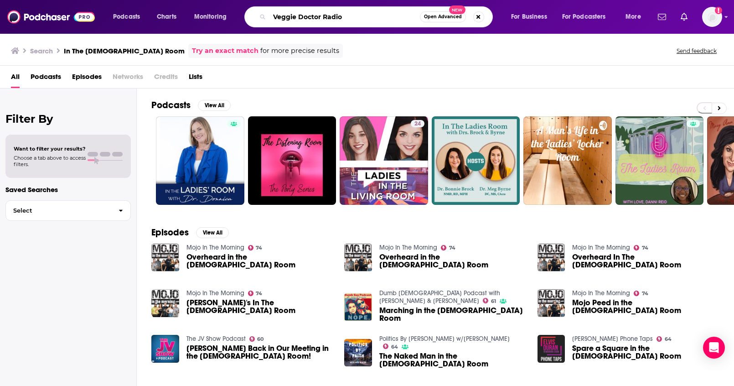
type input "Veggie Doctor Radio"
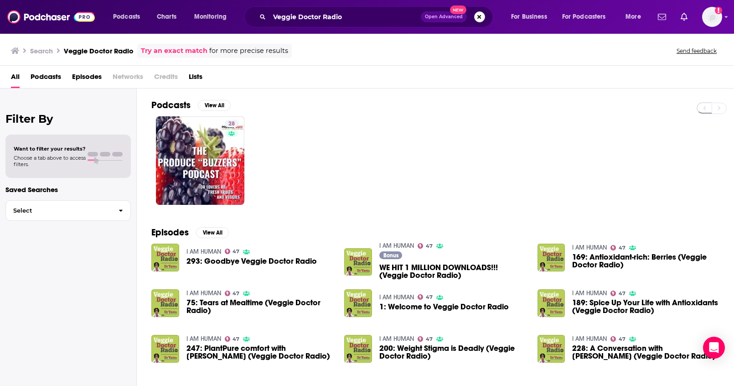
click at [477, 17] on button "Search podcasts, credits, & more..." at bounding box center [479, 16] width 11 height 11
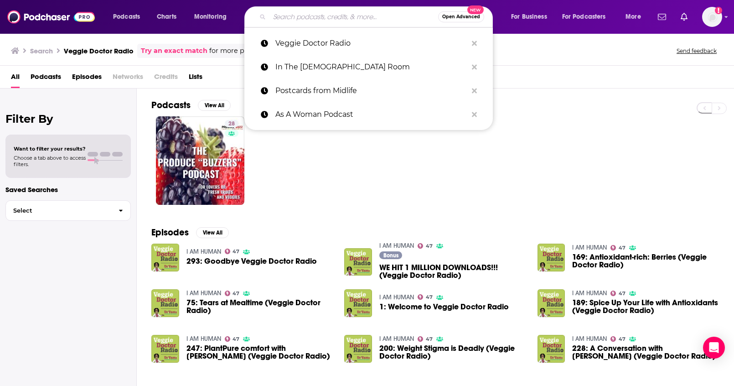
paste input "Brown Vegan"
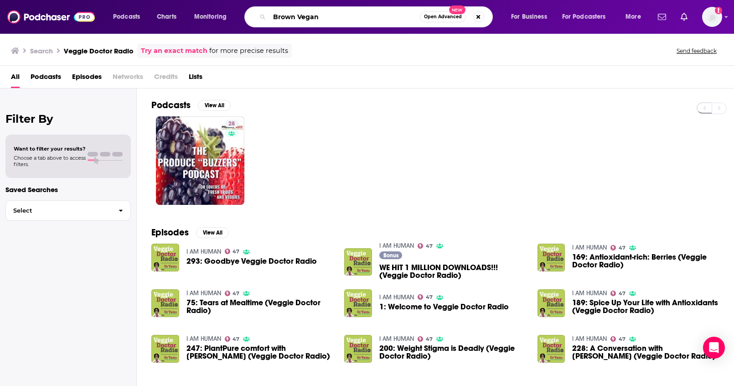
type input "Brown Vegan"
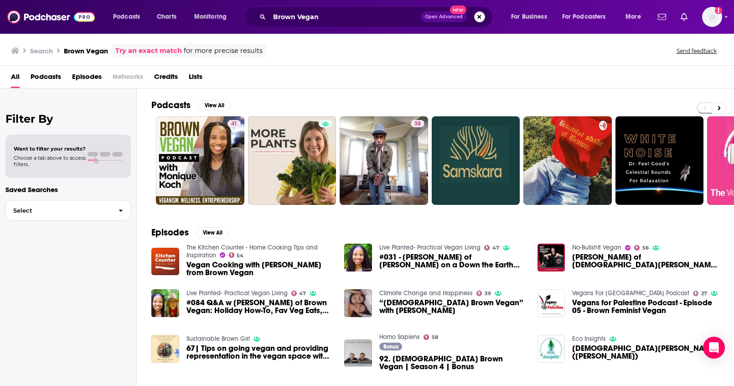
click at [479, 18] on button "Search podcasts, credits, & more..." at bounding box center [479, 16] width 11 height 11
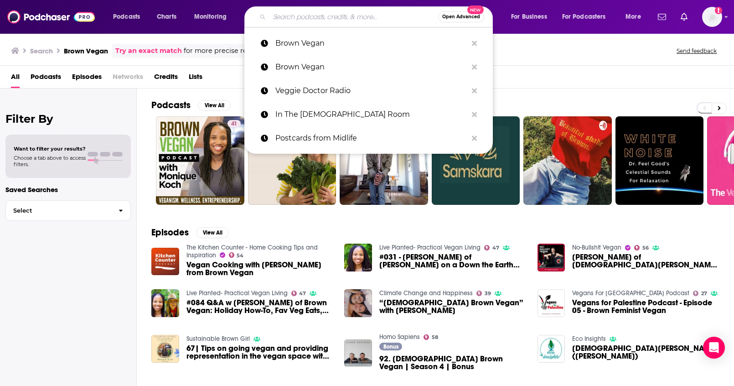
paste input "Food For Thought"
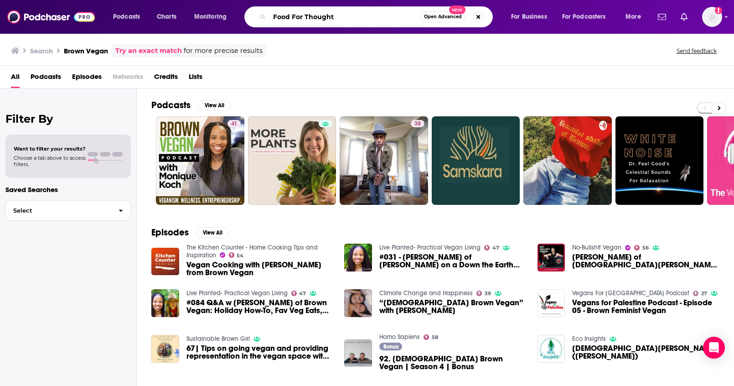
type input "Food For Thought"
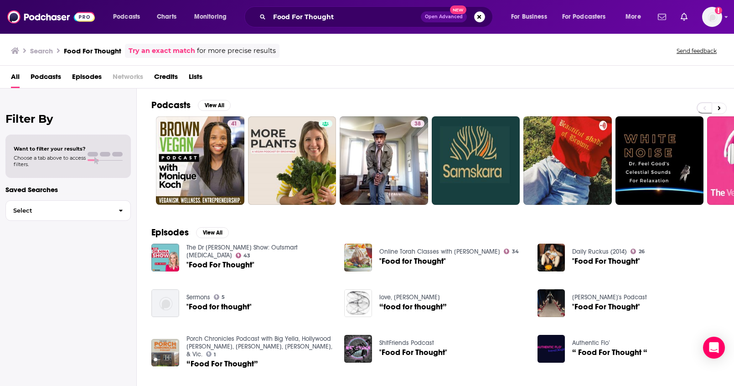
click at [46, 73] on span "Podcasts" at bounding box center [46, 78] width 31 height 19
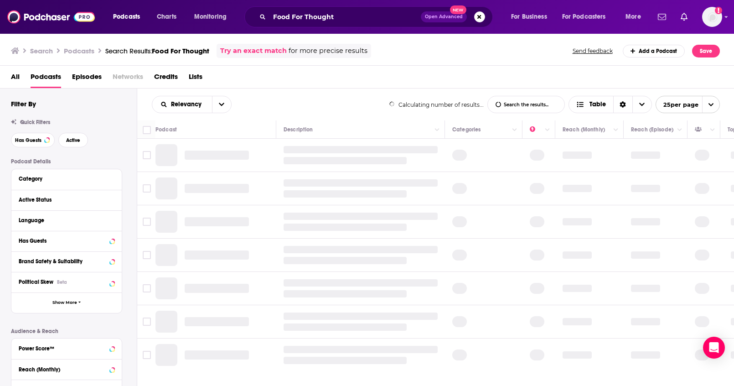
click at [16, 76] on span "All" at bounding box center [15, 78] width 9 height 19
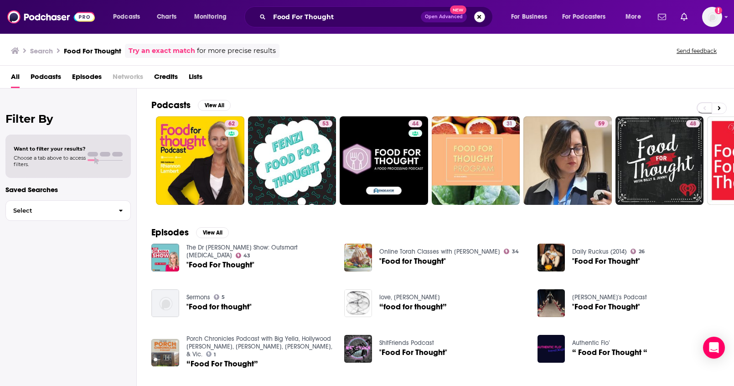
click at [474, 16] on button "Search podcasts, credits, & more..." at bounding box center [479, 16] width 11 height 11
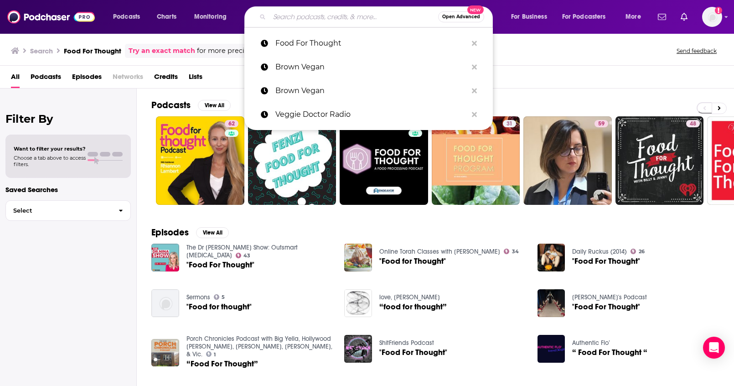
paste input "The Vegan Compass"
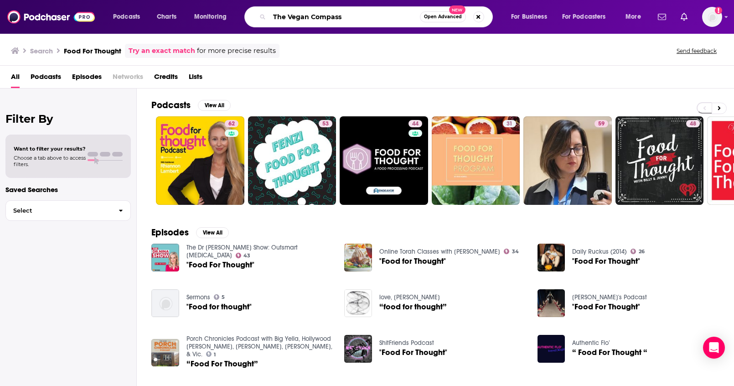
type input "The Vegan Compass"
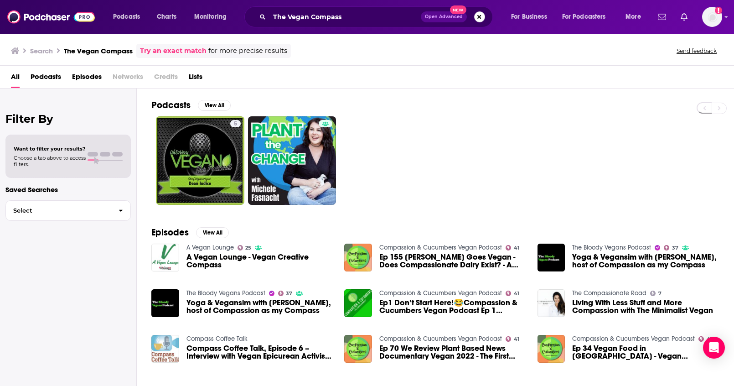
click at [476, 18] on button "Search podcasts, credits, & more..." at bounding box center [479, 16] width 11 height 11
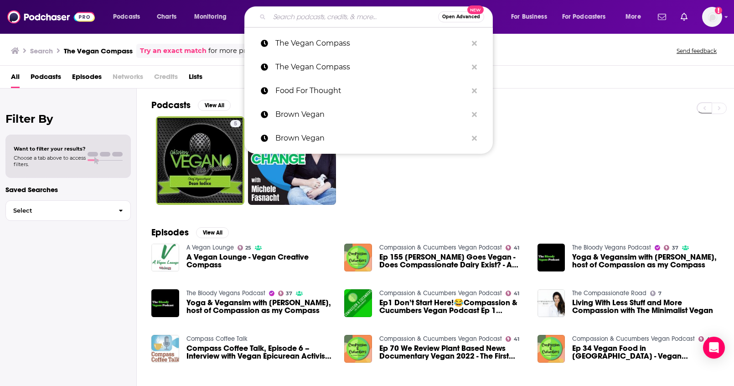
paste input "This Might Get Uncomfrotable"
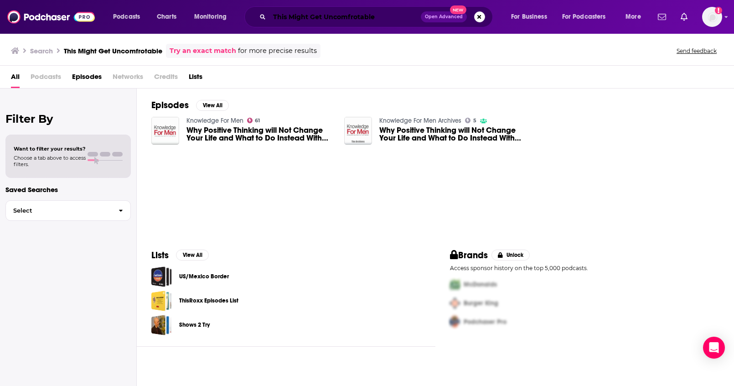
click at [353, 20] on input "This Might Get Uncomfrotable" at bounding box center [345, 17] width 151 height 15
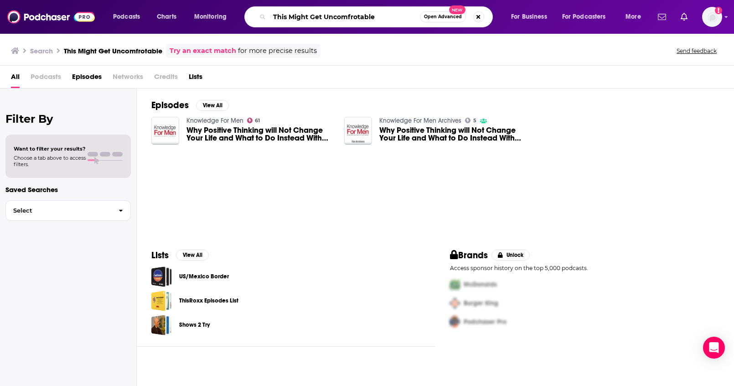
click at [353, 20] on input "This Might Get Uncomfrotable" at bounding box center [345, 17] width 151 height 15
click at [356, 19] on input "This Might Get Uncomfrotable" at bounding box center [345, 17] width 151 height 15
type input "This Might Get Uncomfortable"
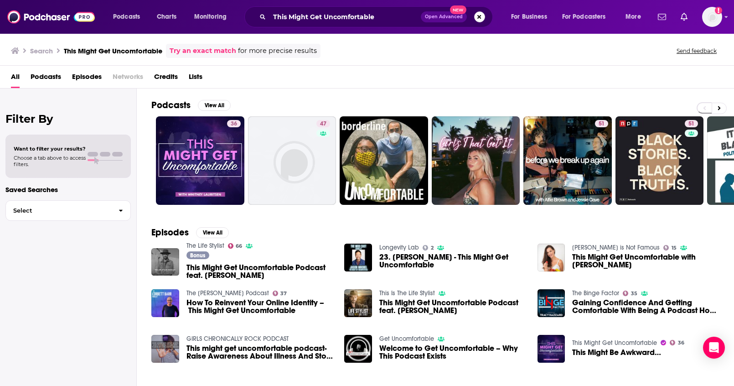
click at [481, 18] on button "Search podcasts, credits, & more..." at bounding box center [479, 16] width 11 height 11
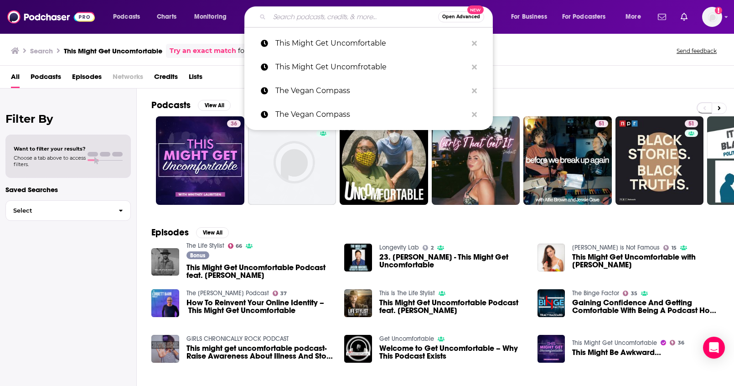
paste input "Are You Ready Podcast w/ The Korean Vegan Joanne Molinaro"
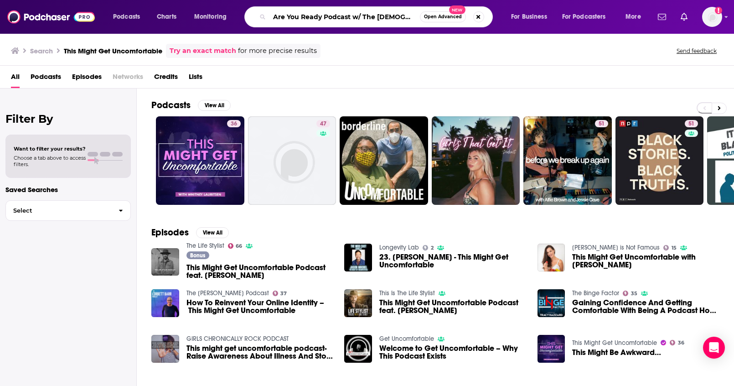
scroll to position [0, 66]
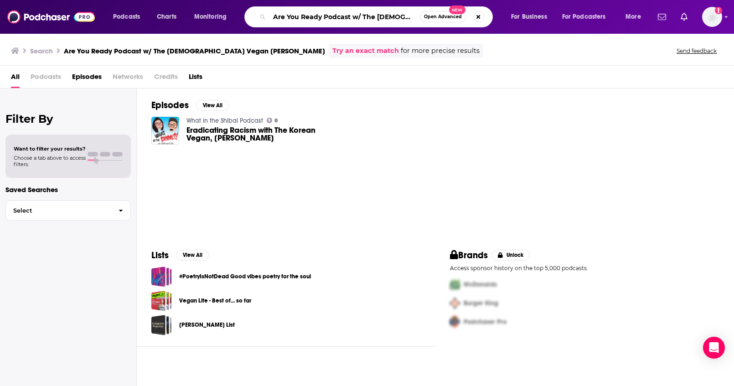
drag, startPoint x: 363, startPoint y: 16, endPoint x: 207, endPoint y: 11, distance: 156.1
click at [207, 11] on div "Podcasts Charts Monitoring Are You Ready Podcast w/ The Korean Vegan Joanne Mol…" at bounding box center [378, 16] width 543 height 21
type input "The Korean Vegan Joanne Molinaro"
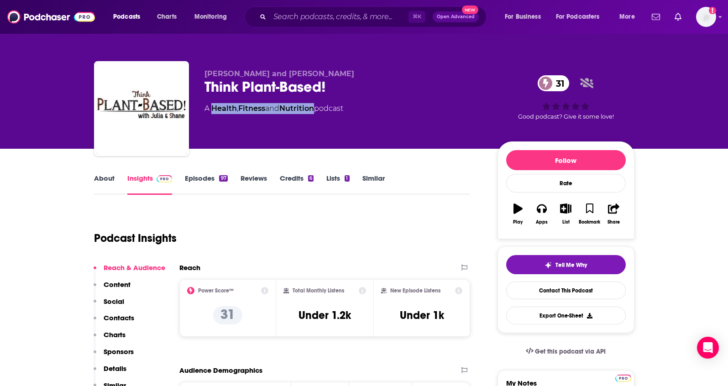
drag, startPoint x: 319, startPoint y: 109, endPoint x: 213, endPoint y: 111, distance: 106.8
click at [213, 111] on div "A Health , Fitness and Nutrition podcast" at bounding box center [273, 108] width 139 height 11
copy div "Health , Fitness and Nutrition"
drag, startPoint x: 271, startPoint y: 72, endPoint x: 290, endPoint y: 0, distance: 74.0
click at [202, 70] on div "Julia and Shane Think Plant-Based! 31 A Health , Fitness and Nutrition podcast …" at bounding box center [364, 110] width 540 height 99
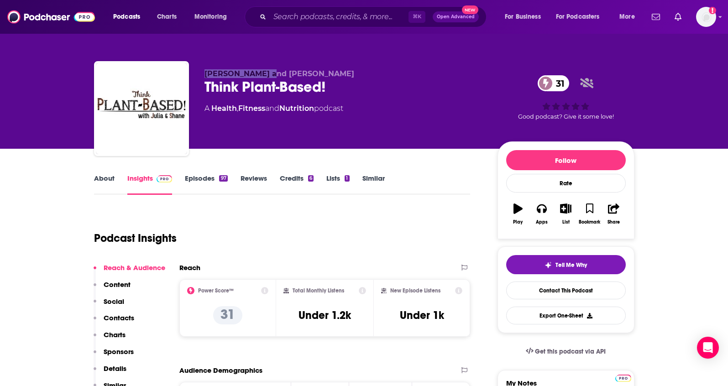
copy span "Julia and Shane"
click at [126, 318] on p "Contacts" at bounding box center [119, 317] width 31 height 9
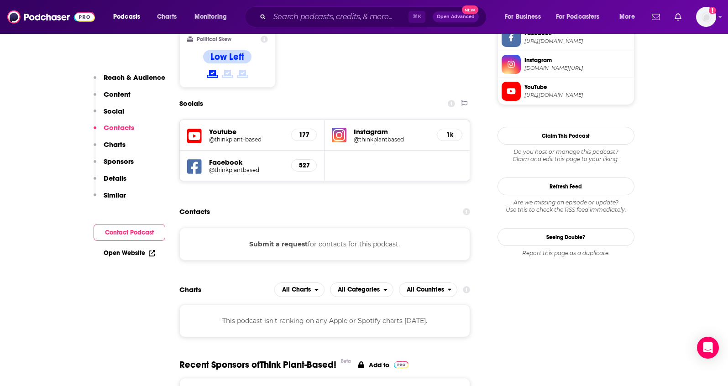
scroll to position [498, 0]
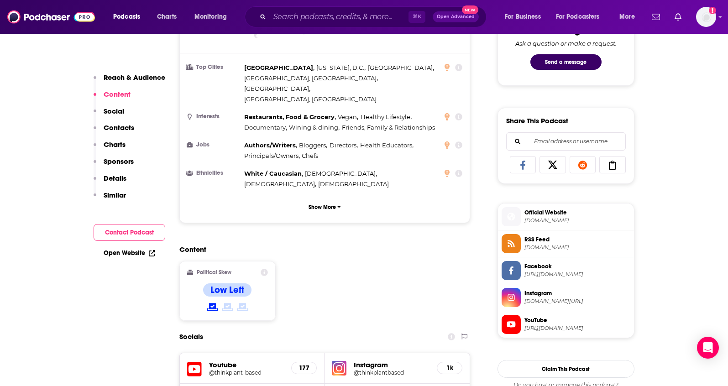
click at [515, 323] on icon at bounding box center [511, 324] width 10 height 8
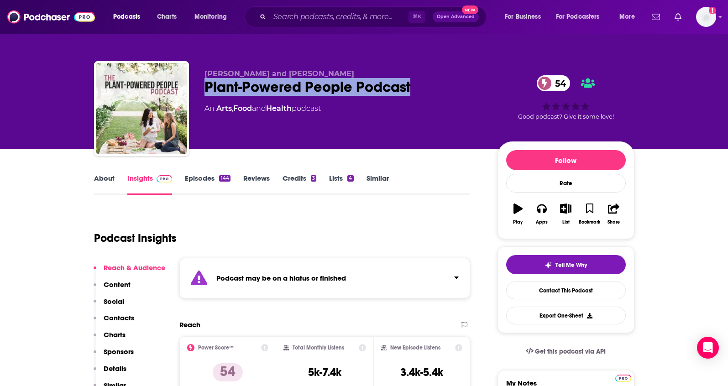
drag, startPoint x: 431, startPoint y: 84, endPoint x: 207, endPoint y: 85, distance: 223.5
click at [207, 86] on div "Plant-Powered People Podcast 54" at bounding box center [343, 87] width 278 height 18
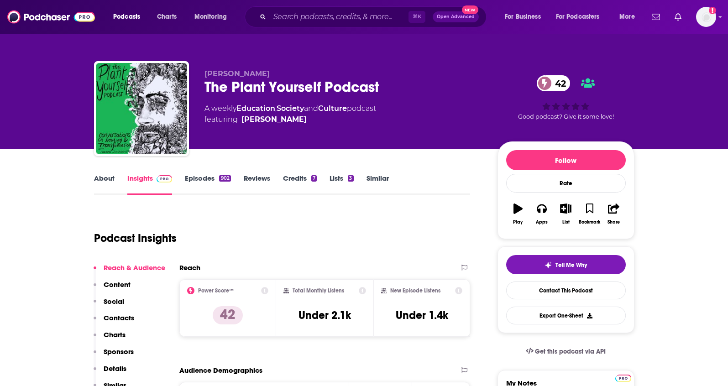
click at [106, 181] on link "About" at bounding box center [104, 184] width 21 height 21
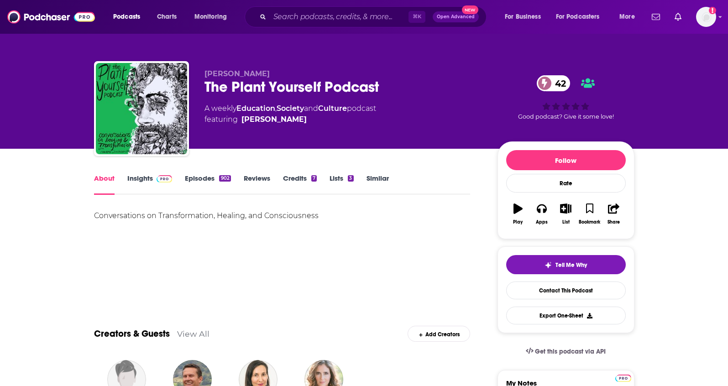
click at [141, 181] on link "Insights" at bounding box center [149, 184] width 45 height 21
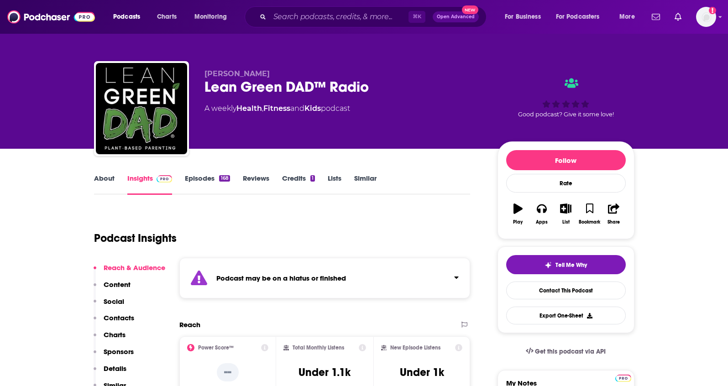
click at [106, 175] on link "About" at bounding box center [104, 184] width 21 height 21
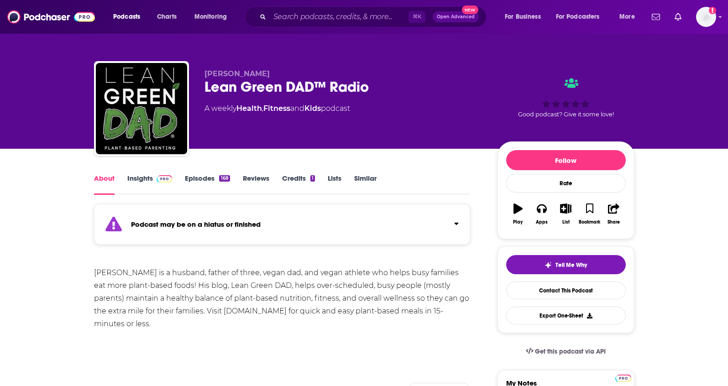
click at [129, 180] on link "Insights" at bounding box center [149, 184] width 45 height 21
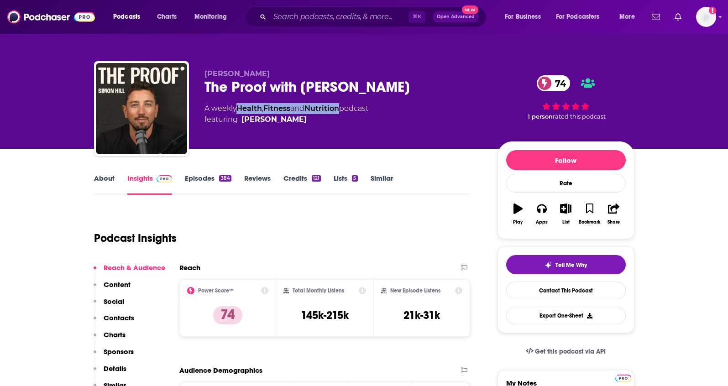
drag, startPoint x: 346, startPoint y: 109, endPoint x: 241, endPoint y: 111, distance: 104.9
click at [241, 111] on div "A weekly Health , Fitness and Nutrition podcast featuring [PERSON_NAME]" at bounding box center [286, 114] width 164 height 22
copy div "Health , Fitness and Nutrition"
drag, startPoint x: 257, startPoint y: 73, endPoint x: 201, endPoint y: 74, distance: 56.1
click at [201, 74] on div "Simon Hill The Proof with Simon Hill 74 A weekly Health , Fitness and Nutrition…" at bounding box center [364, 110] width 540 height 99
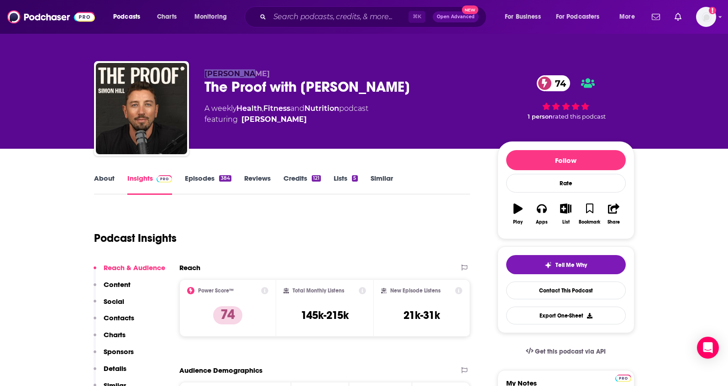
copy span "Simon Hill"
click at [127, 317] on p "Contacts" at bounding box center [119, 317] width 31 height 9
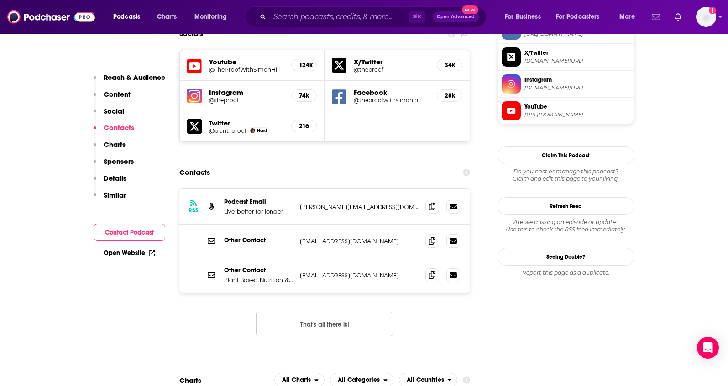
scroll to position [812, 0]
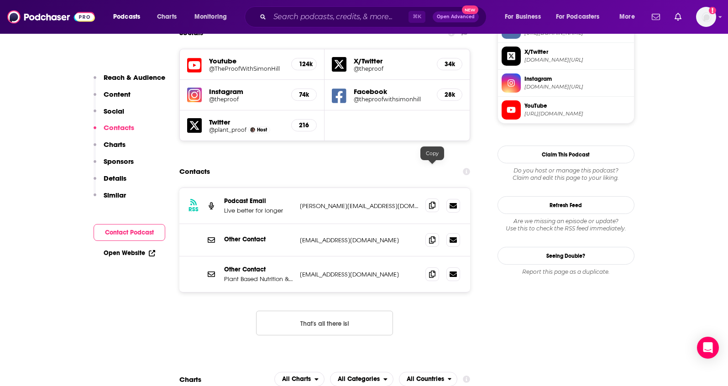
click at [427, 198] on span at bounding box center [432, 205] width 14 height 14
click at [432, 236] on icon at bounding box center [432, 239] width 6 height 7
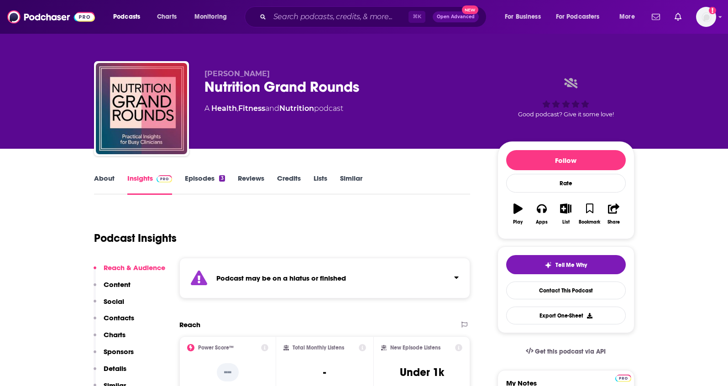
click at [105, 176] on link "About" at bounding box center [104, 184] width 21 height 21
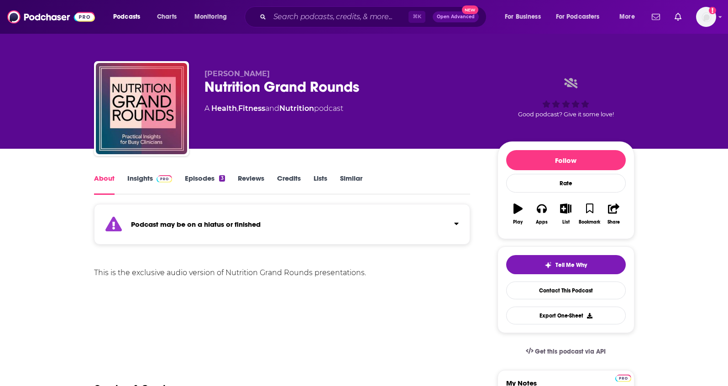
click at [127, 177] on link "Insights" at bounding box center [149, 184] width 45 height 21
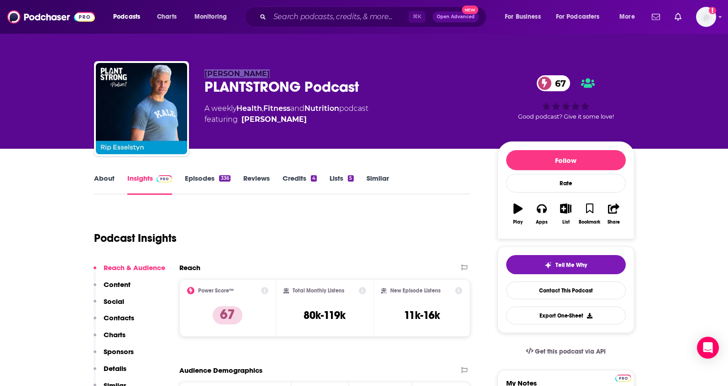
drag, startPoint x: 272, startPoint y: 73, endPoint x: 201, endPoint y: 73, distance: 71.2
click at [201, 73] on div "[PERSON_NAME] PLANTSTRONG Podcast 67 A weekly Health , Fitness and Nutrition po…" at bounding box center [364, 110] width 540 height 99
copy span "[PERSON_NAME]"
click at [264, 68] on div "[PERSON_NAME] PLANTSTRONG Podcast 67 A weekly Health , Fitness and Nutrition po…" at bounding box center [364, 110] width 540 height 99
drag, startPoint x: 261, startPoint y: 73, endPoint x: 221, endPoint y: 74, distance: 40.6
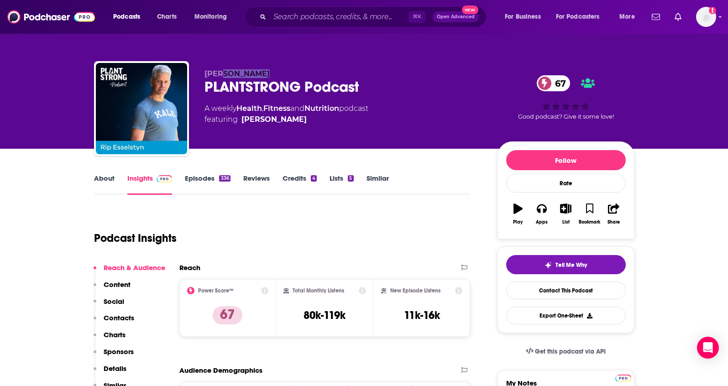
click at [221, 74] on p "Rip Esselstyn" at bounding box center [343, 73] width 278 height 9
copy span "Esselstyn"
drag, startPoint x: 347, startPoint y: 108, endPoint x: 240, endPoint y: 108, distance: 107.2
click at [240, 108] on div "A weekly Health , Fitness and Nutrition podcast featuring Rip Esselstyn" at bounding box center [286, 114] width 164 height 22
copy div "Health , Fitness and Nutrition"
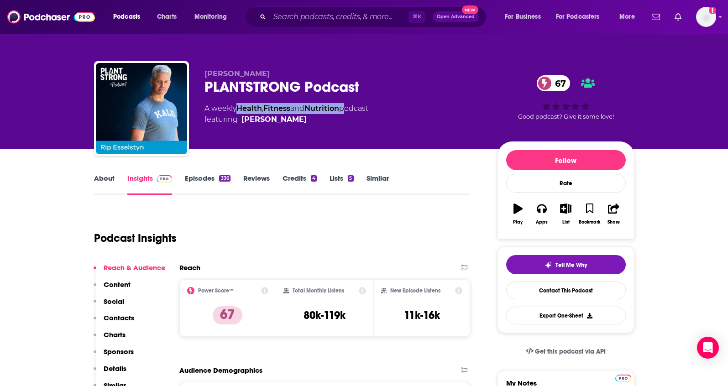
click at [123, 315] on p "Contacts" at bounding box center [119, 317] width 31 height 9
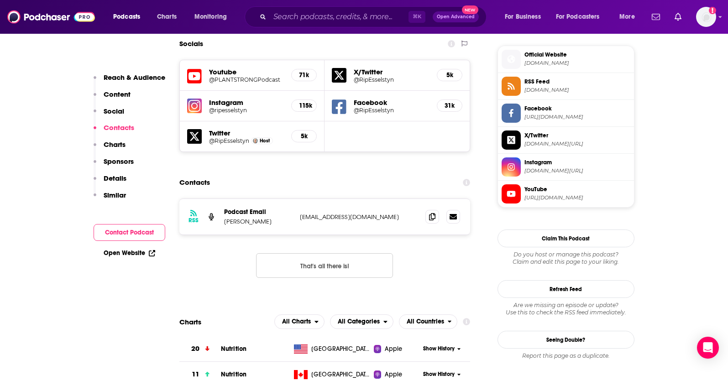
scroll to position [812, 0]
click at [429, 212] on icon at bounding box center [432, 215] width 6 height 7
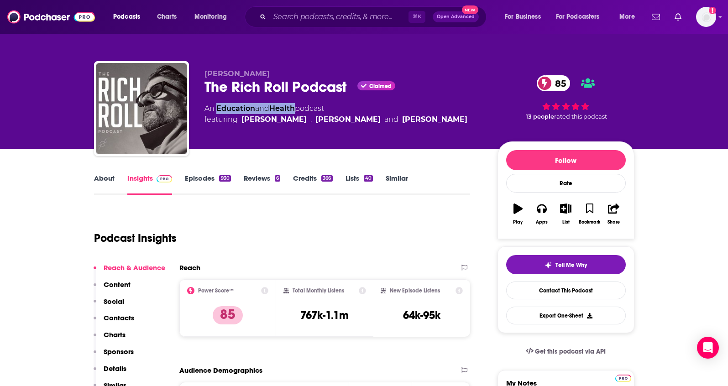
drag, startPoint x: 298, startPoint y: 108, endPoint x: 216, endPoint y: 107, distance: 82.1
click at [216, 107] on div "An Education and Health podcast featuring [PERSON_NAME] , [PERSON_NAME] and [PE…" at bounding box center [335, 114] width 263 height 22
copy div "Education and Health"
click at [105, 181] on link "About" at bounding box center [104, 184] width 21 height 21
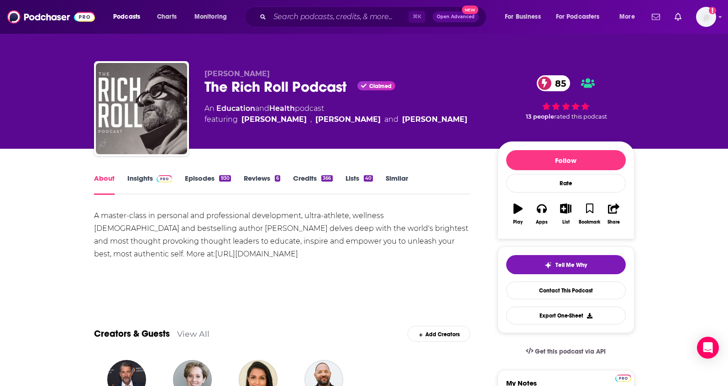
click at [140, 177] on link "Insights" at bounding box center [149, 184] width 45 height 21
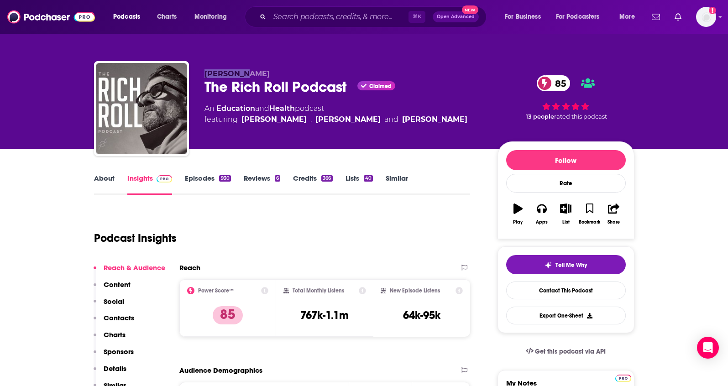
drag, startPoint x: 220, startPoint y: 73, endPoint x: 194, endPoint y: 72, distance: 26.1
click at [194, 72] on div "Rich Roll The Rich Roll Podcast Claimed 85 An Education and Health podcast feat…" at bounding box center [364, 110] width 540 height 99
copy span "[PERSON_NAME]"
click at [102, 177] on link "About" at bounding box center [104, 184] width 21 height 21
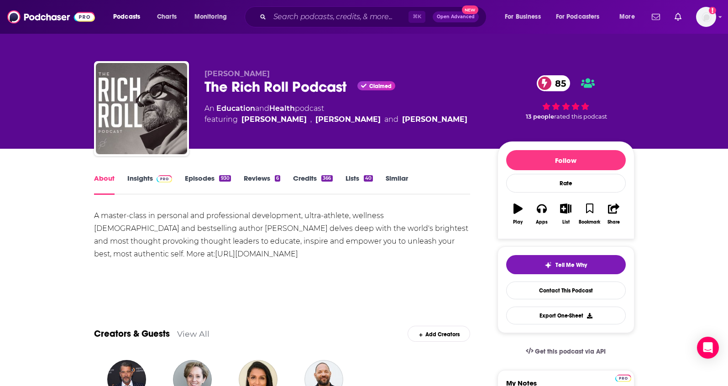
click at [143, 177] on link "Insights" at bounding box center [149, 184] width 45 height 21
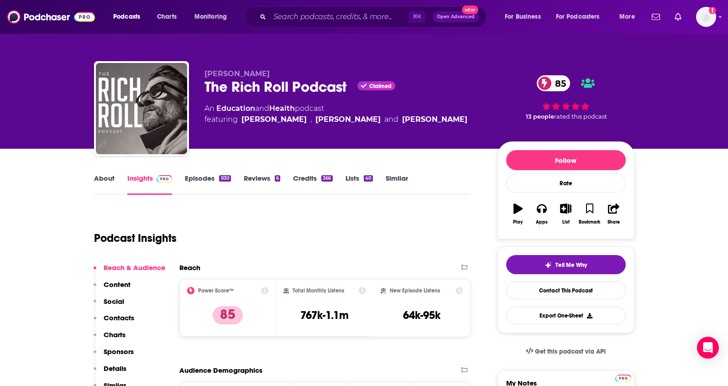
click at [116, 315] on p "Contacts" at bounding box center [119, 317] width 31 height 9
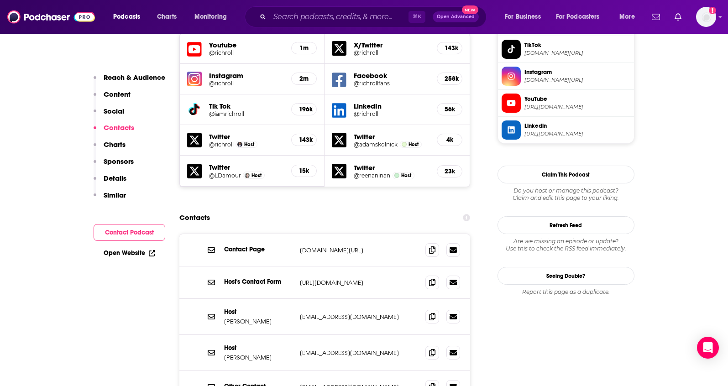
scroll to position [864, 0]
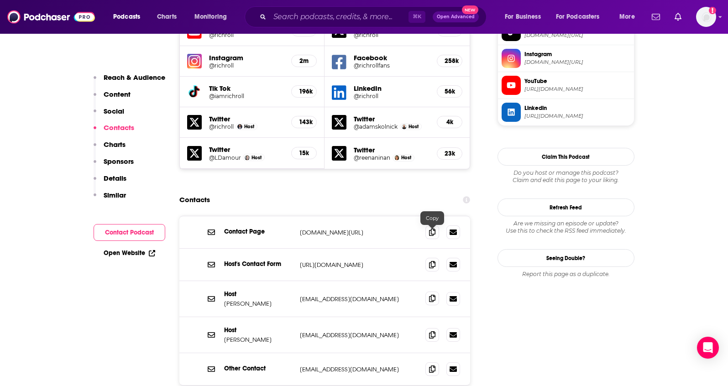
click at [431, 295] on icon at bounding box center [432, 298] width 6 height 7
click at [429, 331] on icon at bounding box center [432, 334] width 6 height 7
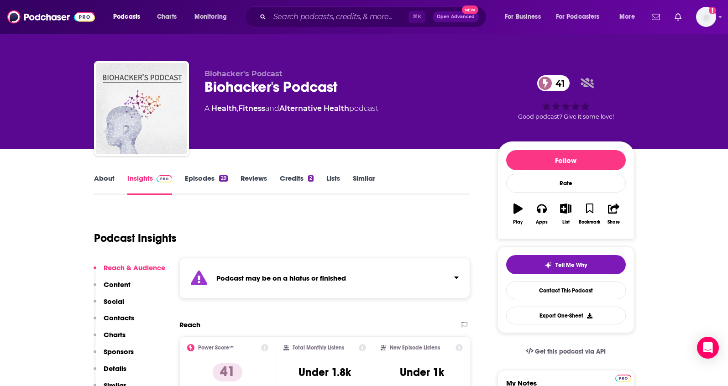
click at [104, 178] on link "About" at bounding box center [104, 184] width 21 height 21
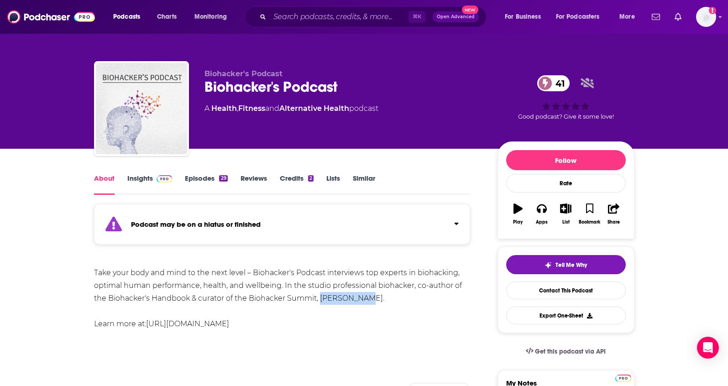
drag, startPoint x: 365, startPoint y: 299, endPoint x: 332, endPoint y: 187, distance: 117.2
click at [320, 301] on div "Take your body and mind to the next level – Biohacker's Podcast interviews top …" at bounding box center [282, 298] width 376 height 64
copy div "[PERSON_NAME]"
click at [138, 178] on link "Insights" at bounding box center [149, 184] width 45 height 21
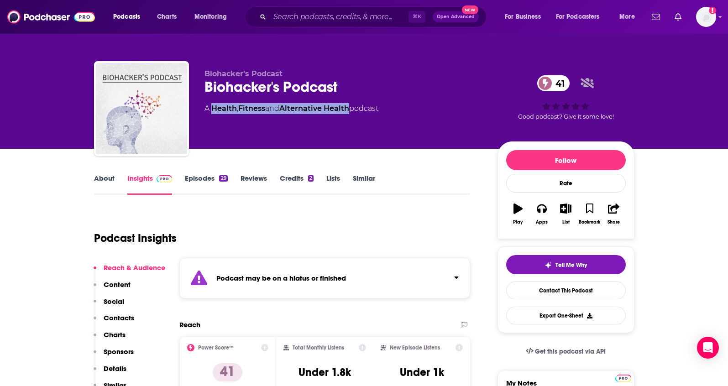
drag, startPoint x: 354, startPoint y: 110, endPoint x: 214, endPoint y: 111, distance: 140.0
click at [214, 111] on div "A Health , Fitness and Alternative Health podcast" at bounding box center [291, 108] width 174 height 11
copy div "Health , Fitness and Alternative Health"
click at [126, 315] on p "Contacts" at bounding box center [119, 317] width 31 height 9
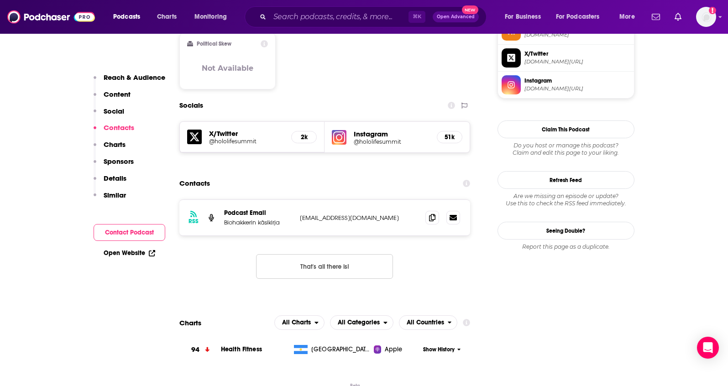
scroll to position [796, 0]
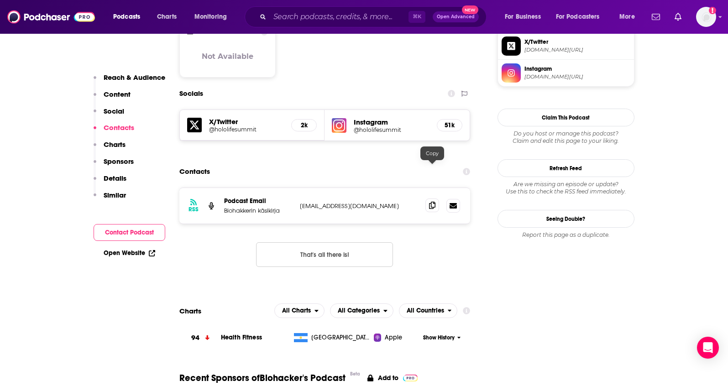
click at [429, 202] on icon at bounding box center [432, 205] width 6 height 7
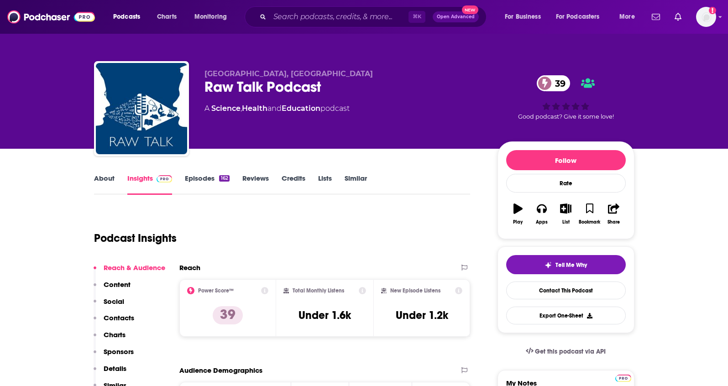
click at [109, 181] on link "About" at bounding box center [104, 184] width 21 height 21
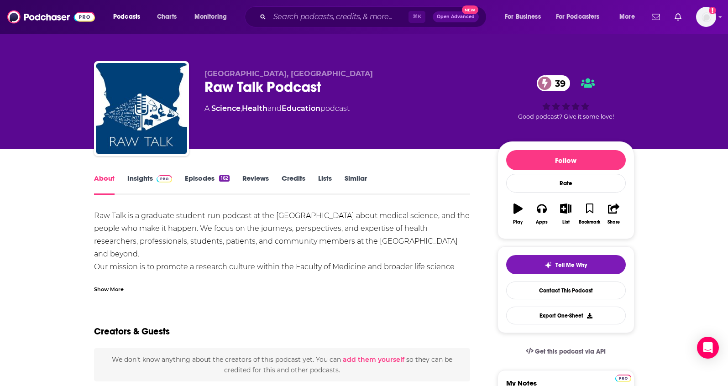
click at [129, 179] on link "Insights" at bounding box center [149, 184] width 45 height 21
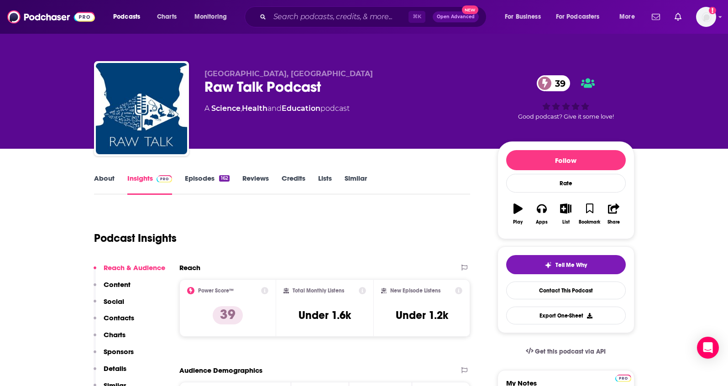
click at [99, 181] on link "About" at bounding box center [104, 184] width 21 height 21
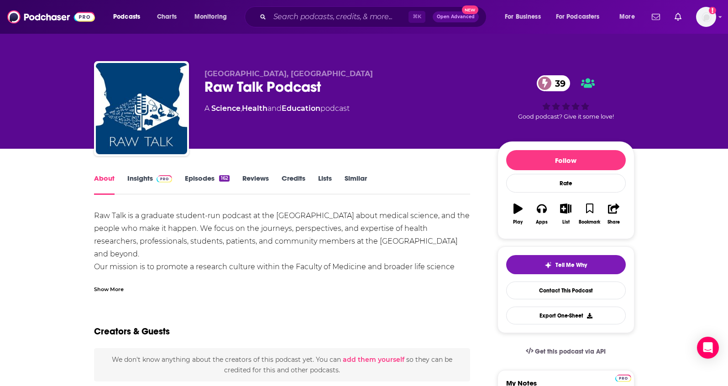
click at [114, 289] on div "Show More" at bounding box center [109, 288] width 30 height 9
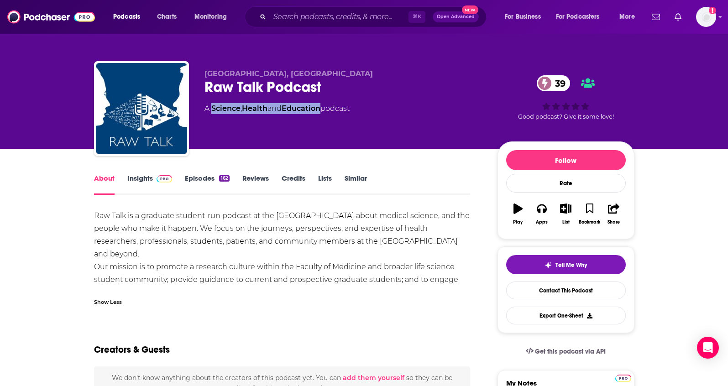
drag, startPoint x: 326, startPoint y: 109, endPoint x: 213, endPoint y: 111, distance: 112.7
click at [213, 111] on div "A Science , Health and Education podcast" at bounding box center [276, 108] width 145 height 11
copy div "Science , Health and Education"
click at [130, 184] on link "Insights" at bounding box center [149, 184] width 45 height 21
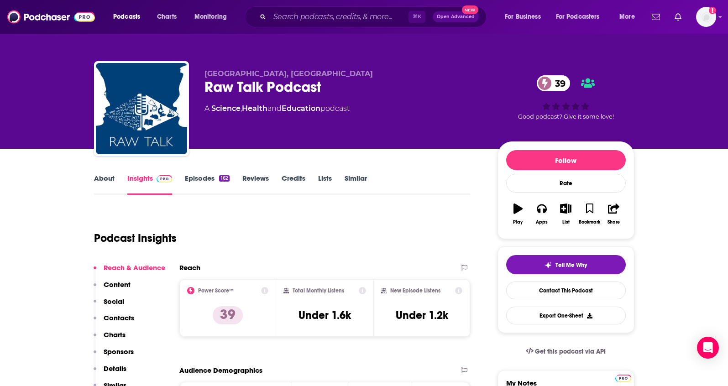
click at [120, 319] on p "Contacts" at bounding box center [119, 317] width 31 height 9
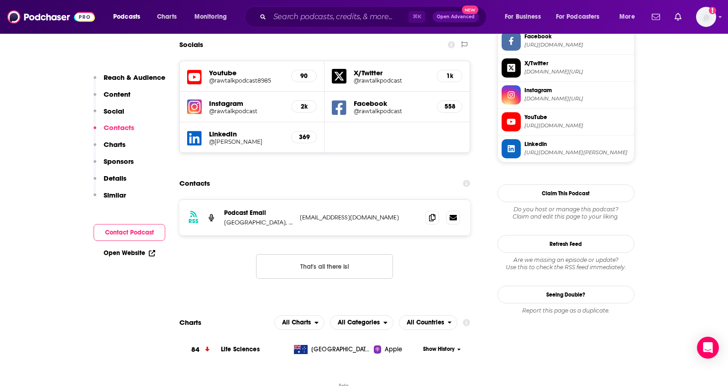
scroll to position [812, 0]
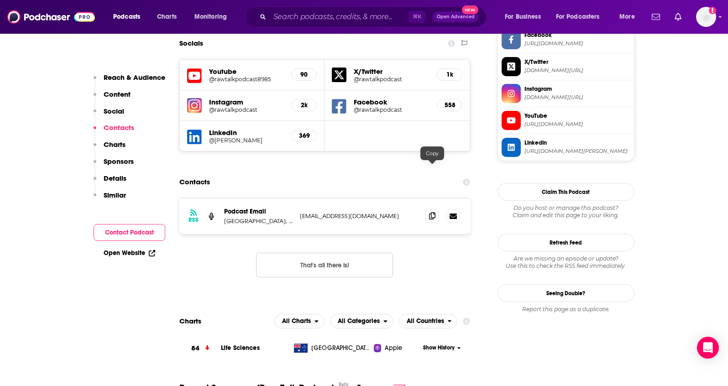
click at [437, 209] on span at bounding box center [432, 216] width 14 height 14
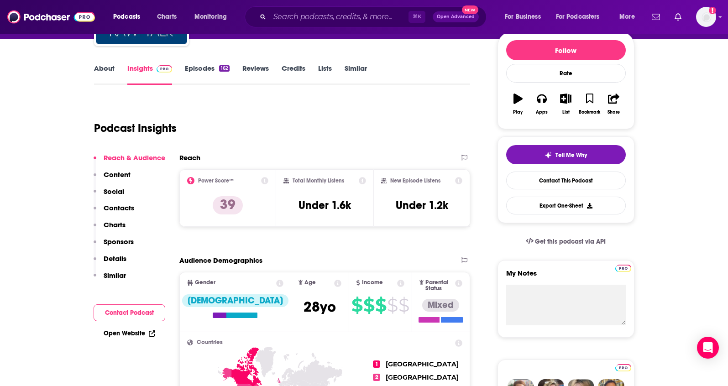
scroll to position [0, 0]
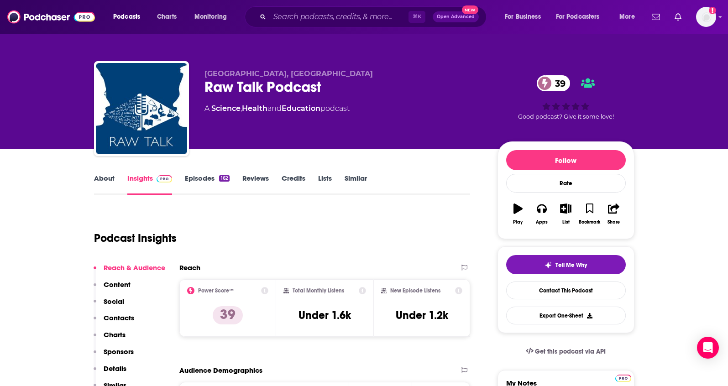
click at [102, 179] on link "About" at bounding box center [104, 184] width 21 height 21
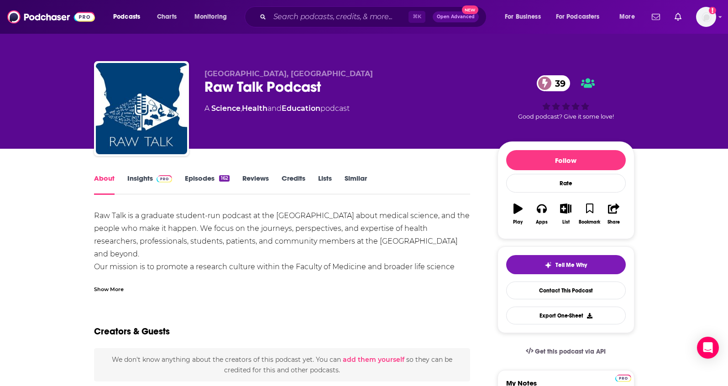
drag, startPoint x: 401, startPoint y: 74, endPoint x: 268, endPoint y: 5, distance: 150.0
click at [203, 76] on div "Institute of Medical Science, University of Toronto Raw Talk Podcast 39 A Scien…" at bounding box center [364, 110] width 540 height 99
copy span "Institute of Medical Science, University of Toronto"
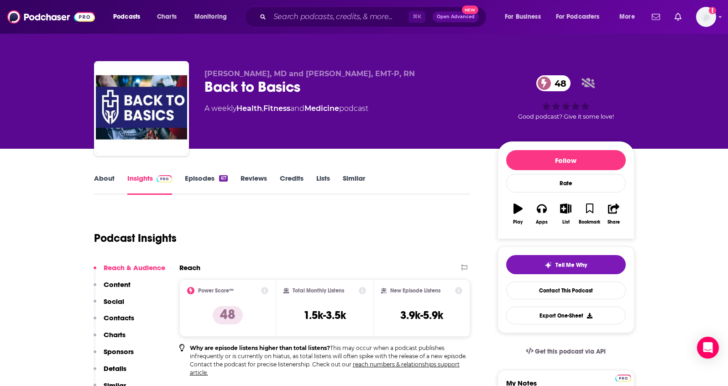
click at [111, 182] on link "About" at bounding box center [104, 184] width 21 height 21
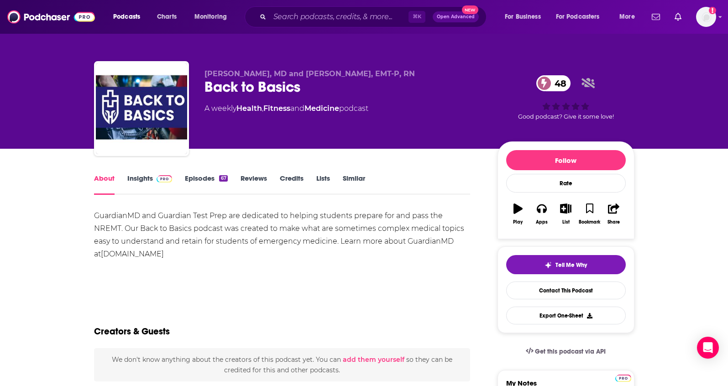
click at [131, 181] on link "Insights" at bounding box center [149, 184] width 45 height 21
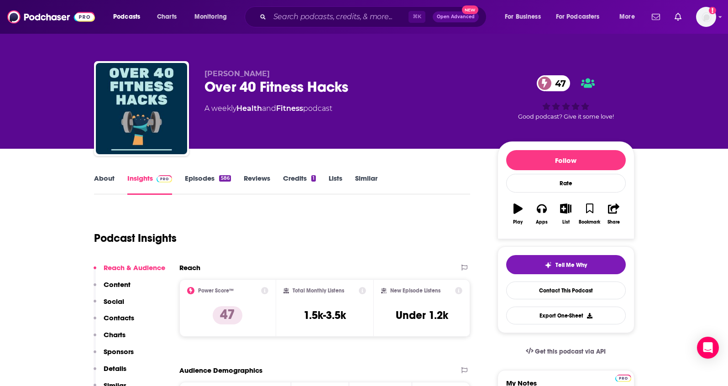
click at [104, 181] on link "About" at bounding box center [104, 184] width 21 height 21
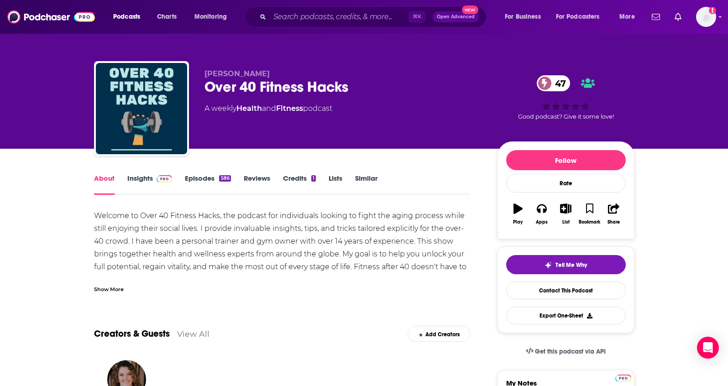
click at [137, 178] on link "Insights" at bounding box center [149, 184] width 45 height 21
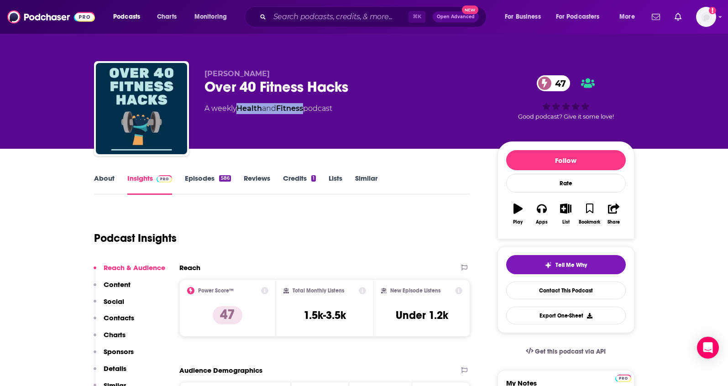
drag, startPoint x: 308, startPoint y: 109, endPoint x: 240, endPoint y: 112, distance: 68.0
click at [240, 112] on div "A weekly Health and Fitness podcast" at bounding box center [268, 108] width 128 height 11
copy div "Health and Fitness"
drag, startPoint x: 262, startPoint y: 75, endPoint x: 203, endPoint y: 74, distance: 59.3
click at [202, 75] on div "Brad Williams Over 40 Fitness Hacks 47 A weekly Health and Fitness podcast 47 G…" at bounding box center [364, 110] width 540 height 99
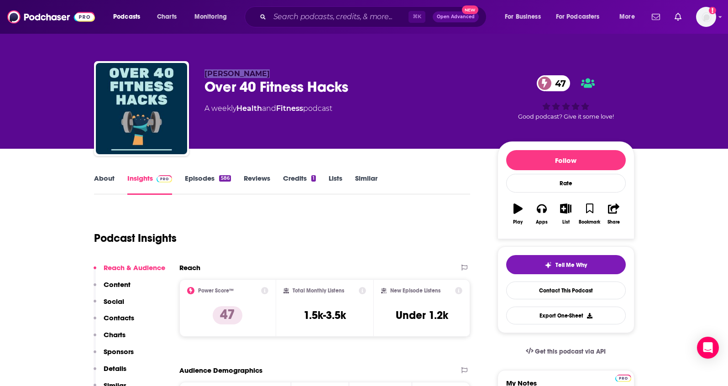
copy span "Brad Williams"
click at [125, 316] on p "Contacts" at bounding box center [119, 317] width 31 height 9
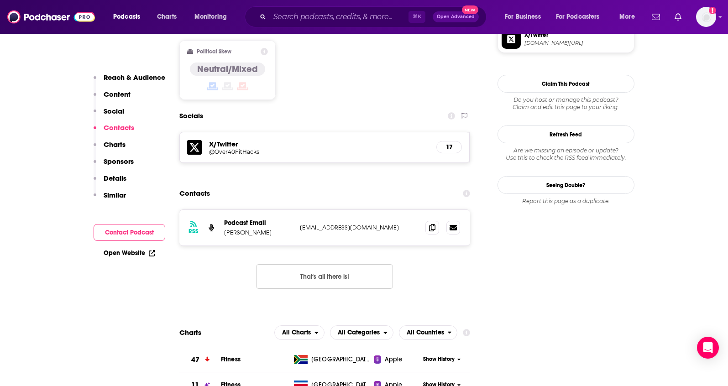
scroll to position [730, 0]
click at [430, 223] on icon at bounding box center [432, 226] width 6 height 7
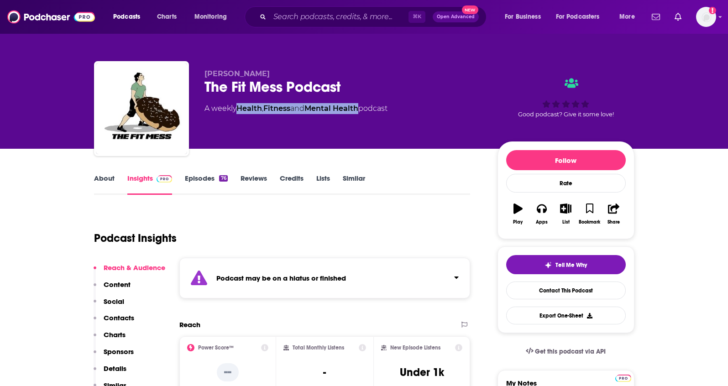
drag, startPoint x: 365, startPoint y: 109, endPoint x: 241, endPoint y: 110, distance: 124.5
click at [241, 110] on div "A weekly Health , Fitness and Mental Health podcast" at bounding box center [295, 108] width 183 height 11
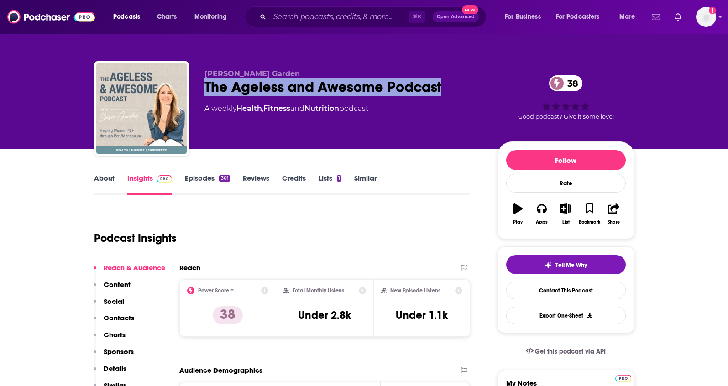
drag, startPoint x: 417, startPoint y: 87, endPoint x: 204, endPoint y: 85, distance: 213.0
click at [204, 85] on div "The Ageless and Awesome Podcast 38" at bounding box center [343, 87] width 278 height 18
copy h2 "The Ageless and Awesome Podcast"
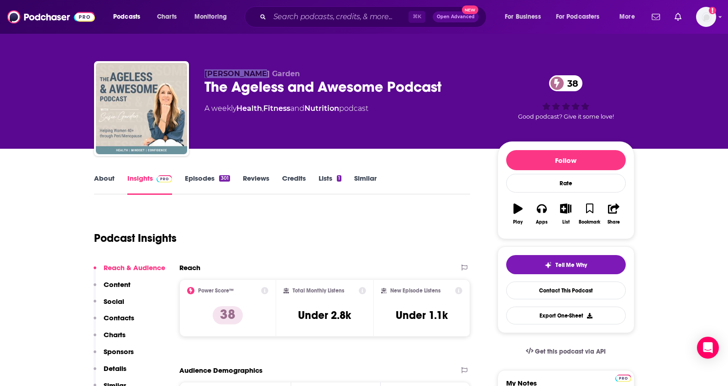
drag, startPoint x: 270, startPoint y: 73, endPoint x: 198, endPoint y: 73, distance: 72.1
click at [198, 73] on div "Susie Garden The Ageless and Awesome Podcast 38 A weekly Health , Fitness and N…" at bounding box center [364, 110] width 540 height 99
copy span "Susie Garden"
drag, startPoint x: 346, startPoint y: 110, endPoint x: 239, endPoint y: 108, distance: 107.2
click at [239, 108] on div "A weekly Health , Fitness and Nutrition podcast" at bounding box center [286, 108] width 164 height 11
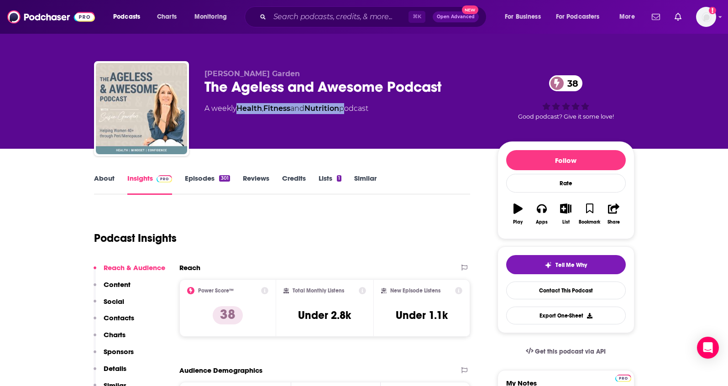
copy div "Health , Fitness and Nutrition"
click at [112, 313] on p "Contacts" at bounding box center [119, 317] width 31 height 9
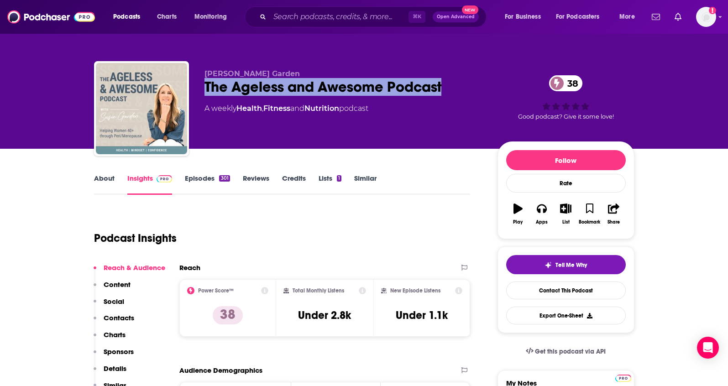
drag, startPoint x: 450, startPoint y: 84, endPoint x: 209, endPoint y: 80, distance: 240.4
click at [204, 82] on div "The Ageless and Awesome Podcast 38" at bounding box center [343, 87] width 278 height 18
copy h2 "The Ageless and Awesome Podcast"
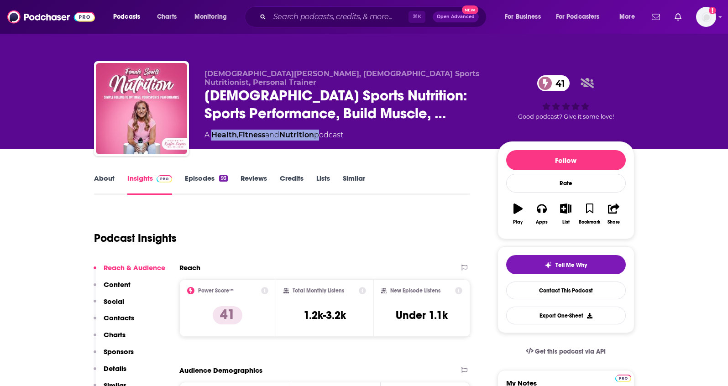
drag, startPoint x: 320, startPoint y: 128, endPoint x: 211, endPoint y: 129, distance: 109.5
click at [211, 130] on div "A Health , Fitness and Nutrition podcast" at bounding box center [273, 135] width 139 height 11
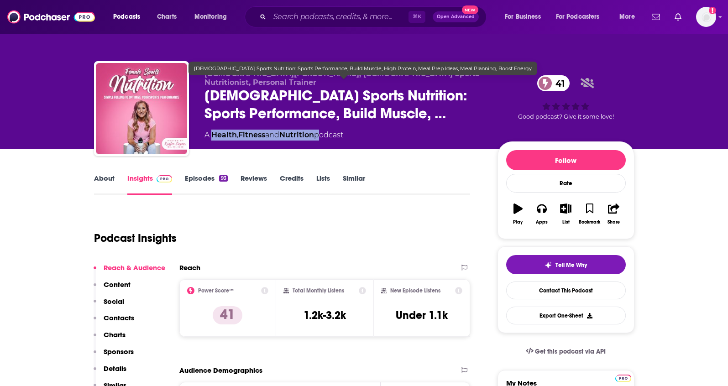
copy div "Health , Fitness and Nutrition"
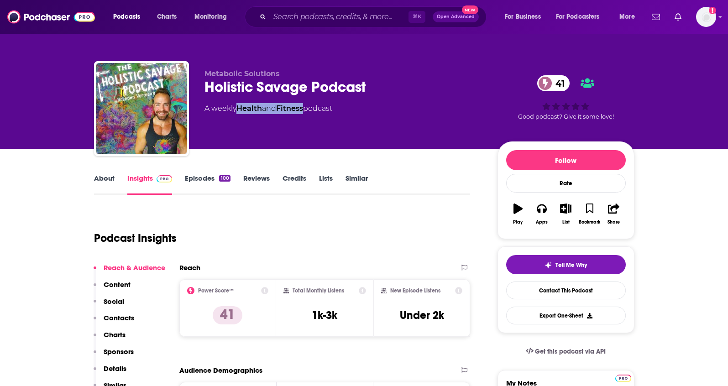
drag, startPoint x: 308, startPoint y: 110, endPoint x: 241, endPoint y: 113, distance: 67.6
click at [241, 113] on div "A weekly Health and Fitness podcast" at bounding box center [268, 108] width 128 height 11
copy div "Health and Fitness"
drag, startPoint x: 288, startPoint y: 74, endPoint x: 210, endPoint y: 71, distance: 78.5
click at [210, 71] on p "Metabolic Solutions" at bounding box center [343, 73] width 278 height 9
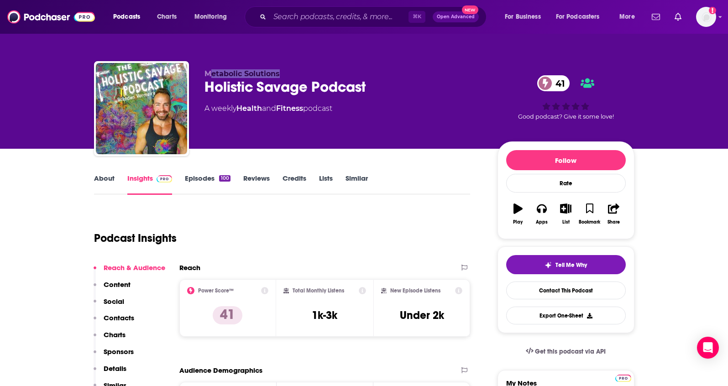
click at [106, 182] on link "About" at bounding box center [104, 184] width 21 height 21
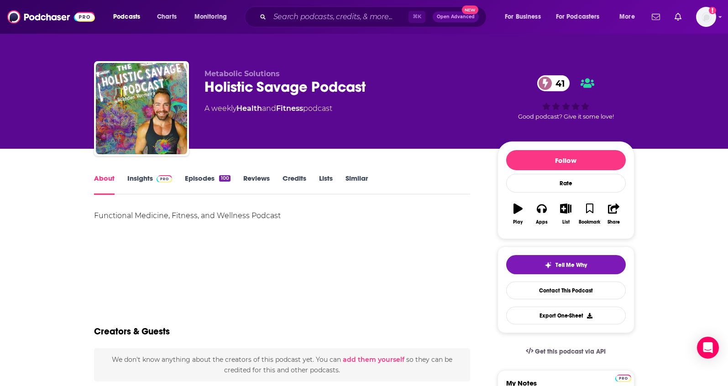
click at [136, 182] on link "Insights" at bounding box center [149, 184] width 45 height 21
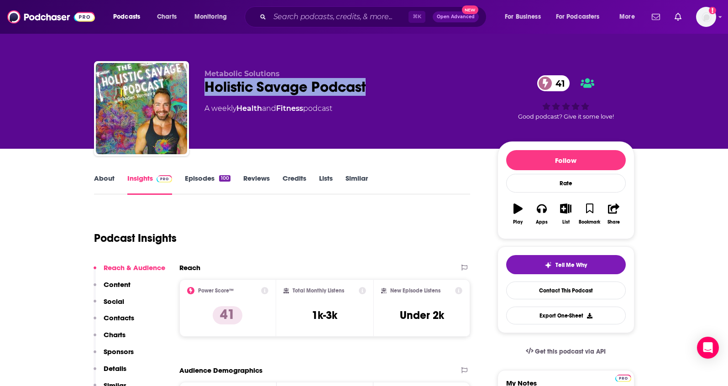
drag, startPoint x: 381, startPoint y: 85, endPoint x: 285, endPoint y: 57, distance: 100.6
click at [204, 91] on div "Holistic Savage Podcast 41" at bounding box center [343, 87] width 278 height 18
copy h2 "Holistic Savage Podcast"
click at [111, 317] on p "Contacts" at bounding box center [119, 317] width 31 height 9
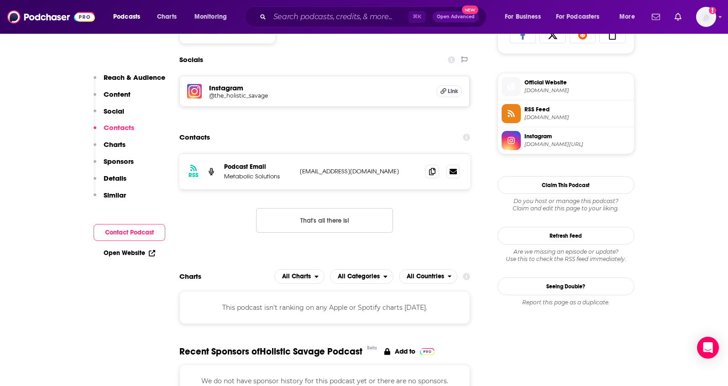
scroll to position [630, 0]
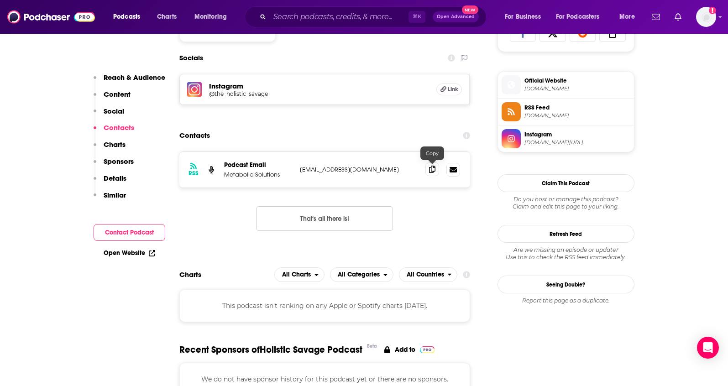
click at [427, 171] on span at bounding box center [432, 169] width 14 height 14
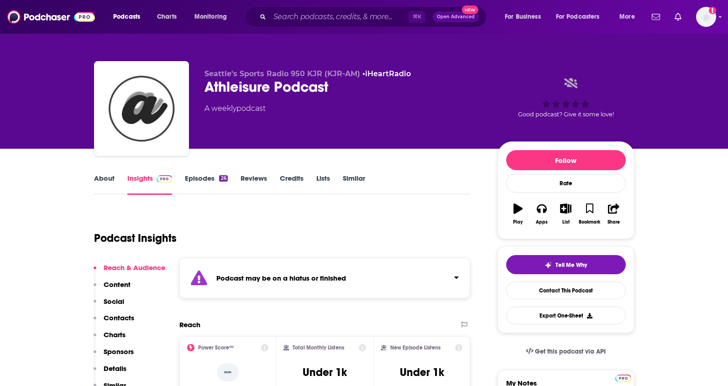
click at [109, 181] on link "About" at bounding box center [104, 184] width 21 height 21
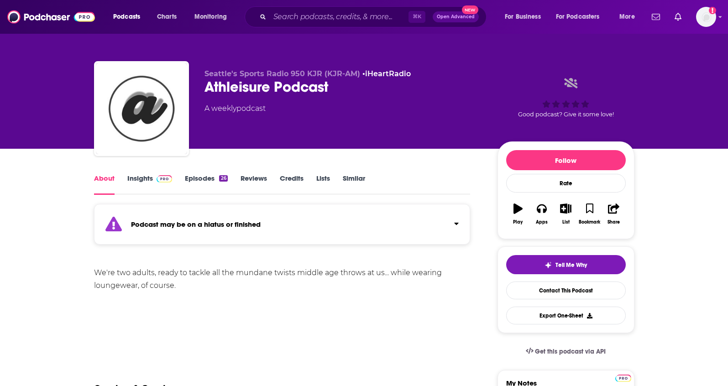
click at [127, 179] on link "Insights" at bounding box center [149, 184] width 45 height 21
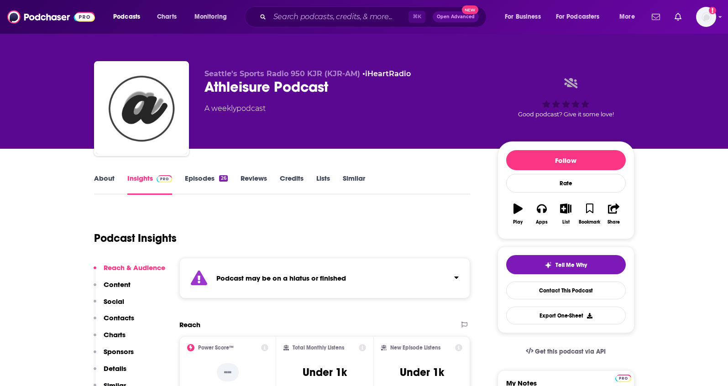
click at [102, 180] on link "About" at bounding box center [104, 184] width 21 height 21
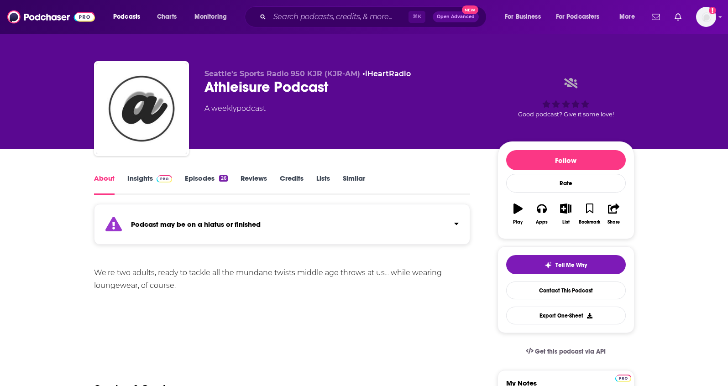
click at [133, 176] on link "Insights" at bounding box center [149, 184] width 45 height 21
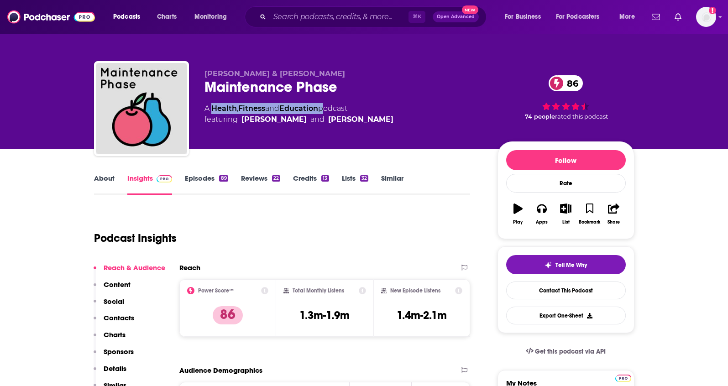
drag, startPoint x: 324, startPoint y: 109, endPoint x: 305, endPoint y: 1, distance: 109.3
click at [214, 109] on div "A Health , Fitness and Education podcast featuring Aubrey Gordon and Michael Ho…" at bounding box center [298, 114] width 189 height 22
copy div "ealth , Fitness and Education"
drag, startPoint x: 350, startPoint y: 76, endPoint x: 211, endPoint y: 70, distance: 139.2
click at [205, 76] on p "Aubrey Gordon & Michael Hobbes" at bounding box center [343, 73] width 278 height 9
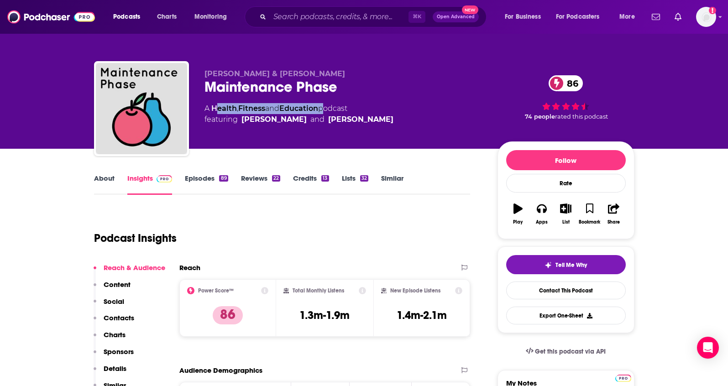
copy span "Aubrey Gordon & Michael Hobbes"
click at [115, 313] on p "Contacts" at bounding box center [119, 317] width 31 height 9
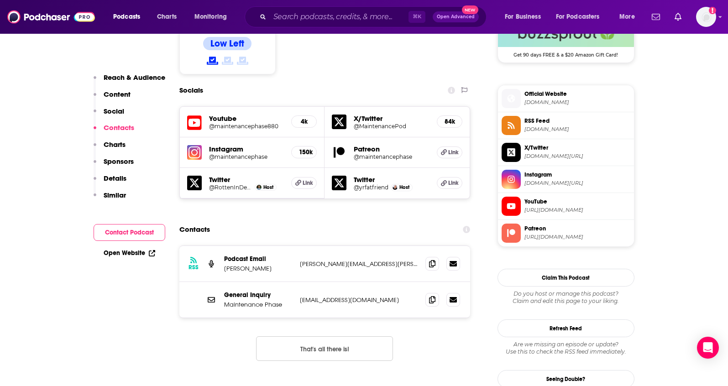
scroll to position [802, 0]
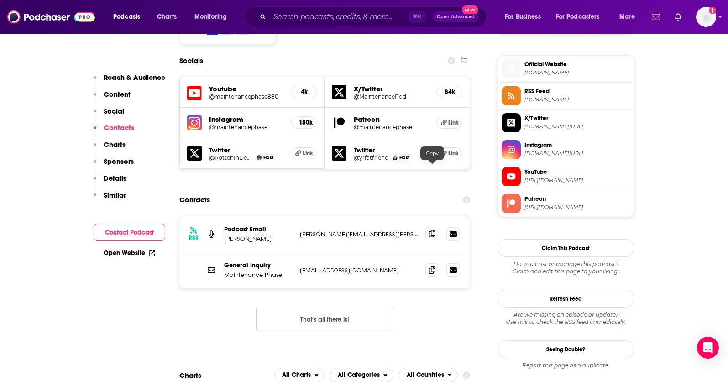
click at [437, 227] on span at bounding box center [432, 234] width 14 height 14
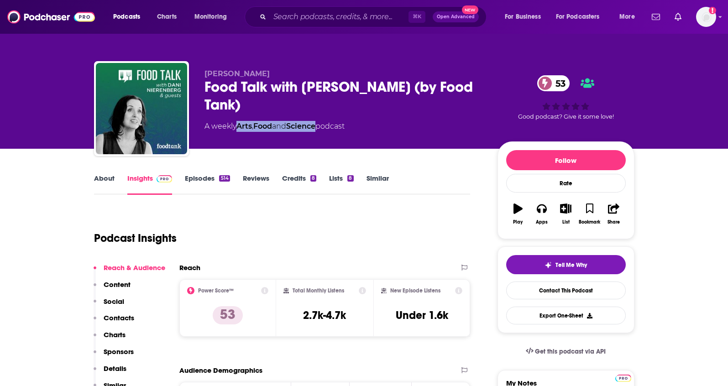
drag, startPoint x: 323, startPoint y: 127, endPoint x: 239, endPoint y: 128, distance: 83.9
click at [239, 128] on div "A weekly Arts , Food and Science podcast" at bounding box center [274, 126] width 140 height 11
copy div "Arts , Food and Science"
click at [105, 175] on link "About" at bounding box center [104, 184] width 21 height 21
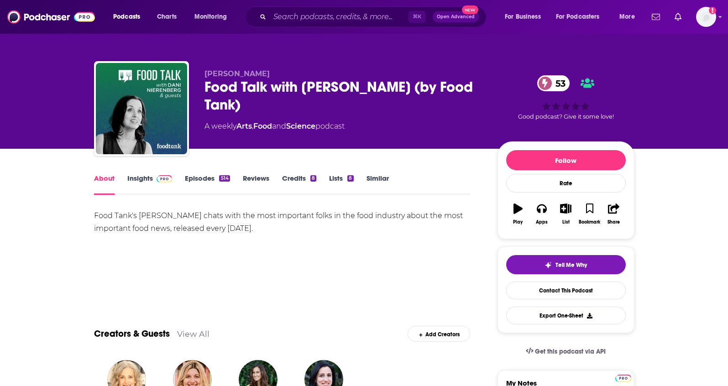
click at [187, 179] on link "Episodes 514" at bounding box center [207, 184] width 45 height 21
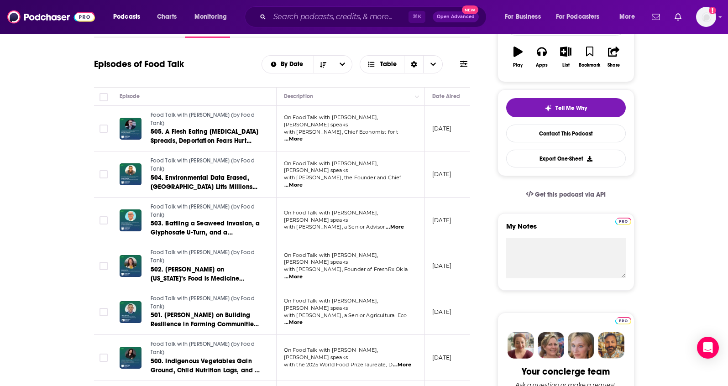
scroll to position [166, 0]
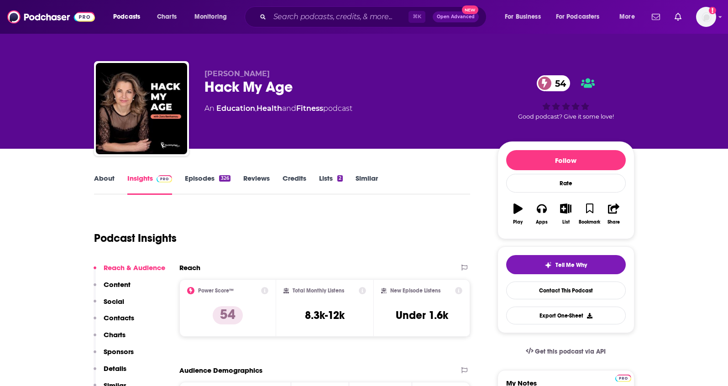
click at [107, 177] on link "About" at bounding box center [104, 184] width 21 height 21
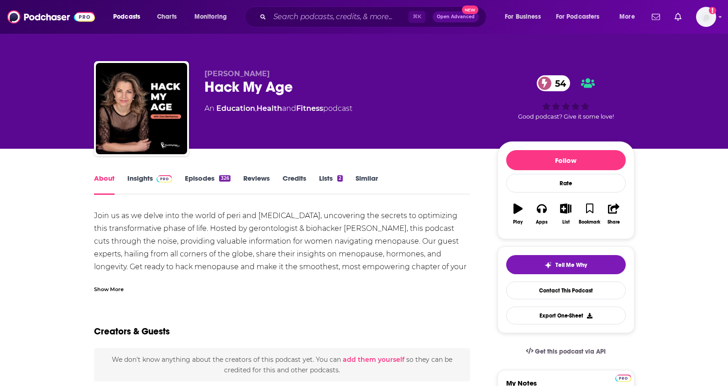
click at [132, 179] on link "Insights" at bounding box center [149, 184] width 45 height 21
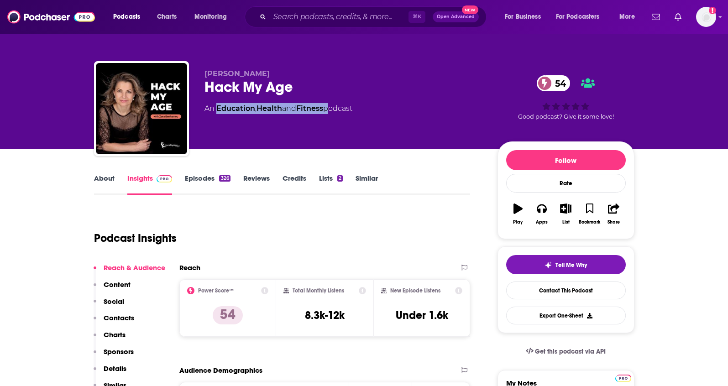
drag, startPoint x: 329, startPoint y: 109, endPoint x: 218, endPoint y: 111, distance: 110.4
click at [218, 111] on div "An Education , Health and Fitness podcast" at bounding box center [278, 108] width 148 height 11
copy div "Education , Health and Fitness"
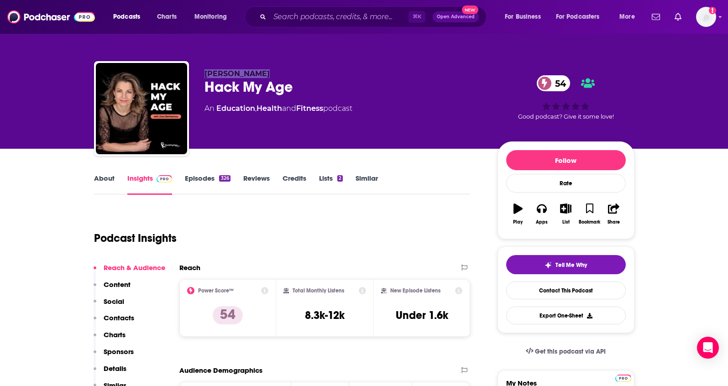
drag, startPoint x: 285, startPoint y: 76, endPoint x: 206, endPoint y: 77, distance: 79.4
click at [206, 77] on p "Zora Benhamou" at bounding box center [343, 73] width 278 height 9
copy span "Zora Benhamou"
click at [118, 315] on p "Contacts" at bounding box center [119, 317] width 31 height 9
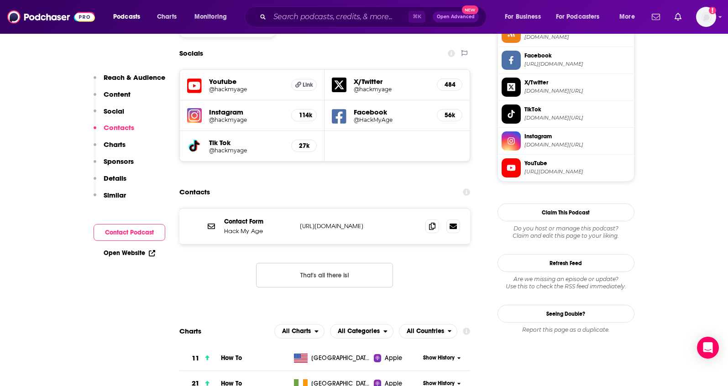
scroll to position [802, 0]
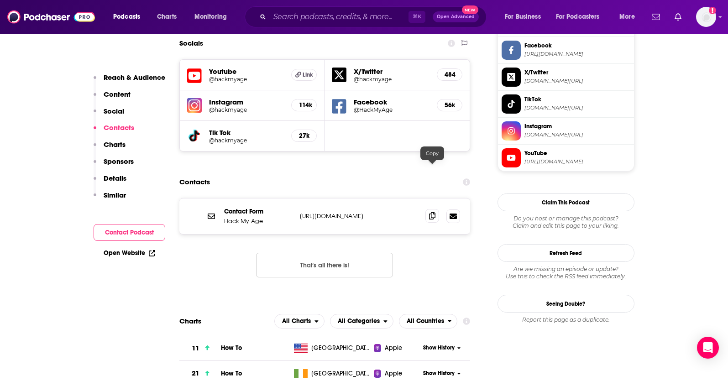
click at [429, 212] on icon at bounding box center [432, 215] width 6 height 7
click at [454, 213] on icon at bounding box center [452, 215] width 7 height 5
click at [432, 212] on icon at bounding box center [432, 215] width 6 height 7
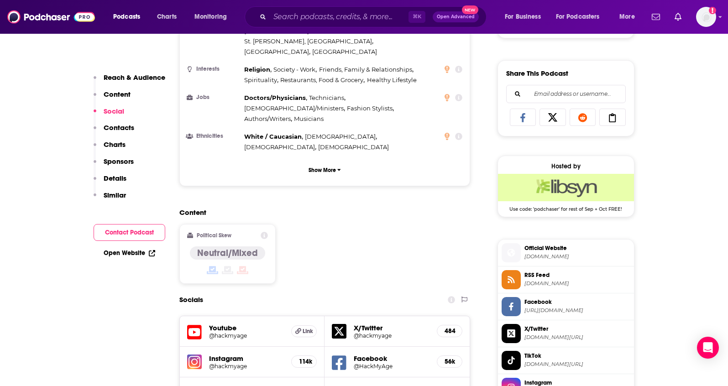
scroll to position [679, 0]
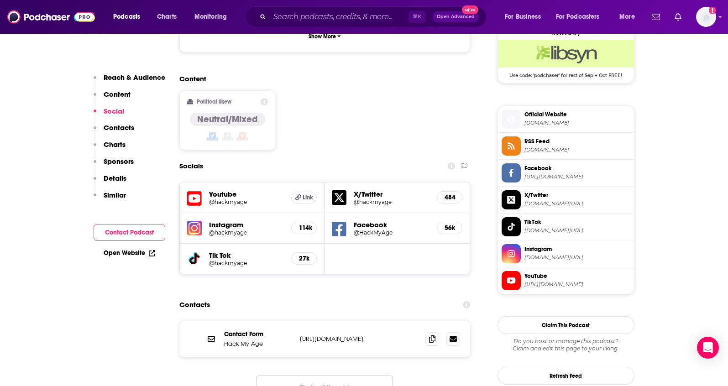
click at [524, 281] on span "https://www.youtube.com/@hackmyage" at bounding box center [577, 284] width 106 height 7
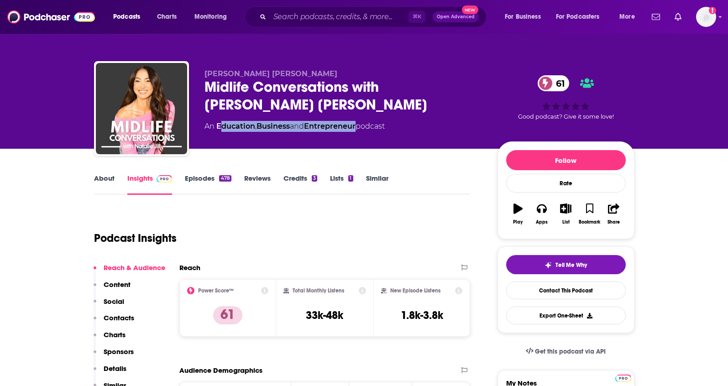
drag, startPoint x: 360, startPoint y: 109, endPoint x: 226, endPoint y: 94, distance: 135.4
click at [219, 121] on div "An Education , Business and Entrepreneur podcast" at bounding box center [294, 126] width 180 height 11
drag, startPoint x: 361, startPoint y: 111, endPoint x: 216, endPoint y: 112, distance: 145.1
click at [215, 121] on div "An Education , Business and Entrepreneur podcast" at bounding box center [294, 126] width 180 height 11
copy div "Education , Business and Entrepreneur"
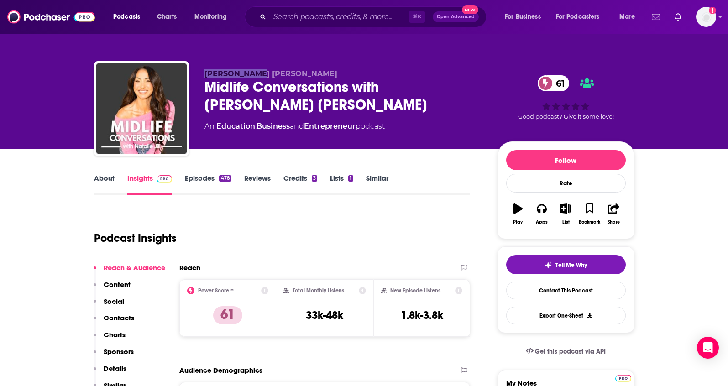
drag, startPoint x: 257, startPoint y: 72, endPoint x: 200, endPoint y: 73, distance: 57.0
click at [200, 73] on div "Natalie Jill Midlife Conversations with Natalie Jill 61 An Education , Business…" at bounding box center [364, 110] width 540 height 99
copy span "Natalie Jill"
click at [114, 317] on p "Contacts" at bounding box center [119, 317] width 31 height 9
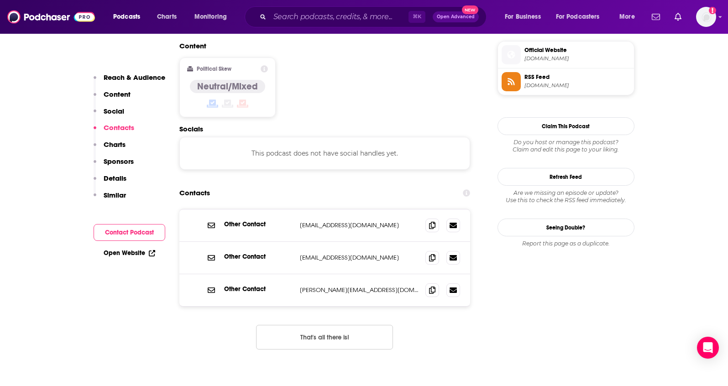
scroll to position [744, 0]
click at [433, 221] on icon at bounding box center [432, 224] width 6 height 7
click at [431, 253] on icon at bounding box center [432, 256] width 6 height 7
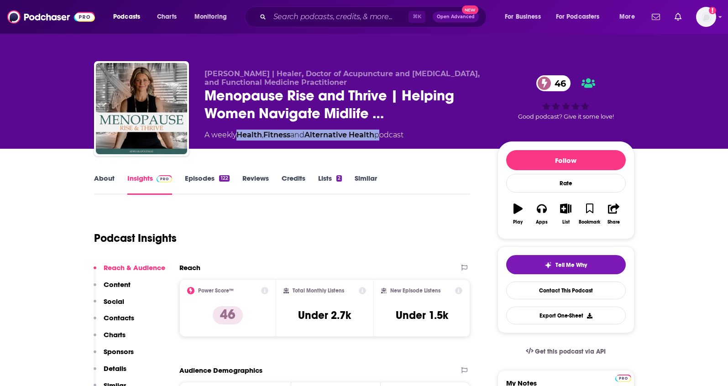
drag, startPoint x: 381, startPoint y: 135, endPoint x: 298, endPoint y: 40, distance: 126.4
click at [240, 136] on div "A weekly Health , Fitness and Alternative Health podcast" at bounding box center [303, 135] width 199 height 11
copy div "Health , Fitness and Alternative Health"
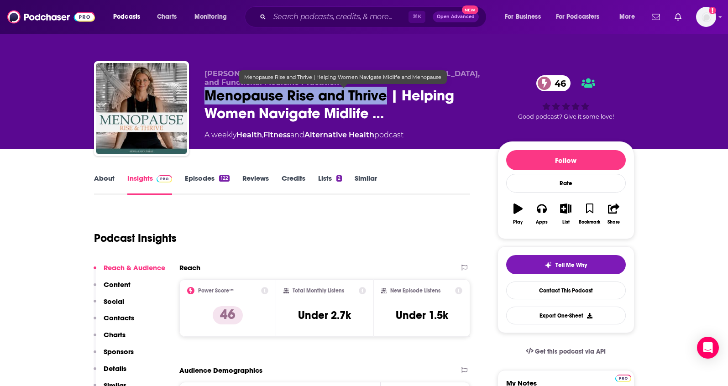
drag, startPoint x: 201, startPoint y: 98, endPoint x: 385, endPoint y: 99, distance: 184.3
click at [385, 99] on div "[PERSON_NAME] | Healer, Doctor of Acupuncture and [MEDICAL_DATA], and Functiona…" at bounding box center [364, 110] width 540 height 99
copy h2 "Menopause Rise and Thrive"
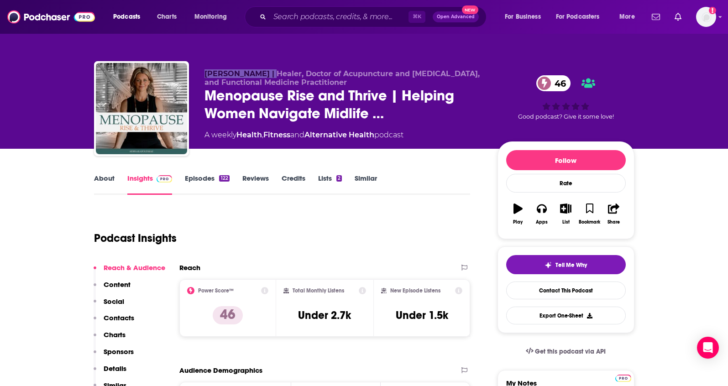
drag, startPoint x: 201, startPoint y: 73, endPoint x: 268, endPoint y: 73, distance: 67.5
click at [269, 73] on div "[PERSON_NAME] | Healer, Doctor of Acupuncture and [MEDICAL_DATA], and Functiona…" at bounding box center [364, 110] width 540 height 99
copy span "[PERSON_NAME]"
click at [124, 320] on p "Contacts" at bounding box center [119, 317] width 31 height 9
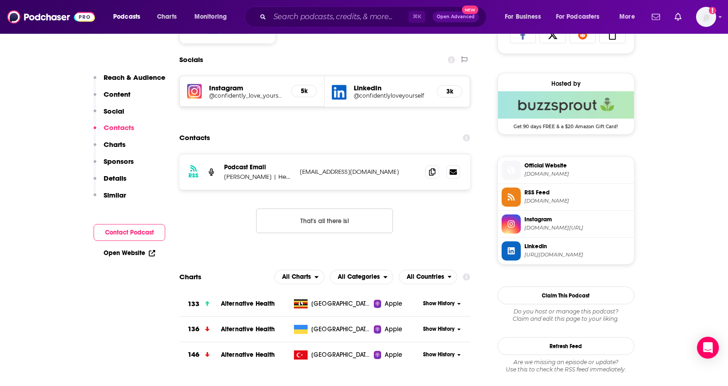
scroll to position [630, 0]
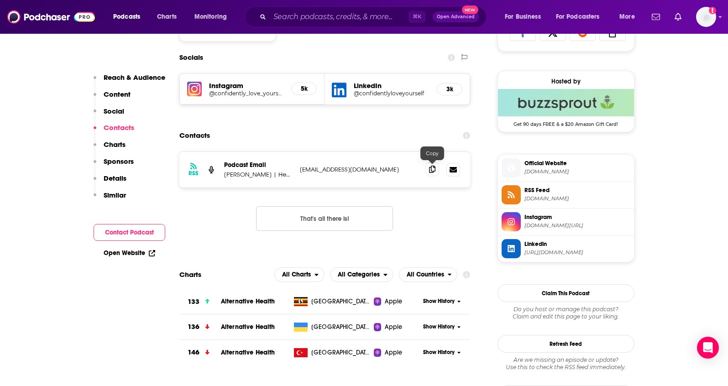
click at [434, 171] on icon at bounding box center [432, 169] width 6 height 7
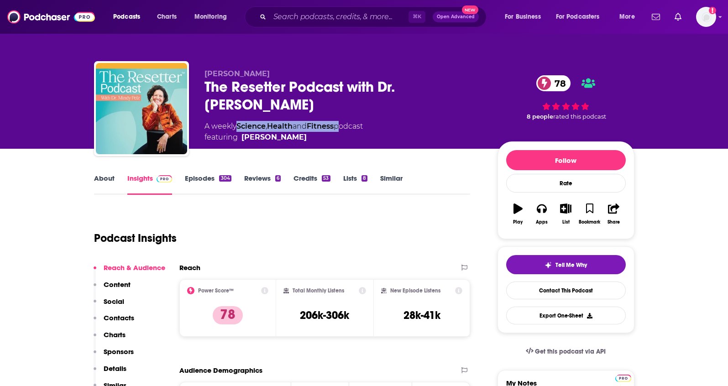
drag, startPoint x: 342, startPoint y: 109, endPoint x: 240, endPoint y: 109, distance: 101.7
click at [240, 121] on div "A weekly Science , Health and Fitness podcast featuring Dr. Mindy Pelz" at bounding box center [283, 132] width 158 height 22
copy div "Science , Health and Fitness"
drag, startPoint x: 269, startPoint y: 72, endPoint x: 218, endPoint y: 75, distance: 50.7
click at [218, 75] on p "Dr. Mindy Pelz" at bounding box center [343, 73] width 278 height 9
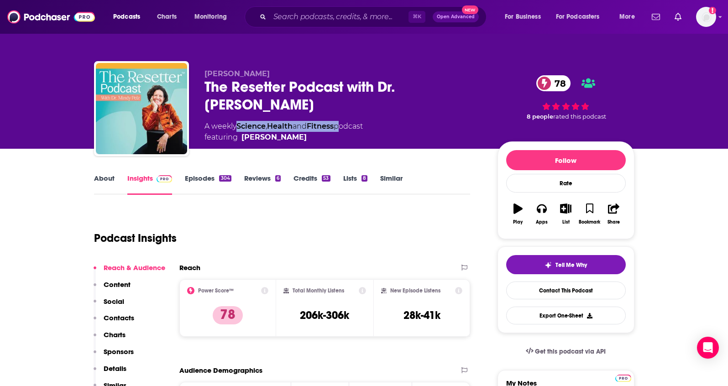
copy span "Mindy Pelz"
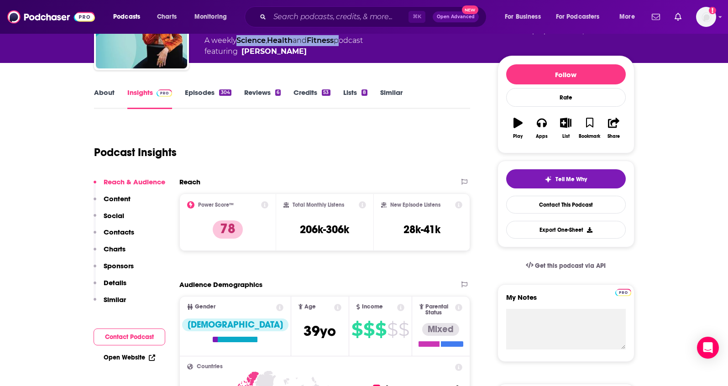
scroll to position [134, 0]
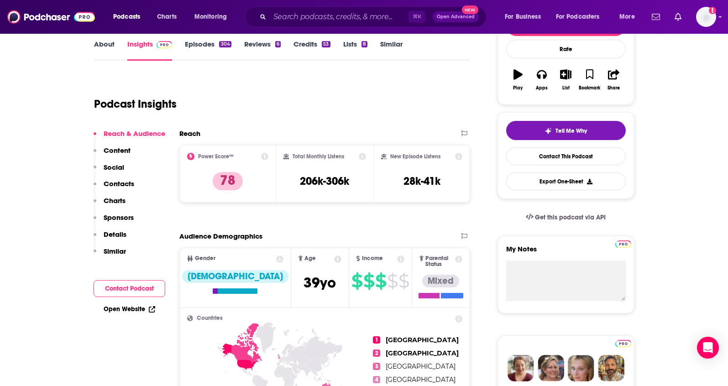
click at [117, 183] on p "Contacts" at bounding box center [119, 183] width 31 height 9
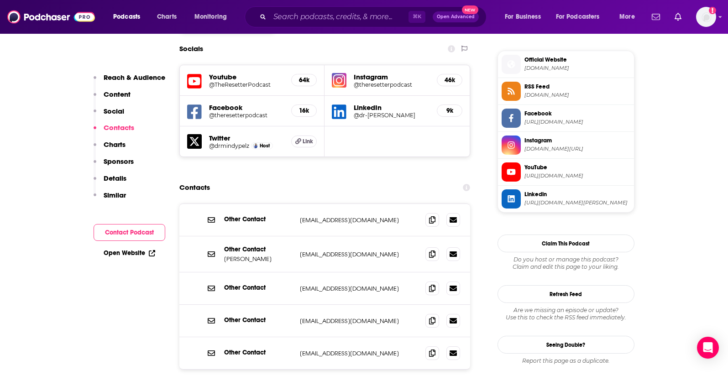
scroll to position [812, 0]
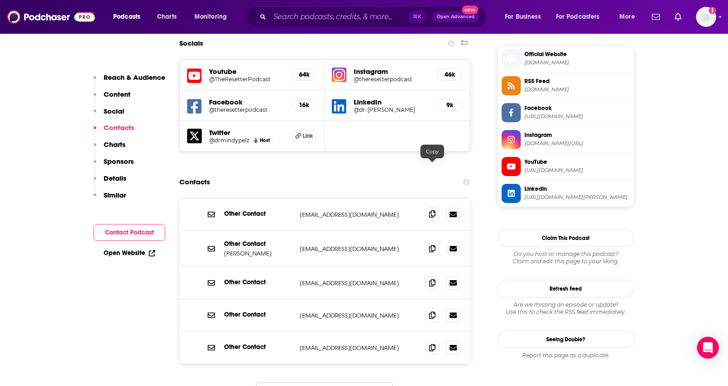
click at [433, 207] on span at bounding box center [432, 214] width 14 height 14
click at [432, 245] on icon at bounding box center [432, 248] width 6 height 7
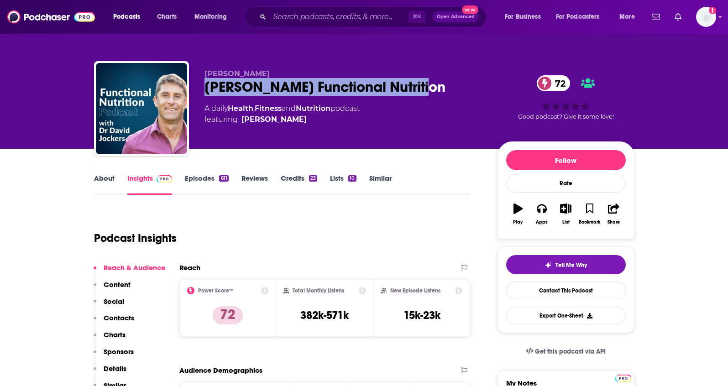
drag, startPoint x: 424, startPoint y: 86, endPoint x: 301, endPoint y: 0, distance: 150.1
click at [202, 86] on div "[PERSON_NAME] [PERSON_NAME] Functional Nutrition 72 A daily Health , Fitness an…" at bounding box center [364, 110] width 540 height 99
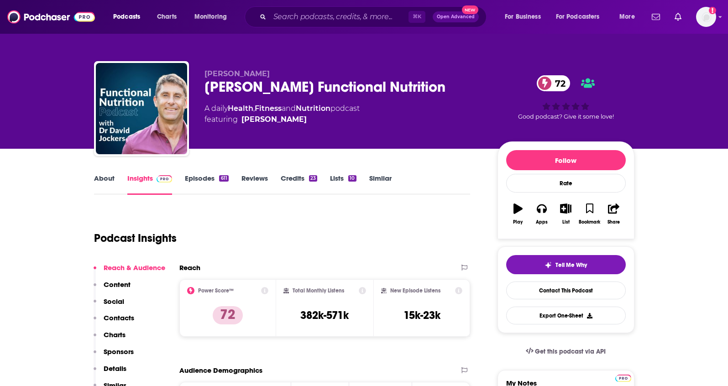
click at [256, 64] on div "[PERSON_NAME] [PERSON_NAME] Functional Nutrition 72 A daily Health , Fitness an…" at bounding box center [364, 110] width 540 height 99
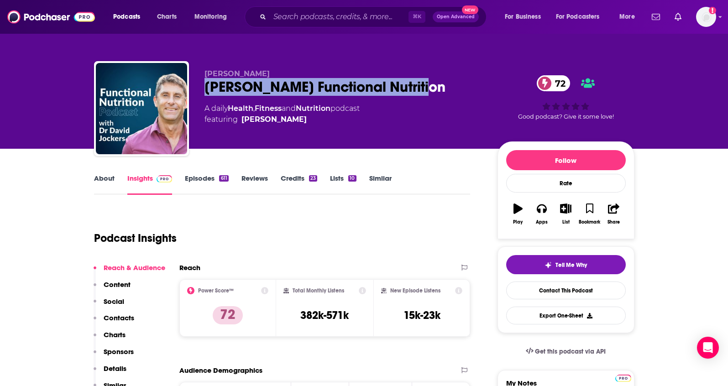
drag, startPoint x: 417, startPoint y: 84, endPoint x: 200, endPoint y: 88, distance: 217.2
click at [200, 88] on div "[PERSON_NAME] [PERSON_NAME] Functional Nutrition 72 A daily Health , Fitness an…" at bounding box center [364, 110] width 540 height 99
copy h2 "[PERSON_NAME] Functional Nutrition"
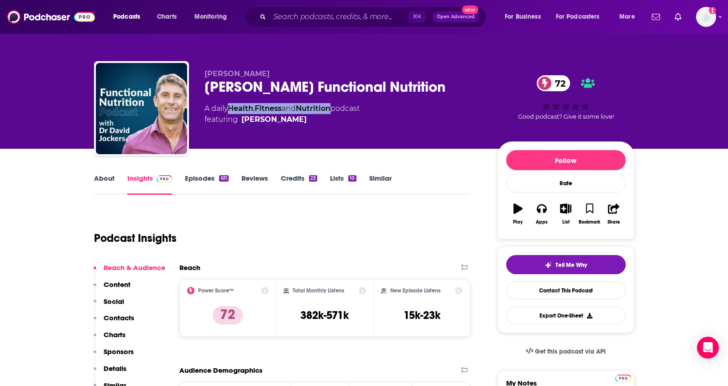
drag, startPoint x: 338, startPoint y: 110, endPoint x: 231, endPoint y: 112, distance: 106.3
click at [231, 112] on div "A daily Health , Fitness and Nutrition podcast featuring Dr. David Jockers" at bounding box center [281, 114] width 155 height 22
copy div "Health , Fitness and Nutrition"
click at [106, 186] on link "About" at bounding box center [104, 184] width 21 height 21
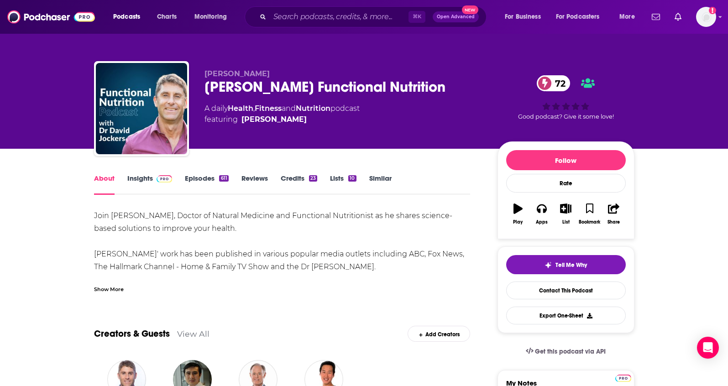
click at [141, 178] on link "Insights" at bounding box center [149, 184] width 45 height 21
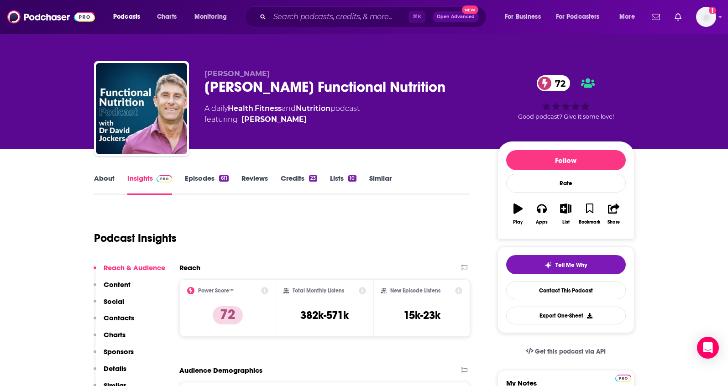
click at [114, 367] on p "Details" at bounding box center [115, 368] width 23 height 9
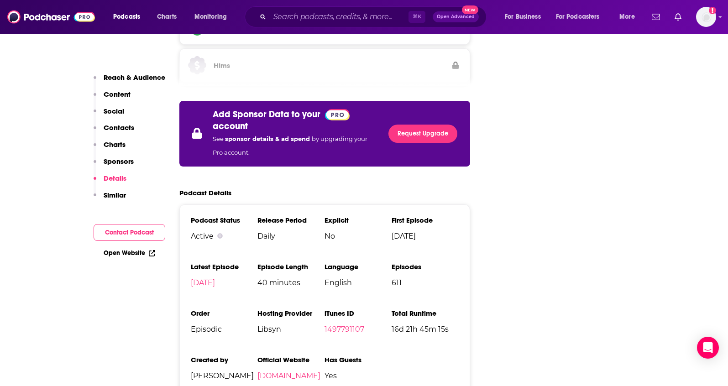
scroll to position [1605, 0]
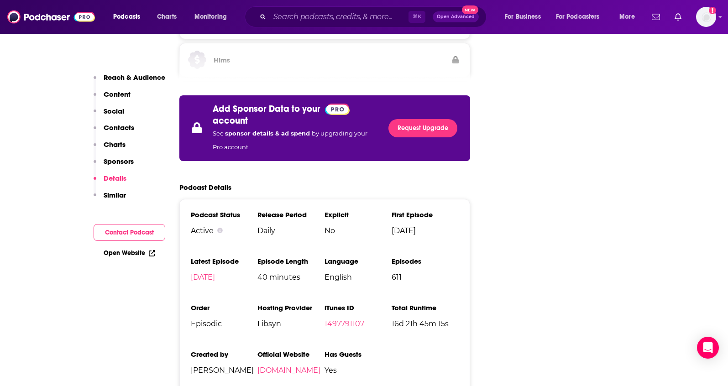
click at [119, 126] on p "Contacts" at bounding box center [119, 127] width 31 height 9
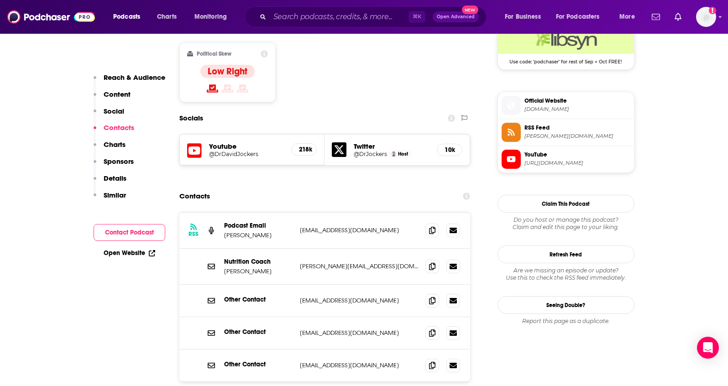
scroll to position [762, 0]
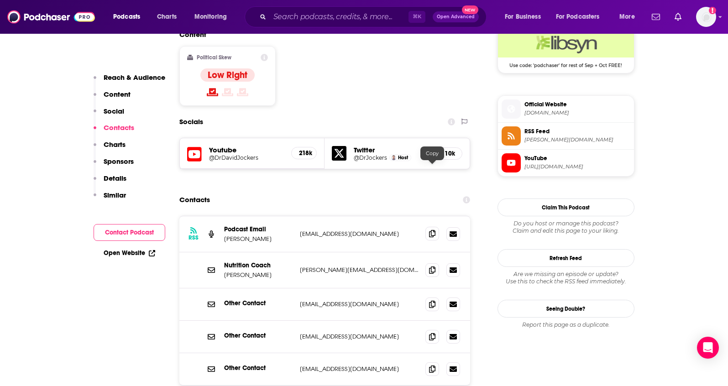
click at [427, 227] on span at bounding box center [432, 234] width 14 height 14
click at [430, 266] on icon at bounding box center [432, 269] width 6 height 7
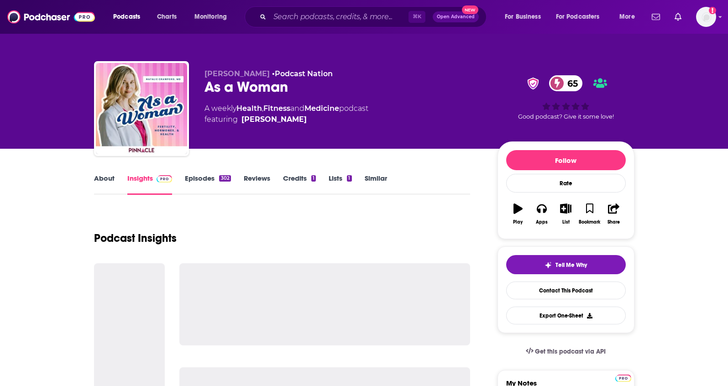
click at [109, 174] on link "About" at bounding box center [104, 184] width 21 height 21
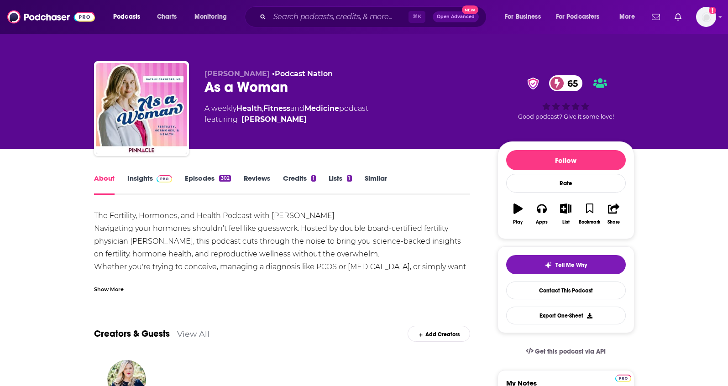
click at [130, 178] on link "Insights" at bounding box center [149, 184] width 45 height 21
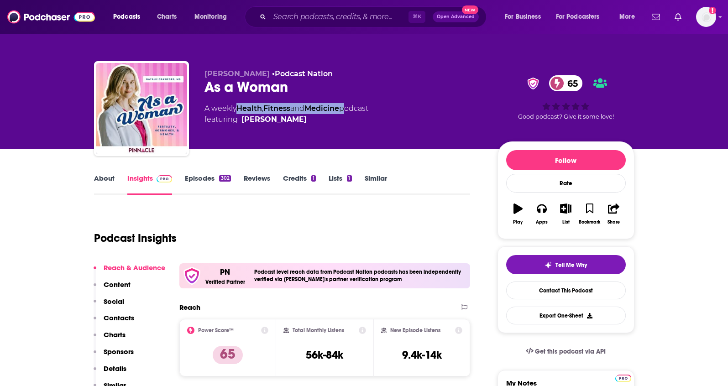
drag, startPoint x: 348, startPoint y: 109, endPoint x: 239, endPoint y: 109, distance: 108.1
click at [239, 109] on div "A weekly Health , Fitness and Medicine podcast featuring Dr. Natalie Crawford" at bounding box center [286, 114] width 164 height 22
copy div "Health , Fitness and Medicine"
drag, startPoint x: 269, startPoint y: 75, endPoint x: 205, endPoint y: 76, distance: 63.4
click at [205, 76] on p "Natalie Crawford • Podcast Nation" at bounding box center [343, 73] width 278 height 9
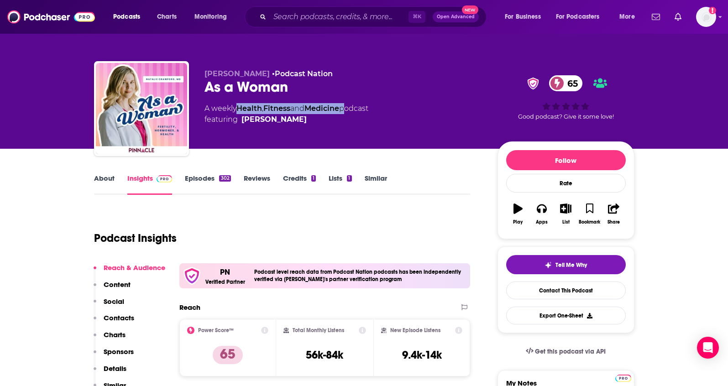
copy span "Natalie Crawford"
click at [112, 312] on button "Social" at bounding box center [109, 305] width 31 height 17
click at [116, 316] on p "Contacts" at bounding box center [119, 317] width 31 height 9
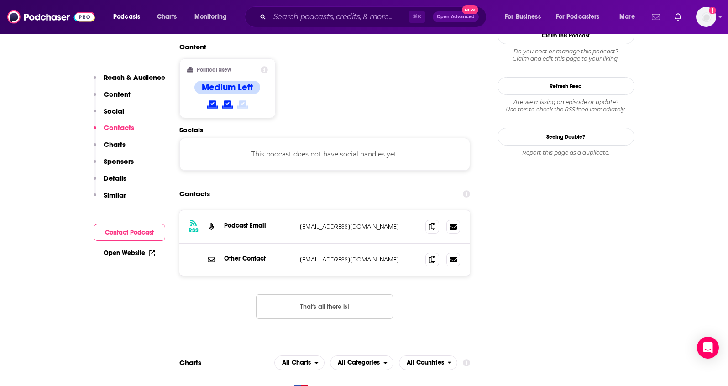
scroll to position [763, 0]
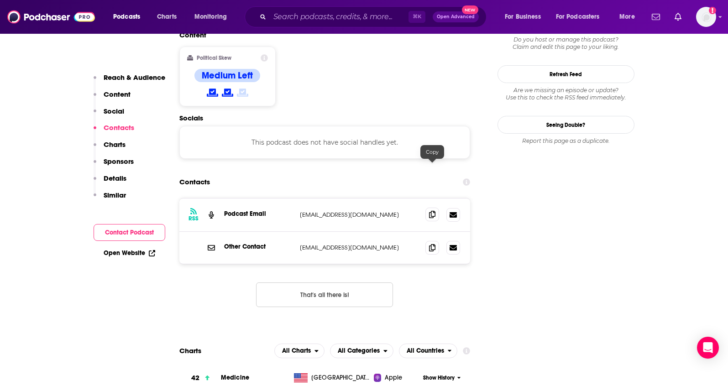
click at [431, 211] on icon at bounding box center [432, 214] width 6 height 7
click at [429, 244] on icon at bounding box center [432, 247] width 6 height 7
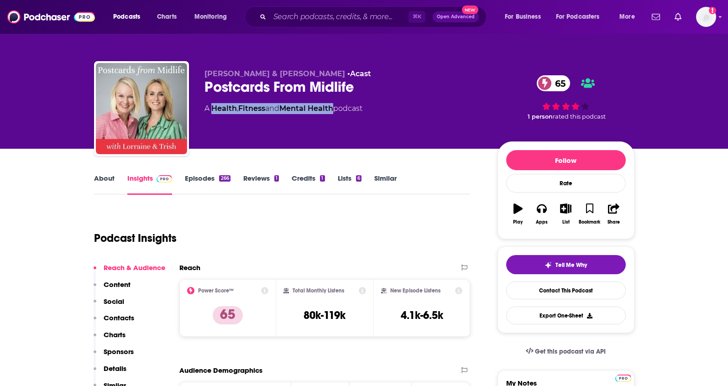
drag, startPoint x: 338, startPoint y: 108, endPoint x: 213, endPoint y: 109, distance: 125.0
click at [213, 109] on div "A Health , Fitness and Mental Health podcast" at bounding box center [283, 108] width 158 height 11
copy div "Health , Fitness and Mental Health"
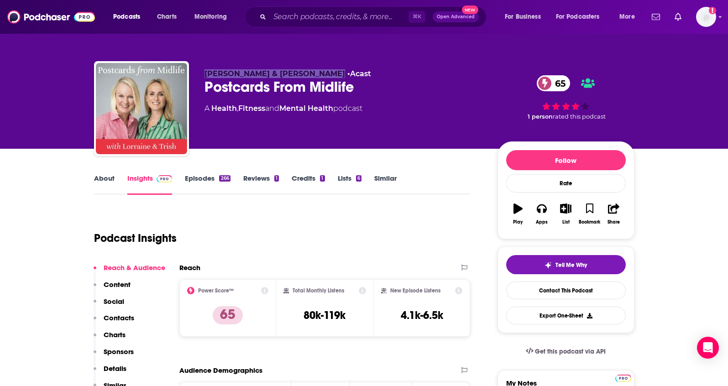
drag, startPoint x: 207, startPoint y: 76, endPoint x: 316, endPoint y: 75, distance: 108.6
click at [316, 75] on div "[PERSON_NAME] & [PERSON_NAME] • Acast Postcards From Midlife 65 A Health , Fitn…" at bounding box center [364, 110] width 540 height 99
copy span "[PERSON_NAME] & [PERSON_NAME]"
click at [124, 320] on p "Contacts" at bounding box center [119, 317] width 31 height 9
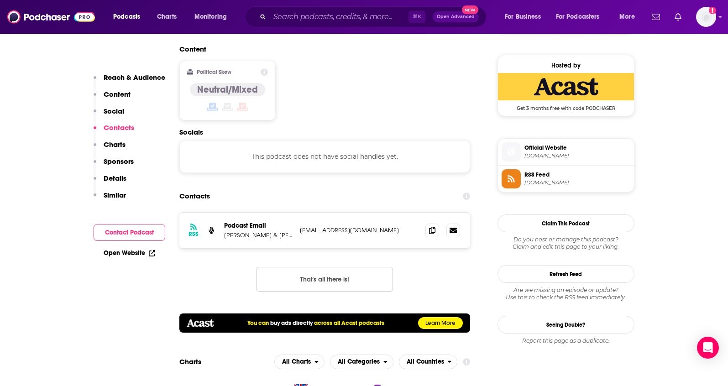
scroll to position [723, 0]
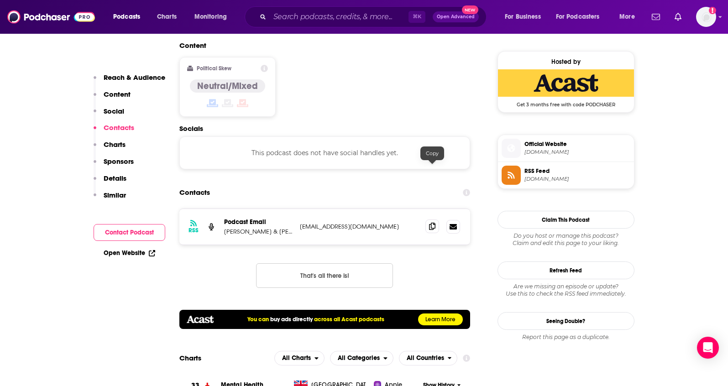
click at [435, 219] on span at bounding box center [432, 226] width 14 height 14
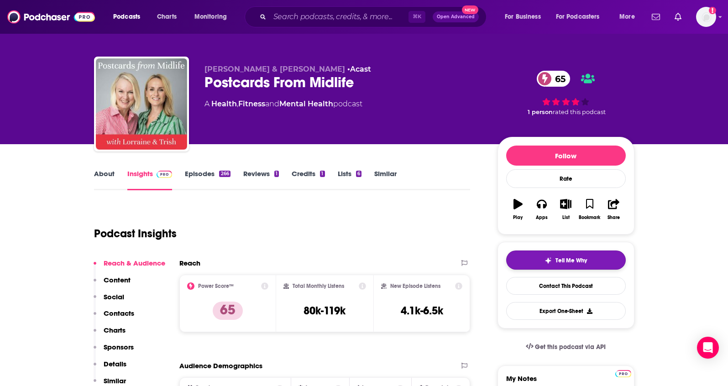
scroll to position [0, 0]
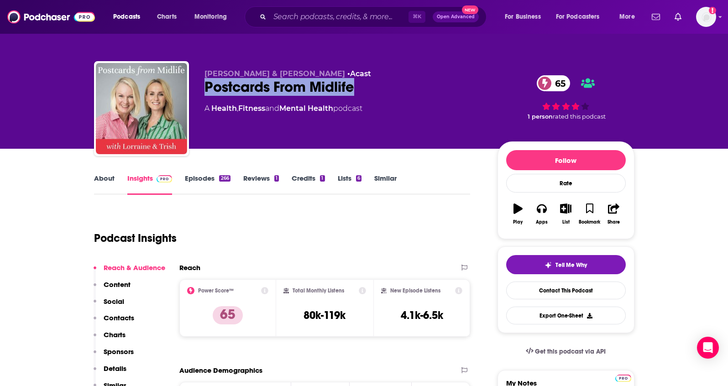
drag, startPoint x: 371, startPoint y: 86, endPoint x: 213, endPoint y: 77, distance: 158.5
click at [205, 87] on div "Postcards From Midlife 65" at bounding box center [343, 87] width 278 height 18
copy h2 "Postcards From Midlife"
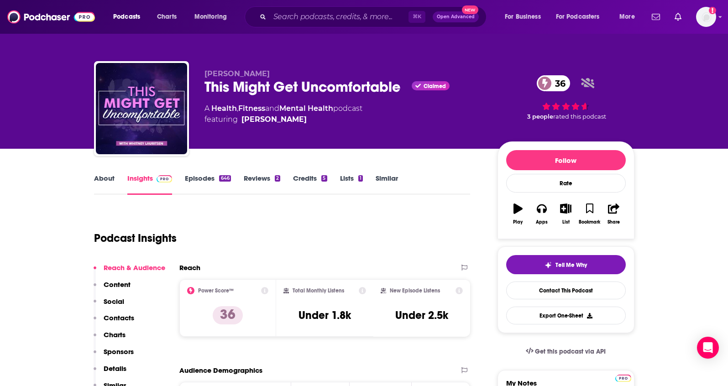
drag, startPoint x: 294, startPoint y: 75, endPoint x: 197, endPoint y: 76, distance: 97.2
click at [197, 76] on div "Whitney Lauritsen This Might Get Uncomfortable Claimed 36 A Health , Fitness an…" at bounding box center [364, 110] width 540 height 99
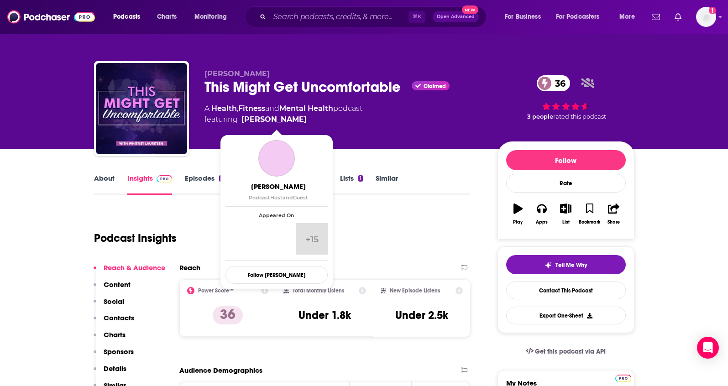
copy span "Whitney Lauritsen"
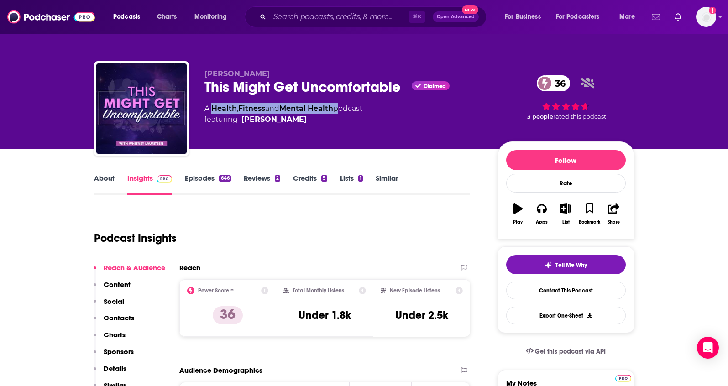
drag, startPoint x: 340, startPoint y: 108, endPoint x: 213, endPoint y: 107, distance: 126.8
click at [213, 107] on div "A Health , Fitness and Mental Health podcast featuring Whitney Lauritsen" at bounding box center [283, 114] width 158 height 22
copy div "Health , Fitness and Mental Health"
click at [127, 315] on p "Contacts" at bounding box center [119, 317] width 31 height 9
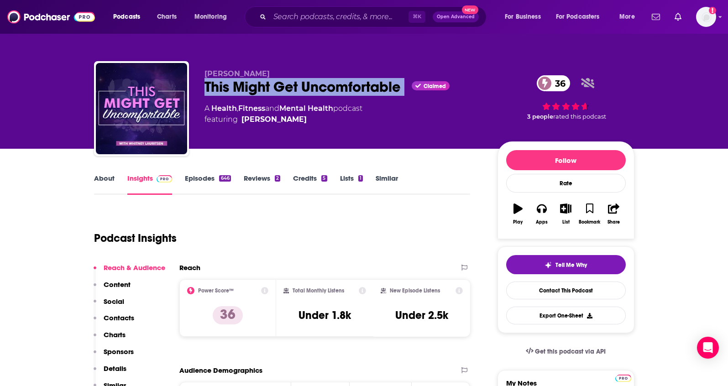
drag, startPoint x: 409, startPoint y: 90, endPoint x: 204, endPoint y: 88, distance: 204.8
click at [204, 88] on div "This Might Get Uncomfortable Claimed 36" at bounding box center [343, 87] width 278 height 18
copy div "This Might Get Uncomfortable"
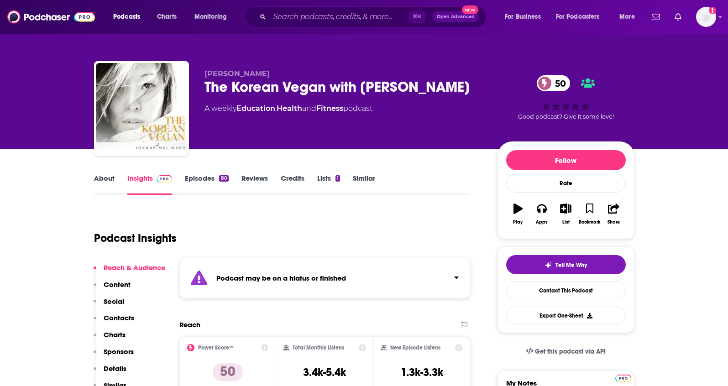
click at [103, 175] on link "About" at bounding box center [104, 184] width 21 height 21
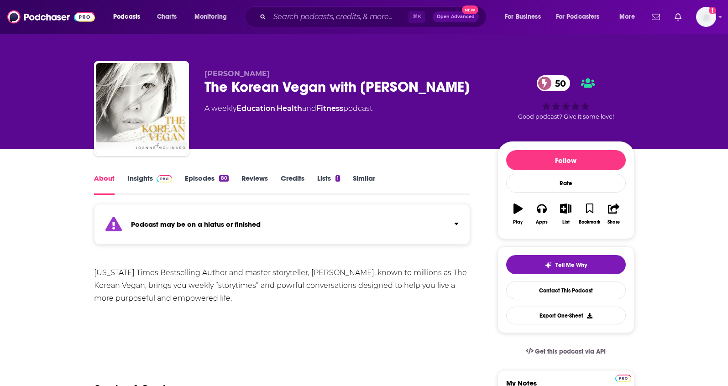
click at [137, 177] on link "Insights" at bounding box center [149, 184] width 45 height 21
